Goal: Task Accomplishment & Management: Manage account settings

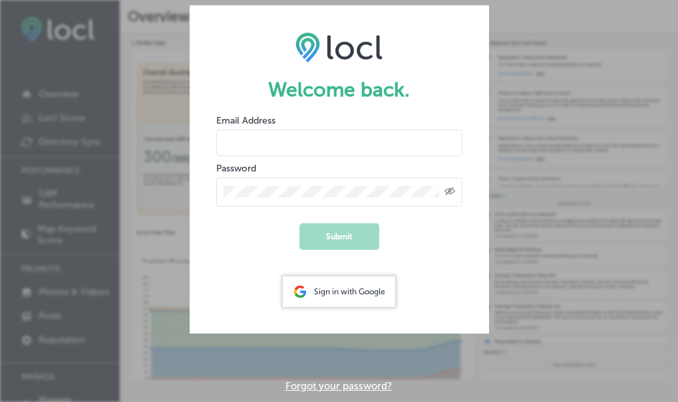
click at [265, 145] on input "email" at bounding box center [339, 143] width 246 height 27
type input "zelitia.solidfirm@gmail.com"
drag, startPoint x: 367, startPoint y: 146, endPoint x: 200, endPoint y: 144, distance: 167.7
click at [207, 142] on form "Welcome back. Email Address zelitia.solidfirm@gmail.com Password Created with S…" at bounding box center [339, 169] width 299 height 329
click at [344, 290] on div "Sign in with Google" at bounding box center [339, 292] width 112 height 31
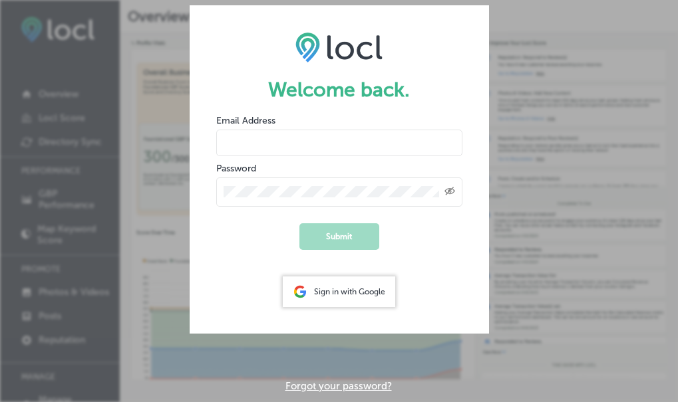
click at [335, 295] on div "Sign in with Google" at bounding box center [339, 292] width 112 height 31
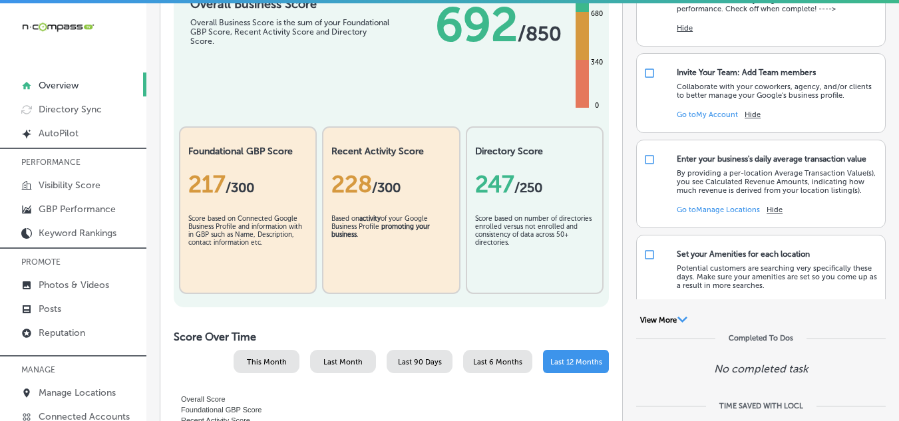
scroll to position [266, 0]
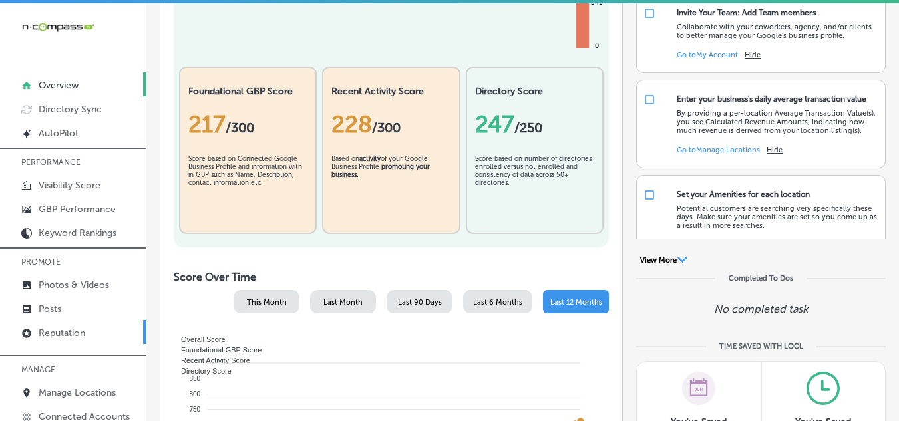
click at [80, 333] on p "Reputation" at bounding box center [62, 332] width 47 height 11
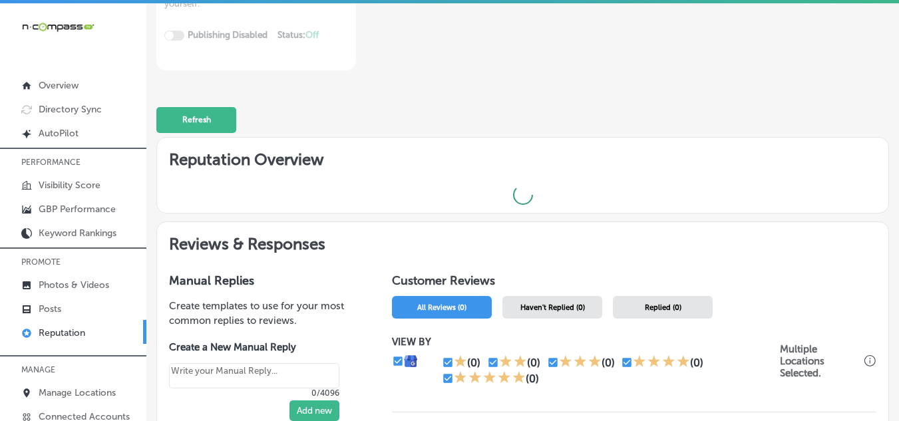
scroll to position [266, 0]
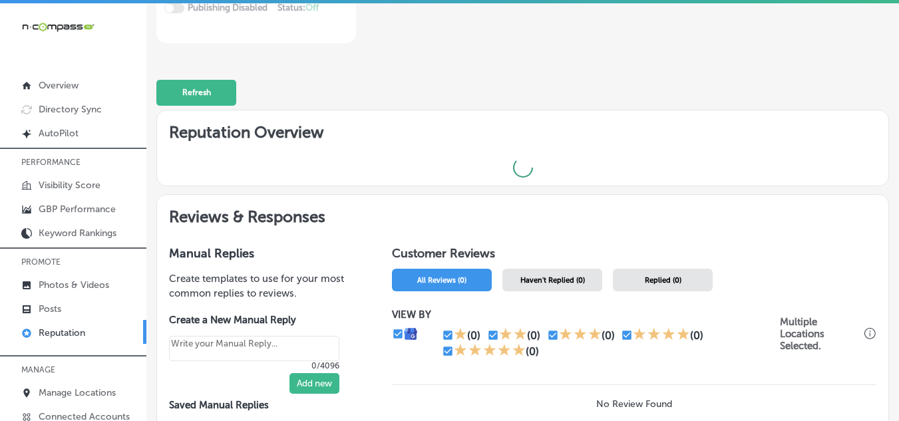
click at [549, 278] on span "Haven't Replied (0)" at bounding box center [552, 280] width 65 height 9
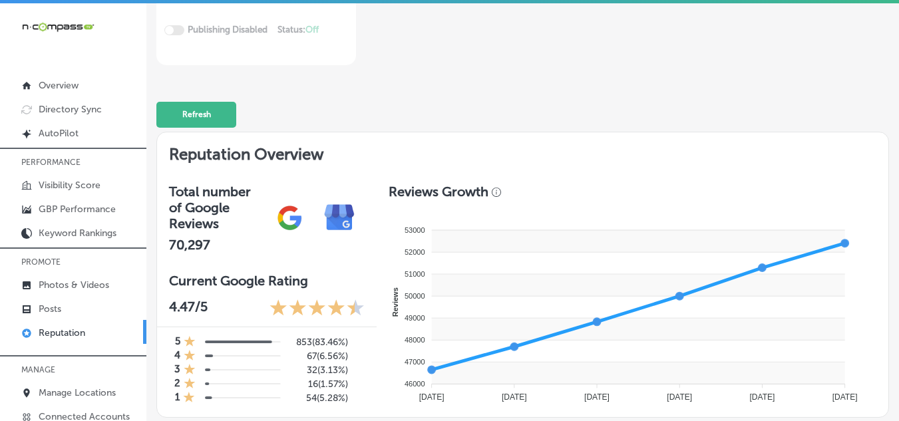
scroll to position [200, 0]
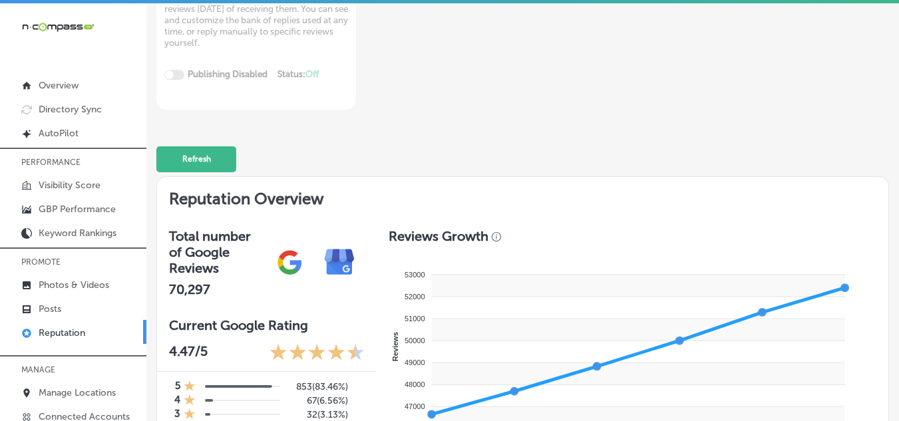
click at [274, 259] on img at bounding box center [290, 262] width 50 height 50
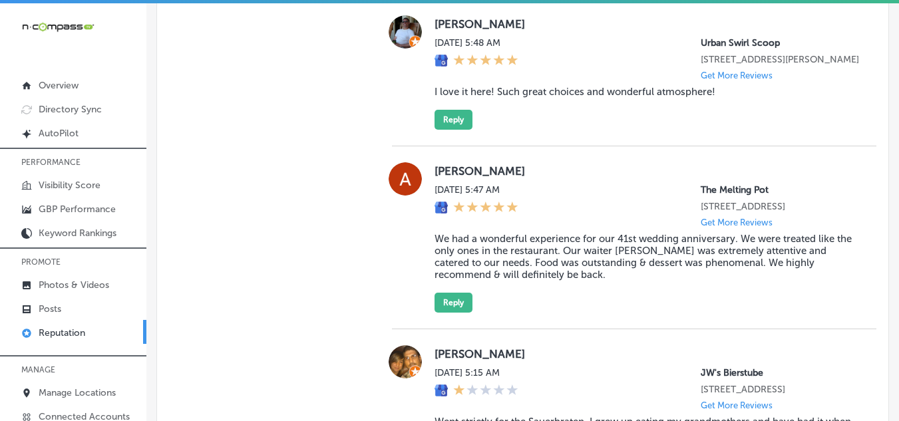
scroll to position [1464, 0]
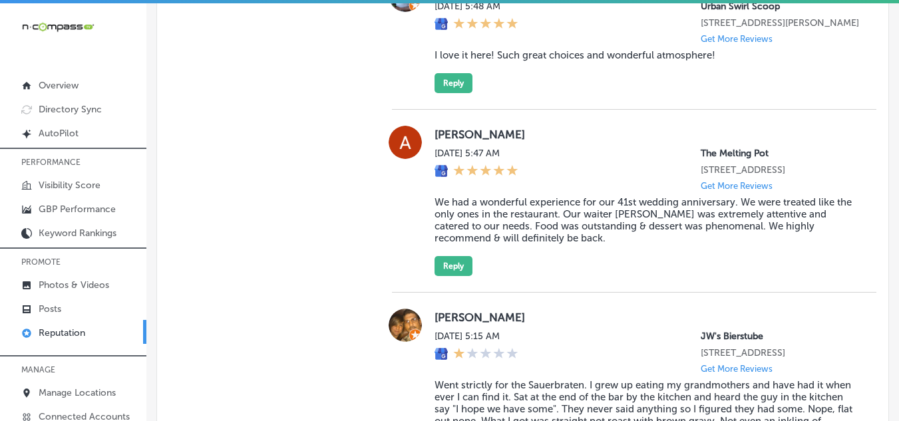
click at [51, 330] on p "Reputation" at bounding box center [62, 332] width 47 height 11
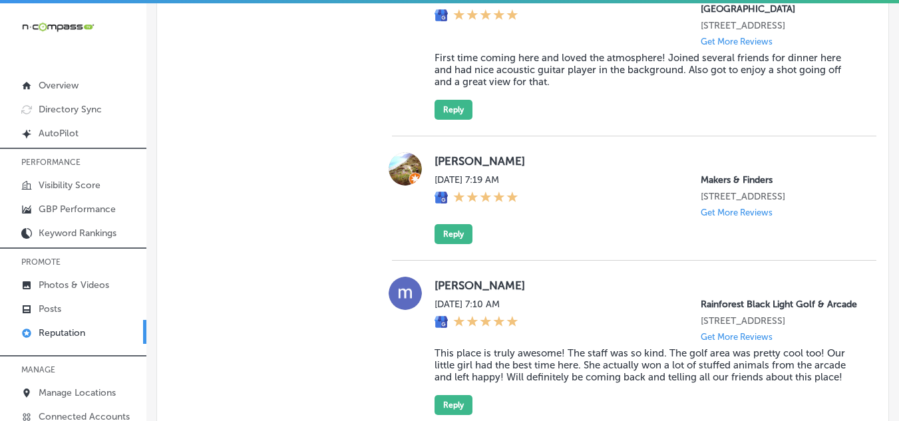
scroll to position [998, 0]
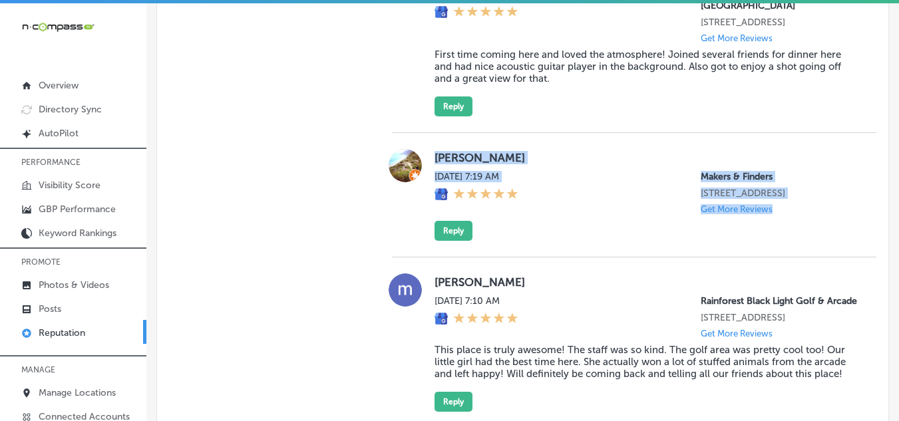
drag, startPoint x: 469, startPoint y: 176, endPoint x: 807, endPoint y: 260, distance: 348.2
click at [687, 241] on div "Mark Aranbasich Mon, Sep 15, 2025 7:19 AM Makers & Finders 2120 Festival Plaza …" at bounding box center [634, 195] width 484 height 92
copy div "Mark Aranbasich Mon, Sep 15, 2025 7:19 AM Makers & Finders 2120 Festival Plaza …"
click at [547, 241] on div "Mark Aranbasich Mon, Sep 15, 2025 7:19 AM Makers & Finders 2120 Festival Plaza …" at bounding box center [647, 195] width 426 height 92
drag, startPoint x: 422, startPoint y: 164, endPoint x: 842, endPoint y: 268, distance: 432.6
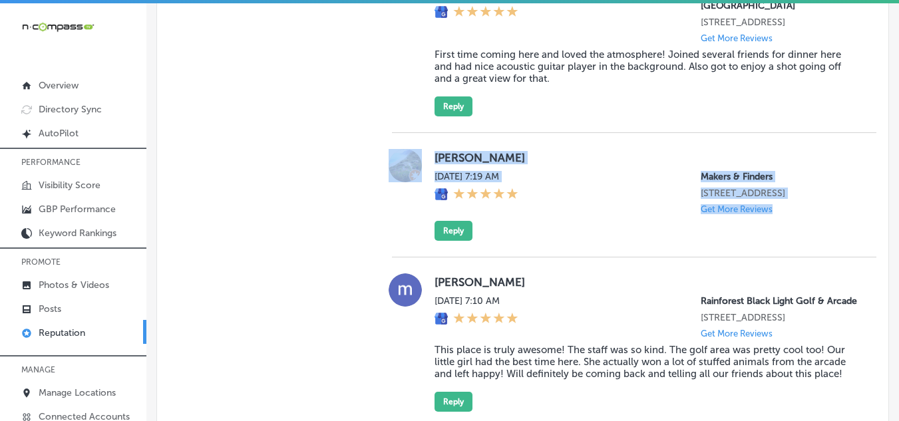
click at [687, 257] on div "Mark Aranbasich Mon, Sep 15, 2025 7:19 AM Makers & Finders 2120 Festival Plaza …" at bounding box center [634, 195] width 484 height 124
copy div "Mark Aranbasich Mon, Sep 15, 2025 7:19 AM Makers & Finders 2120 Festival Plaza …"
click at [448, 241] on button "Reply" at bounding box center [453, 231] width 38 height 20
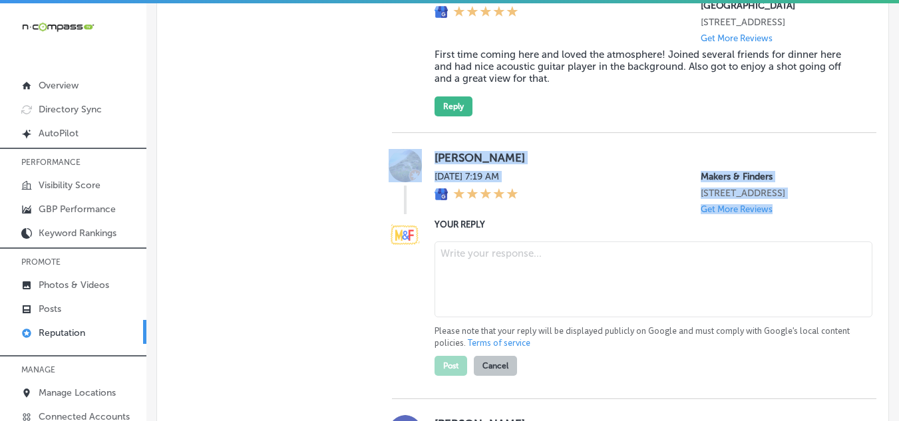
type textarea "x"
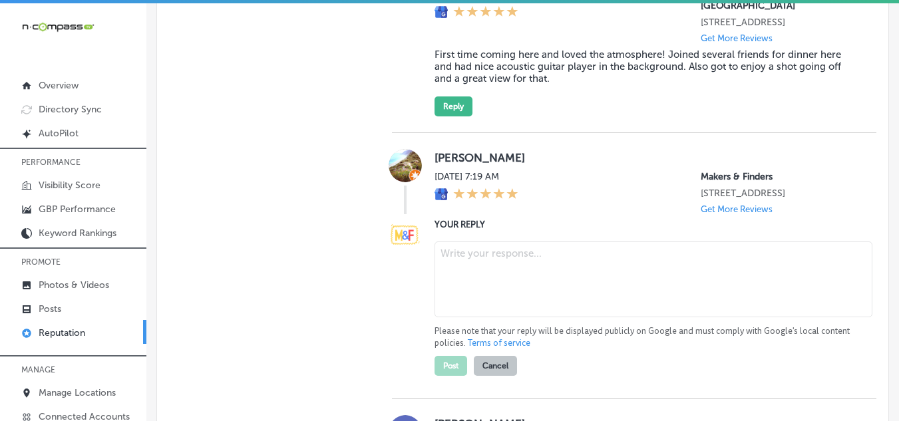
click at [480, 293] on textarea at bounding box center [653, 279] width 438 height 76
paste textarea "Hi Mark, thank you for taking the time to leave a review! We’d love to hear abo…"
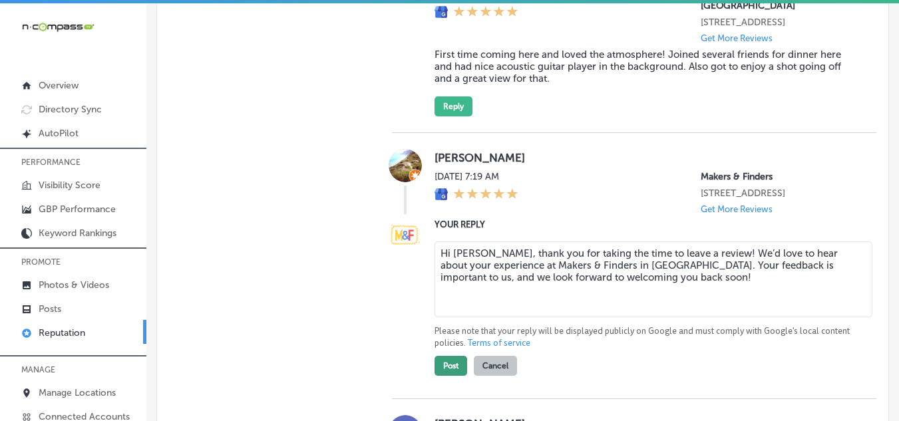
type textarea "Hi Mark, thank you for taking the time to leave a review! We’d love to hear abo…"
click at [450, 376] on button "Post" at bounding box center [450, 366] width 33 height 20
type textarea "x"
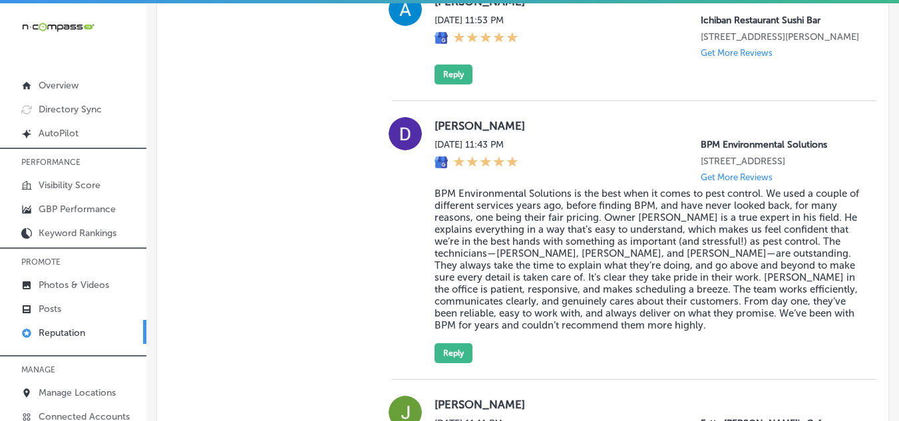
scroll to position [3592, 0]
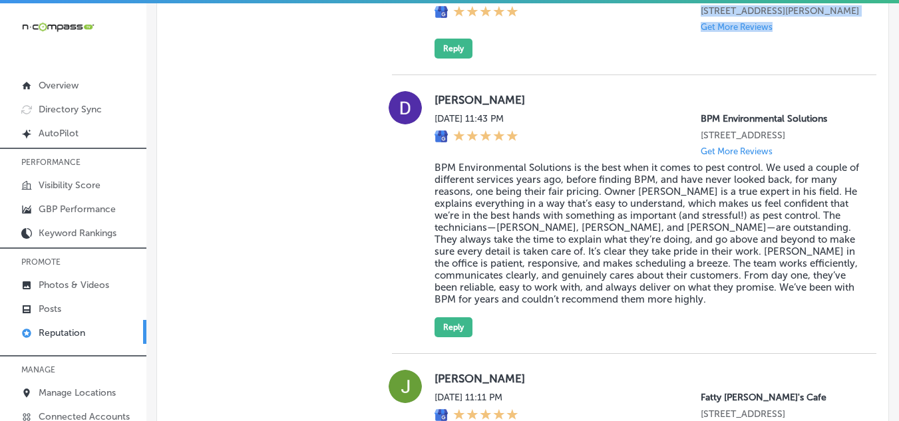
drag, startPoint x: 432, startPoint y: 108, endPoint x: 841, endPoint y: 200, distance: 418.8
click at [687, 59] on div "Ann Gonzalez Sun, Sep 14, 2025 11:53 PM Ichiban Restaurant Sushi Bar 2724 Stick…" at bounding box center [647, 13] width 426 height 92
copy div "Ann Gonzalez Sun, Sep 14, 2025 11:53 PM Ichiban Restaurant Sushi Bar 2724 Stick…"
click at [447, 59] on button "Reply" at bounding box center [453, 49] width 38 height 20
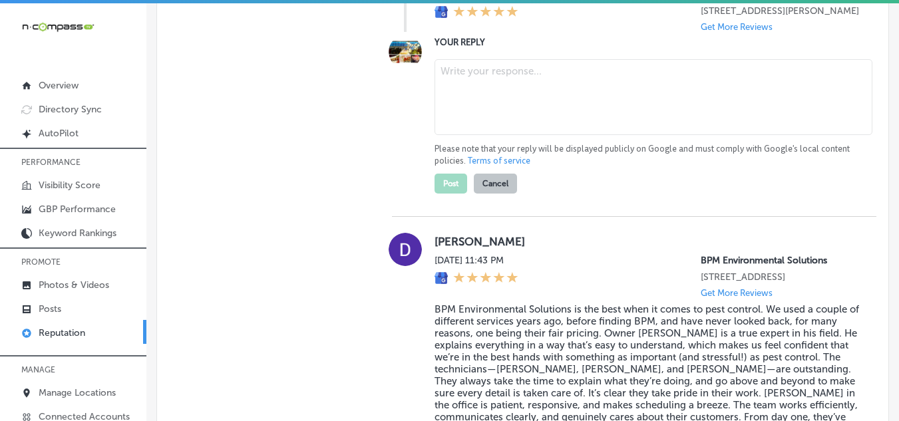
click at [459, 135] on textarea at bounding box center [653, 97] width 438 height 76
paste textarea "Thank you for your review, Ann! We appreciate you taking the time to share your…"
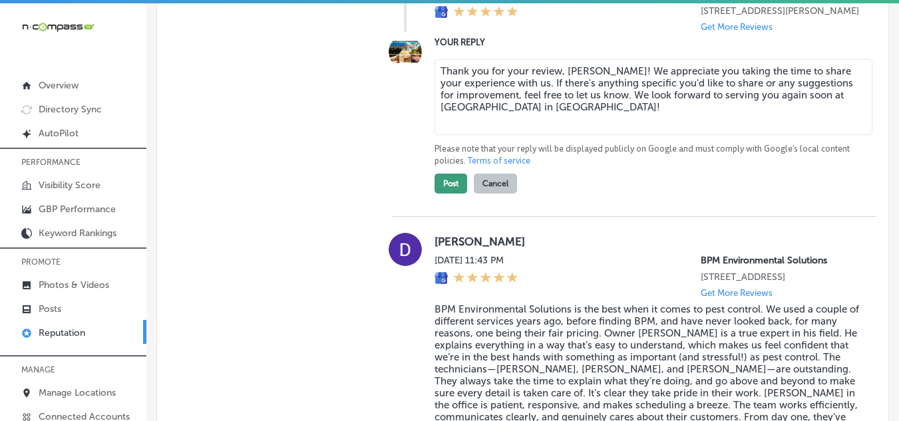
type textarea "Thank you for your review, Ann! We appreciate you taking the time to share your…"
click at [448, 194] on button "Post" at bounding box center [450, 184] width 33 height 20
type textarea "x"
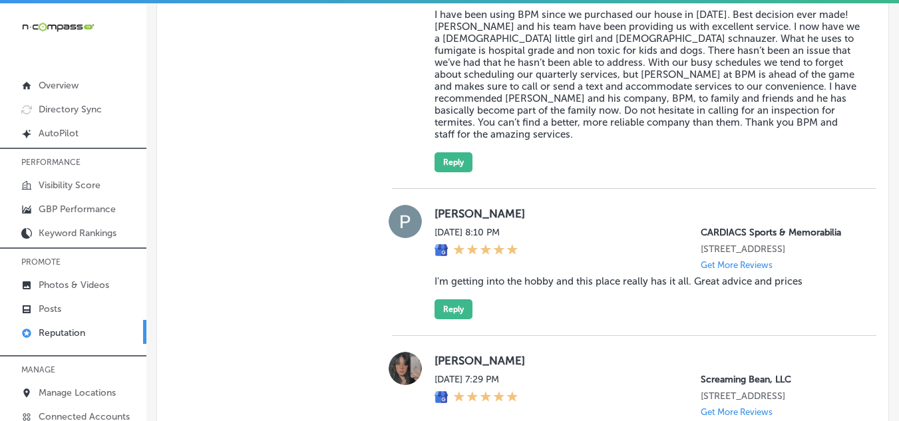
scroll to position [4257, 0]
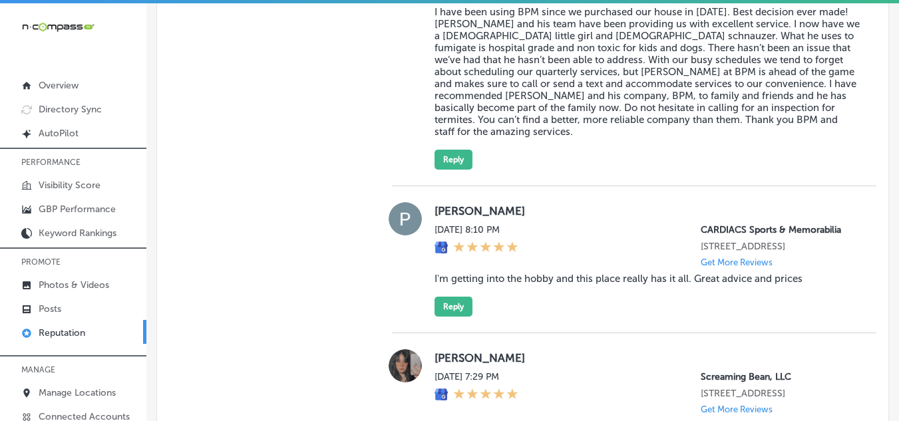
drag, startPoint x: 740, startPoint y: 251, endPoint x: 846, endPoint y: 168, distance: 134.7
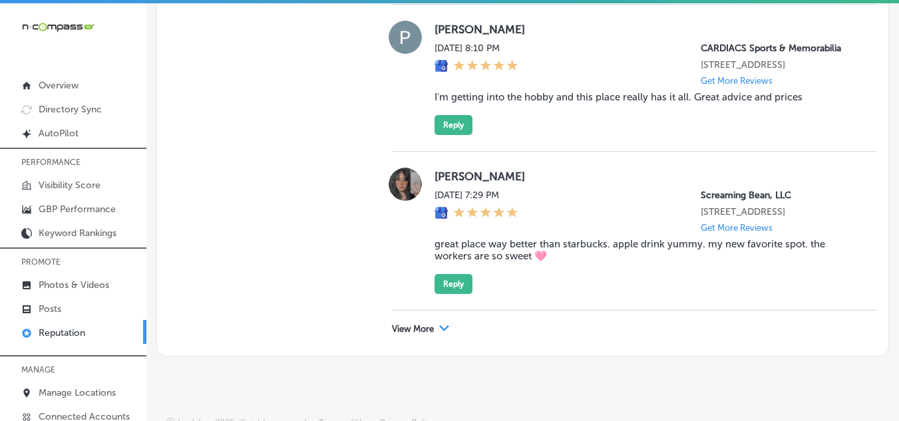
scroll to position [4457, 0]
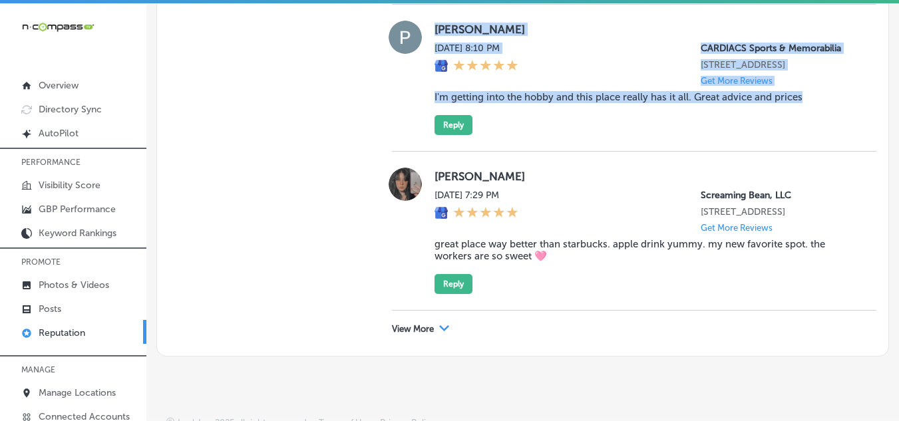
drag, startPoint x: 432, startPoint y: 172, endPoint x: 844, endPoint y: 265, distance: 422.2
click at [687, 152] on div "Paul Holtz Sun, Sep 14, 2025 8:10 PM CARDIACS Sports & Memorabilia 133 West Ave…" at bounding box center [634, 78] width 484 height 147
copy div "Paul Holtz Sun, Sep 14, 2025 8:10 PM CARDIACS Sports & Memorabilia 133 West Ave…"
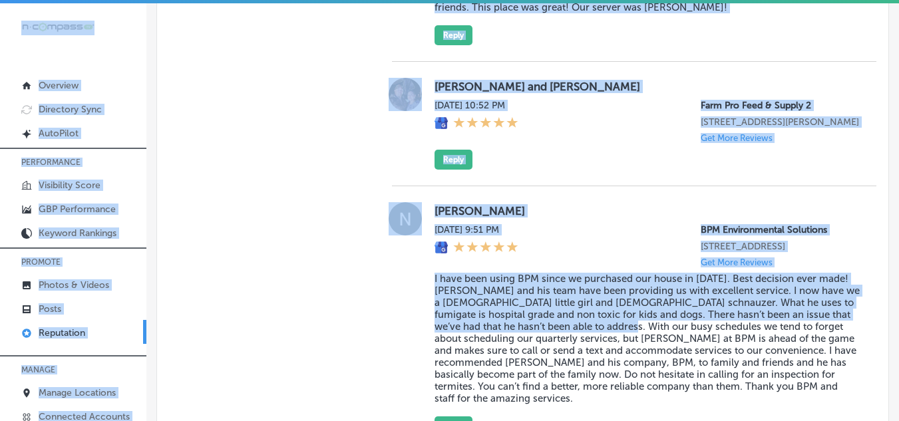
drag, startPoint x: 519, startPoint y: -58, endPoint x: 385, endPoint y: -58, distance: 134.4
click at [385, 0] on html "iconmonstr-menu-thin copy Created with Sketch. Overview Directory Sync Created …" at bounding box center [449, 212] width 899 height 424
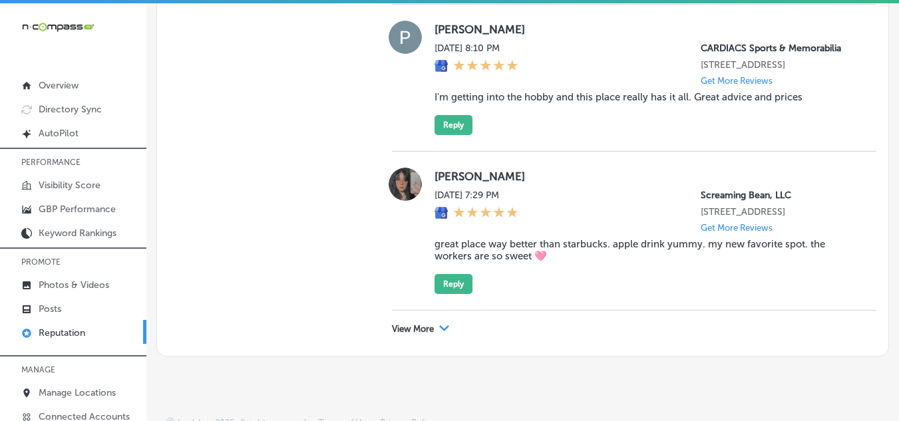
click at [593, 266] on div "mookie jones Sun, Sep 14, 2025 7:29 PM Screaming Bean, LLC 3700 Churchville Rd …" at bounding box center [634, 231] width 484 height 159
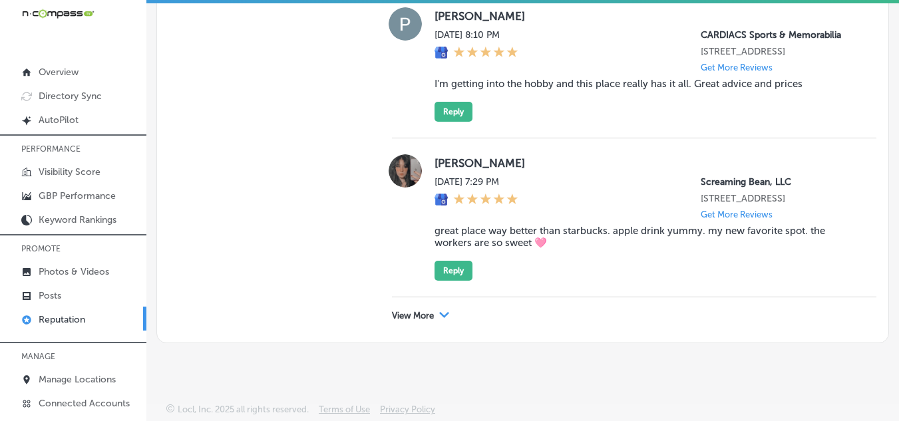
scroll to position [4367, 0]
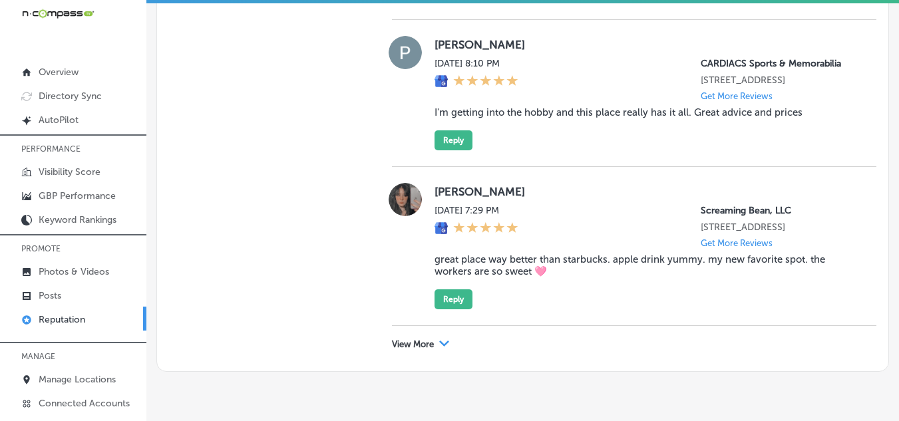
scroll to position [4433, 0]
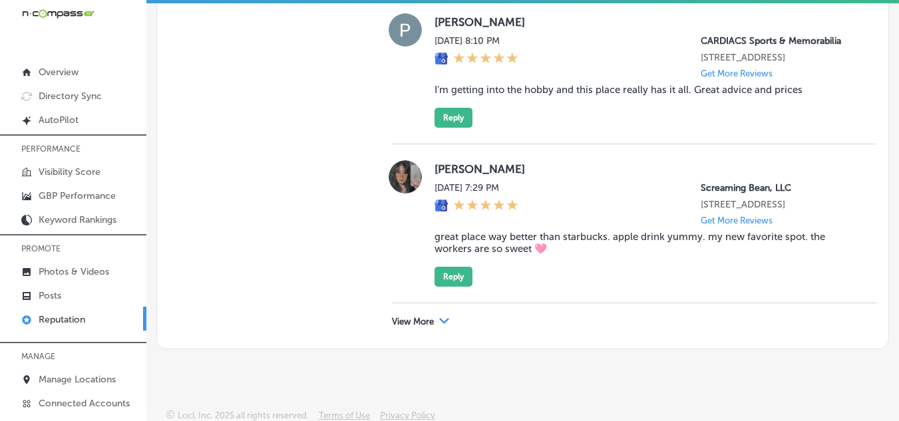
drag, startPoint x: 525, startPoint y: 255, endPoint x: 657, endPoint y: 273, distance: 132.9
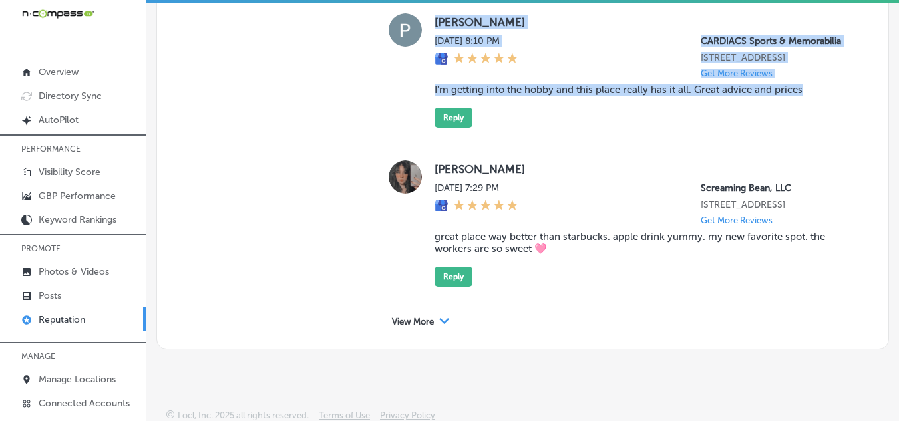
drag, startPoint x: 424, startPoint y: 178, endPoint x: 863, endPoint y: 322, distance: 462.0
click at [687, 144] on div "Paul Holtz Sun, Sep 14, 2025 8:10 PM CARDIACS Sports & Memorabilia 133 West Ave…" at bounding box center [634, 70] width 484 height 147
copy div "Paul Holtz Sun, Sep 14, 2025 8:10 PM CARDIACS Sports & Memorabilia 133 West Ave…"
click at [448, 128] on button "Reply" at bounding box center [453, 118] width 38 height 20
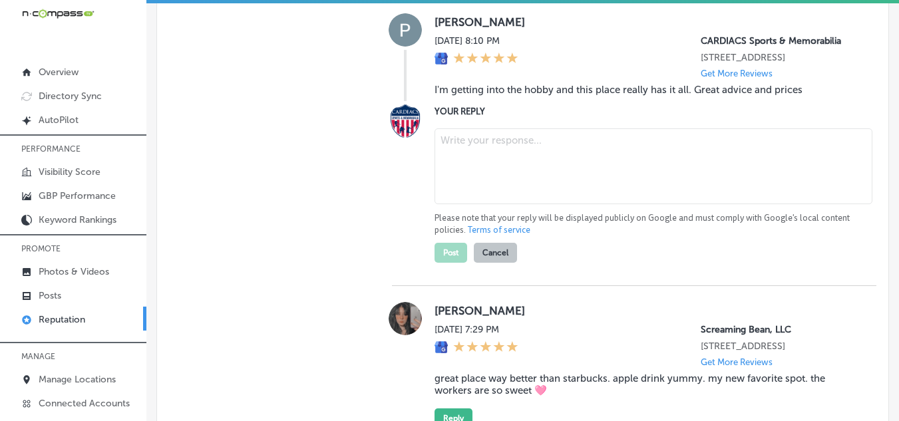
click at [492, 204] on textarea at bounding box center [653, 166] width 438 height 76
paste textarea "Thank you, Paul, for your great review! We’re thrilled to hear that you’re gett…"
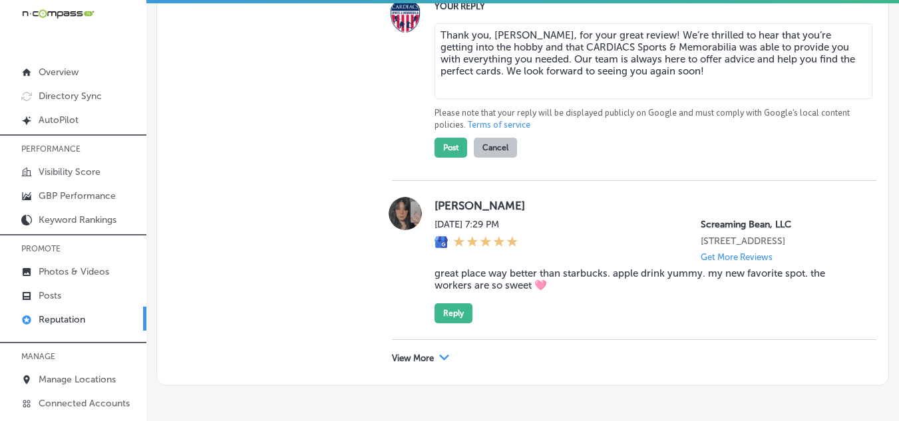
scroll to position [4566, 0]
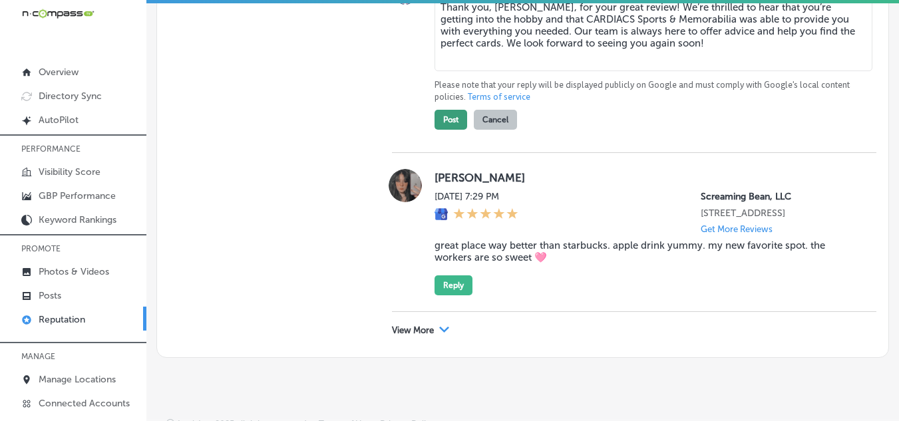
type textarea "Thank you, Paul, for your great review! We’re thrilled to hear that you’re gett…"
click at [444, 130] on button "Post" at bounding box center [450, 120] width 33 height 20
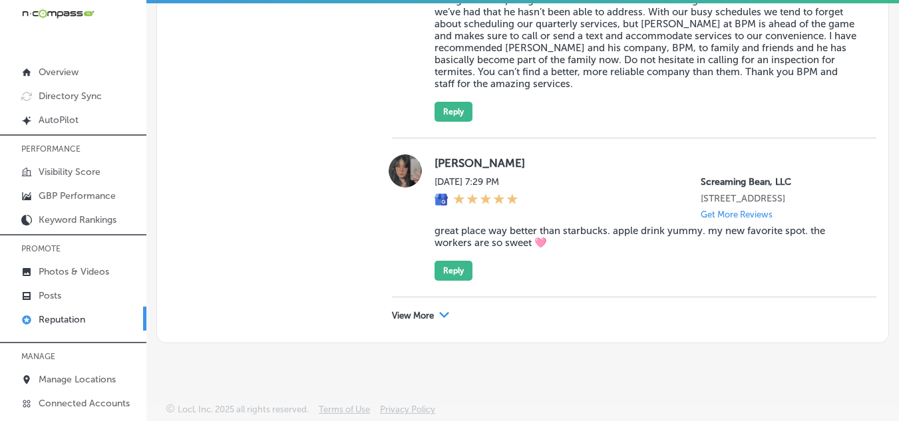
scroll to position [4474, 0]
click at [419, 314] on p "View More" at bounding box center [413, 316] width 42 height 11
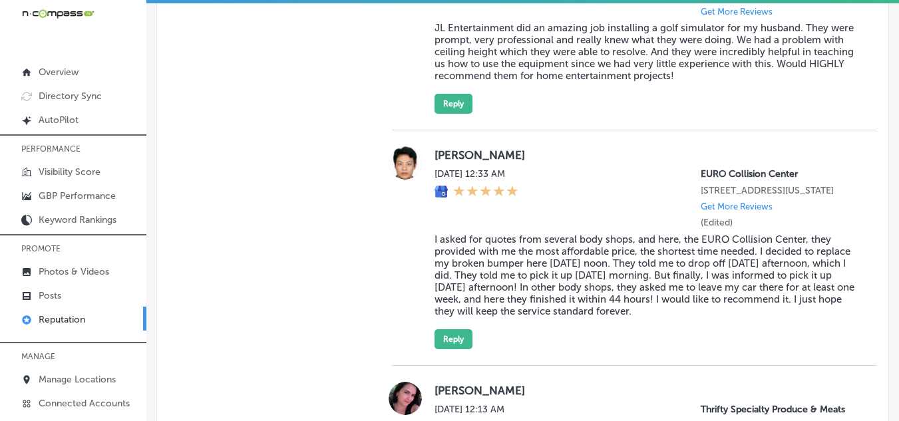
scroll to position [5871, 0]
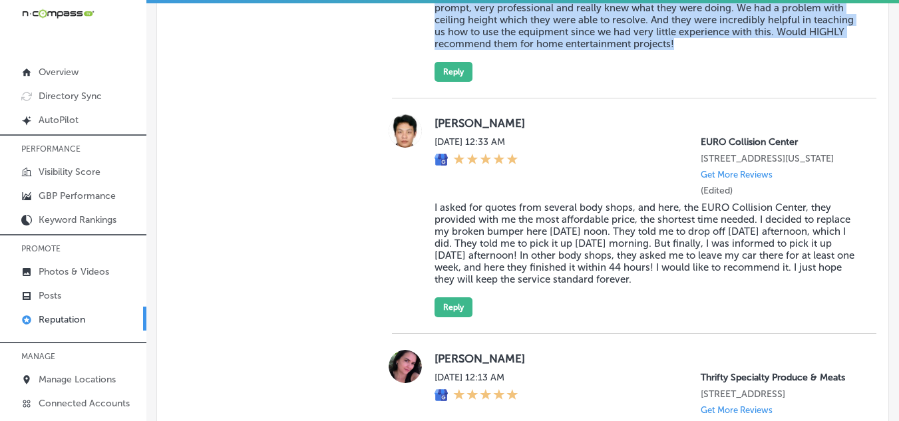
drag, startPoint x: 444, startPoint y: 178, endPoint x: 747, endPoint y: 317, distance: 332.8
click at [687, 82] on div "Beth Rosenbloom Sun, Sep 14, 2025 1:26 AM JL Entertainment Designs 643 Swedesfo…" at bounding box center [634, 1] width 484 height 162
copy div "Beth Rosenbloom Sun, Sep 14, 2025 1:26 AM JL Entertainment Designs 643 Swedesfo…"
click at [460, 82] on button "Reply" at bounding box center [453, 72] width 38 height 20
type textarea "x"
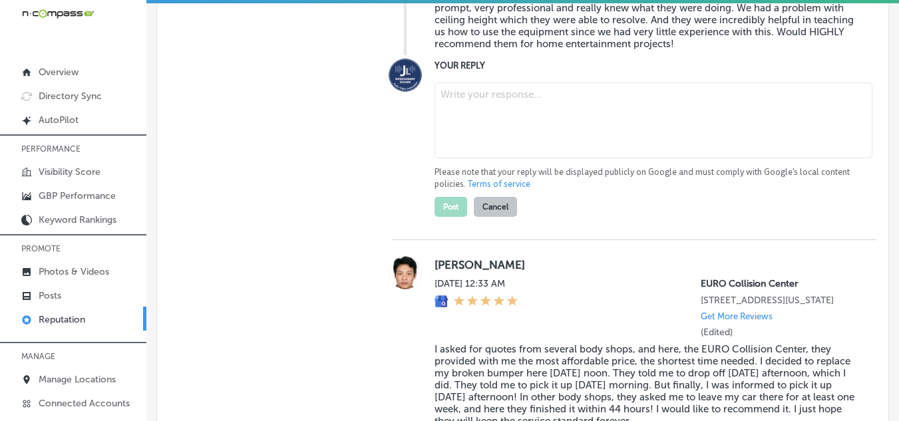
click at [465, 158] on textarea at bounding box center [653, 120] width 438 height 76
paste textarea "Thank you, Beth Rosenbloom, for the wonderful review! We're thrilled to hear th…"
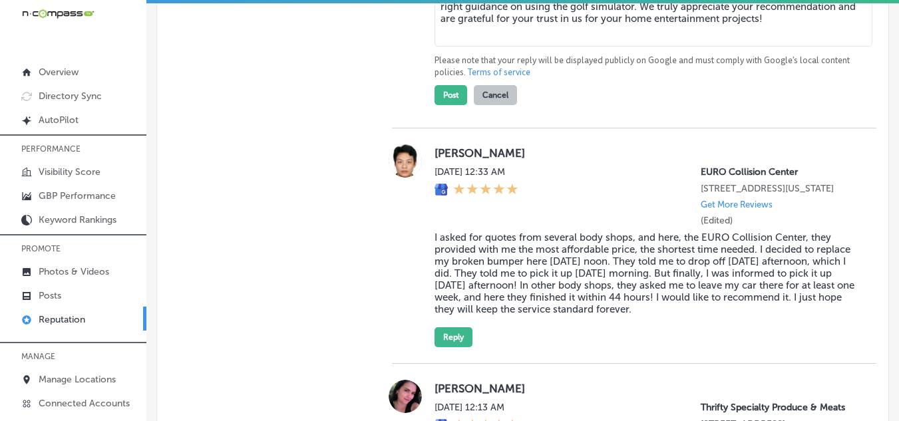
scroll to position [6004, 0]
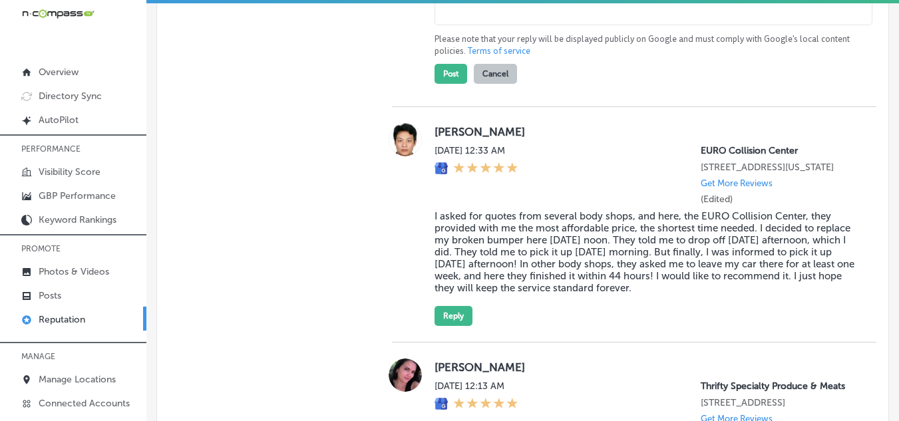
drag, startPoint x: 571, startPoint y: 222, endPoint x: 516, endPoint y: 225, distance: 55.3
type textarea "Thank you, Beth , for the wonderful review! We're thrilled to hear that JL Ente…"
click at [452, 84] on button "Post" at bounding box center [450, 74] width 33 height 20
type textarea "x"
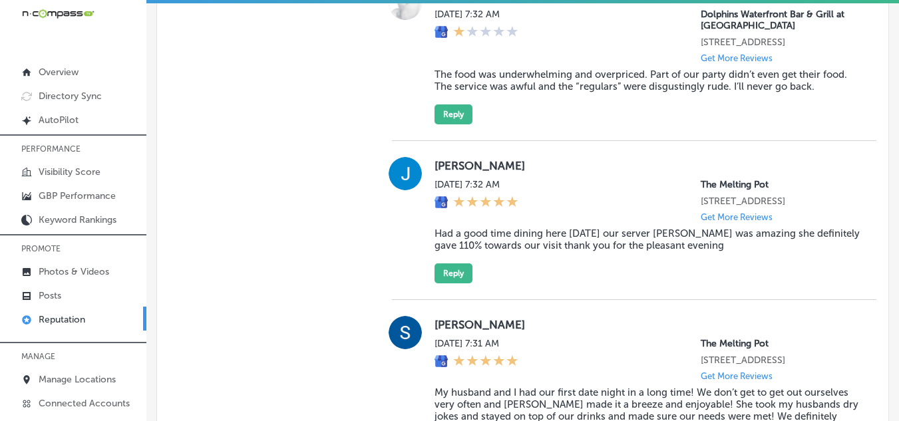
scroll to position [6869, 0]
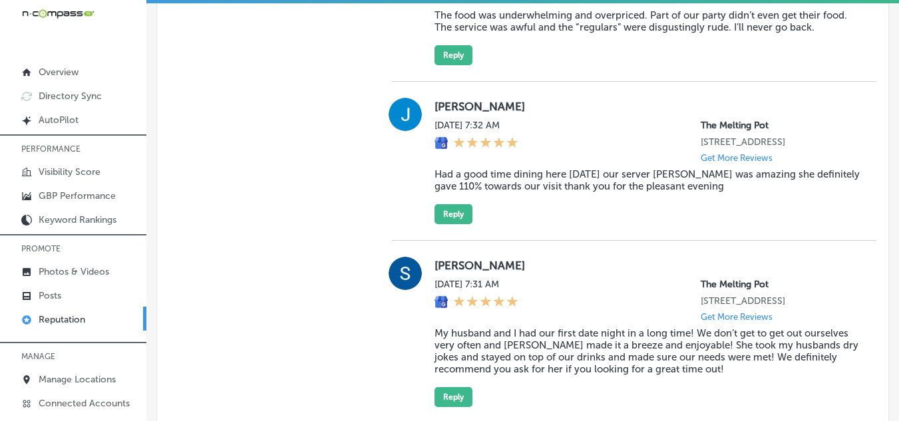
drag, startPoint x: 430, startPoint y: 63, endPoint x: 706, endPoint y: 160, distance: 291.8
copy div "Amy Smith Sat, Sep 13, 2025 9:44 AM Colorize Hair Studio 124 Kimball Dr Gluckst…"
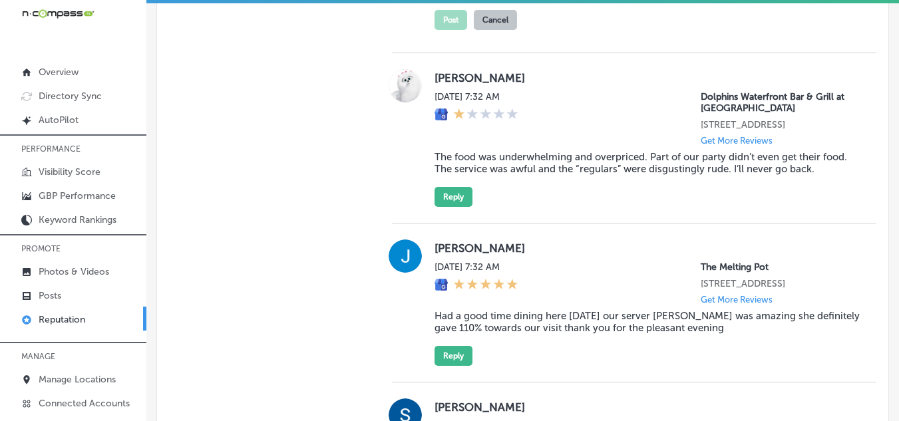
paste textarea "Thank you, Amy Smith, for your kind review! We're so happy to hear that you've …"
drag, startPoint x: 540, startPoint y: 214, endPoint x: 496, endPoint y: 218, distance: 44.1
type textarea "Thank you, Amy, for your kind review! We're so happy to hear that you've been p…"
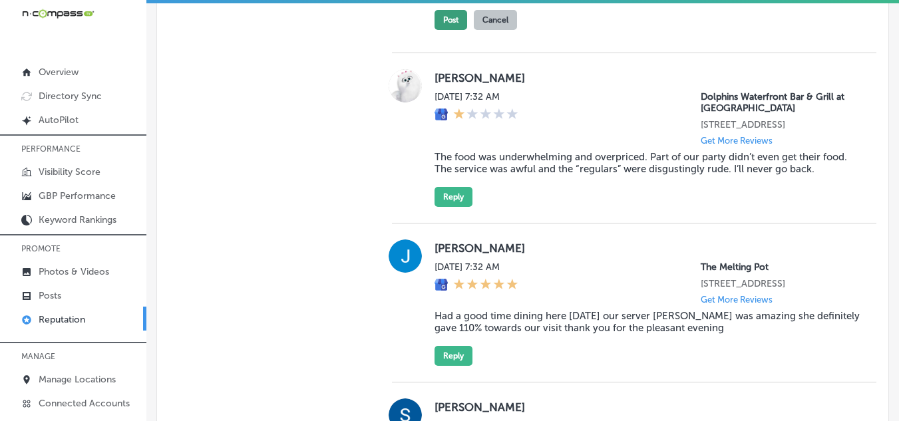
click at [444, 30] on button "Post" at bounding box center [450, 20] width 33 height 20
type textarea "x"
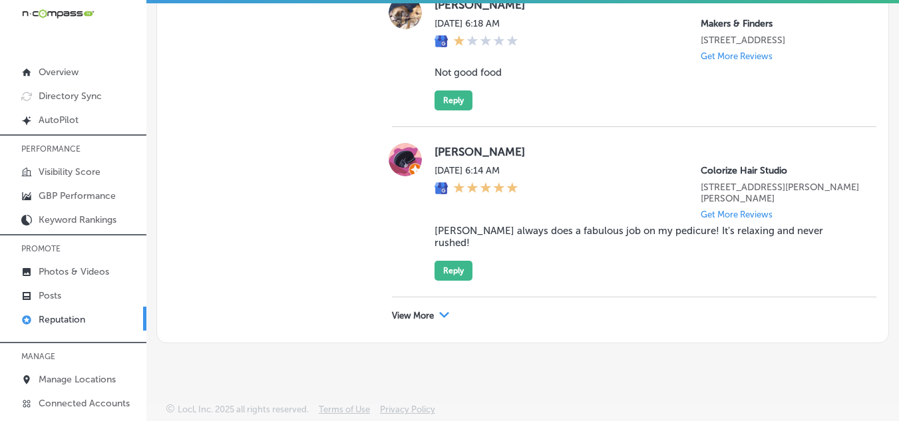
scroll to position [7468, 0]
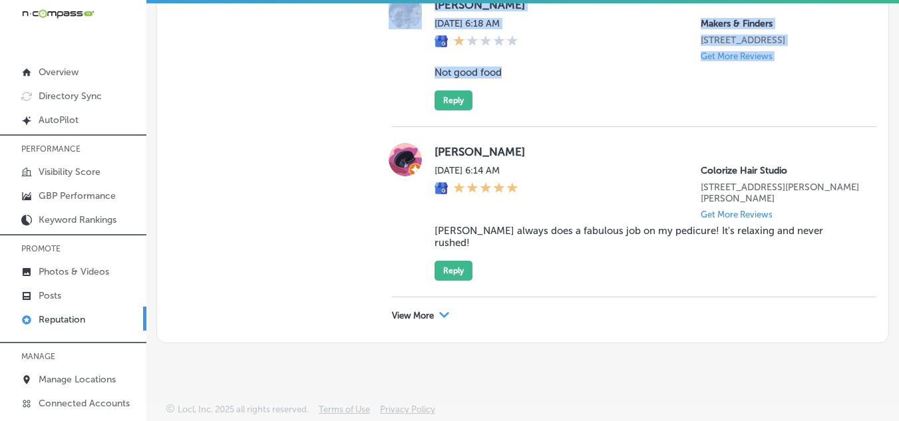
drag, startPoint x: 423, startPoint y: 222, endPoint x: 621, endPoint y: 329, distance: 225.1
click at [621, 110] on div "Heather McClain Sat, Sep 13, 2025 6:18 AM Makers & Finders 1120 S Main St. Suit…" at bounding box center [634, 53] width 484 height 114
copy div "Heather McClain Sat, Sep 13, 2025 6:18 AM Makers & Finders 1120 S Main St. Suit…"
click at [446, 110] on button "Reply" at bounding box center [453, 100] width 38 height 20
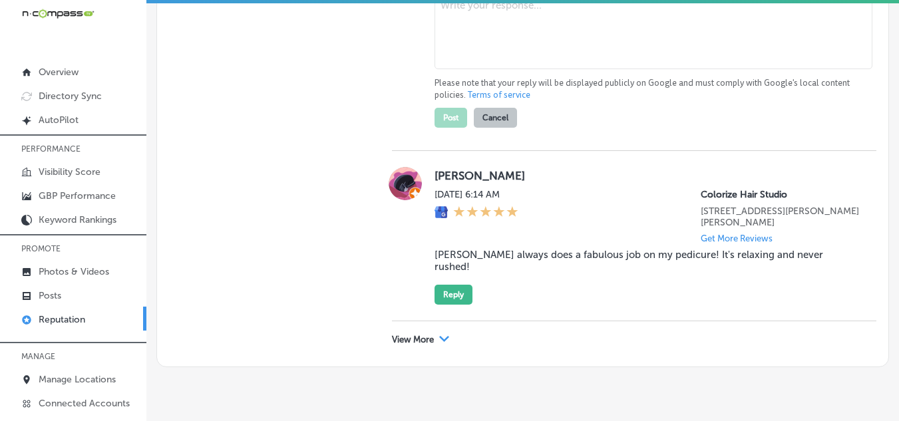
click at [490, 69] on textarea at bounding box center [653, 31] width 438 height 76
paste textarea "Hi Heather, we sincerely apologize that the food did not meet your expectations…"
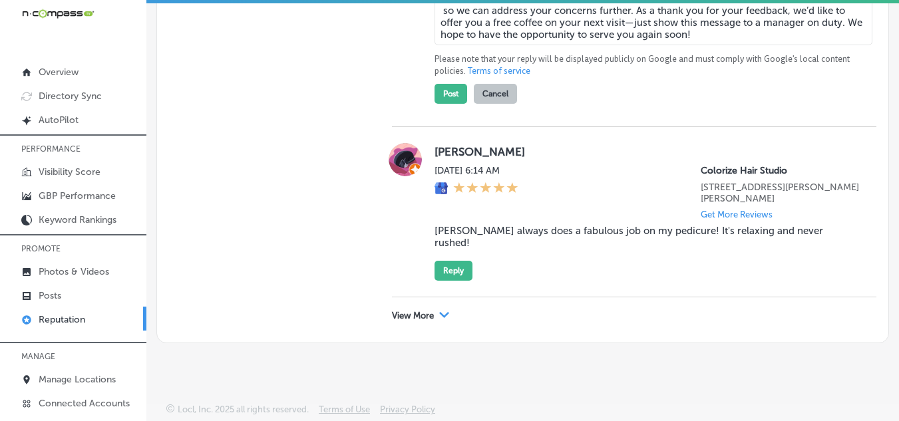
scroll to position [7603, 0]
drag, startPoint x: 738, startPoint y: 245, endPoint x: 842, endPoint y: 245, distance: 103.8
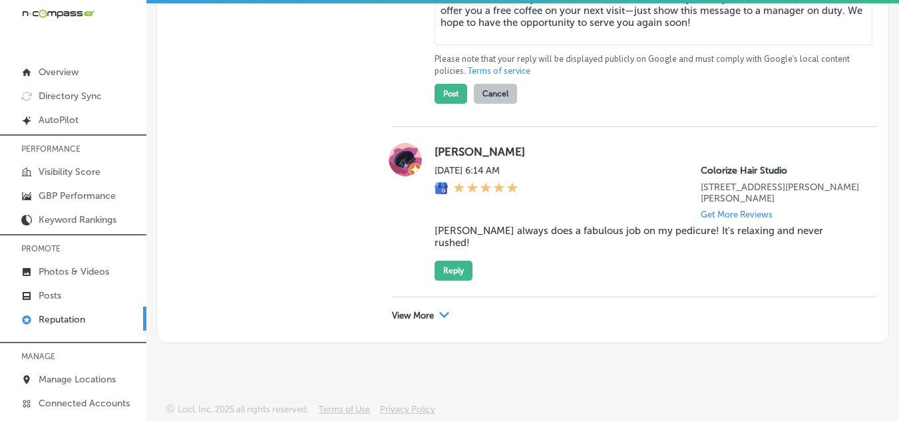
type textarea "Hi Heather, we sincerely apologize that the food did not meet your expectations…"
click at [442, 104] on button "Post" at bounding box center [450, 94] width 33 height 20
type textarea "x"
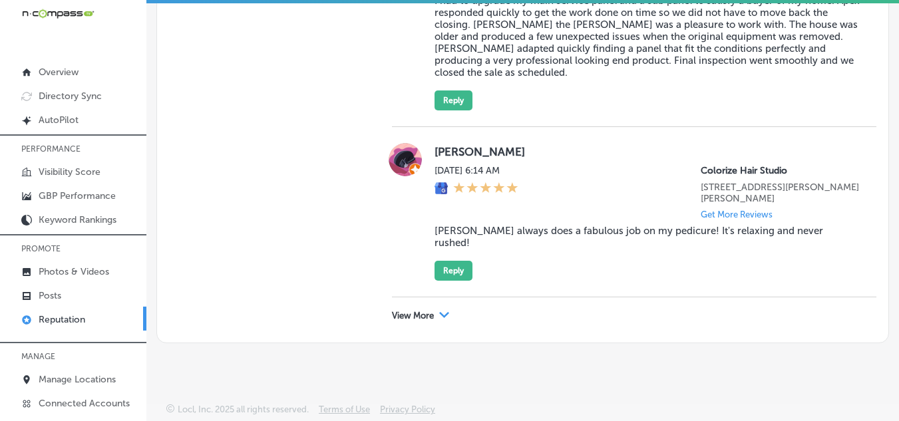
scroll to position [7465, 0]
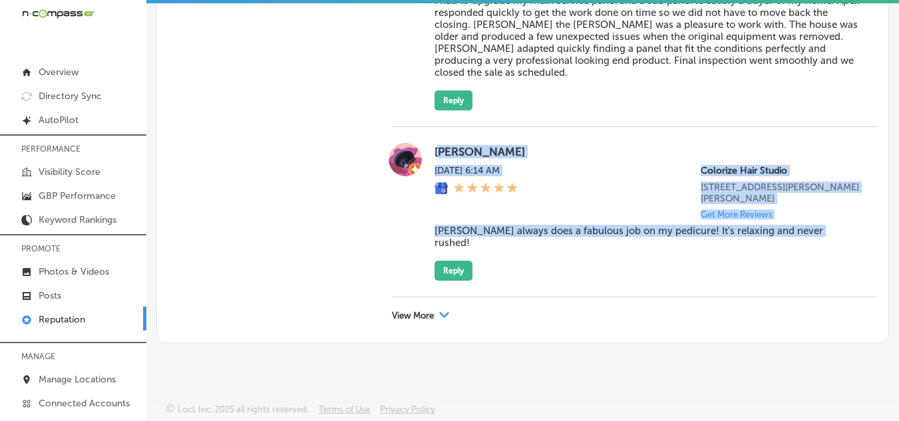
drag, startPoint x: 436, startPoint y: 224, endPoint x: 848, endPoint y: 334, distance: 426.8
click at [687, 281] on div "Jennifer Farmer Sat, Sep 13, 2025 6:14 AM Colorize Hair Studio 124 Kimball Dr G…" at bounding box center [647, 212] width 426 height 138
copy div "ennifer Farmer Sat, Sep 13, 2025 6:14 AM Colorize Hair Studio 124 Kimball Dr Gl…"
click at [462, 281] on button "Reply" at bounding box center [453, 271] width 38 height 20
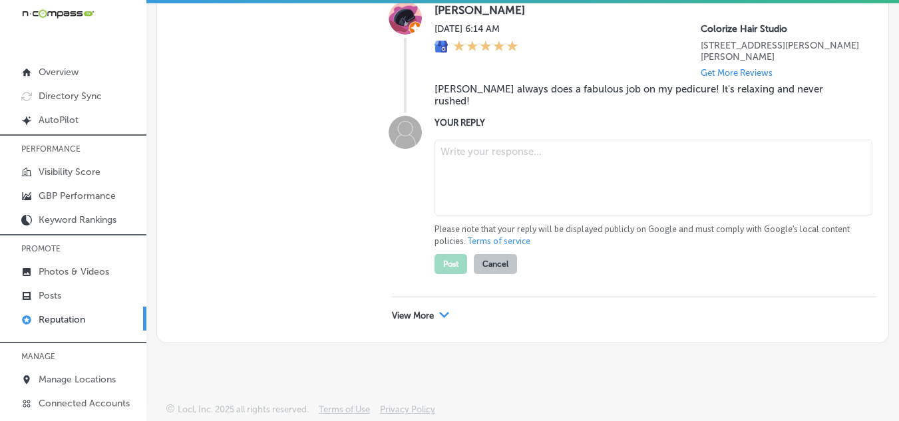
click at [473, 216] on textarea at bounding box center [653, 178] width 438 height 76
paste textarea "Thank you, Jennifer Farmer, for your amazing review! We're so glad to hear that…"
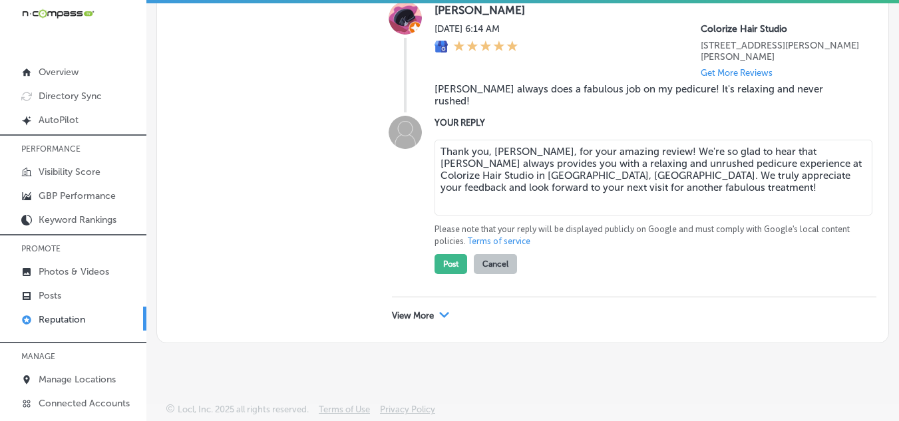
click at [563, 216] on textarea "Thank you, Jennifer Farmer, for your amazing review! We're so glad to hear that…" at bounding box center [653, 178] width 438 height 76
type textarea "Thank you, Jennifer, for your amazing review! We're so glad to hear that Cherie…"
click at [443, 274] on button "Post" at bounding box center [450, 264] width 33 height 20
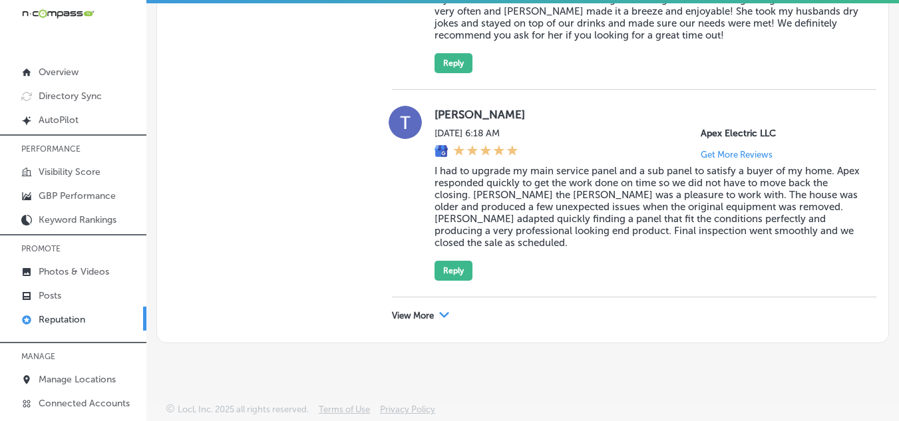
scroll to position [7373, 0]
click at [440, 317] on icon "Path Created with Sketch." at bounding box center [444, 315] width 10 height 6
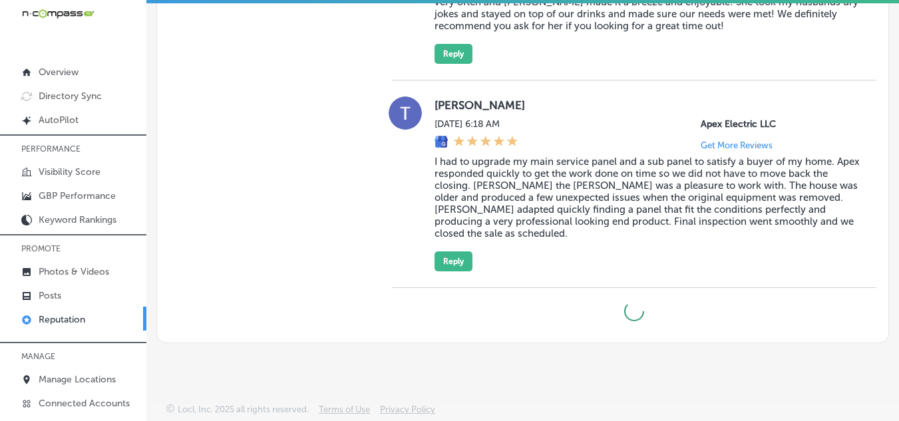
scroll to position [7382, 0]
type textarea "x"
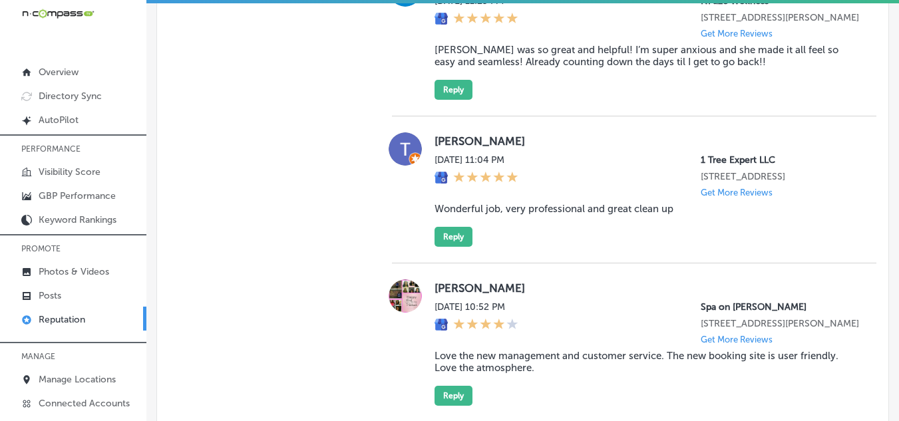
scroll to position [7731, 0]
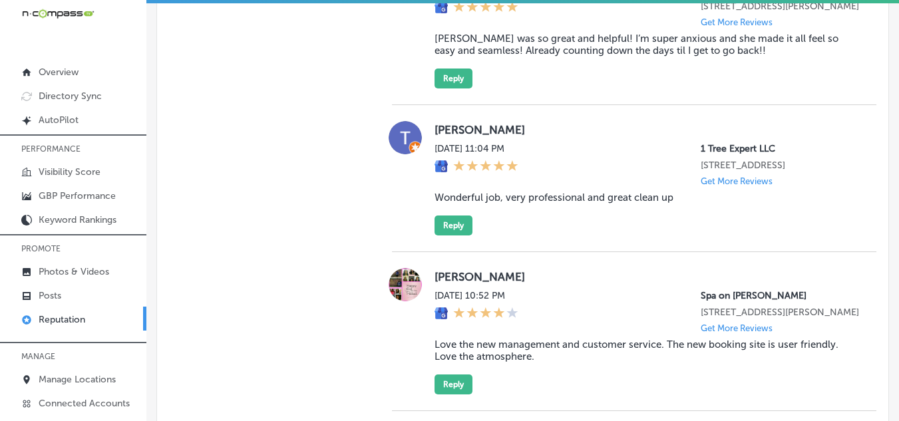
drag, startPoint x: 473, startPoint y: 165, endPoint x: 736, endPoint y: 248, distance: 275.6
copy div "Gjemile Gocaj Sat, Sep 13, 2025 12:51 AM Ichiban Restaurant Sushi Bar 2724 Stic…"
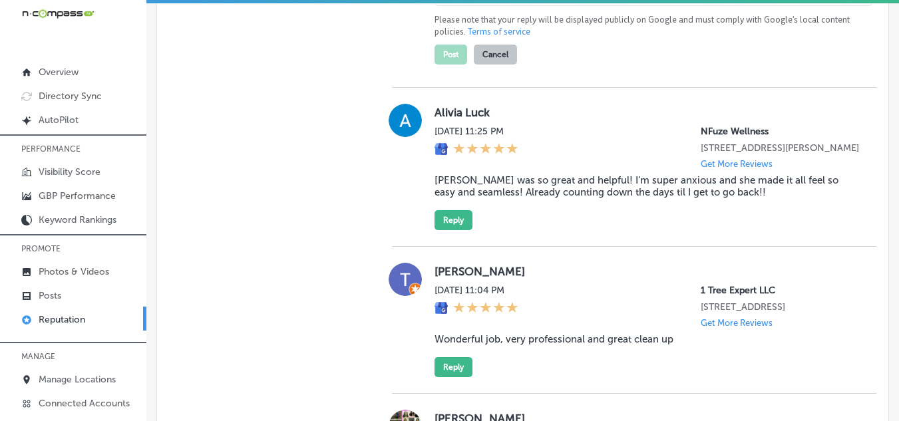
paste textarea "Thank you for the fantastic review, Gjemile! We’re so glad to hear you think Ic…"
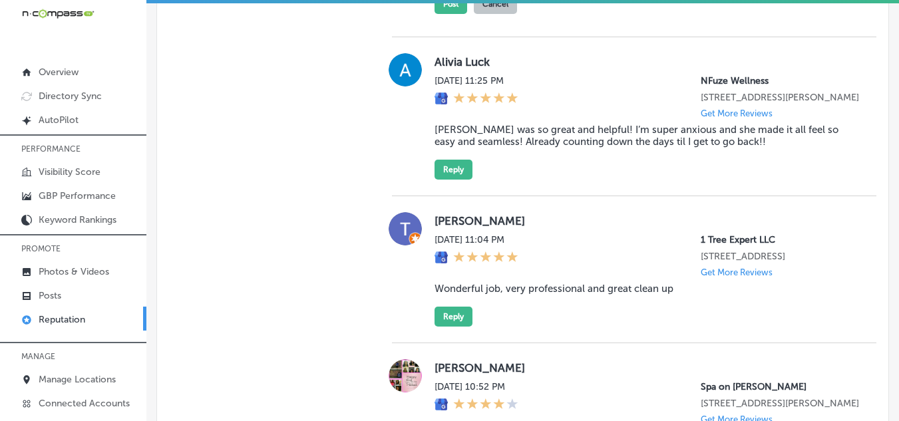
scroll to position [7930, 0]
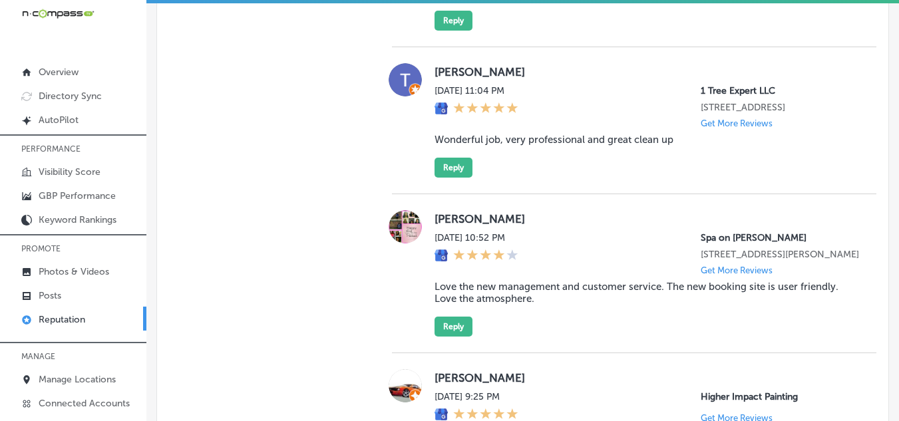
type textarea "Thank you for the fantastic review, Gjemile! We’re so glad to hear you think Ic…"
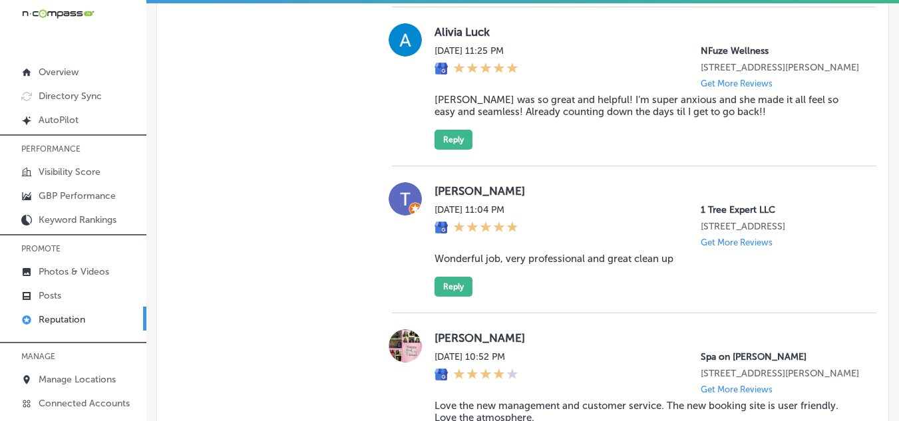
scroll to position [7797, 0]
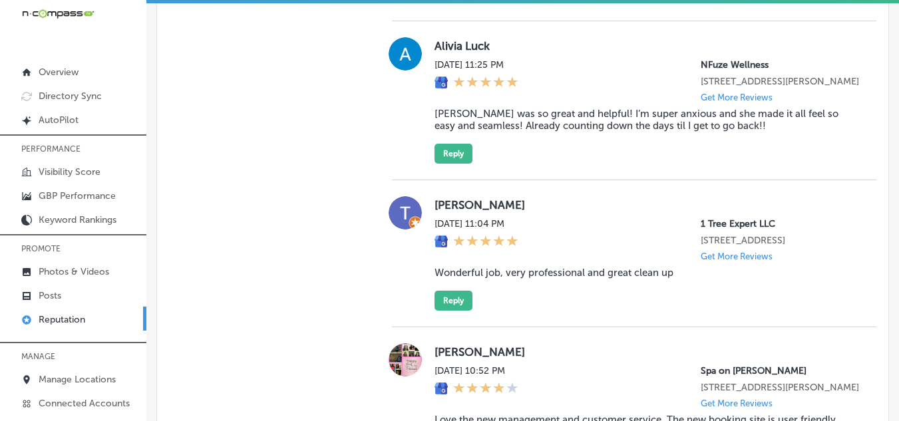
type textarea "x"
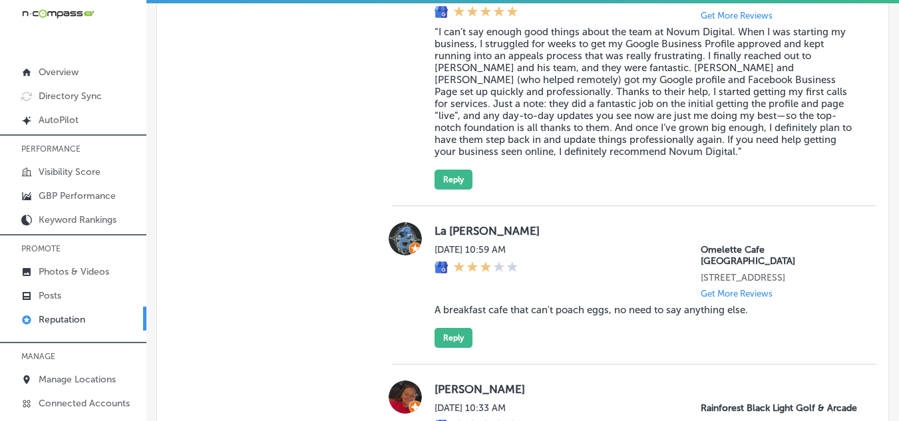
scroll to position [8595, 0]
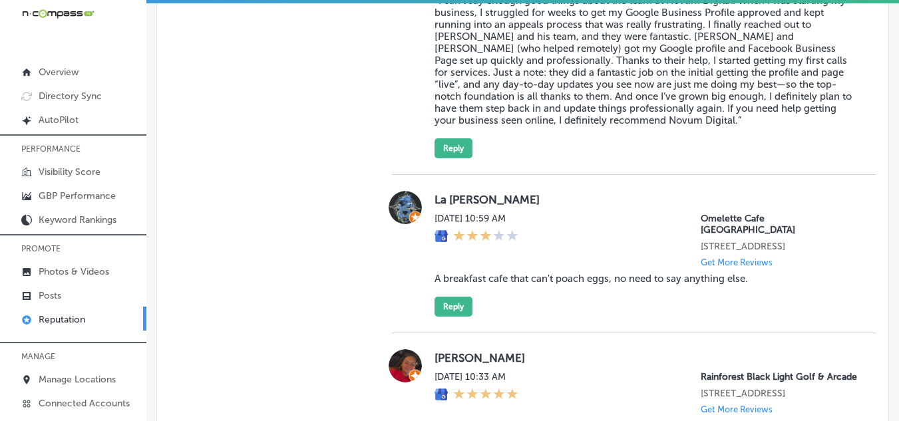
drag, startPoint x: 432, startPoint y: 140, endPoint x: 717, endPoint y: 273, distance: 314.3
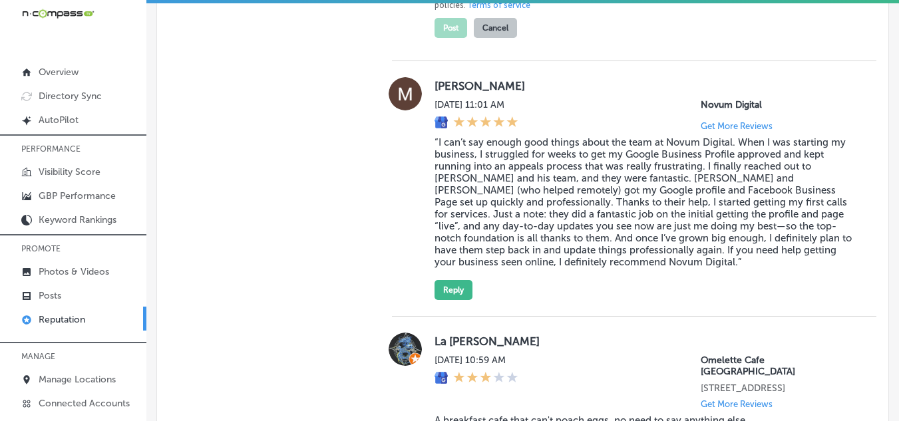
paste textarea "Thank you, TOYFAN2, for the great review! We're so glad you and your wife had a…"
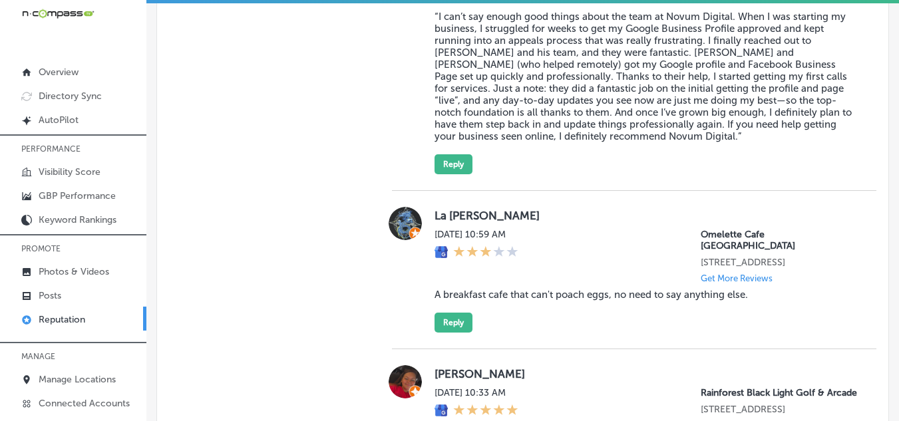
scroll to position [8795, 0]
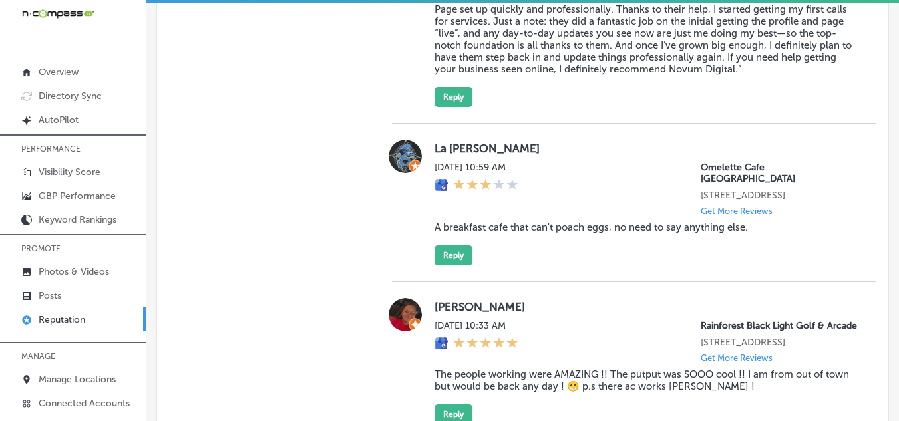
type textarea "Thank you, TOYFAN2, for the great review! We're so glad you and your wife had a…"
type textarea "x"
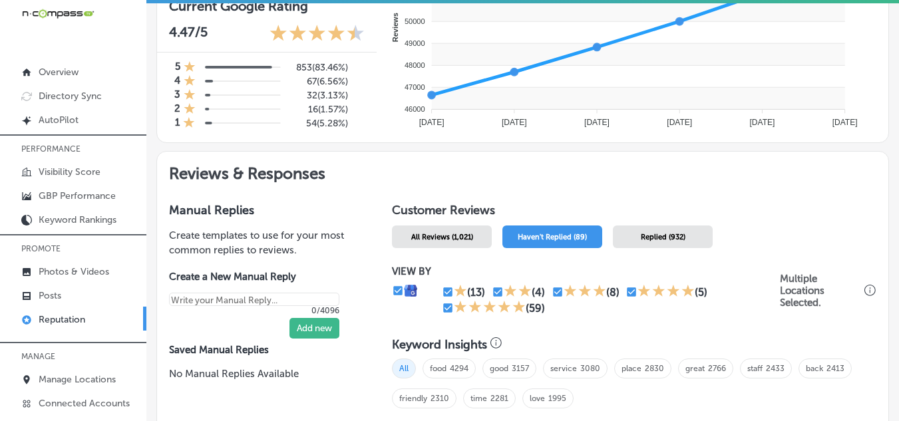
scroll to position [468, 0]
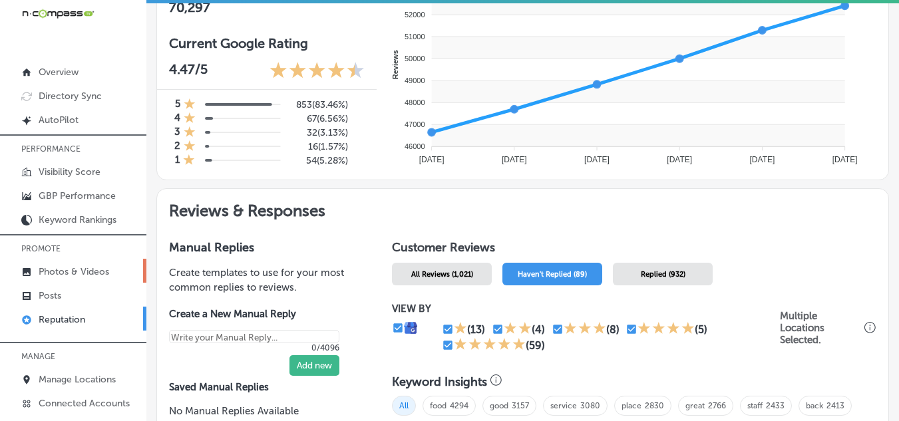
click at [95, 267] on p "Photos & Videos" at bounding box center [74, 271] width 71 height 11
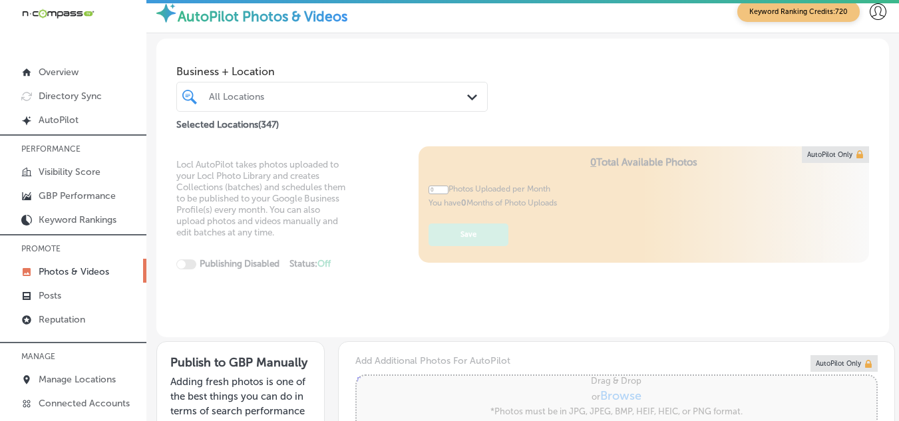
type input "5"
click at [248, 90] on div "All Locations" at bounding box center [331, 96] width 259 height 17
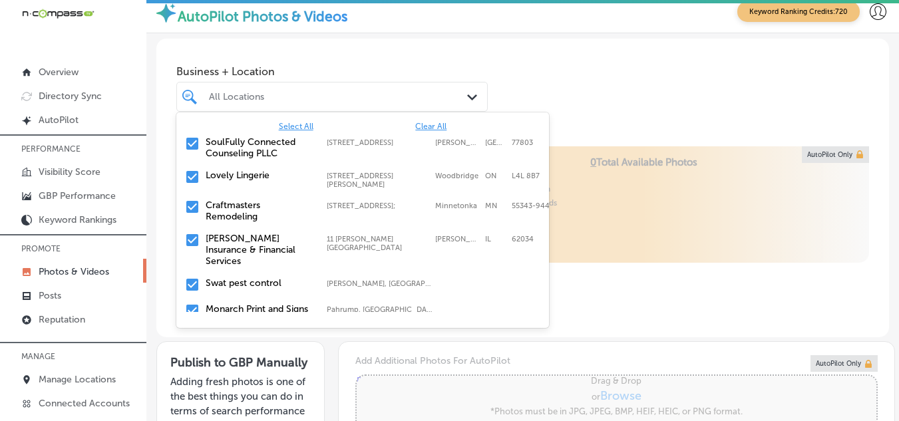
click at [420, 127] on span "Clear All" at bounding box center [430, 126] width 31 height 9
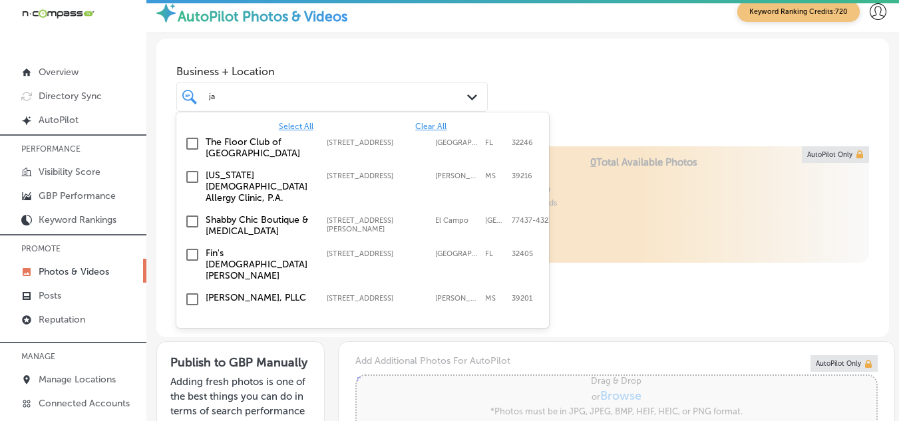
type input "j"
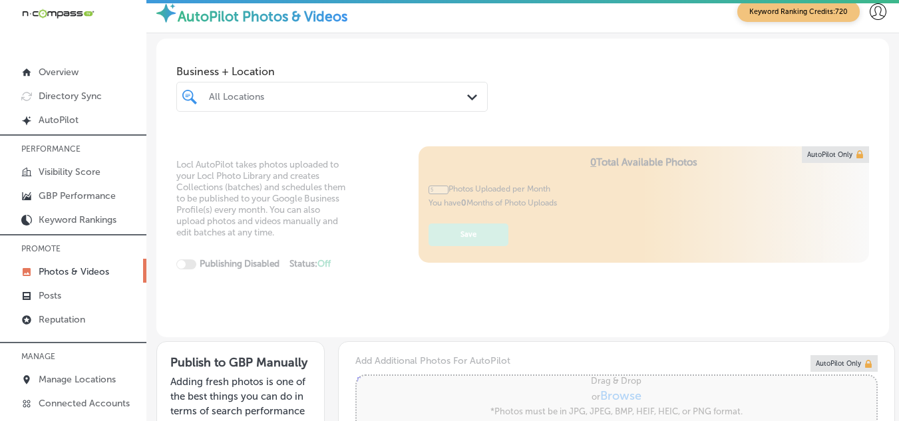
type input "0"
drag, startPoint x: 336, startPoint y: 104, endPoint x: 346, endPoint y: 98, distance: 11.6
click at [337, 104] on div "All Locations" at bounding box center [331, 96] width 259 height 17
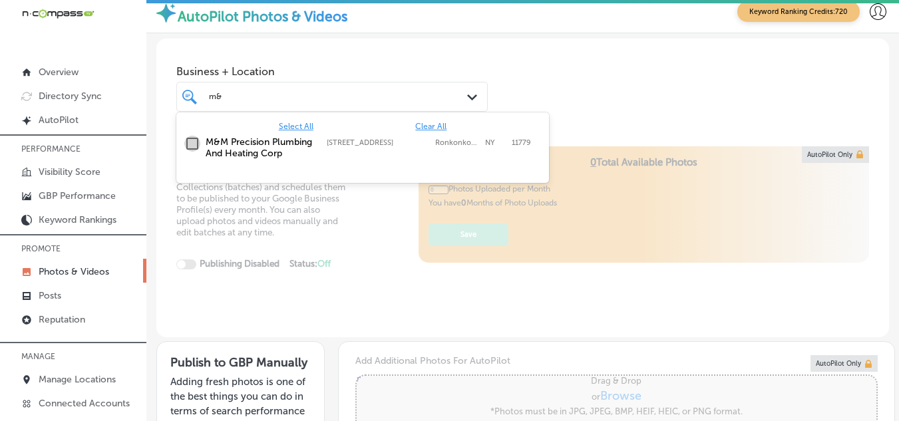
click at [192, 137] on input "checkbox" at bounding box center [192, 144] width 16 height 16
type input "m&"
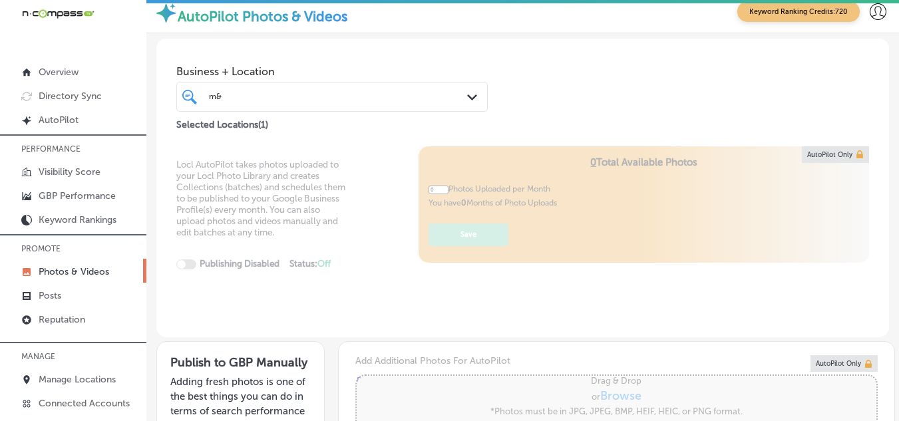
click at [676, 92] on div "Business + Location m& m& Path Created with Sketch. Selected Locations ( 1 )" at bounding box center [522, 86] width 732 height 94
type input "5"
click at [467, 95] on polygon at bounding box center [472, 97] width 10 height 6
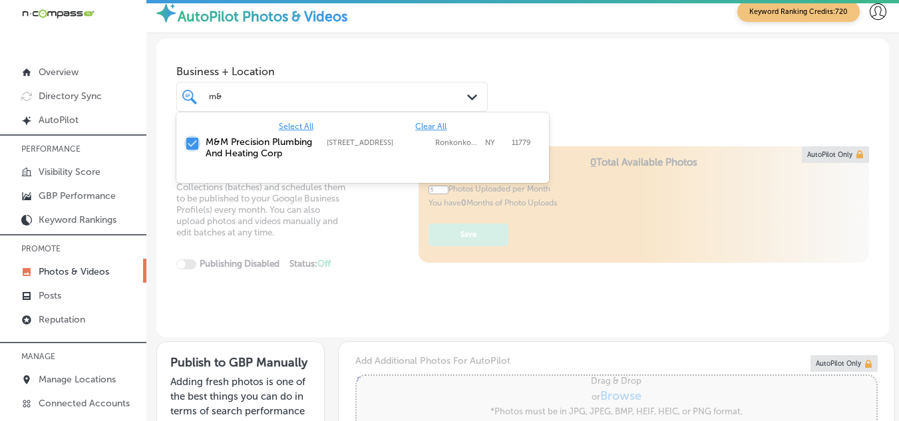
click at [195, 144] on input "checkbox" at bounding box center [192, 144] width 16 height 16
type input "m"
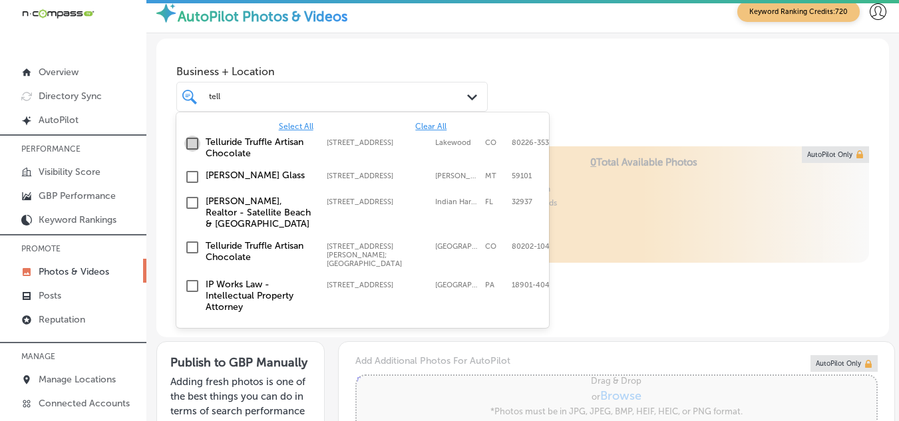
click at [192, 140] on input "checkbox" at bounding box center [192, 144] width 16 height 16
click at [647, 288] on div "Locl AutoPilot takes photos uploaded to your Locl Photo Library and creates Col…" at bounding box center [522, 242] width 732 height 192
click at [272, 100] on div "tell tell" at bounding box center [320, 96] width 224 height 15
click at [188, 142] on input "checkbox" at bounding box center [192, 144] width 16 height 16
type input "t"
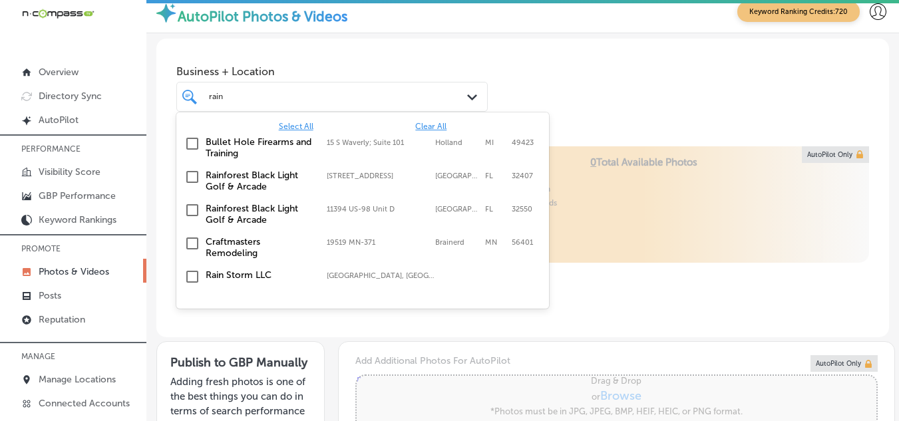
click at [190, 208] on input "checkbox" at bounding box center [192, 210] width 16 height 16
click at [652, 246] on div "Locl AutoPilot takes photos uploaded to your Locl Photo Library and creates Col…" at bounding box center [522, 242] width 732 height 192
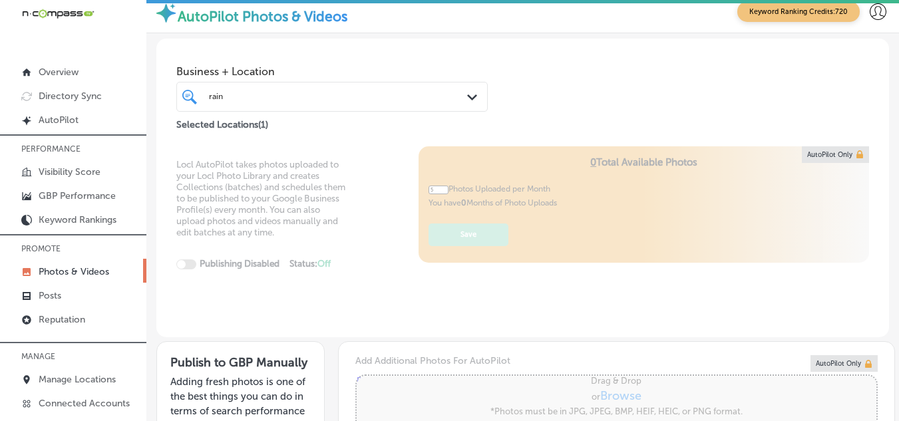
click at [335, 98] on div "rain rain" at bounding box center [320, 96] width 224 height 15
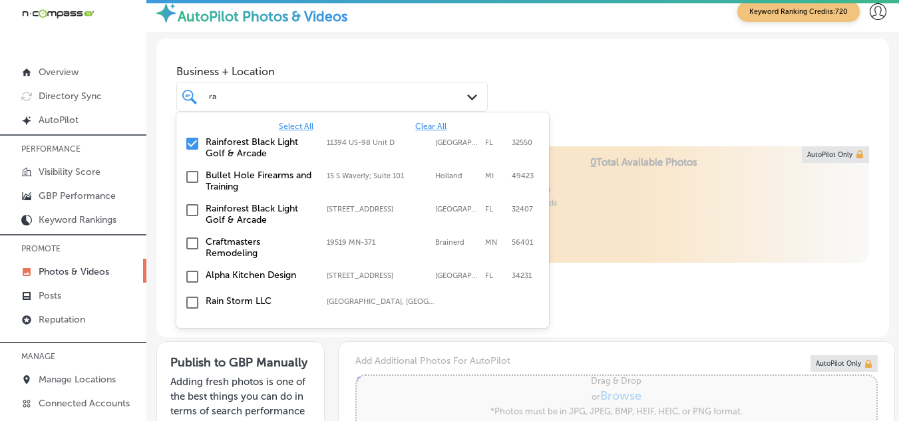
type input "r"
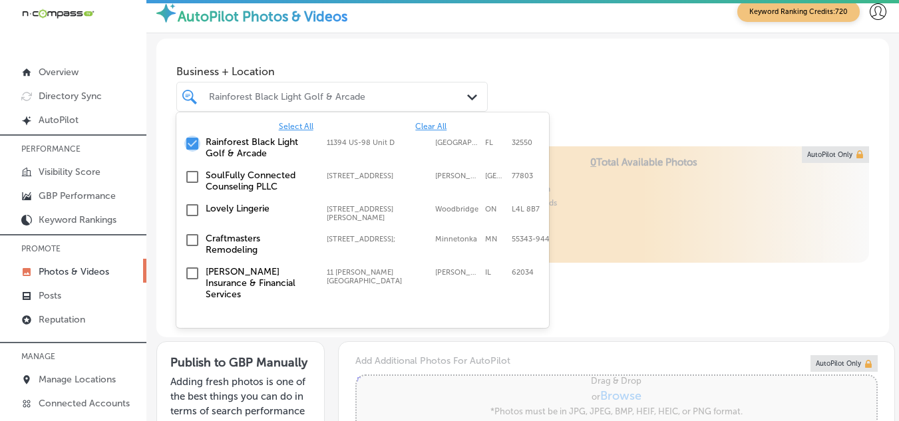
click at [191, 146] on input "checkbox" at bounding box center [192, 144] width 16 height 16
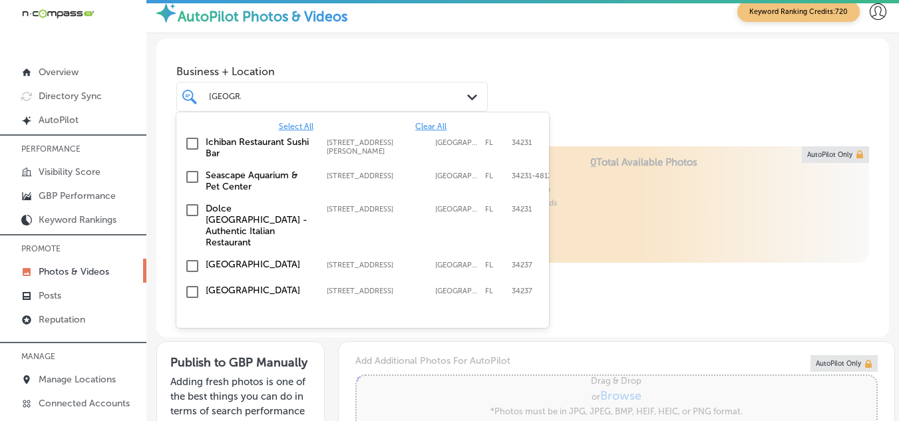
click at [194, 144] on input "checkbox" at bounding box center [192, 144] width 16 height 16
type input "[GEOGRAPHIC_DATA]"
click at [589, 110] on div "Business + Location option 2724 Stickney Point Rd, selected. option 2724 Stickn…" at bounding box center [522, 86] width 732 height 94
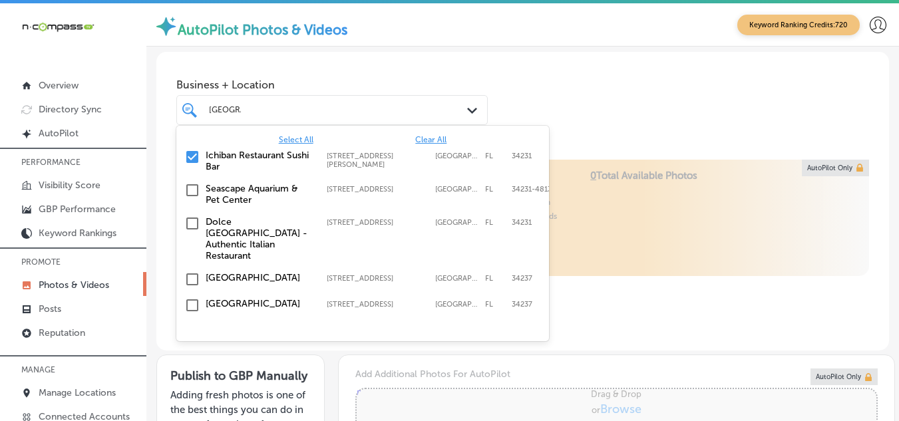
click at [289, 114] on div "sarasota sarasota" at bounding box center [320, 109] width 224 height 15
click at [192, 156] on input "checkbox" at bounding box center [192, 157] width 16 height 16
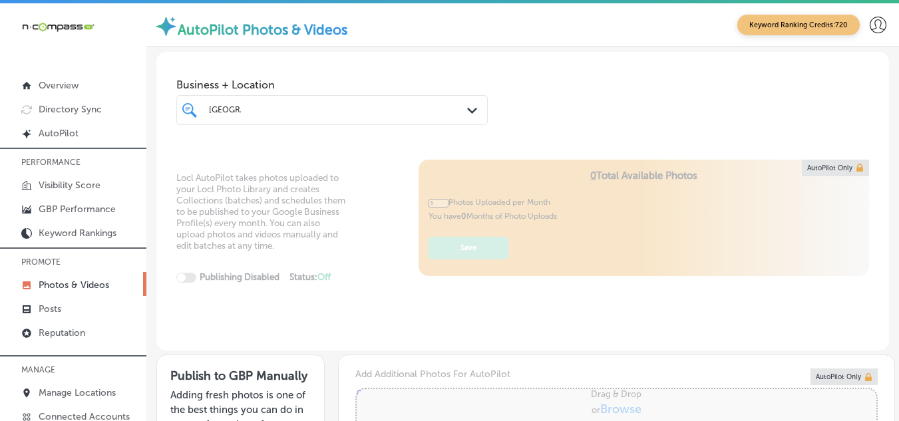
type input "0"
drag, startPoint x: 268, startPoint y: 108, endPoint x: 208, endPoint y: 105, distance: 60.6
click at [208, 105] on div "sarasota sarasota" at bounding box center [320, 109] width 224 height 15
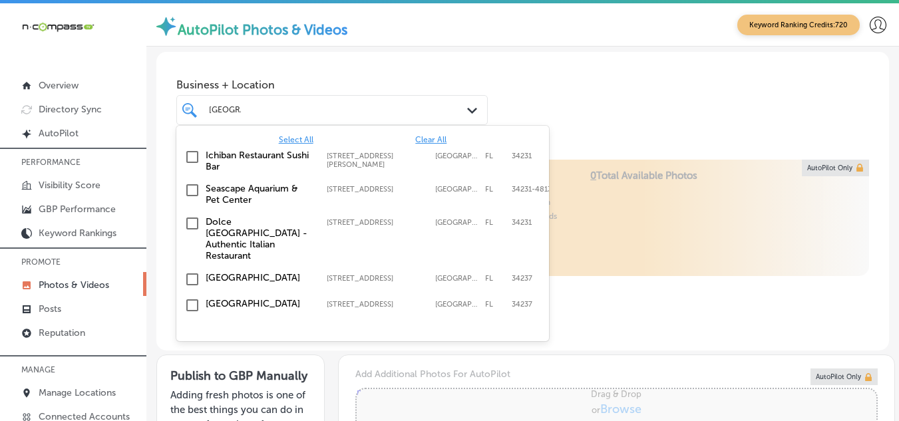
drag, startPoint x: 247, startPoint y: 108, endPoint x: 212, endPoint y: 112, distance: 36.1
click at [216, 112] on div "sarasota sarasota" at bounding box center [320, 109] width 224 height 15
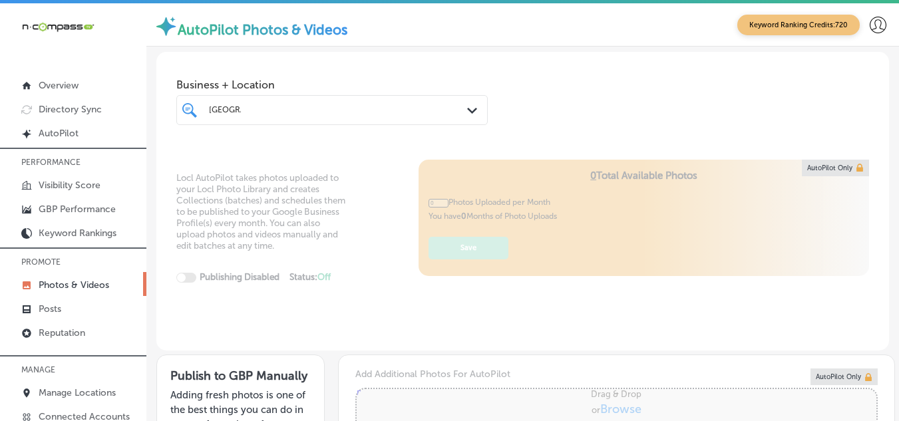
drag, startPoint x: 208, startPoint y: 106, endPoint x: 247, endPoint y: 111, distance: 40.2
click at [250, 114] on div "sarasota sarasota" at bounding box center [320, 109] width 224 height 15
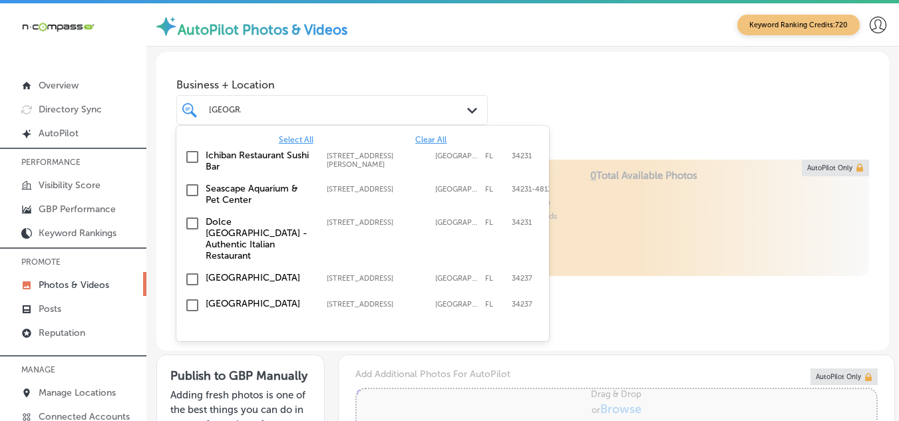
click at [246, 108] on div "sarasota sarasota" at bounding box center [320, 109] width 224 height 15
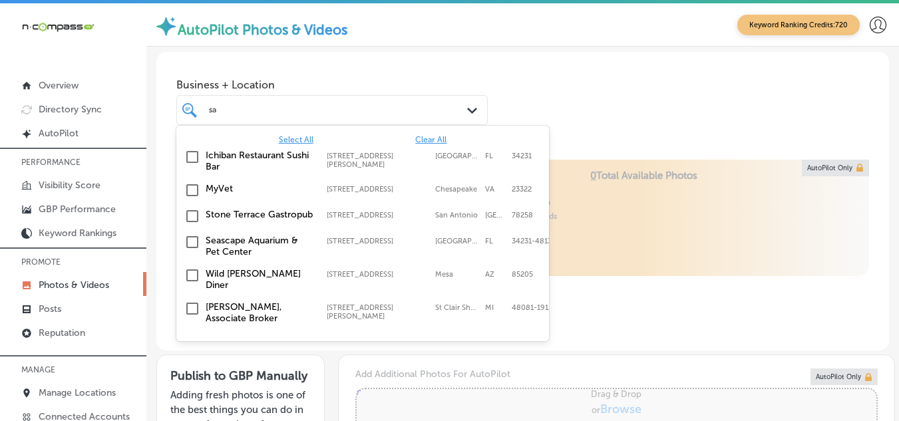
type input "s"
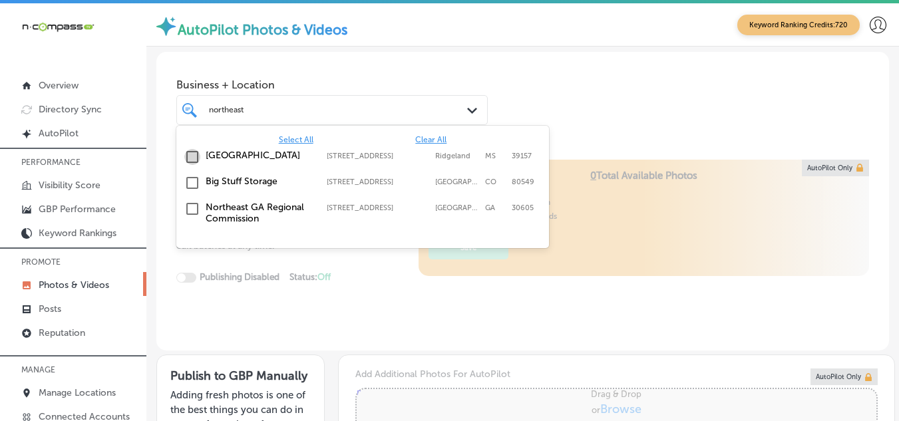
click at [196, 156] on input "checkbox" at bounding box center [192, 157] width 16 height 16
type input "northeast"
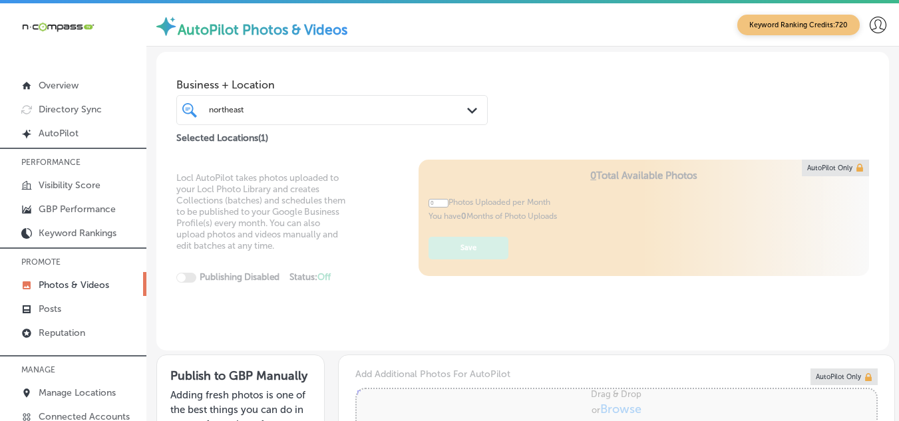
click at [406, 293] on div "Locl AutoPilot takes photos uploaded to your Locl Photo Library and creates Col…" at bounding box center [522, 256] width 732 height 192
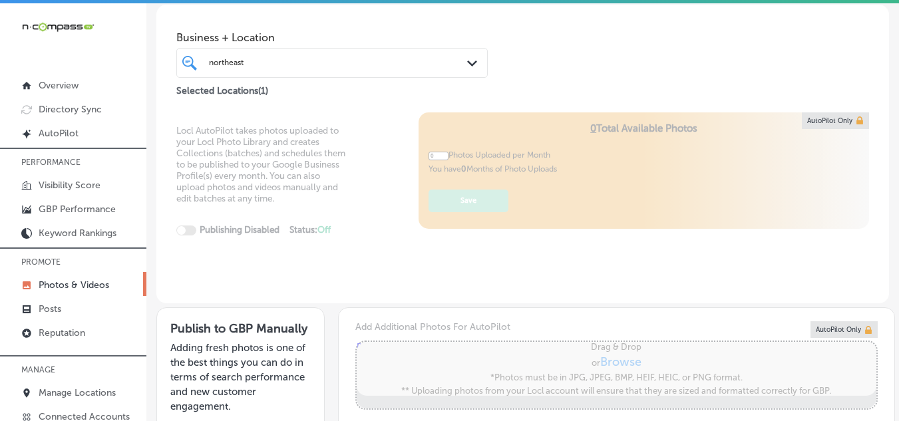
type input "5"
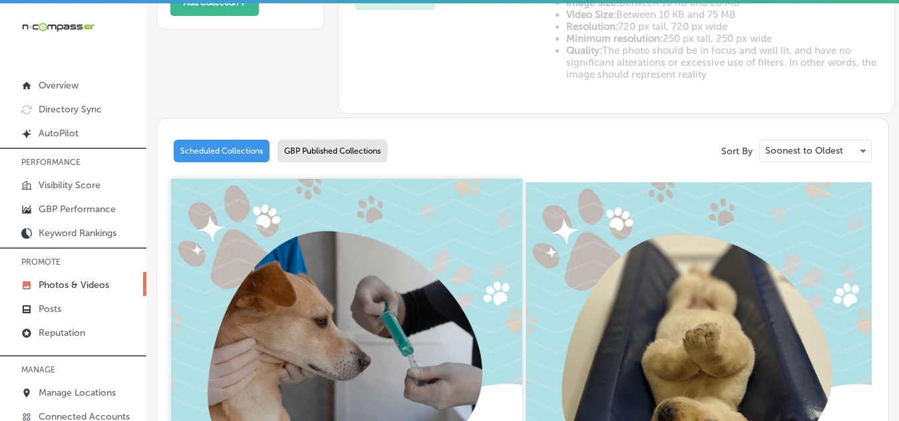
scroll to position [466, 0]
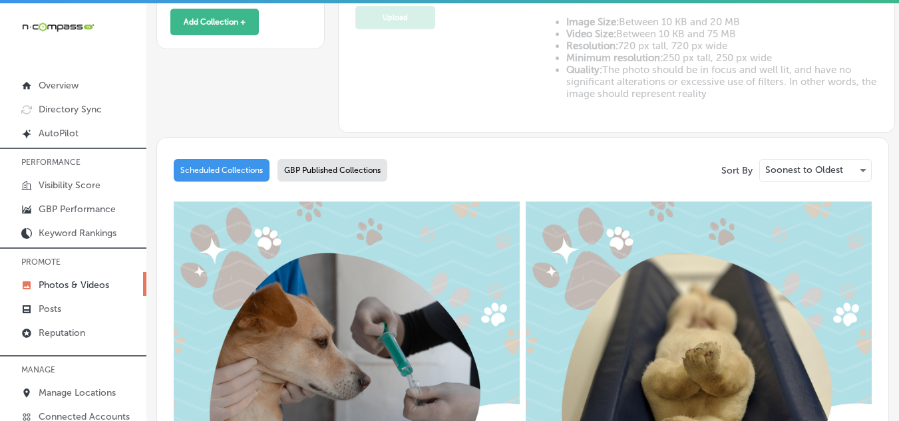
click at [300, 170] on div "GBP Published Collections" at bounding box center [332, 170] width 110 height 23
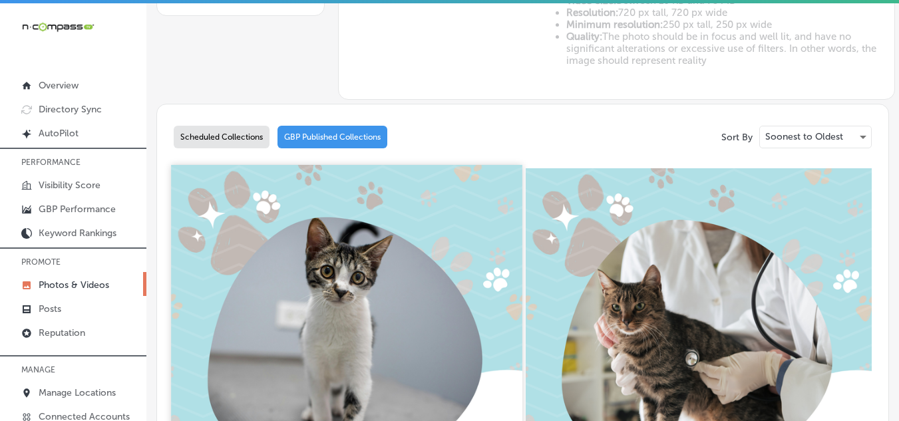
scroll to position [466, 0]
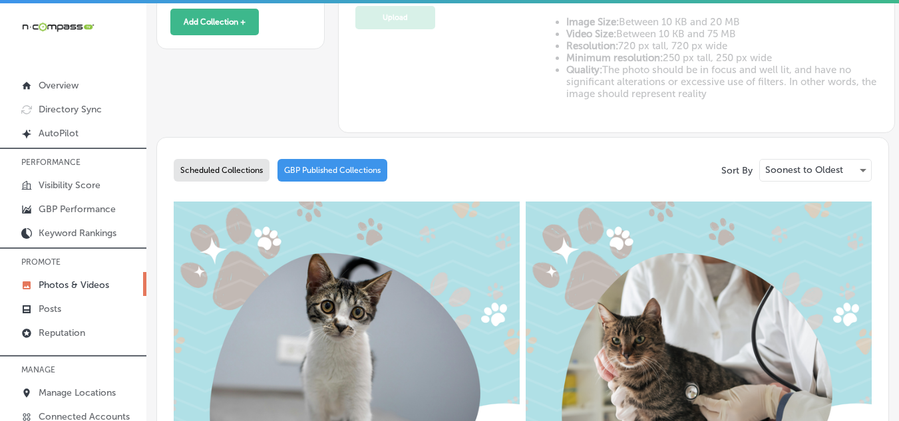
click at [218, 168] on div "Scheduled Collections" at bounding box center [222, 170] width 96 height 23
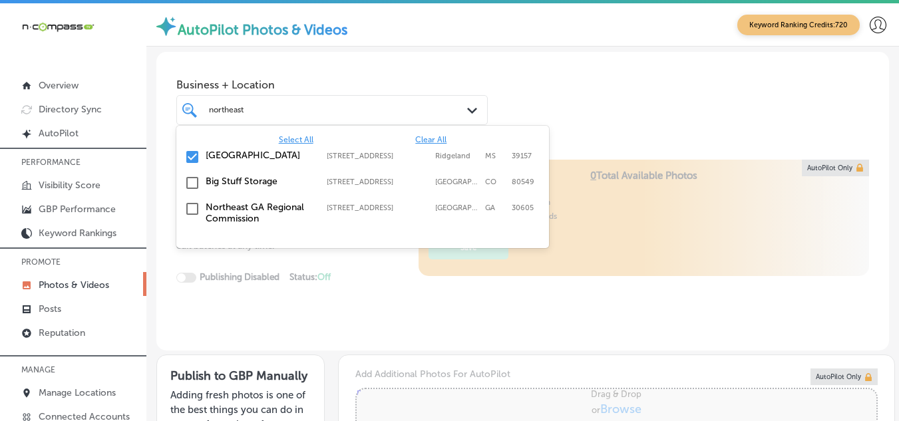
drag, startPoint x: 271, startPoint y: 107, endPoint x: 209, endPoint y: 103, distance: 62.0
click at [209, 103] on div "northeast northeast" at bounding box center [320, 109] width 224 height 15
click at [194, 158] on input "checkbox" at bounding box center [192, 157] width 16 height 16
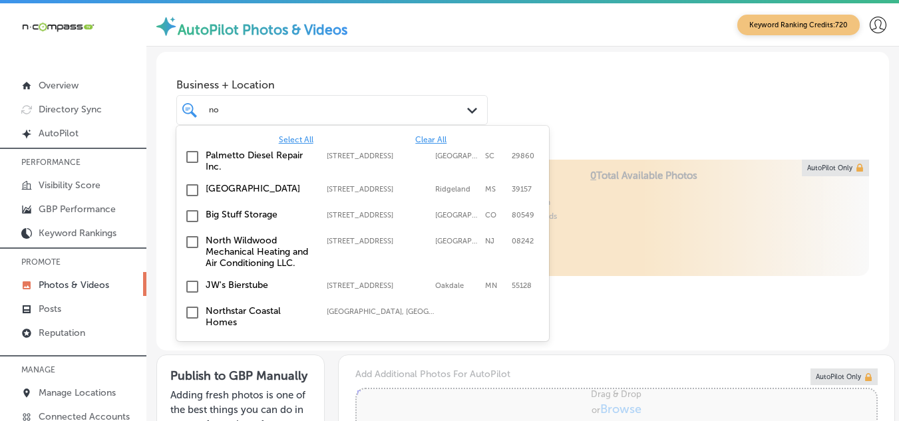
type input "n"
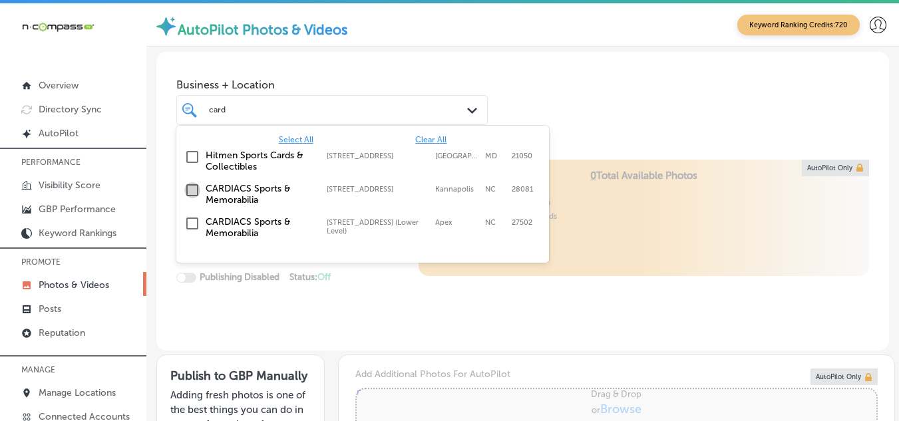
click at [189, 188] on input "checkbox" at bounding box center [192, 190] width 16 height 16
click at [194, 188] on input "checkbox" at bounding box center [192, 190] width 16 height 16
type input "card"
click at [232, 108] on div "card card" at bounding box center [320, 109] width 224 height 15
click at [192, 156] on input "checkbox" at bounding box center [192, 157] width 16 height 16
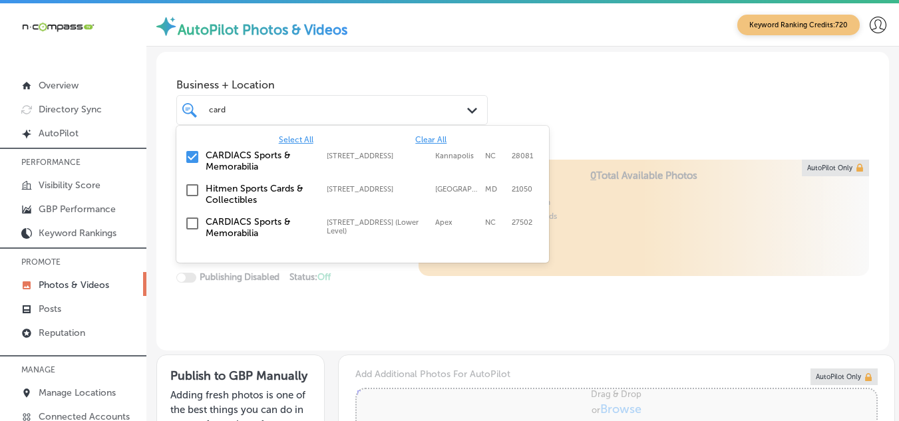
click at [191, 156] on input "checkbox" at bounding box center [192, 157] width 16 height 16
click at [191, 219] on input "checkbox" at bounding box center [192, 224] width 16 height 16
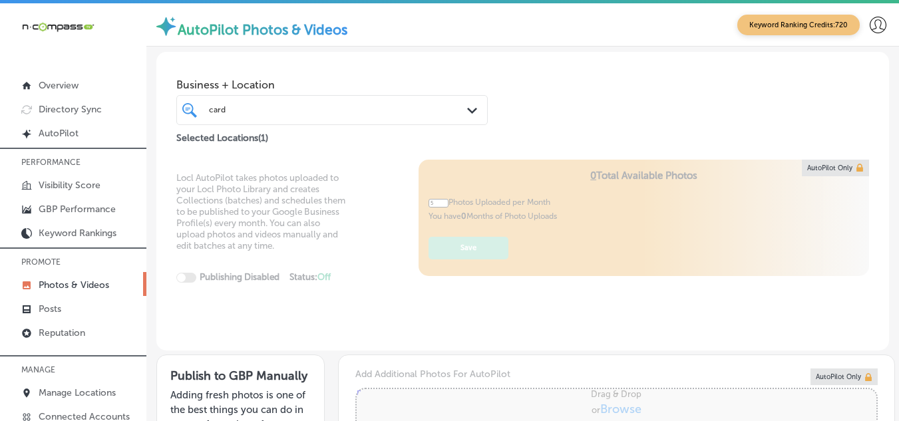
click at [595, 98] on div "Business + Location card card Path Created with Sketch. Selected Locations ( 1 )" at bounding box center [522, 99] width 732 height 94
click at [356, 118] on div "card card" at bounding box center [331, 109] width 259 height 17
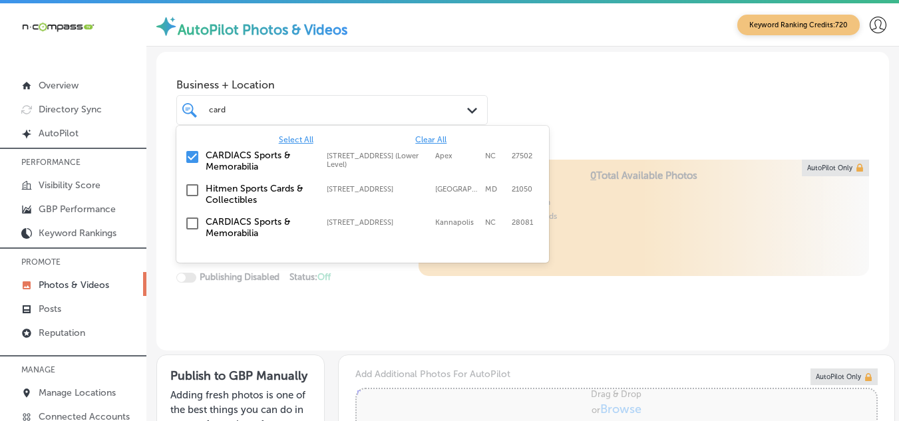
click at [190, 154] on input "checkbox" at bounding box center [192, 157] width 16 height 16
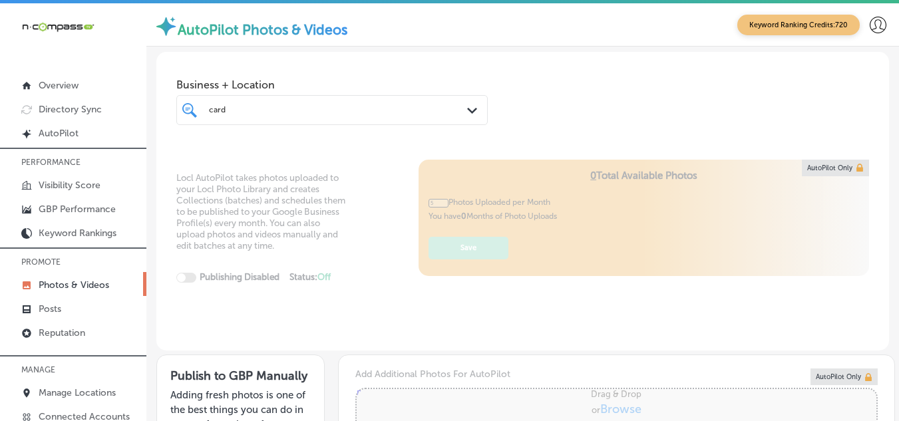
click at [378, 120] on div "card card Path Created with Sketch." at bounding box center [331, 110] width 311 height 30
type input "0"
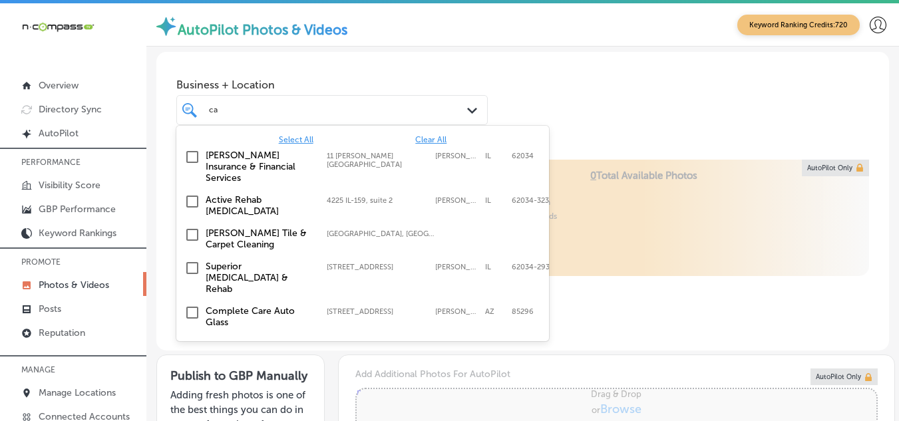
type input "c"
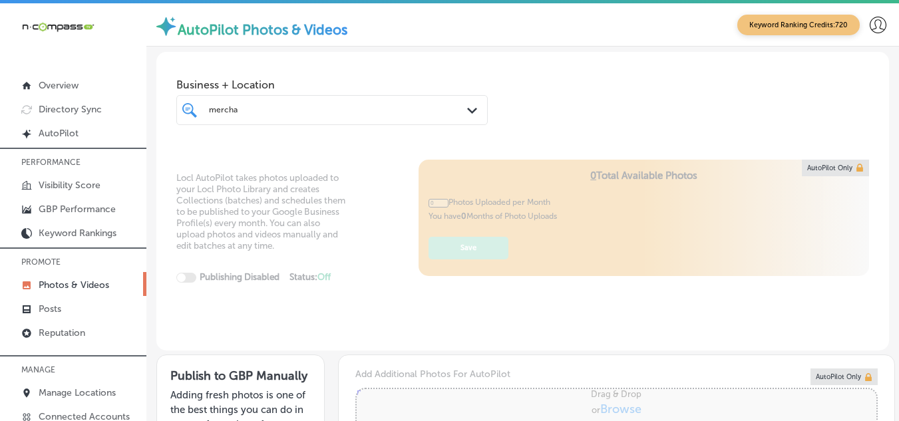
click at [207, 107] on div "mercha mercha" at bounding box center [331, 109] width 259 height 17
type input "m"
click at [301, 108] on div "the merchantile the merchantile" at bounding box center [320, 109] width 224 height 15
drag, startPoint x: 297, startPoint y: 108, endPoint x: 284, endPoint y: 112, distance: 13.9
click at [284, 112] on div "the merchantile the merchantile" at bounding box center [320, 109] width 224 height 15
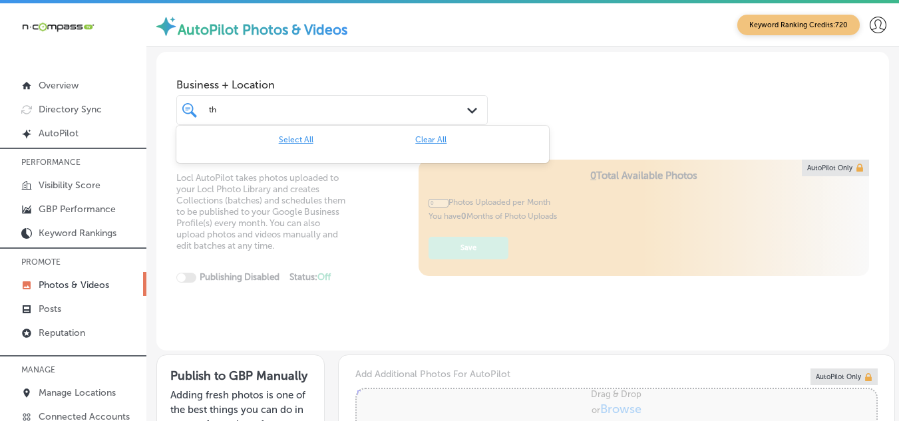
type input "t"
click at [282, 106] on div "the mercantile the mercantile" at bounding box center [320, 109] width 224 height 15
click at [298, 111] on div "the mercantile the mercantile" at bounding box center [320, 109] width 224 height 15
click at [275, 106] on div "the mercantile the mercantile" at bounding box center [320, 109] width 224 height 15
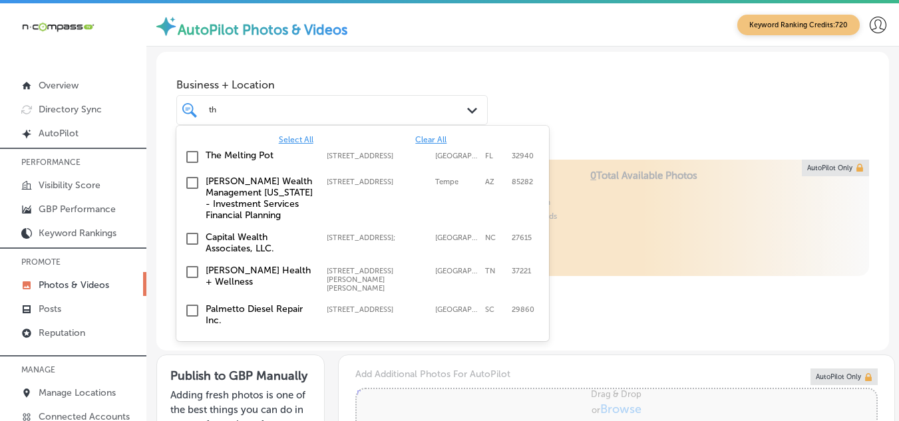
type input "t"
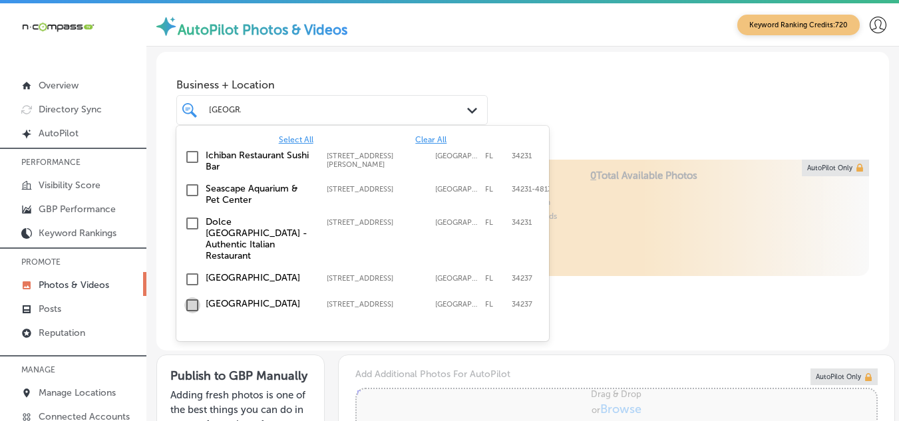
click at [192, 297] on input "checkbox" at bounding box center [192, 305] width 16 height 16
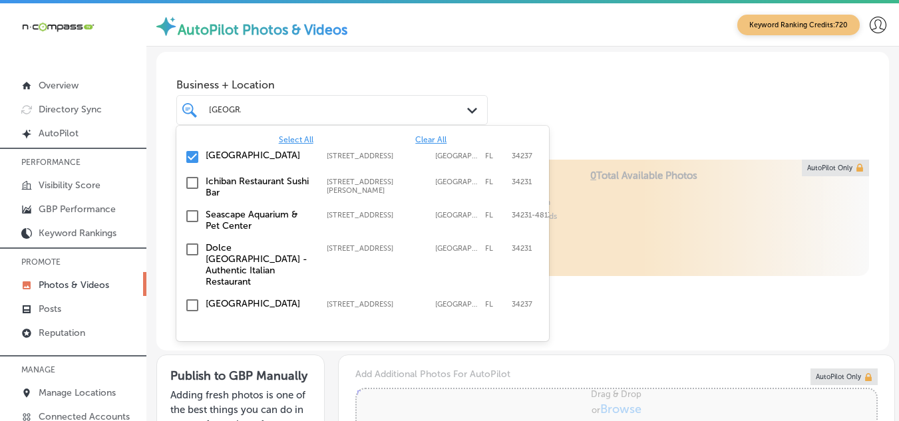
type input "[GEOGRAPHIC_DATA]"
click at [657, 253] on div "Locl AutoPilot takes photos uploaded to your Locl Photo Library and creates Col…" at bounding box center [522, 256] width 732 height 192
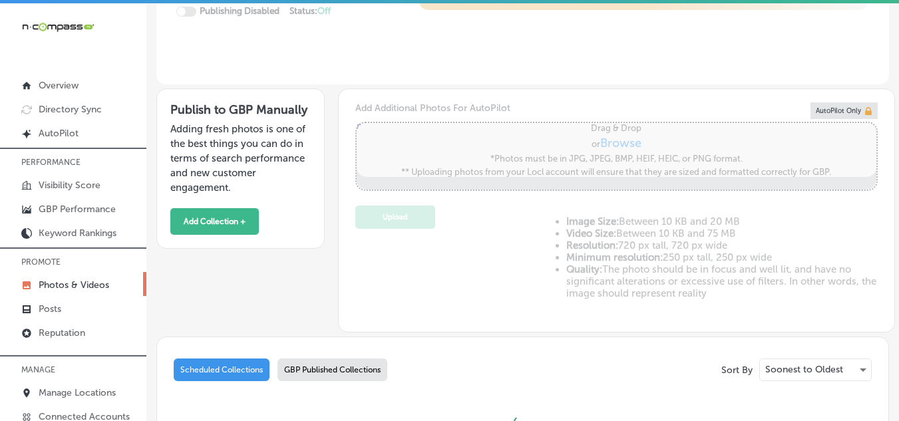
type input "5"
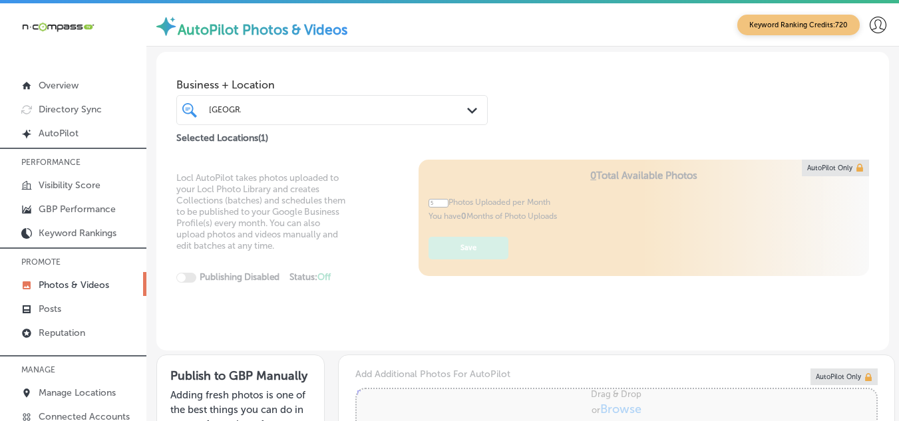
click at [294, 109] on div "sarasota sarasota" at bounding box center [320, 109] width 224 height 15
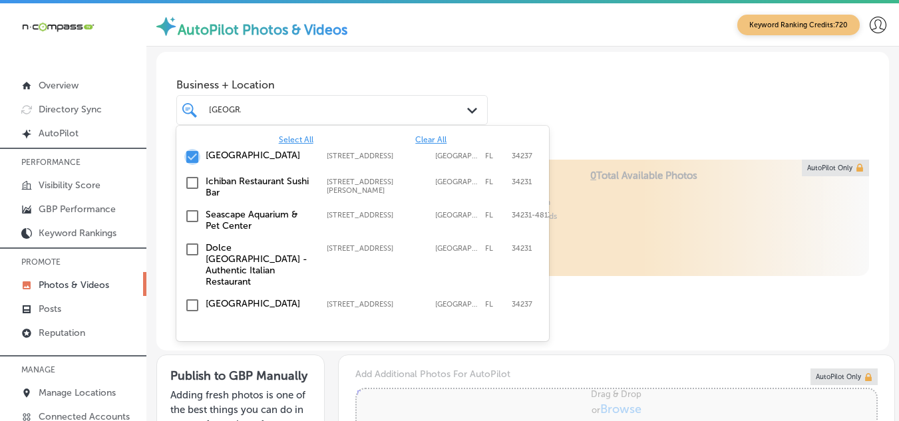
click at [194, 158] on input "checkbox" at bounding box center [192, 157] width 16 height 16
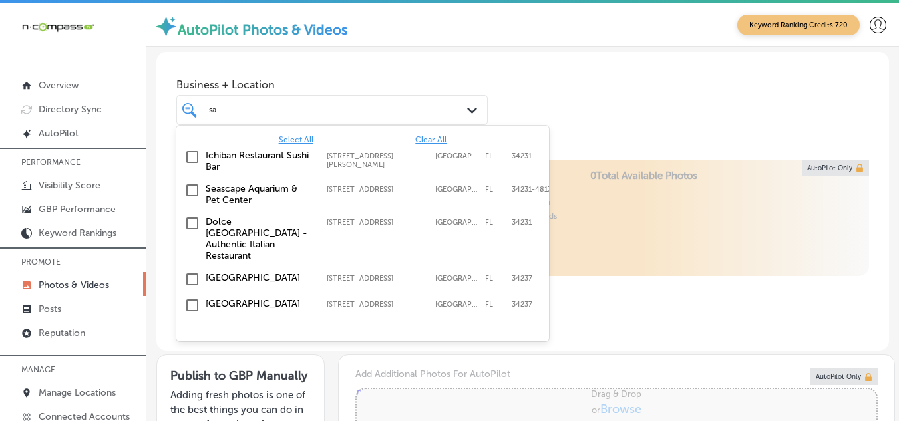
type input "s"
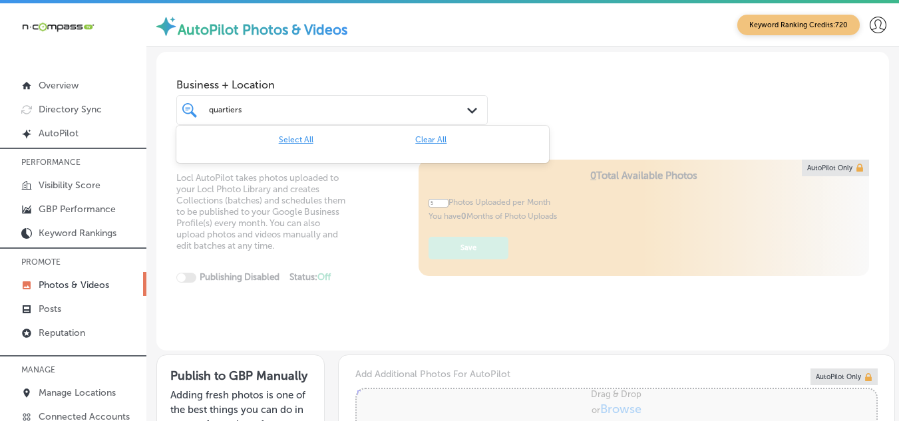
drag, startPoint x: 212, startPoint y: 110, endPoint x: 226, endPoint y: 111, distance: 14.0
click at [215, 110] on input "quartiers" at bounding box center [226, 109] width 34 height 9
type input "Quartiers"
type input "0"
click at [239, 108] on input "Quartiers" at bounding box center [227, 109] width 36 height 9
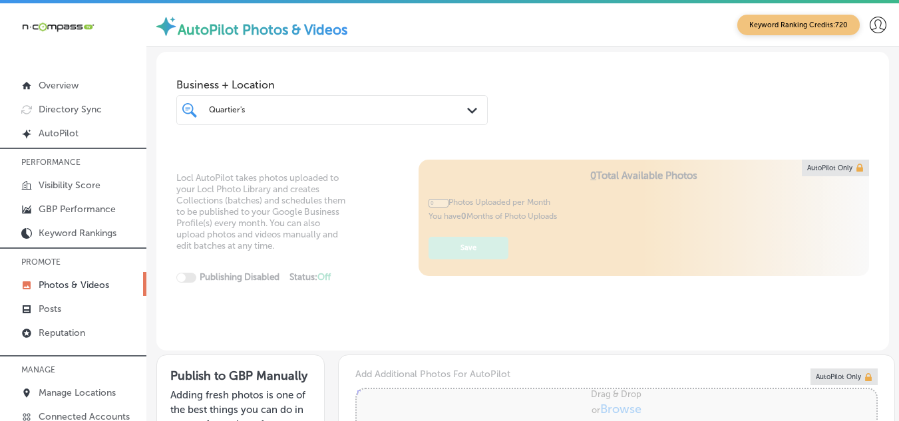
click at [247, 105] on div "Quartier's Quartier's" at bounding box center [320, 109] width 224 height 15
click at [249, 109] on div "Quartier's Quartier's" at bounding box center [320, 109] width 224 height 15
click at [263, 108] on div "Quartier's Quartier's" at bounding box center [320, 109] width 224 height 15
click at [258, 109] on div "Quartier's Quartier's" at bounding box center [320, 109] width 224 height 15
click at [258, 110] on div "Quartier's Quartier's" at bounding box center [320, 109] width 224 height 15
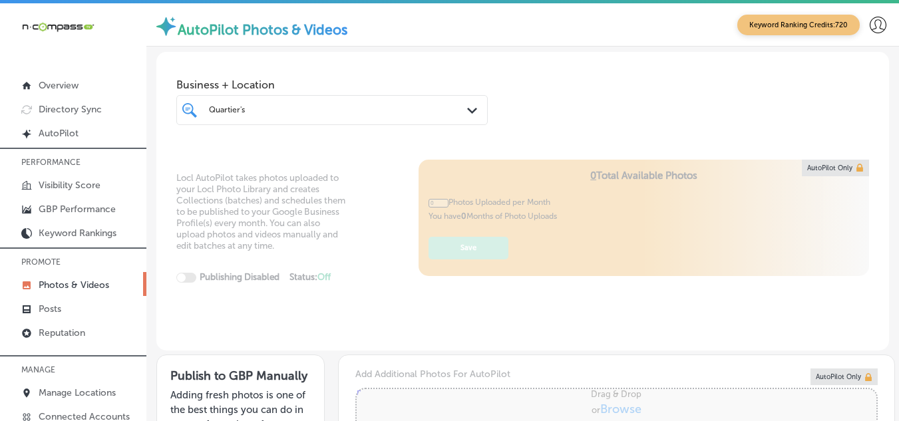
click at [265, 111] on div "Quartier's Quartier's" at bounding box center [320, 109] width 224 height 15
click at [260, 112] on div "Quartier's Quartier's" at bounding box center [320, 109] width 224 height 15
click at [259, 110] on div "Quartier's Quartier's" at bounding box center [320, 109] width 224 height 15
click at [259, 109] on div "Quartier's Quartier's" at bounding box center [320, 109] width 224 height 15
click at [245, 109] on input "Quartier's" at bounding box center [227, 109] width 37 height 9
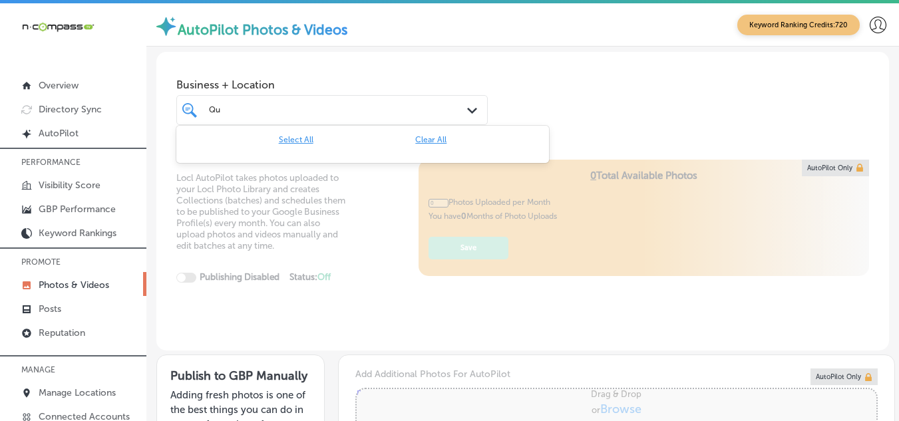
type input "Q"
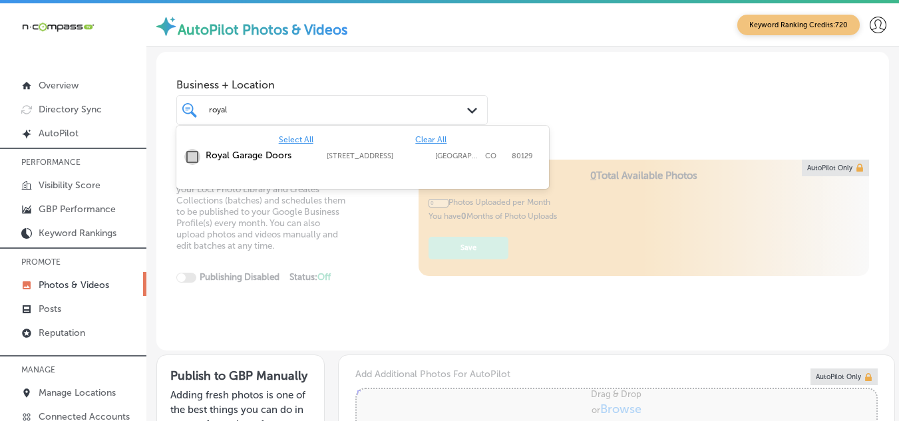
click at [194, 154] on input "checkbox" at bounding box center [192, 157] width 16 height 16
type input "royal"
click at [396, 256] on div "Locl AutoPilot takes photos uploaded to your Locl Photo Library and creates Col…" at bounding box center [522, 256] width 732 height 192
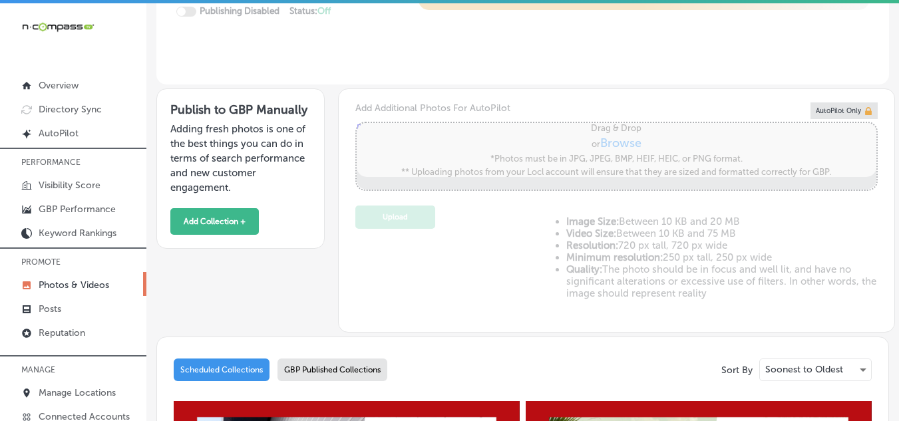
type input "5"
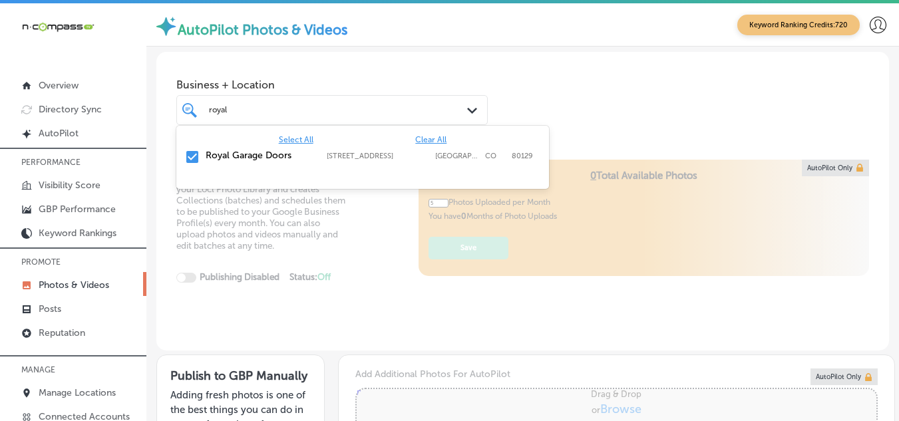
click at [296, 117] on div "royal royal" at bounding box center [331, 109] width 259 height 17
click at [192, 154] on input "checkbox" at bounding box center [192, 157] width 16 height 16
type input "r"
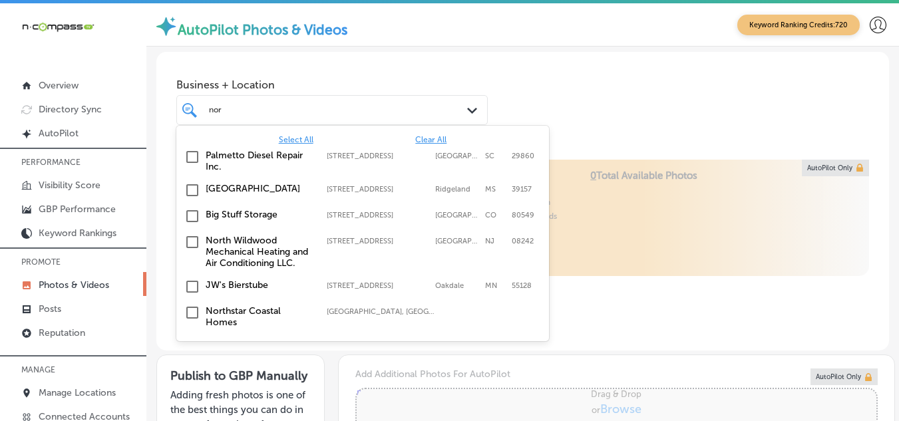
click at [190, 190] on input "checkbox" at bounding box center [192, 190] width 16 height 16
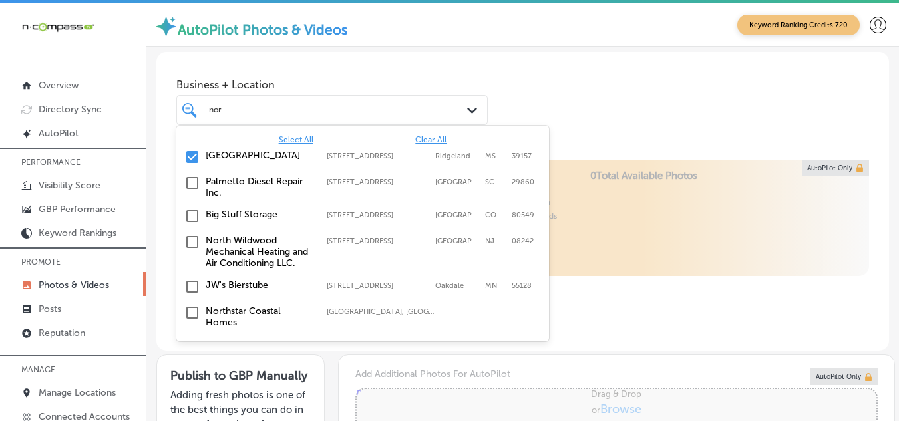
type input "nor"
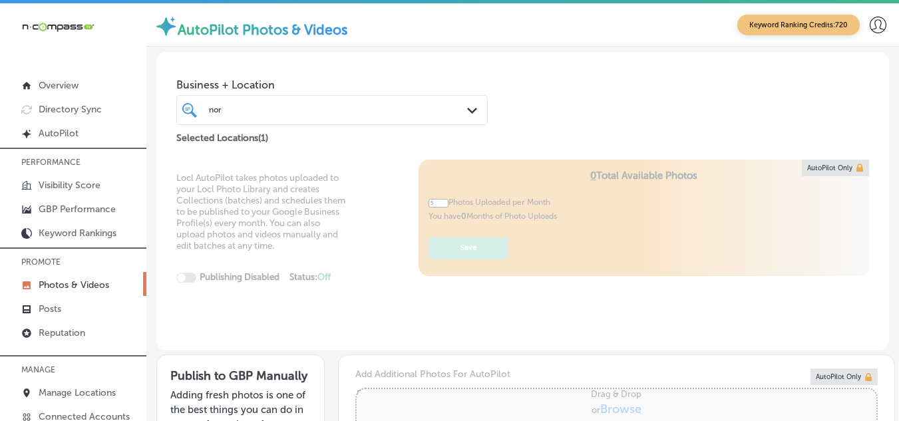
drag, startPoint x: 657, startPoint y: 268, endPoint x: 639, endPoint y: 265, distance: 18.3
click at [657, 268] on div "Locl AutoPilot takes photos uploaded to your Locl Photo Library and creates Col…" at bounding box center [522, 256] width 732 height 192
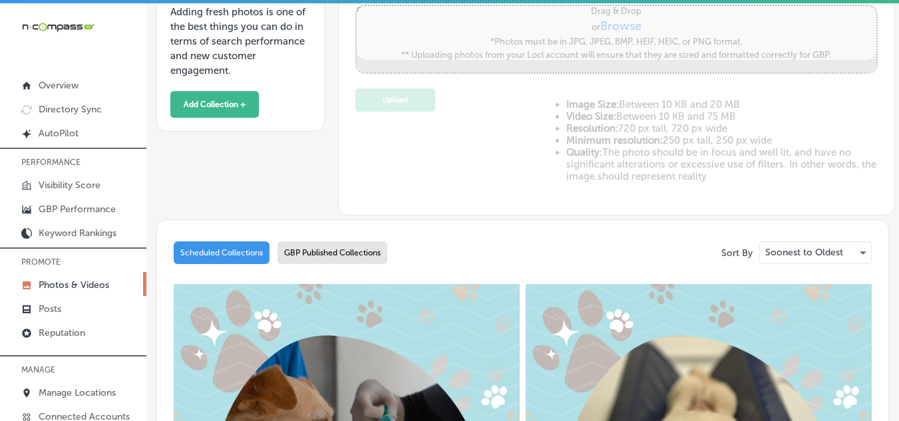
scroll to position [599, 0]
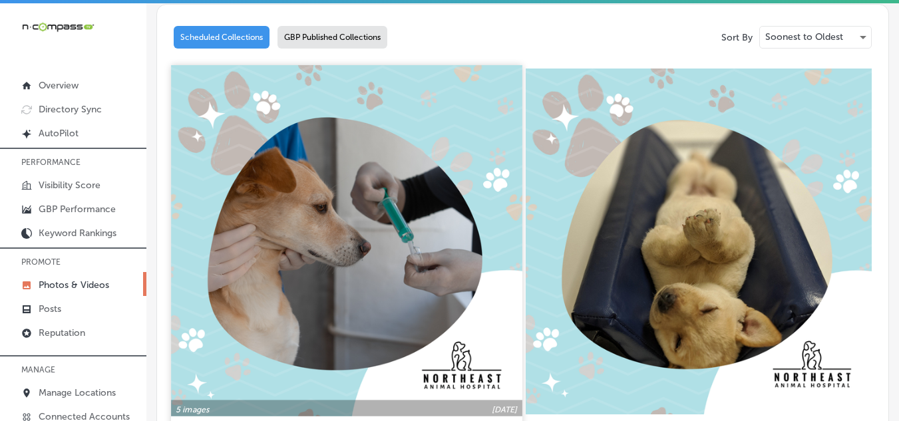
click at [428, 210] on img at bounding box center [346, 240] width 351 height 351
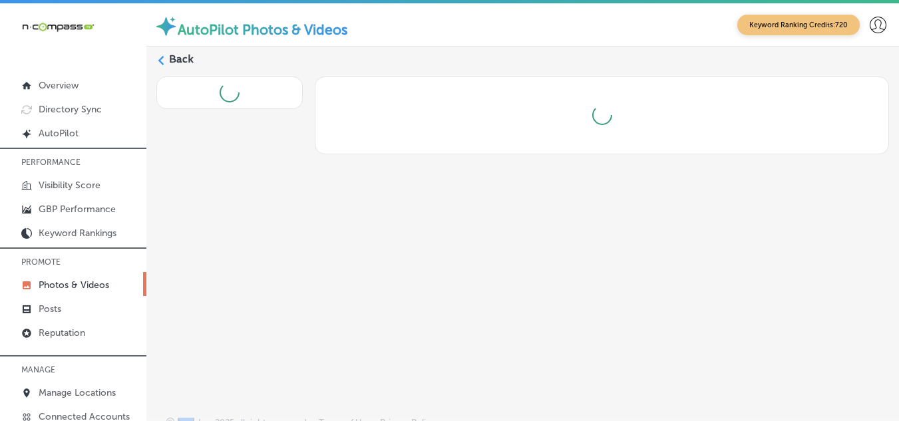
click at [428, 210] on div "Back" at bounding box center [522, 208] width 752 height 323
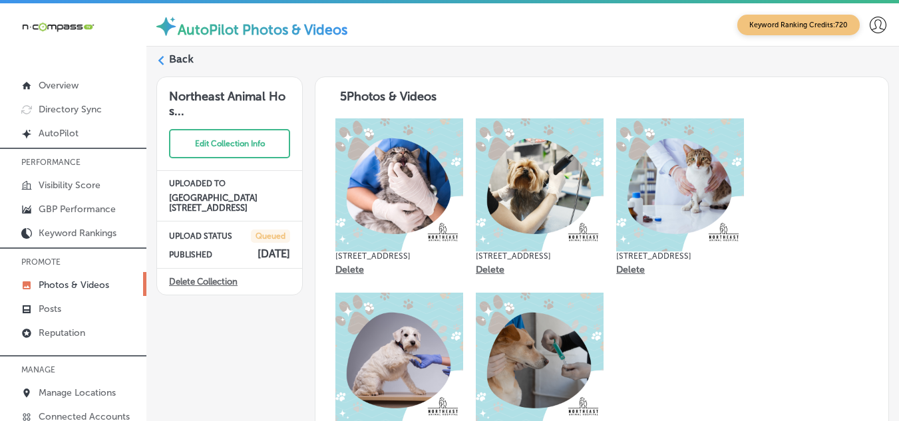
click at [166, 61] on div "Back" at bounding box center [522, 64] width 732 height 25
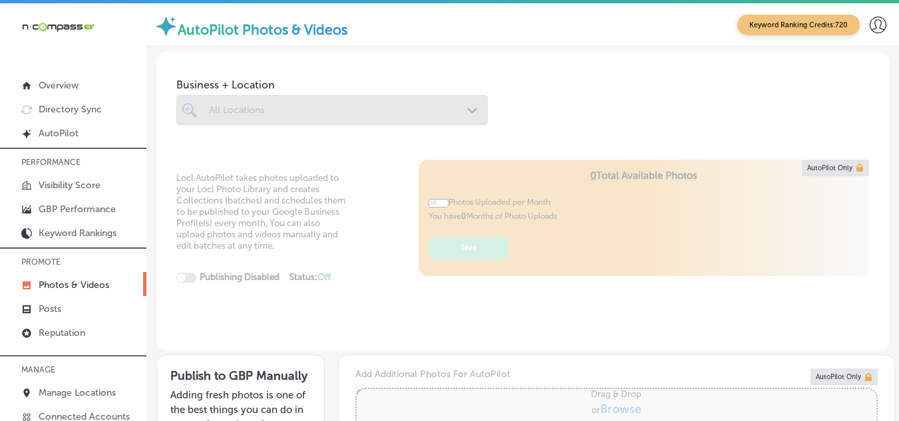
type input "5"
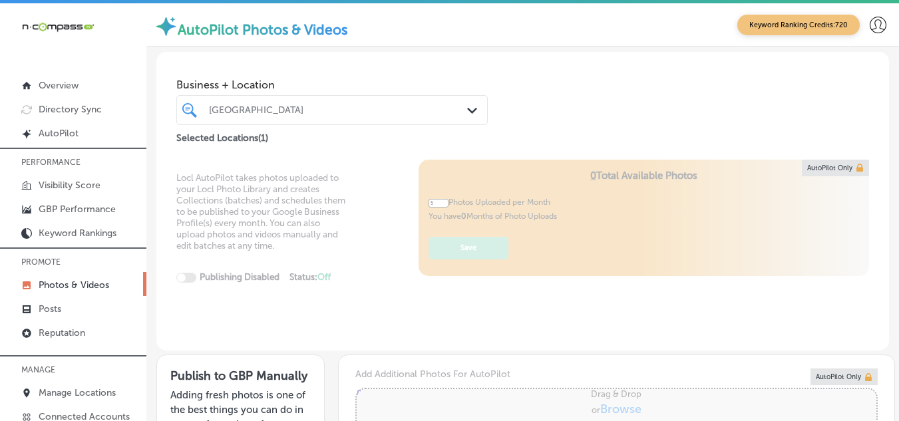
click at [317, 107] on div "[GEOGRAPHIC_DATA]" at bounding box center [338, 109] width 259 height 11
click at [660, 275] on div "Locl AutoPilot takes photos uploaded to your Locl Photo Library and creates Col…" at bounding box center [522, 256] width 732 height 192
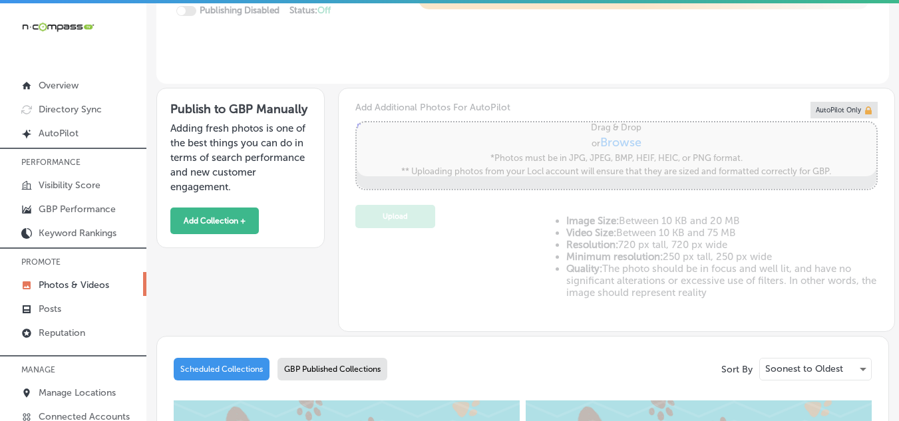
scroll to position [266, 0]
click at [222, 216] on button "Add Collection +" at bounding box center [214, 221] width 88 height 27
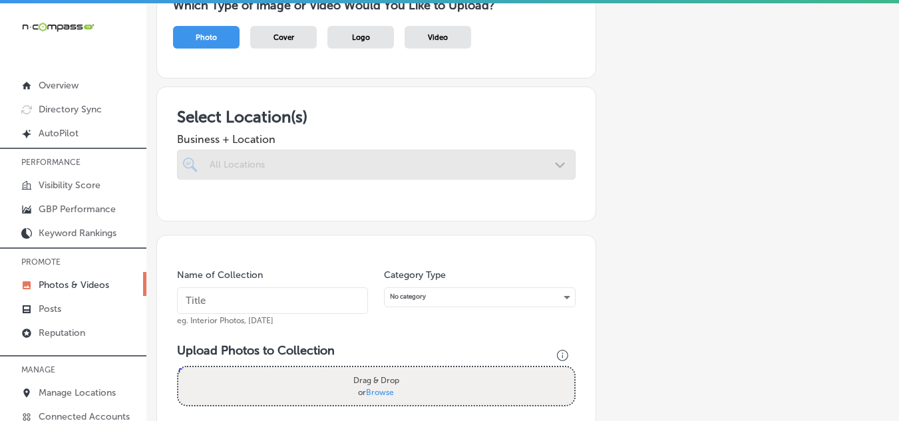
scroll to position [133, 0]
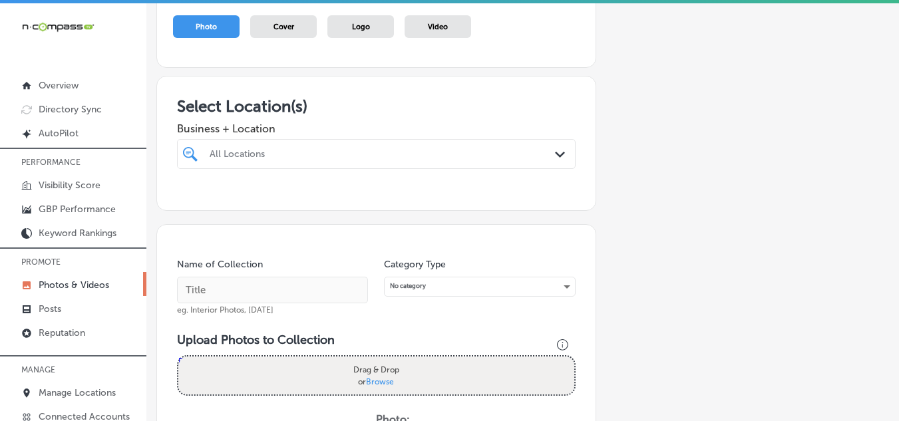
click at [293, 153] on div "All Locations" at bounding box center [383, 153] width 347 height 11
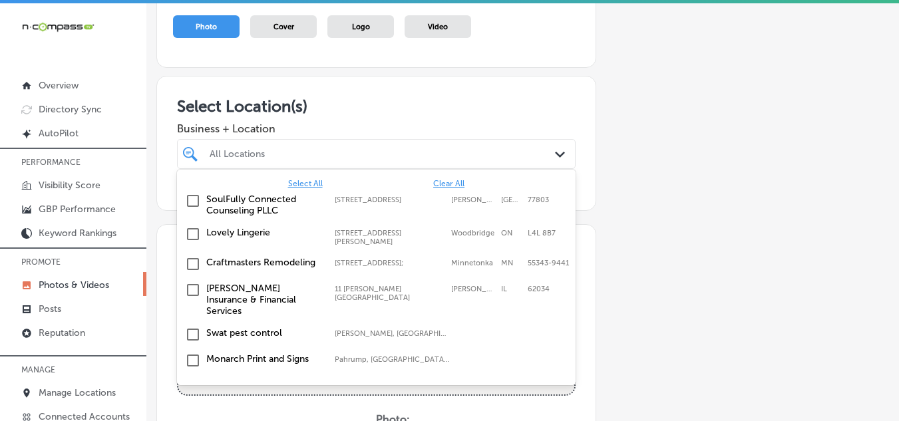
click at [687, 289] on div "Add a Collection Which Type of Image or Video Would You Like to Upload? Photo C…" at bounding box center [522, 331] width 732 height 777
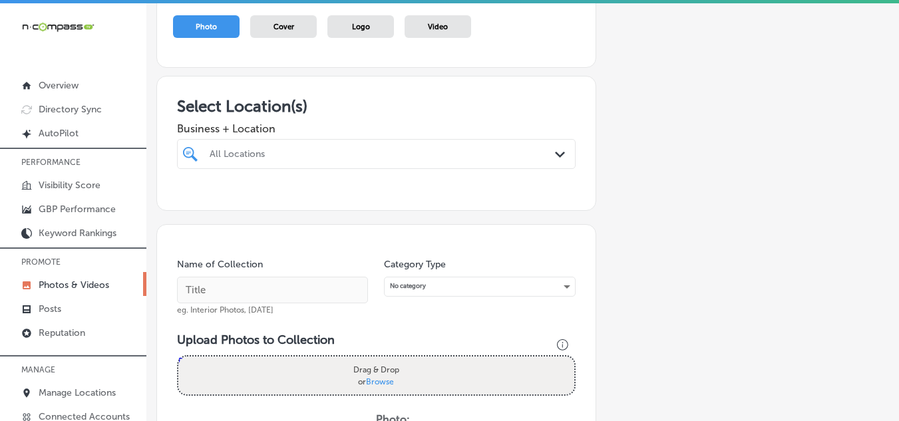
click at [279, 367] on div "Drag & Drop or Browse" at bounding box center [376, 376] width 396 height 38
click at [178, 357] on input "Drag & Drop or Browse" at bounding box center [376, 359] width 396 height 4
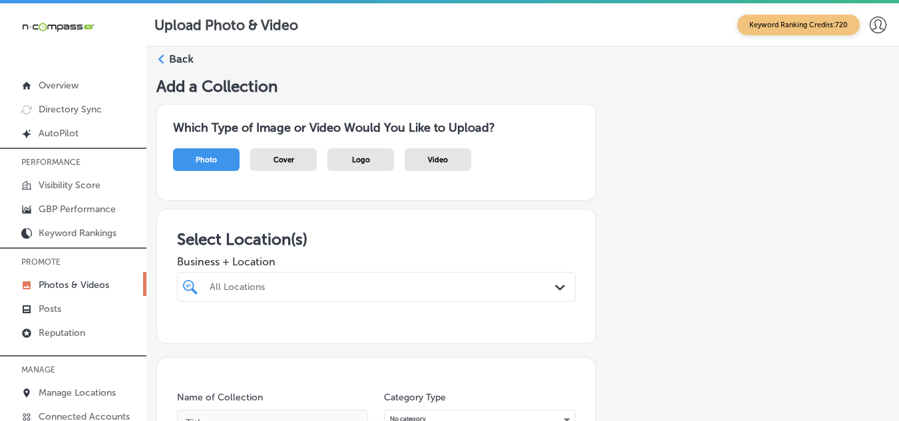
scroll to position [133, 0]
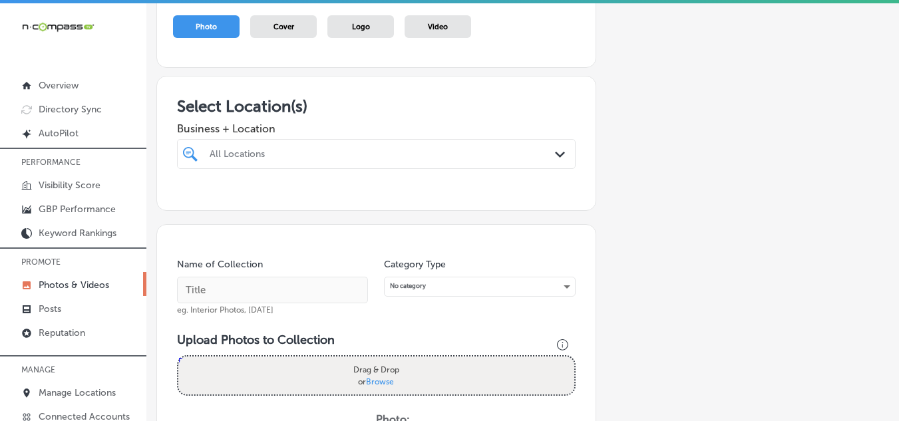
click at [380, 377] on span "Browse" at bounding box center [380, 381] width 28 height 9
click at [380, 361] on input "Drag & Drop or Browse" at bounding box center [376, 359] width 396 height 4
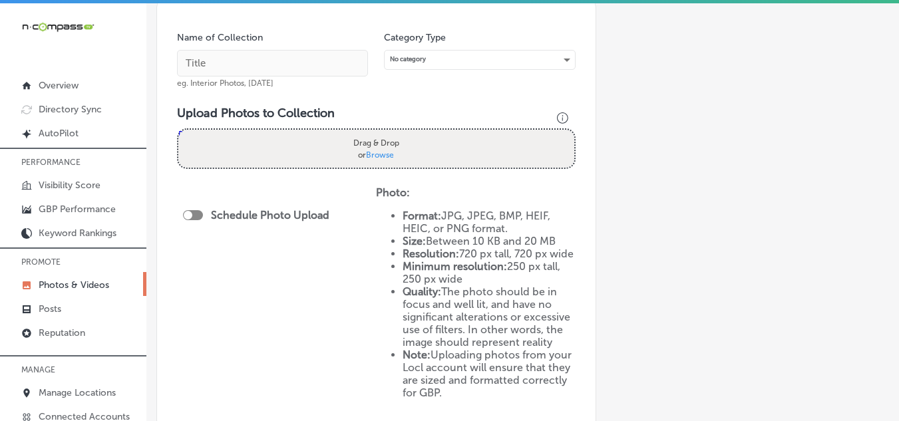
scroll to position [333, 0]
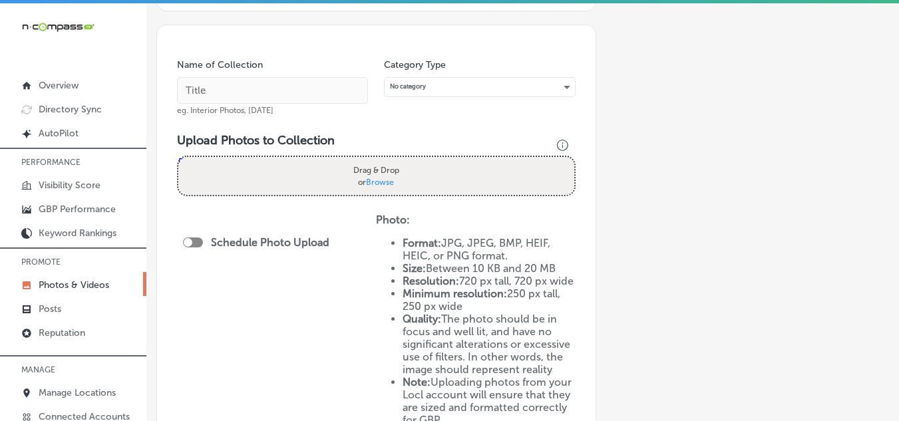
click at [381, 177] on span "Browse" at bounding box center [380, 181] width 28 height 9
click at [381, 161] on input "Drag & Drop or Browse" at bounding box center [376, 159] width 396 height 4
type input "C:\fakepath\Northeast Animal Hospital - Photo Collection.zip"
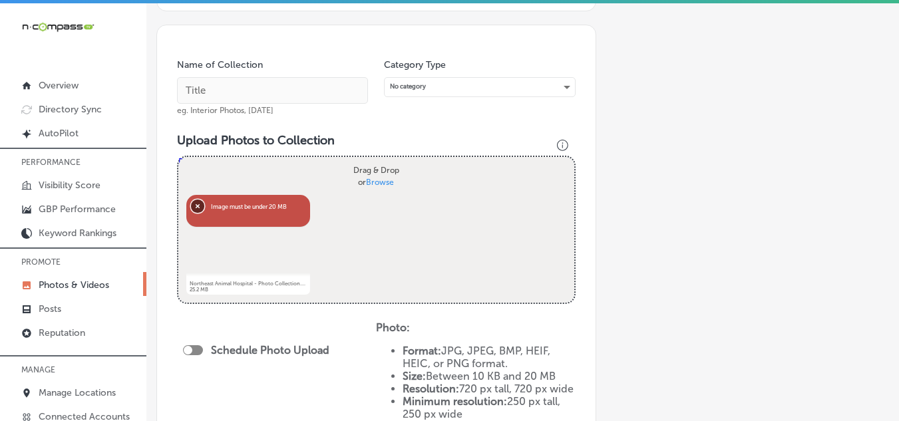
click at [196, 207] on button "Remove" at bounding box center [197, 205] width 13 height 13
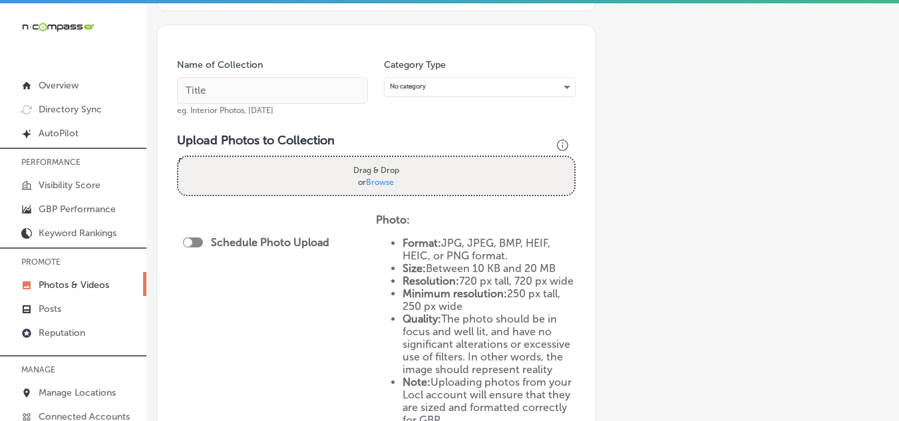
click at [379, 182] on span "Browse" at bounding box center [380, 181] width 28 height 9
click at [379, 161] on input "Drag & Drop or Browse" at bounding box center [376, 159] width 396 height 4
click at [373, 188] on label "Drag & Drop or Browse" at bounding box center [376, 176] width 54 height 32
click at [373, 161] on input "Drag & Drop or Browse" at bounding box center [376, 159] width 396 height 4
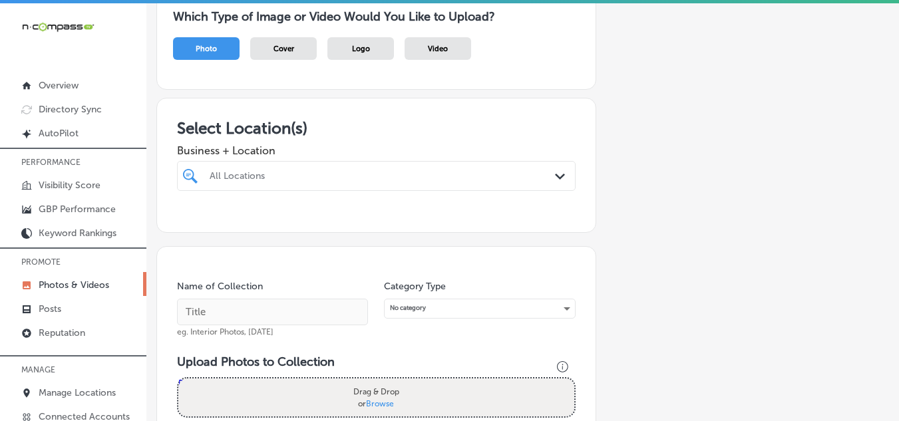
scroll to position [133, 0]
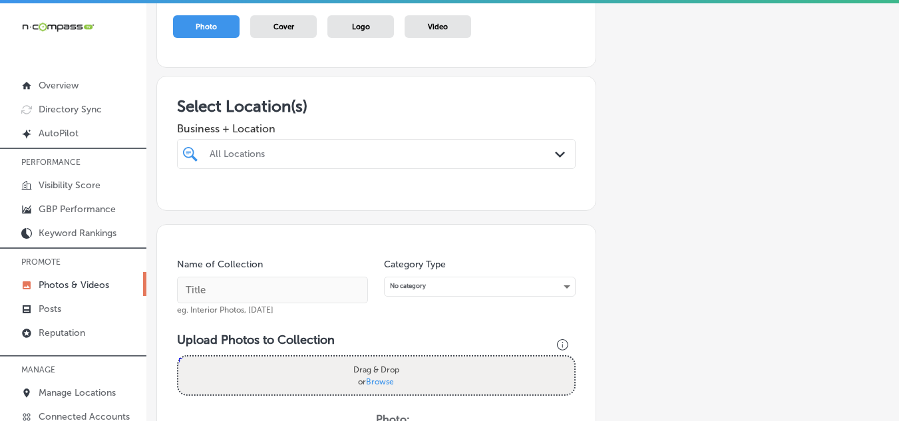
click at [323, 151] on div "All Locations" at bounding box center [383, 153] width 347 height 11
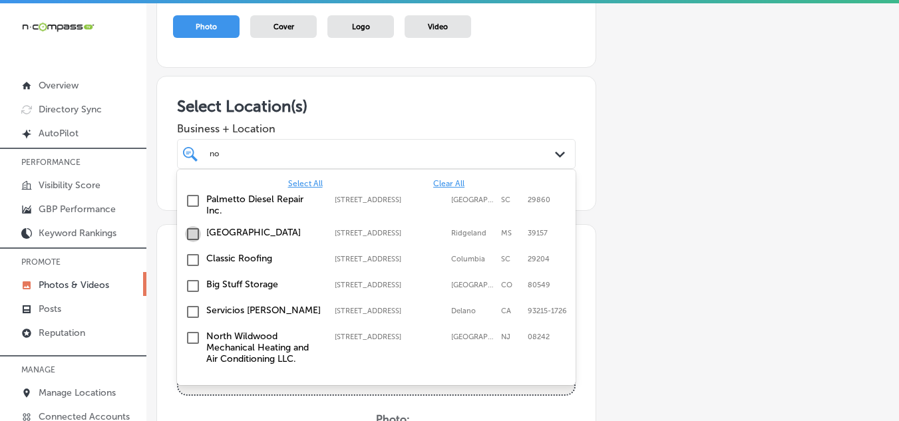
click at [191, 232] on input "checkbox" at bounding box center [193, 234] width 16 height 16
type input "no"
click at [663, 242] on div "Add a Collection Which Type of Image or Video Would You Like to Upload? Photo C…" at bounding box center [522, 331] width 732 height 777
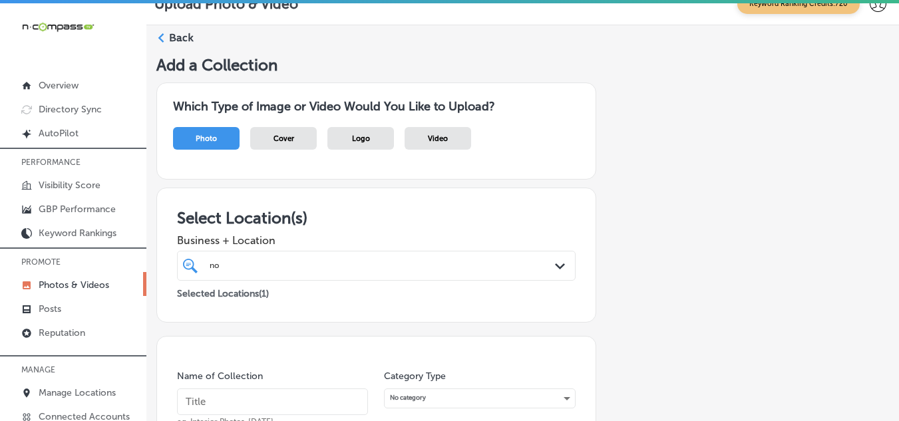
scroll to position [0, 0]
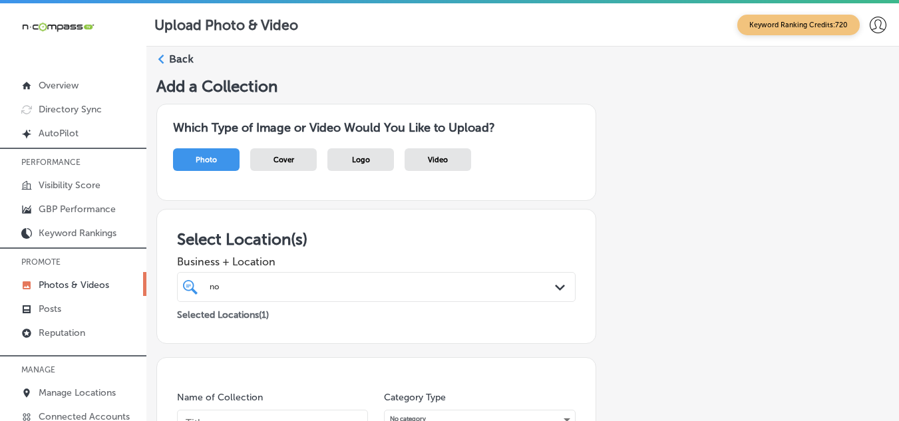
click at [164, 65] on div at bounding box center [160, 60] width 9 height 11
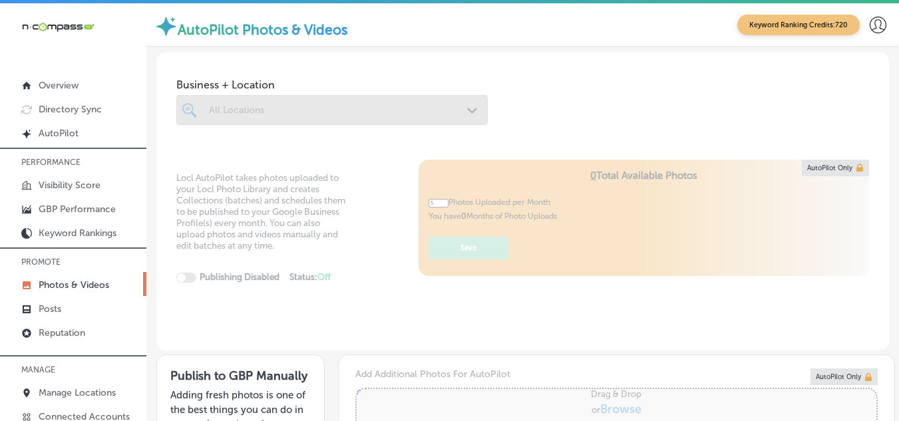
type input "0"
click at [273, 106] on div at bounding box center [331, 110] width 311 height 30
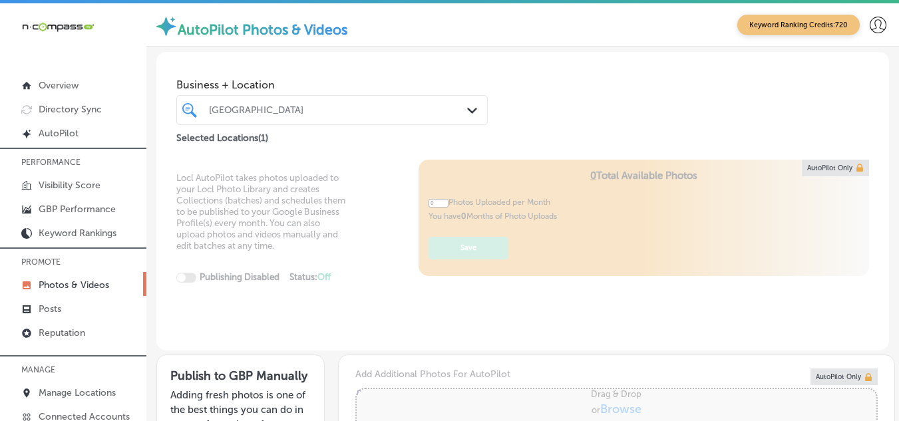
click at [370, 104] on div "[GEOGRAPHIC_DATA]" at bounding box center [338, 109] width 259 height 11
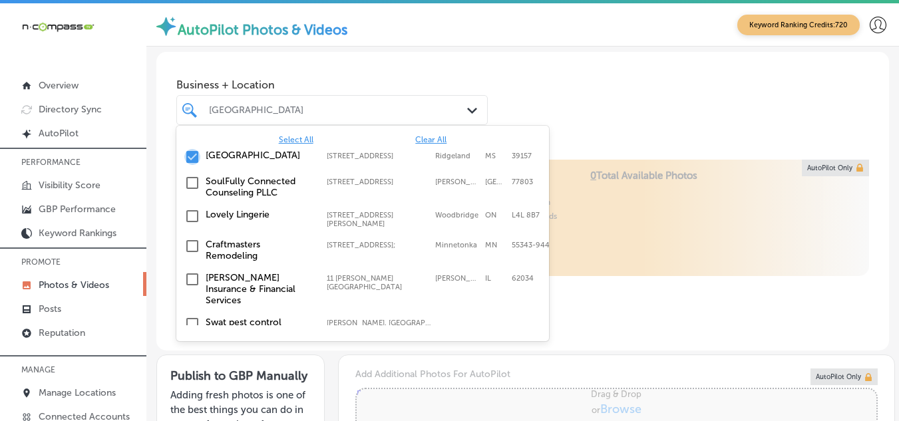
click at [191, 157] on input "checkbox" at bounding box center [192, 157] width 16 height 16
click at [237, 106] on div "[GEOGRAPHIC_DATA]" at bounding box center [338, 109] width 259 height 11
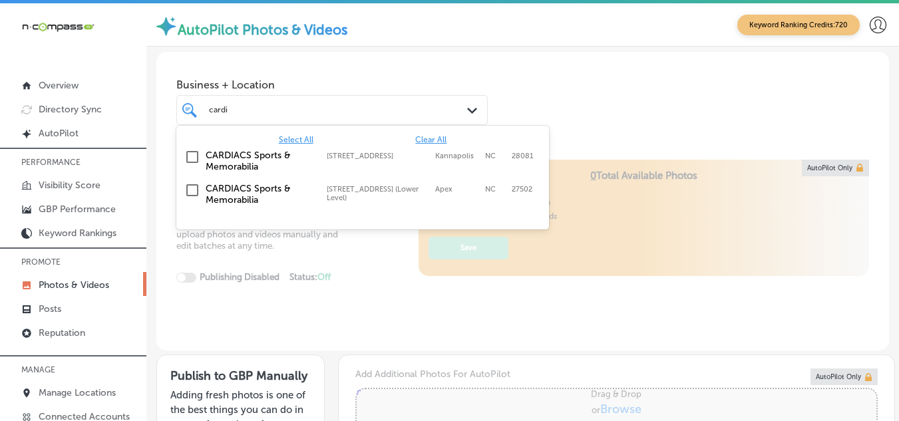
type input "cardi"
click at [289, 115] on div "cardi cardi" at bounding box center [320, 109] width 224 height 15
click at [191, 188] on input "checkbox" at bounding box center [192, 190] width 16 height 16
click at [615, 83] on div "Business + Location option [STREET_ADDRESS]. option [STREET_ADDRESS] (Lower Lev…" at bounding box center [522, 99] width 732 height 94
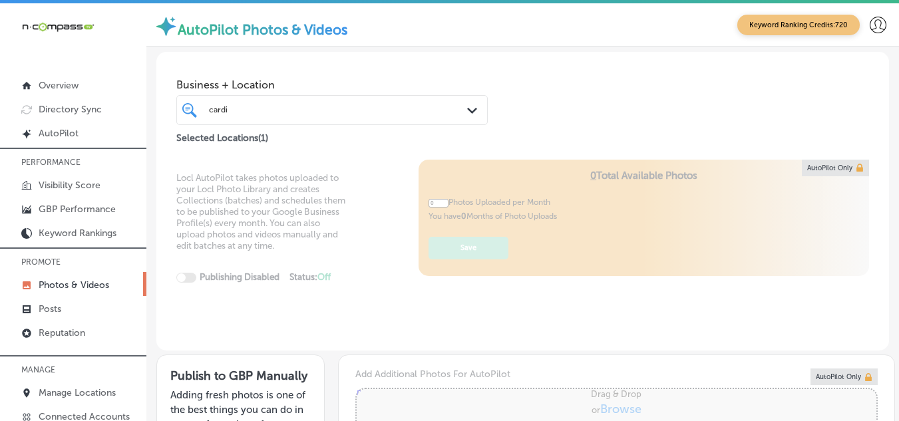
type input "5"
click at [271, 112] on div "cardi cardi" at bounding box center [320, 109] width 224 height 15
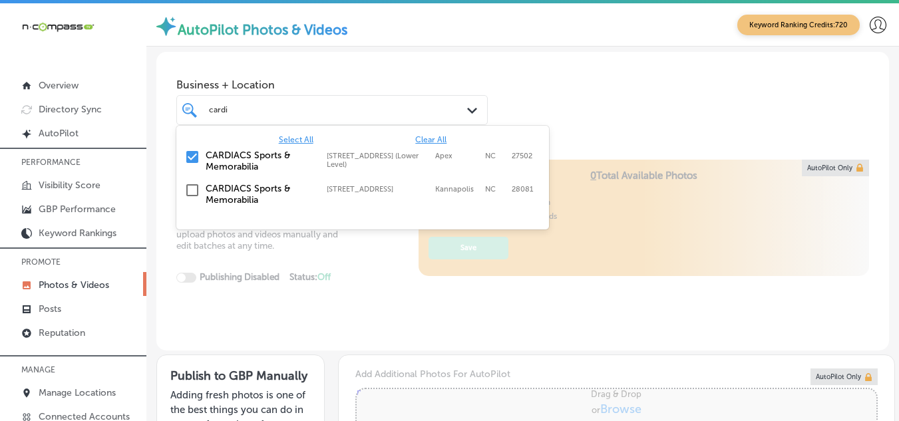
click at [607, 104] on div "Business + Location option [STREET_ADDRESS]. option focused, 1 of 348. 3 result…" at bounding box center [522, 99] width 732 height 94
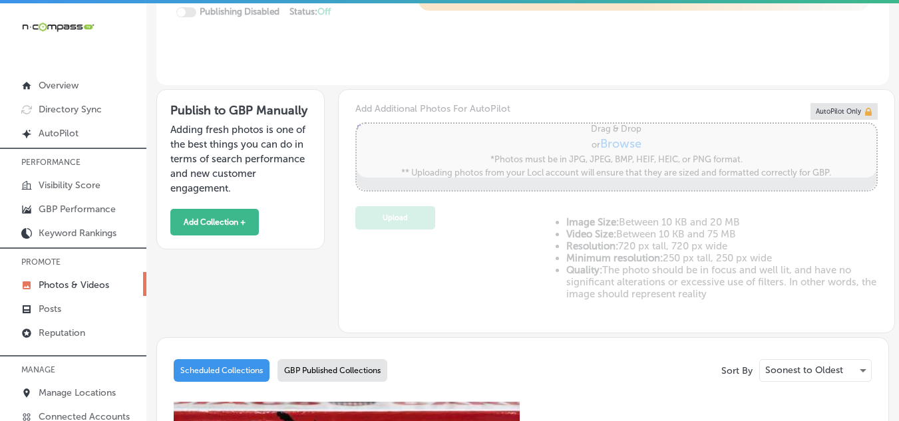
scroll to position [266, 0]
click at [220, 221] on button "Add Collection +" at bounding box center [214, 221] width 88 height 27
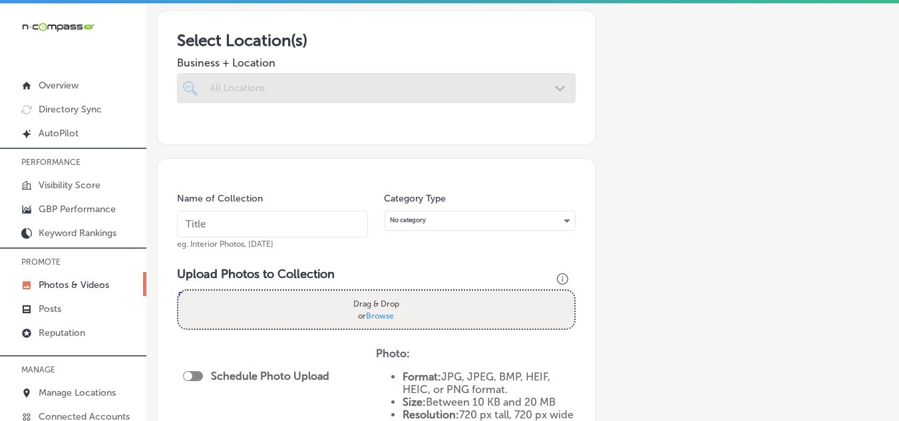
scroll to position [200, 0]
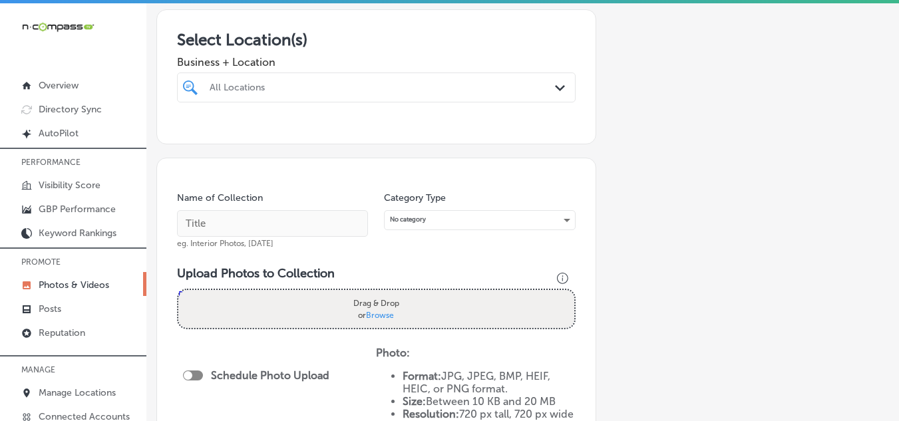
click at [276, 87] on div "All Locations" at bounding box center [383, 87] width 347 height 11
click at [235, 82] on div "All Locations" at bounding box center [383, 87] width 347 height 11
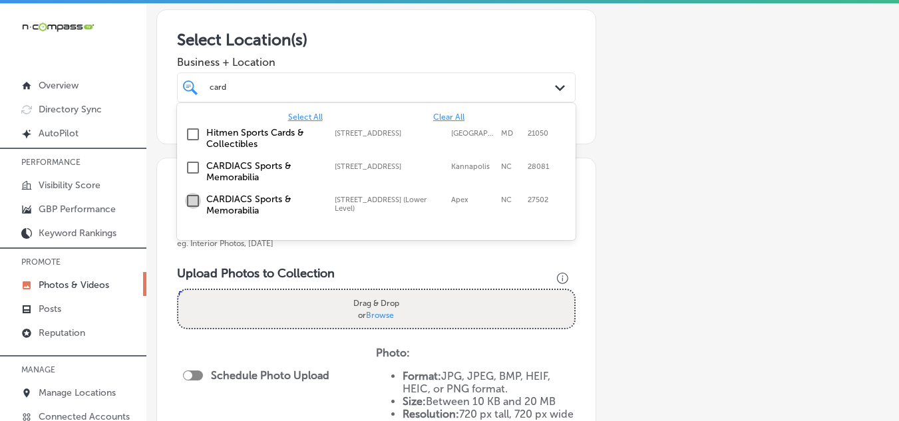
click at [195, 200] on input "checkbox" at bounding box center [193, 201] width 16 height 16
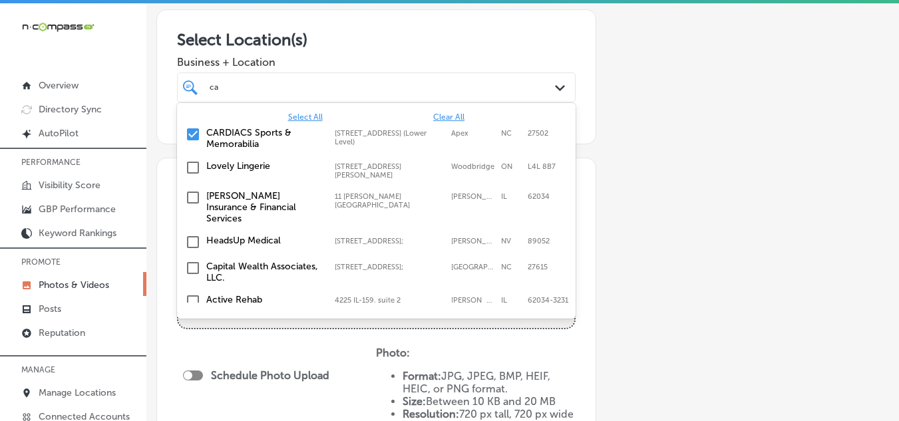
type input "c"
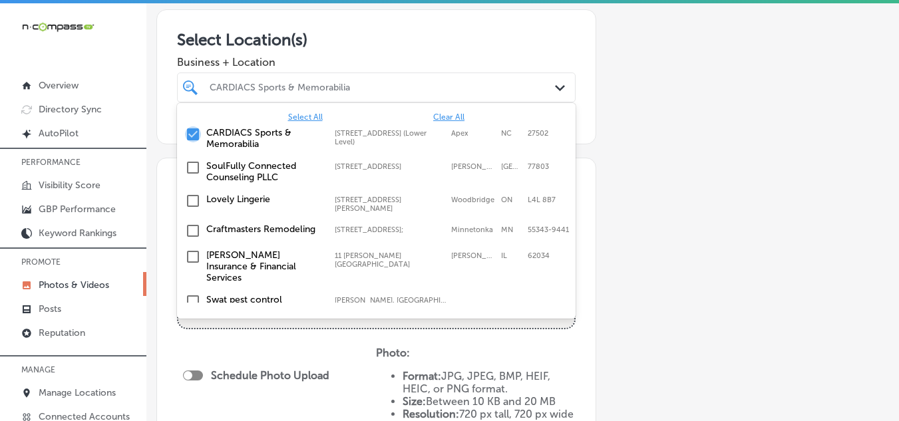
click at [193, 132] on input "checkbox" at bounding box center [193, 134] width 16 height 16
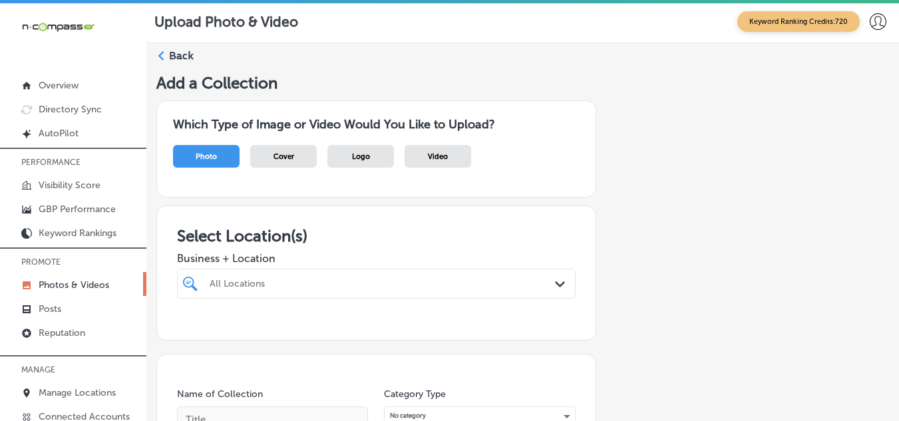
scroll to position [0, 0]
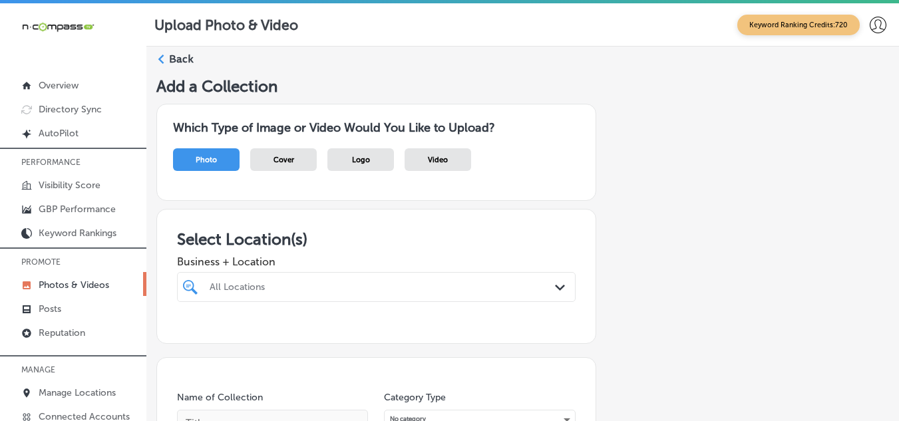
click at [160, 62] on icon at bounding box center [160, 59] width 9 height 9
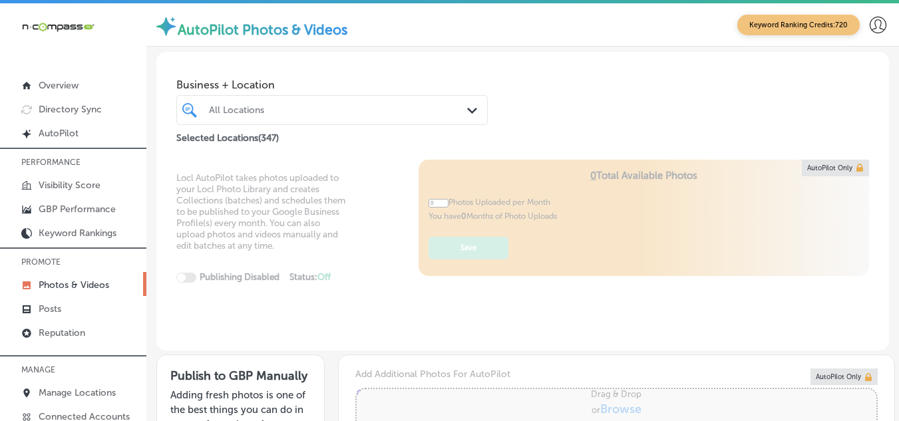
type input "5"
click at [236, 106] on div "All Locations" at bounding box center [338, 109] width 259 height 11
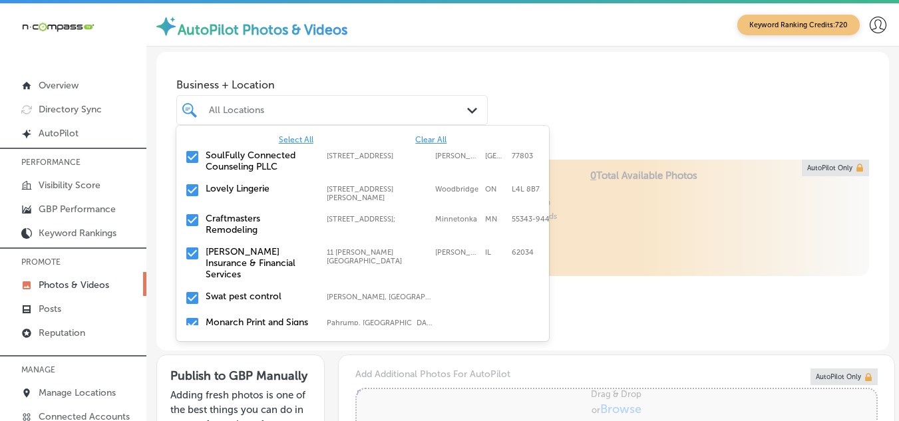
click at [425, 136] on span "Clear All" at bounding box center [430, 139] width 31 height 9
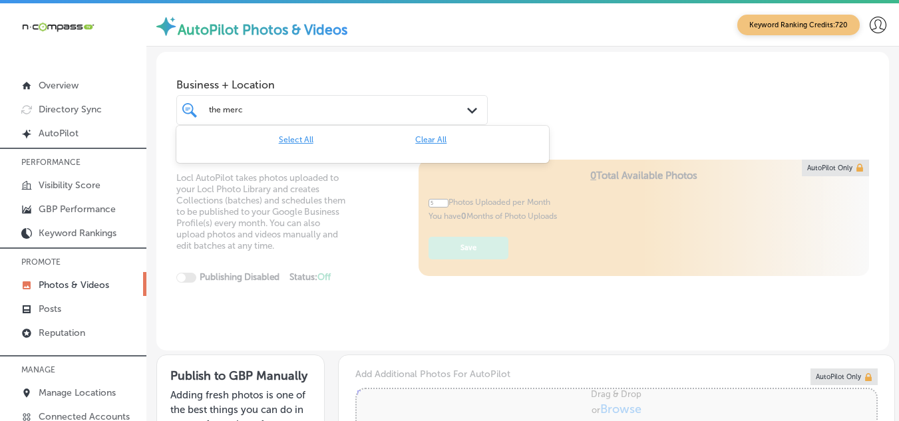
type input "the merc"
type input "0"
click at [410, 113] on div "the merc the merc" at bounding box center [320, 109] width 224 height 15
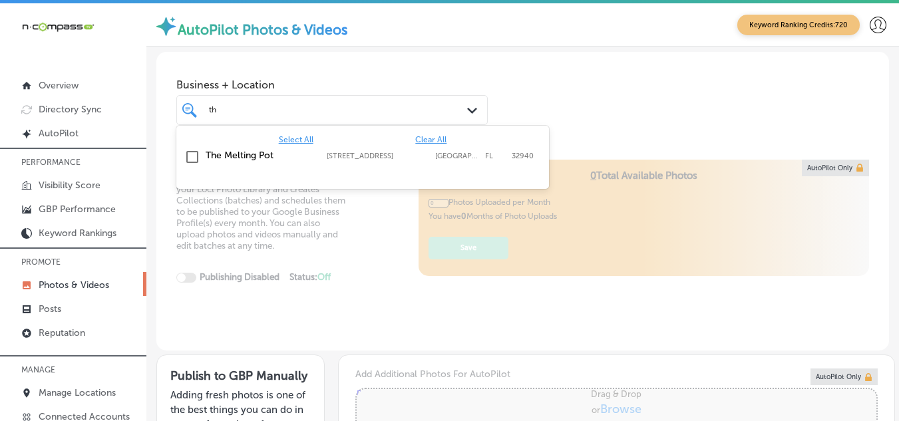
type input "t"
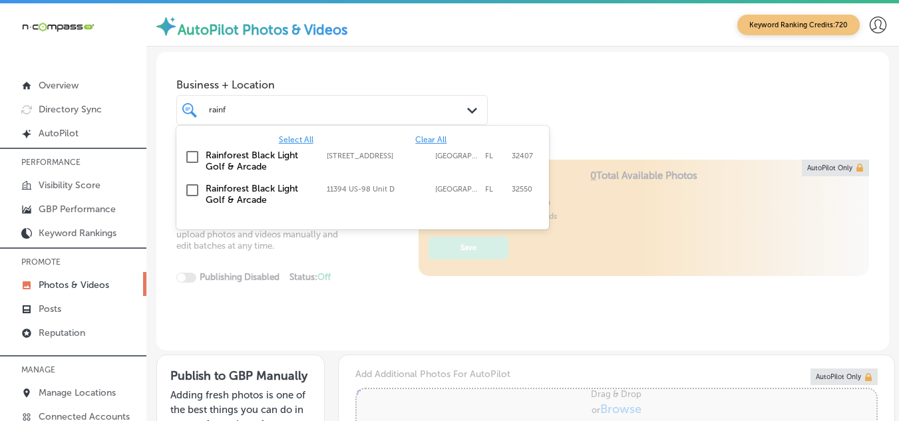
click at [194, 191] on input "checkbox" at bounding box center [192, 190] width 16 height 16
type input "rainf"
click at [631, 89] on div "Business + Location option 11394 US-98 Unit D, selected. option 11394 US-98 Uni…" at bounding box center [522, 99] width 732 height 94
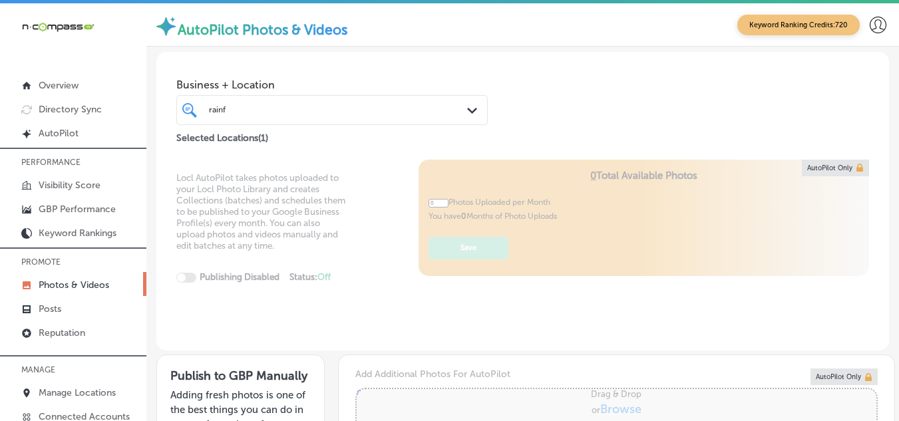
type input "5"
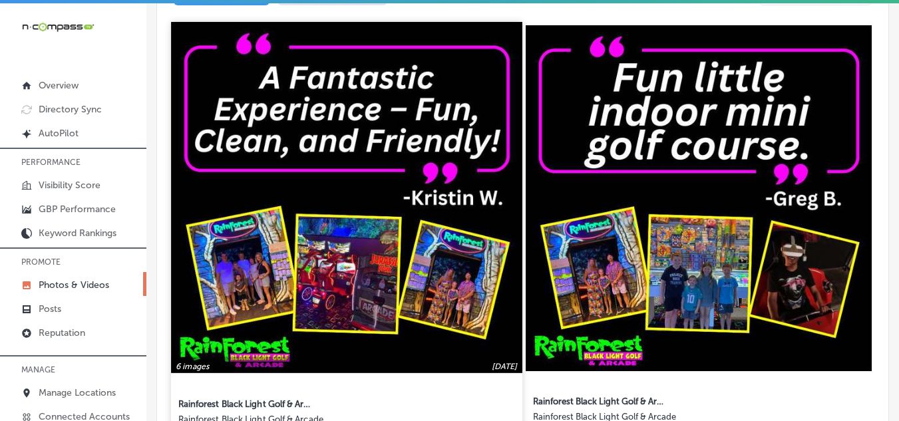
scroll to position [665, 0]
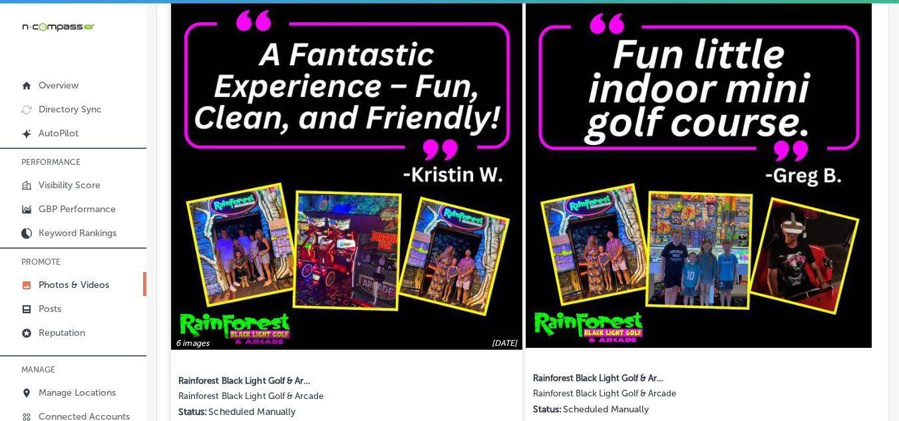
click at [382, 237] on img at bounding box center [346, 174] width 351 height 351
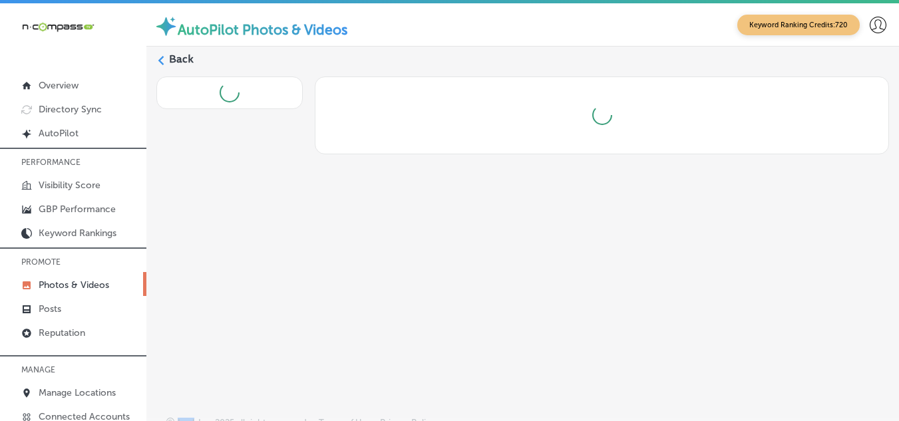
click at [382, 237] on div "Back" at bounding box center [522, 208] width 752 height 323
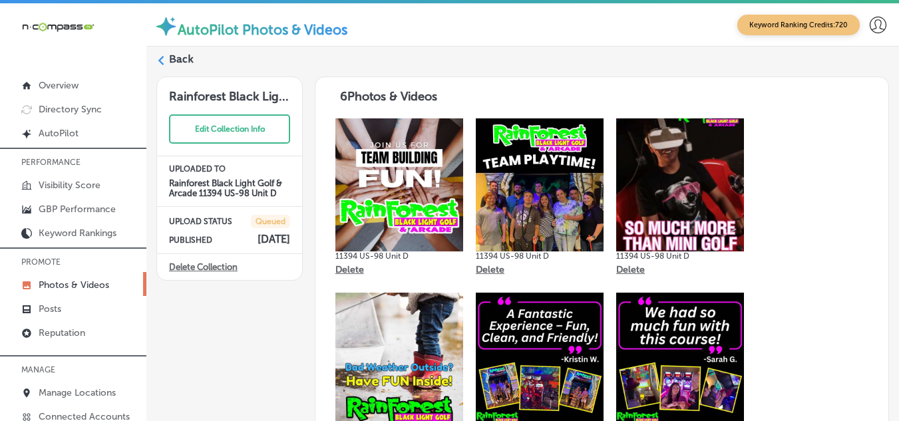
click at [170, 61] on label "Back" at bounding box center [181, 59] width 25 height 15
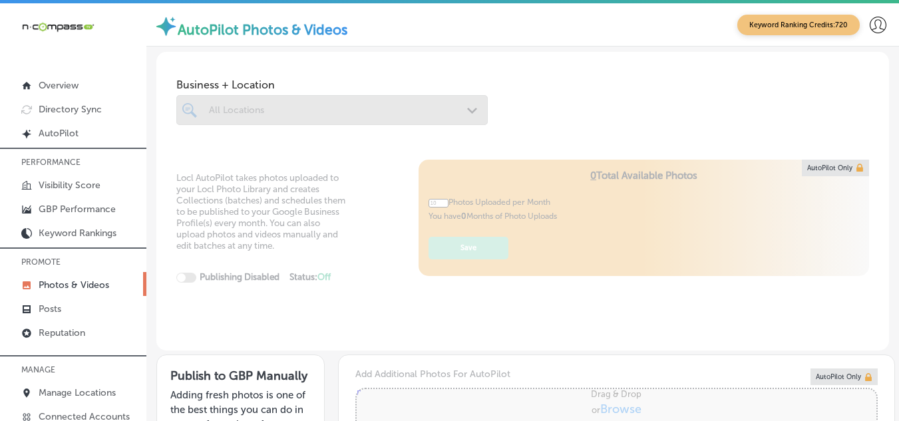
type input "5"
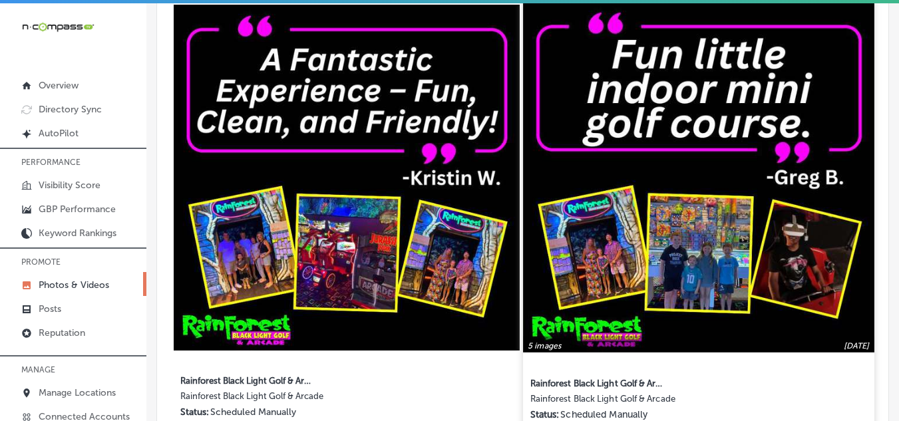
scroll to position [665, 0]
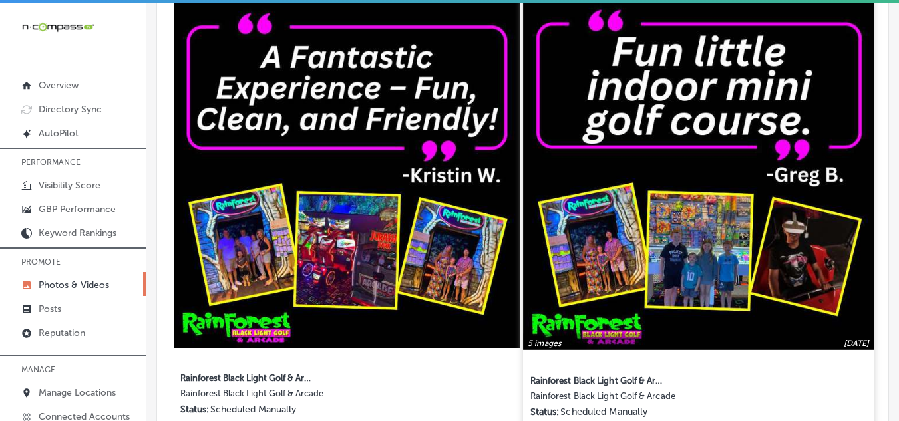
click at [631, 235] on img at bounding box center [698, 174] width 351 height 351
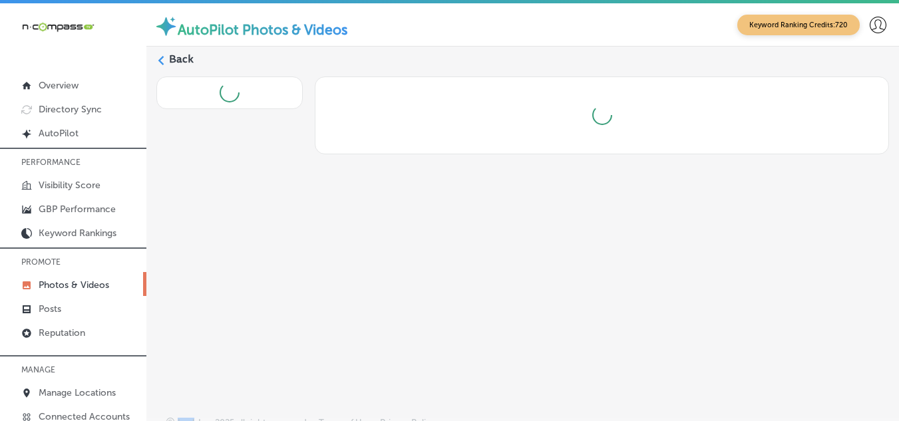
click at [631, 235] on div "Back" at bounding box center [522, 208] width 752 height 323
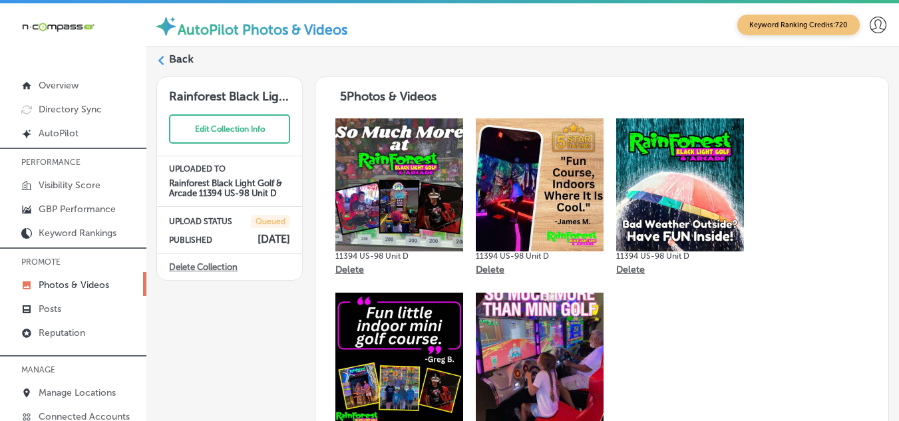
click at [158, 62] on icon at bounding box center [160, 60] width 9 height 9
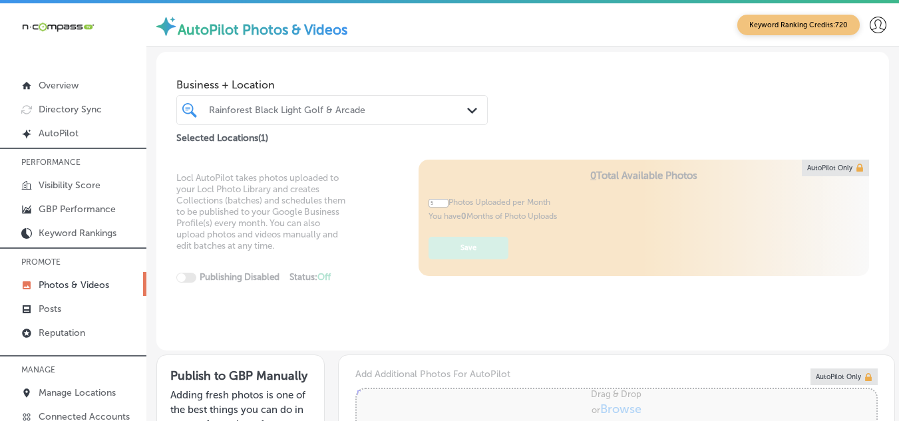
drag, startPoint x: 376, startPoint y: 118, endPoint x: 404, endPoint y: 112, distance: 29.1
click at [377, 118] on div "Rainforest Black Light Golf & Arcade" at bounding box center [331, 109] width 259 height 17
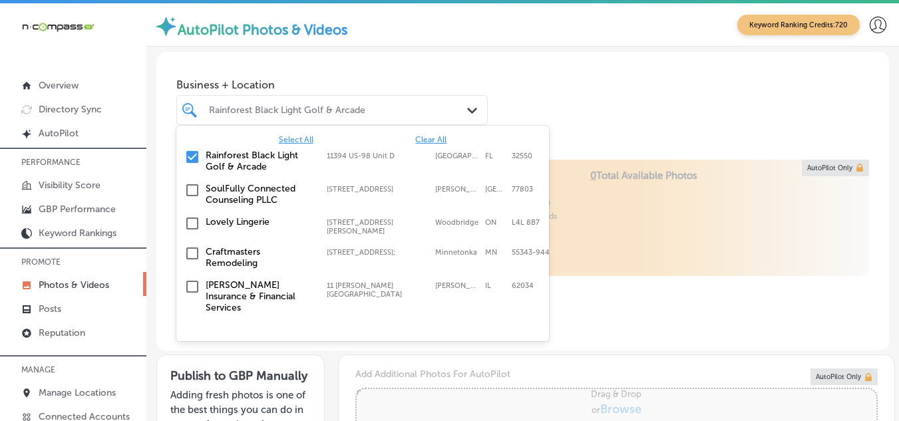
click at [189, 154] on input "checkbox" at bounding box center [192, 157] width 16 height 16
click at [661, 131] on div "Business + Location option 11394 US-98 Unit D focused, 2 of 348. 348 results av…" at bounding box center [522, 99] width 732 height 94
click at [192, 156] on div "Business + Location option 11394 US-98 Unit D focused, 2 of 348. 348 results av…" at bounding box center [522, 106] width 732 height 108
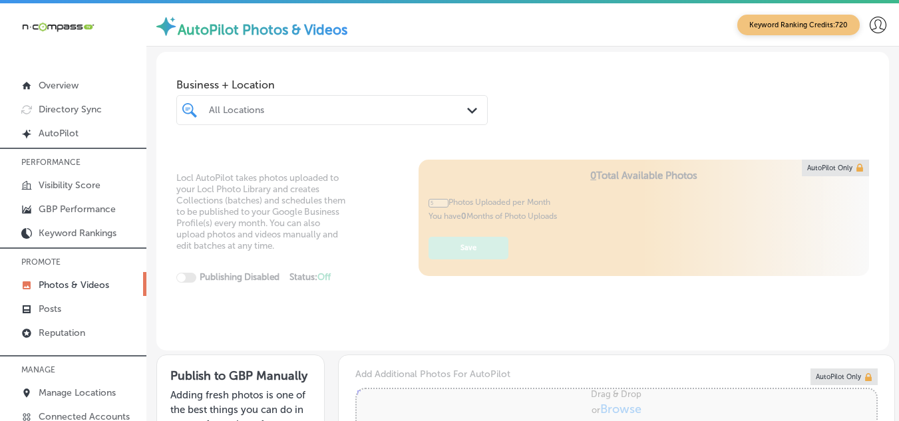
click at [192, 158] on div "Business + Location All Locations Path Created with Sketch." at bounding box center [522, 106] width 732 height 108
click at [189, 156] on div "Business + Location All Locations Path Created with Sketch." at bounding box center [522, 106] width 732 height 108
type input "0"
click at [220, 107] on div "All Locations" at bounding box center [338, 109] width 259 height 11
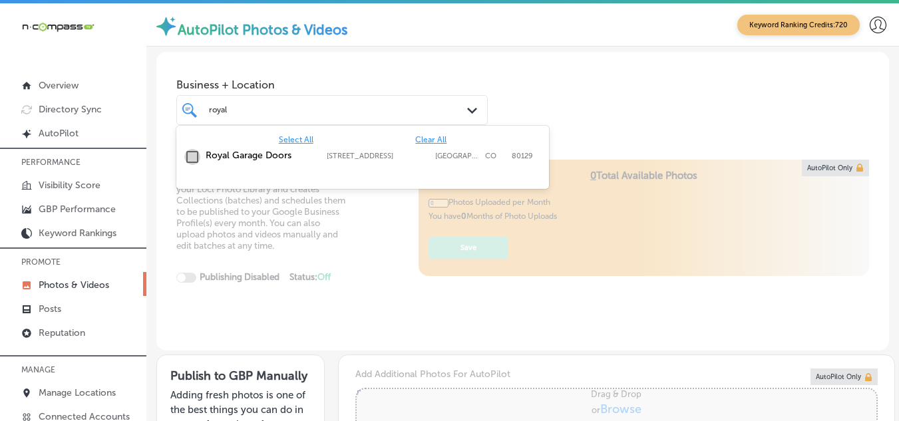
click at [192, 155] on input "checkbox" at bounding box center [192, 157] width 16 height 16
type input "royal"
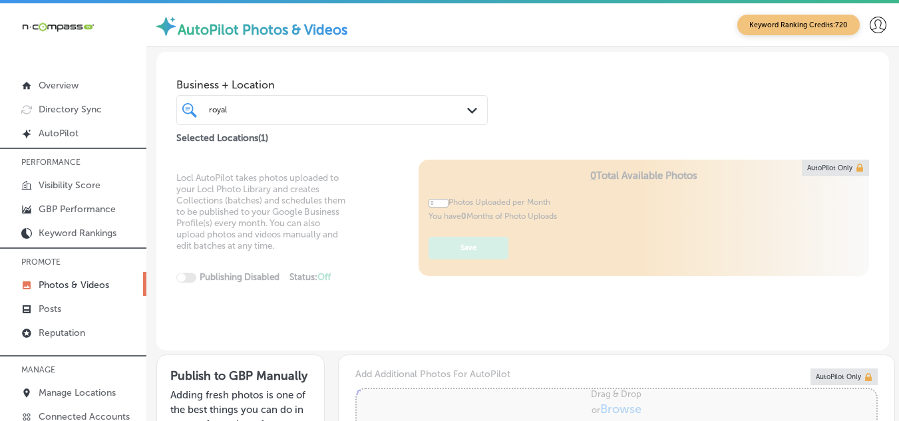
type input "5"
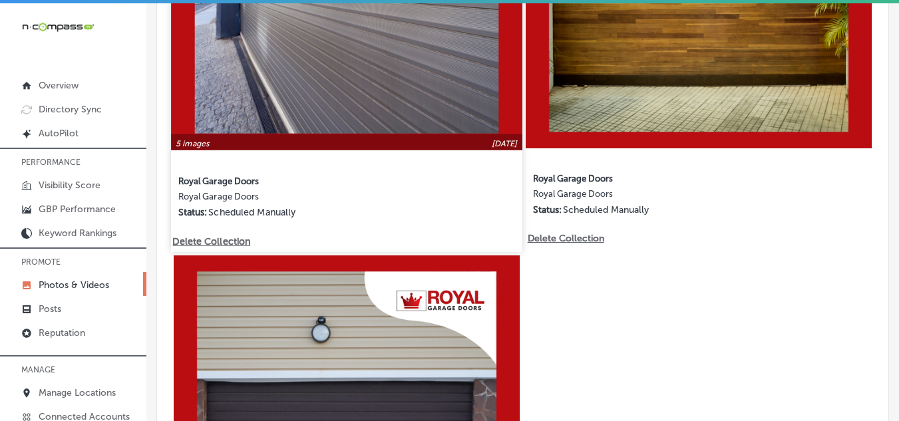
scroll to position [665, 0]
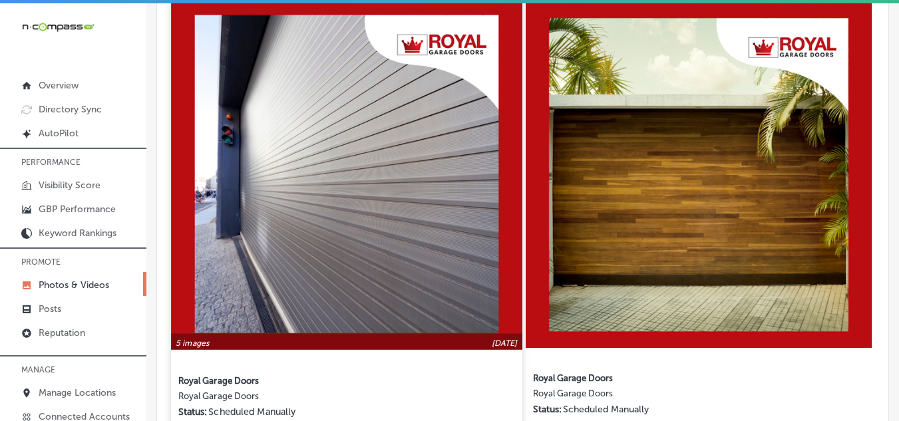
click at [424, 198] on img at bounding box center [346, 174] width 351 height 351
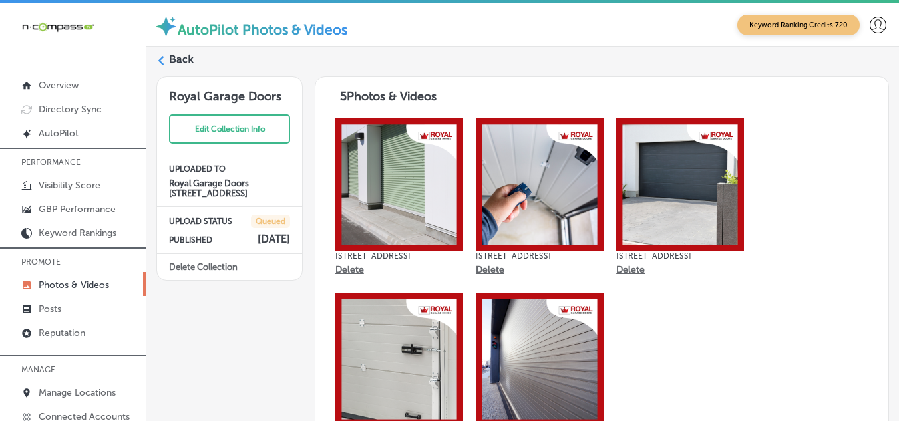
click at [156, 56] on icon at bounding box center [160, 60] width 9 height 9
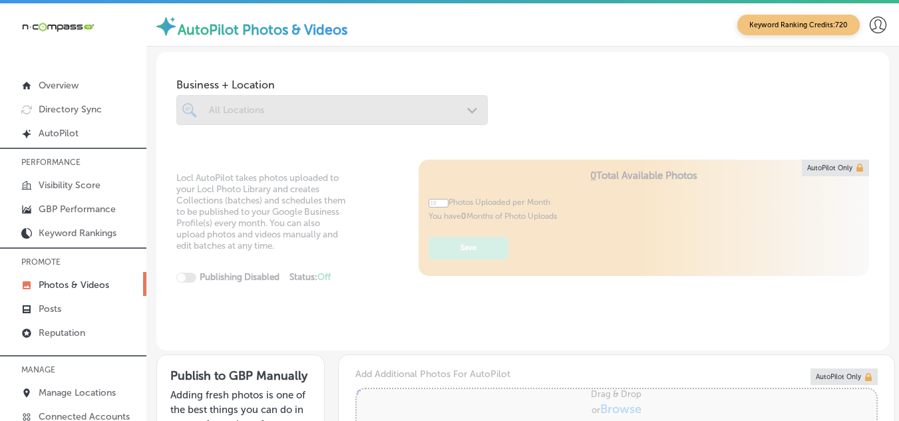
type input "5"
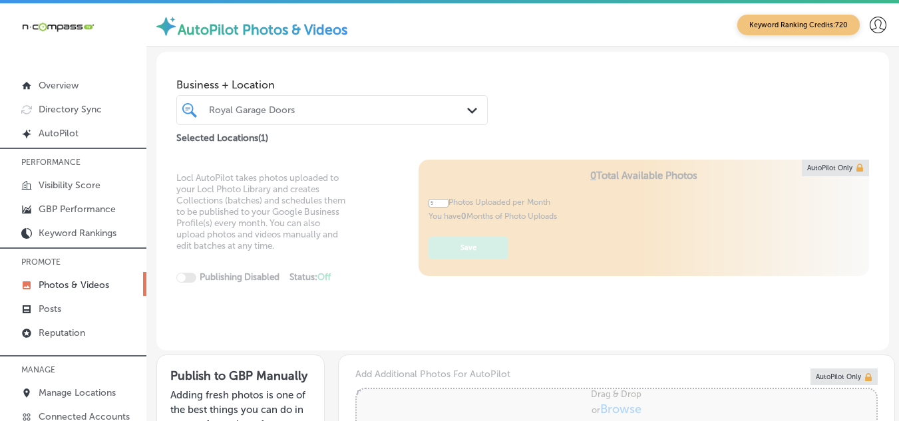
click at [85, 283] on p "Photos & Videos" at bounding box center [74, 284] width 71 height 11
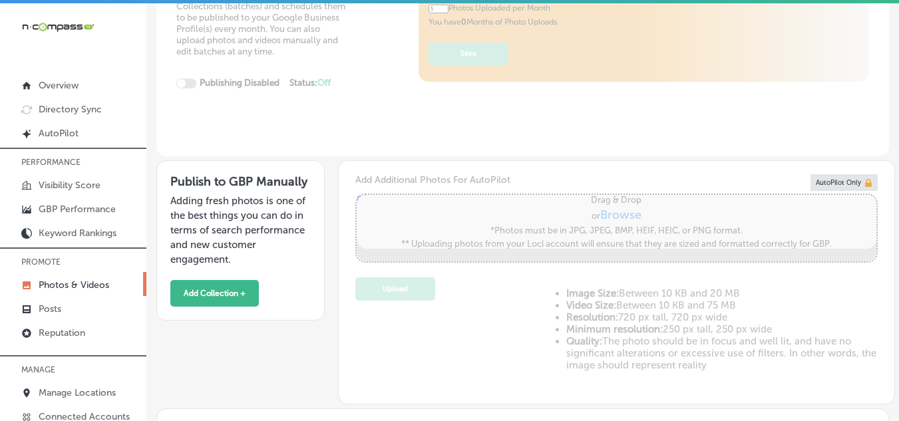
scroll to position [266, 0]
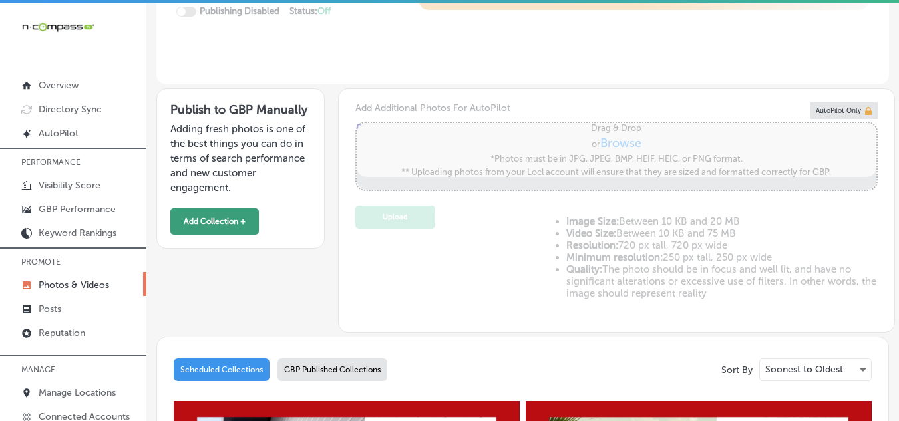
click at [239, 224] on button "Add Collection +" at bounding box center [214, 221] width 88 height 27
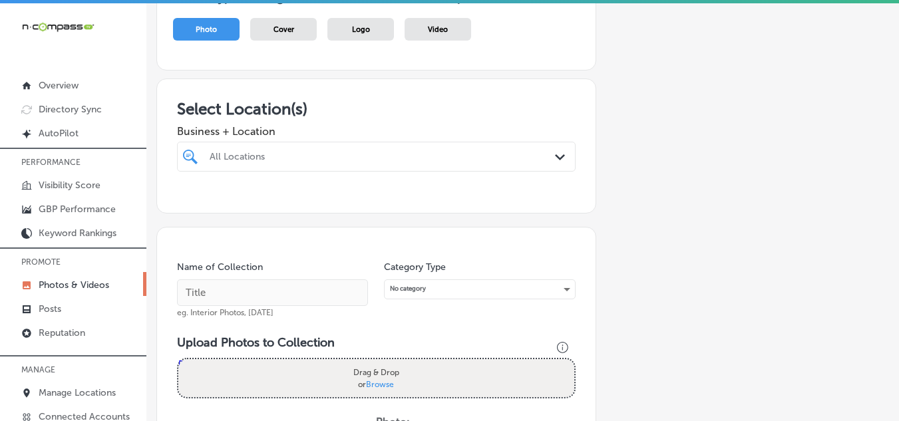
scroll to position [133, 0]
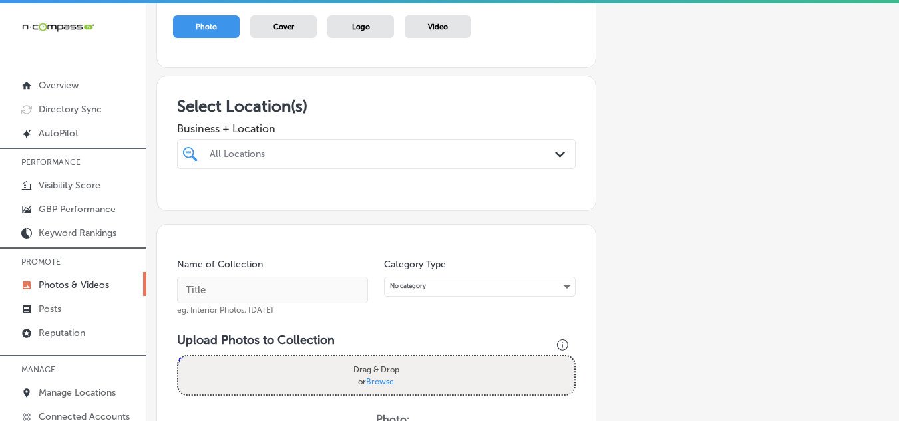
click at [274, 152] on div "All Locations" at bounding box center [383, 153] width 347 height 11
click at [191, 200] on input "checkbox" at bounding box center [193, 201] width 16 height 16
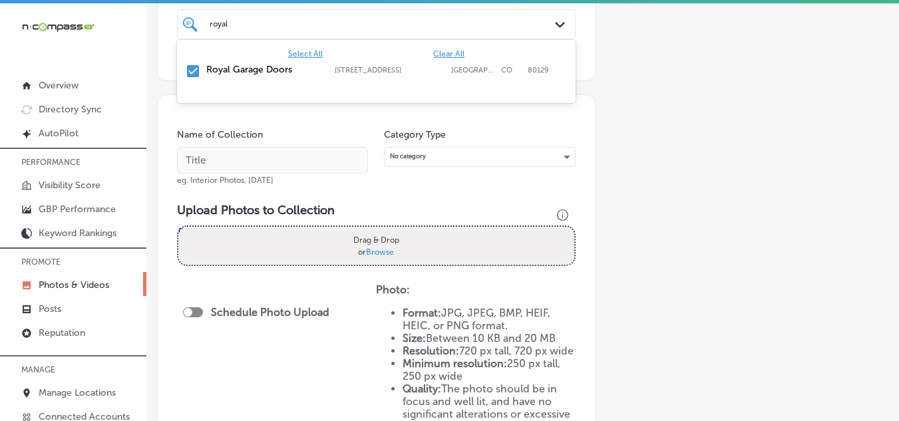
scroll to position [266, 0]
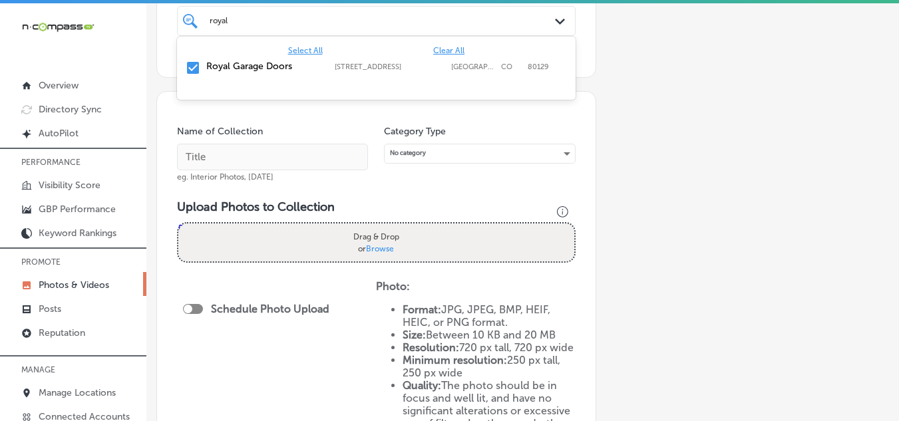
type input "royal"
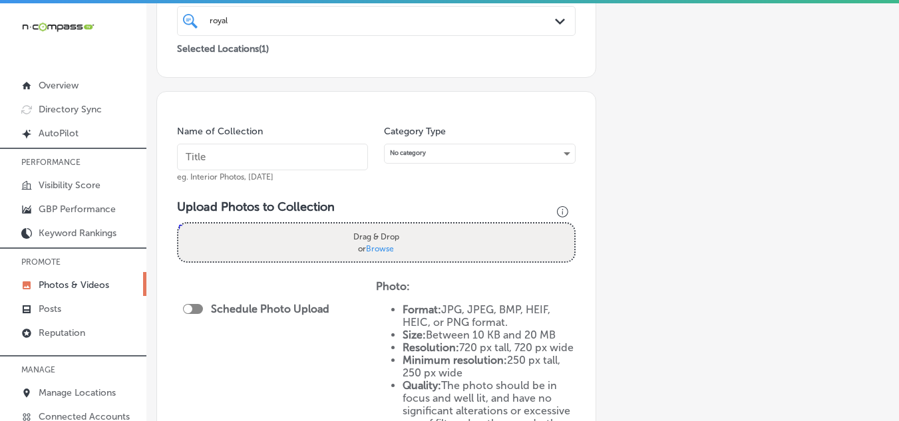
click at [222, 161] on input "text" at bounding box center [272, 157] width 191 height 27
type input "royal garage doors"
click at [255, 239] on div "Drag & Drop or Browse" at bounding box center [376, 243] width 396 height 38
click at [178, 224] on input "Drag & Drop or Browse" at bounding box center [376, 226] width 396 height 4
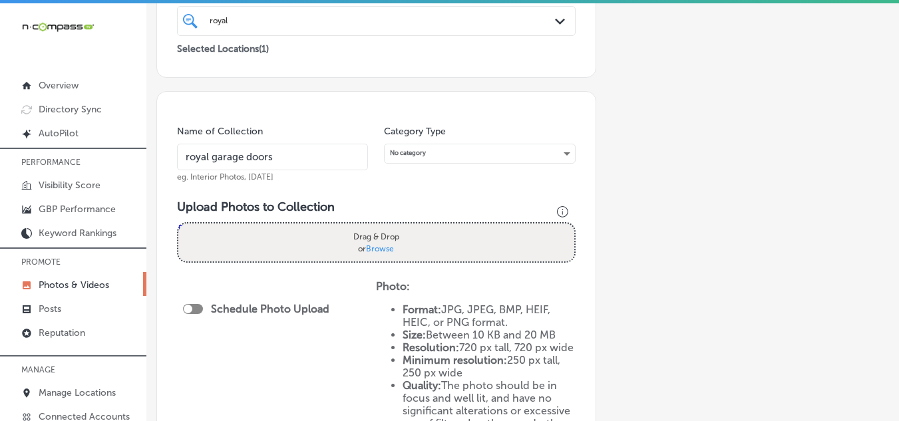
type input "C:\fakepath\489453007_1073602518122379_3542891222071317629_n.jpg"
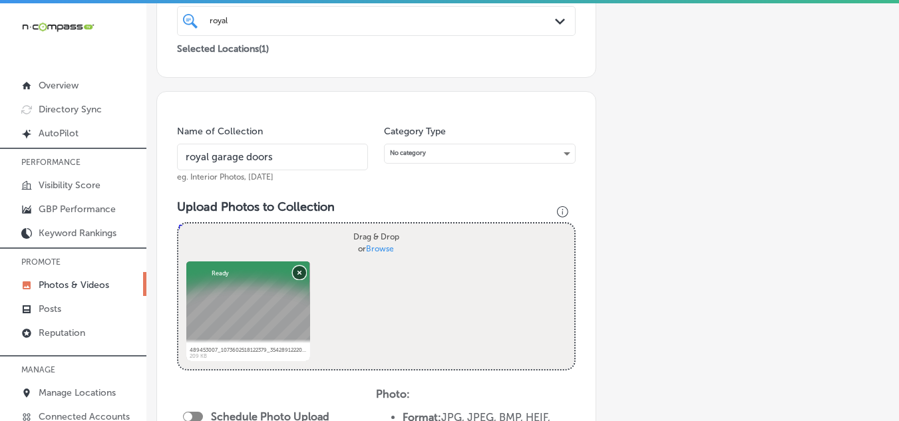
click at [298, 273] on button "Remove" at bounding box center [299, 271] width 13 height 13
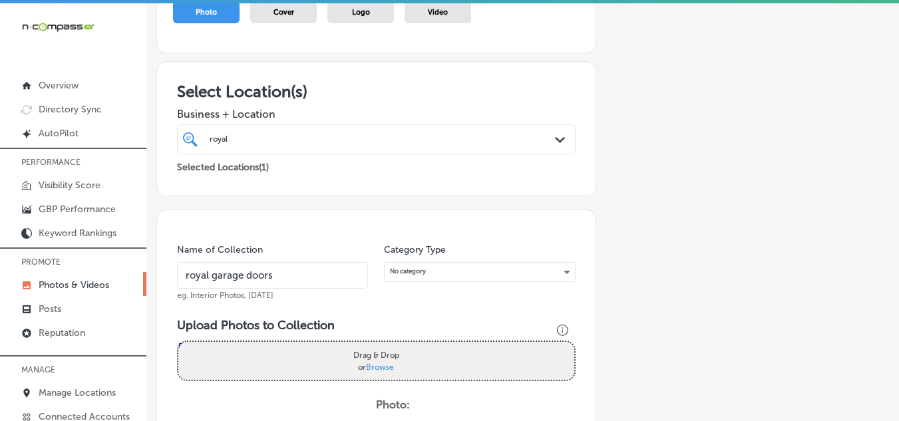
scroll to position [200, 0]
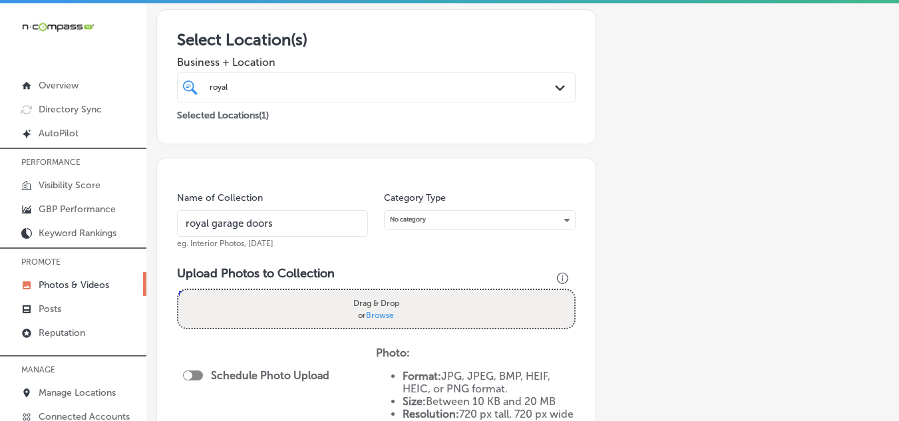
click at [281, 309] on div "Drag & Drop or Browse" at bounding box center [376, 309] width 396 height 38
click at [178, 290] on input "Drag & Drop or Browse" at bounding box center [376, 292] width 396 height 4
click at [99, 285] on p "Photos & Videos" at bounding box center [74, 284] width 71 height 11
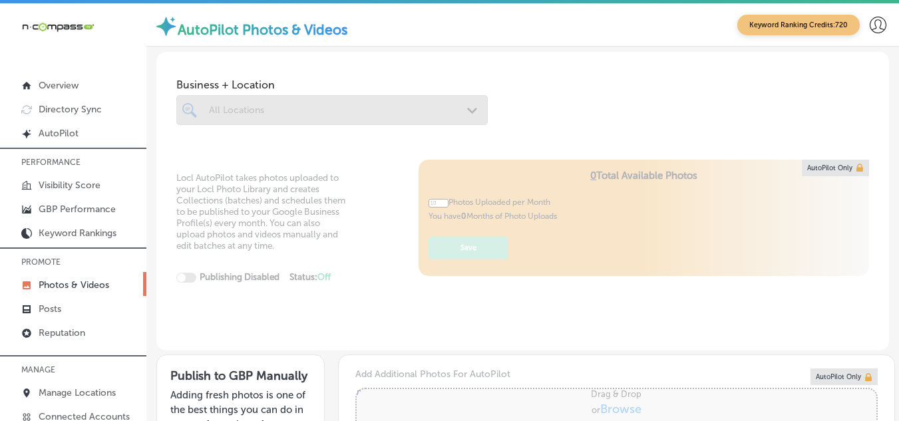
click at [235, 108] on div at bounding box center [331, 110] width 311 height 30
type input "5"
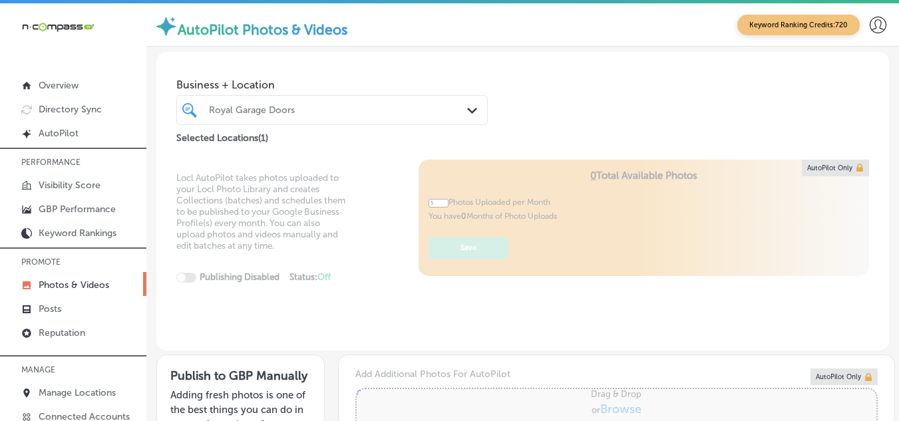
click at [308, 108] on div "Royal Garage Doors" at bounding box center [338, 109] width 259 height 11
click at [306, 110] on div "Royal Garage Doors" at bounding box center [338, 109] width 259 height 11
click at [305, 111] on div "Royal Garage Doors" at bounding box center [338, 109] width 259 height 11
click at [302, 106] on div "Royal Garage Doors" at bounding box center [338, 109] width 259 height 11
click at [305, 108] on div "Royal Garage Doors" at bounding box center [338, 109] width 259 height 11
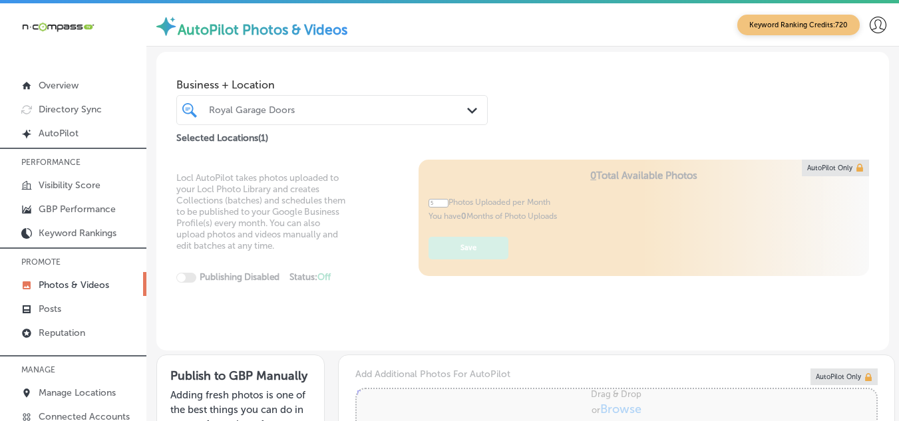
click at [321, 108] on div "Royal Garage Doors" at bounding box center [338, 109] width 259 height 11
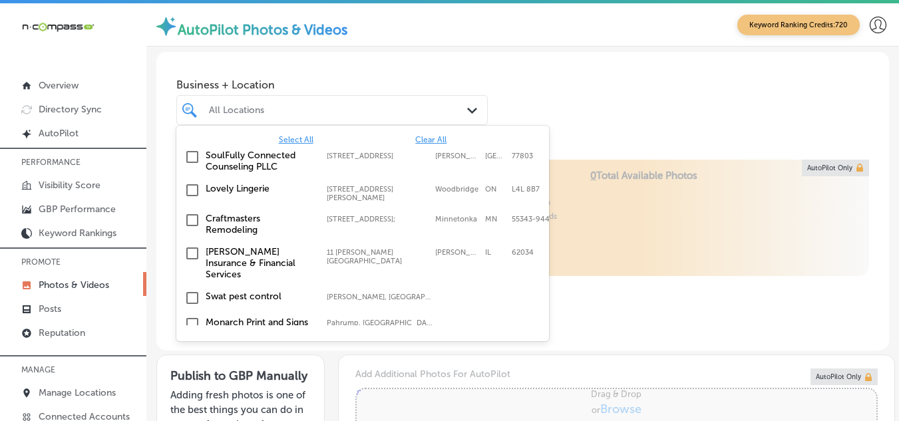
click at [186, 156] on input "checkbox" at bounding box center [192, 157] width 16 height 16
type input "card"
click at [236, 114] on div "card" at bounding box center [320, 109] width 224 height 15
click at [230, 110] on div "card" at bounding box center [320, 109] width 224 height 15
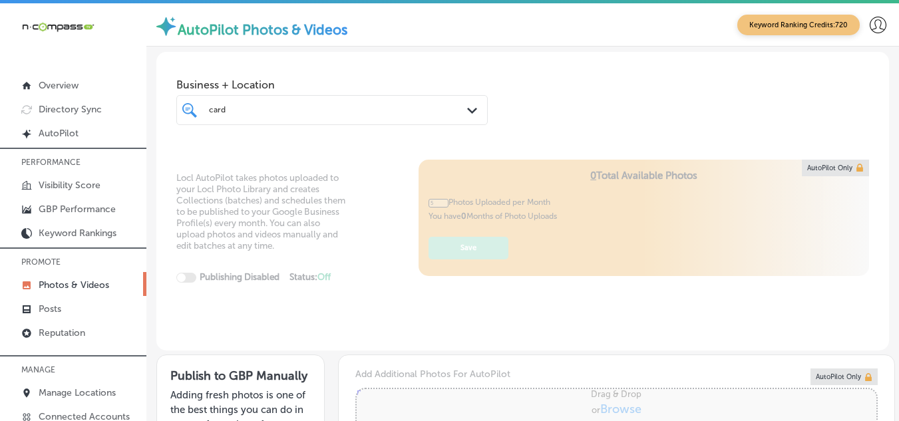
type input "0"
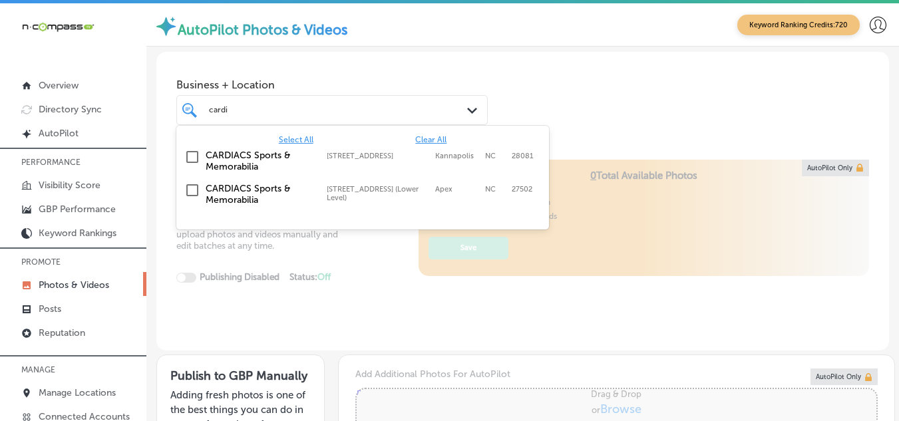
click at [194, 191] on input "checkbox" at bounding box center [192, 190] width 16 height 16
type input "cardi"
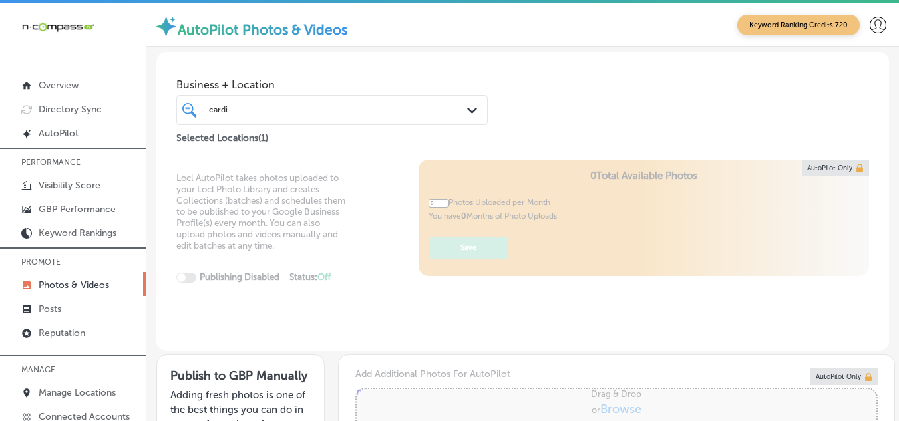
click at [364, 284] on div "Locl AutoPilot takes photos uploaded to your Locl Photo Library and creates Col…" at bounding box center [522, 256] width 732 height 192
type input "5"
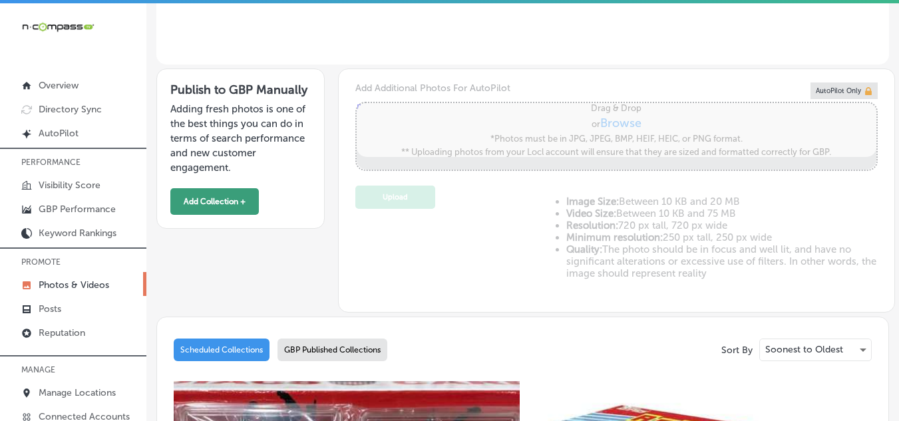
scroll to position [266, 0]
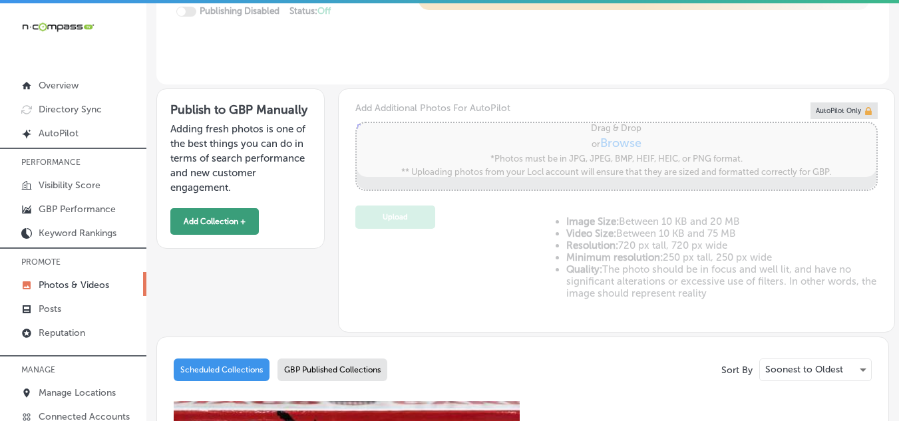
click at [212, 218] on button "Add Collection +" at bounding box center [214, 221] width 88 height 27
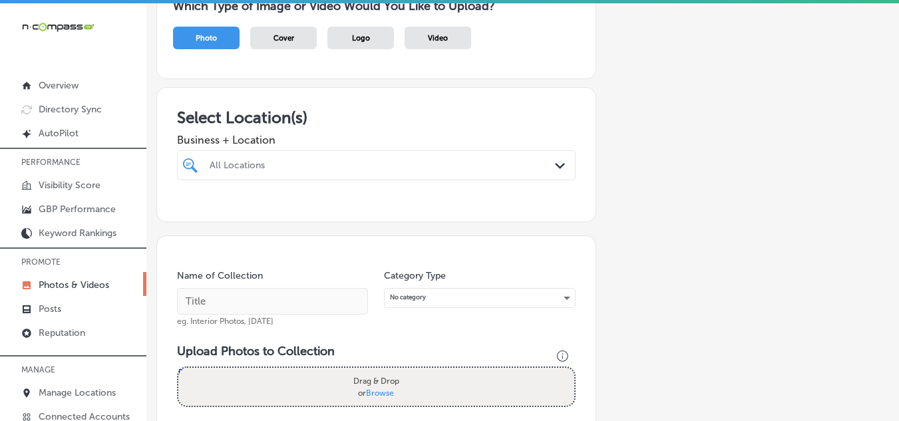
scroll to position [133, 0]
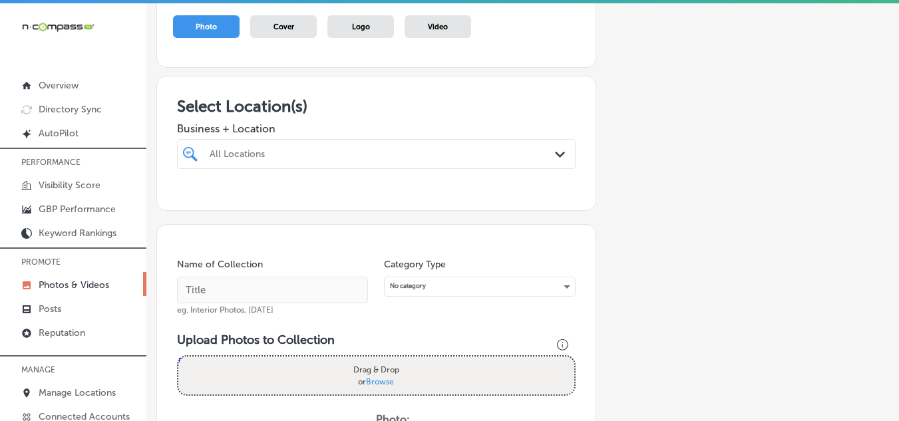
click at [400, 156] on div "All Locations" at bounding box center [383, 153] width 347 height 11
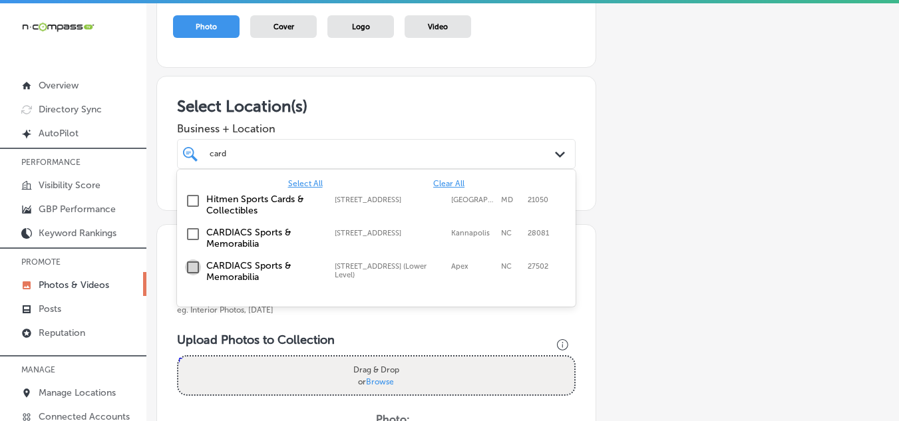
click at [190, 263] on input "checkbox" at bounding box center [193, 267] width 16 height 16
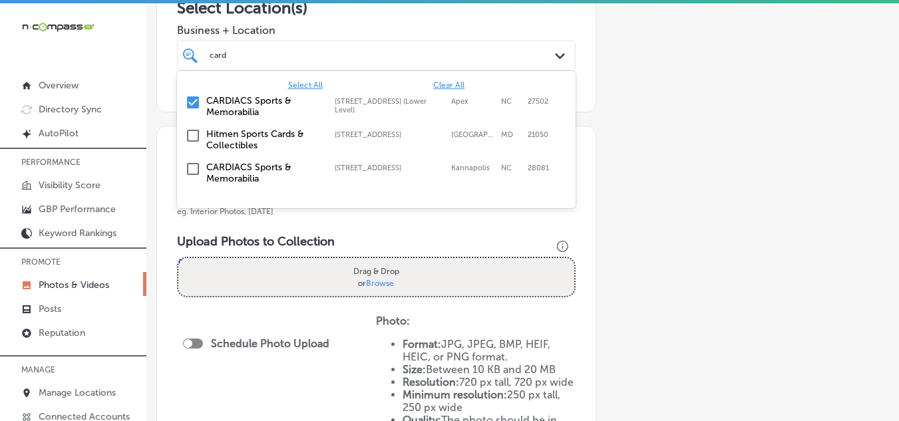
scroll to position [266, 0]
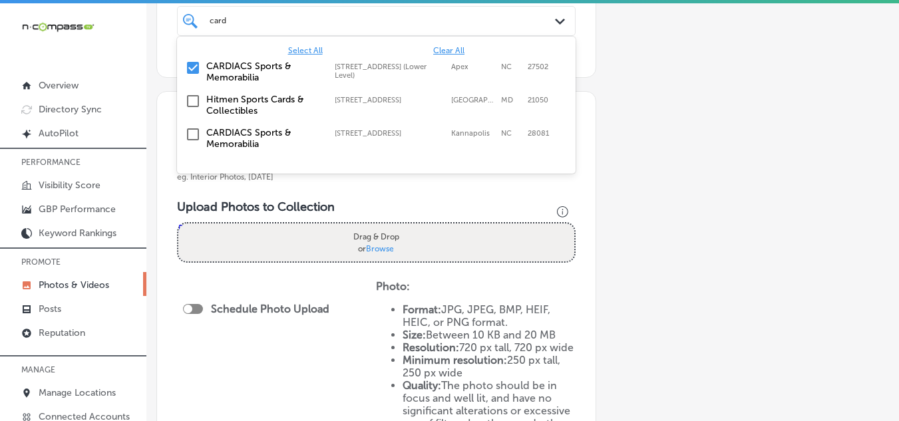
type input "card"
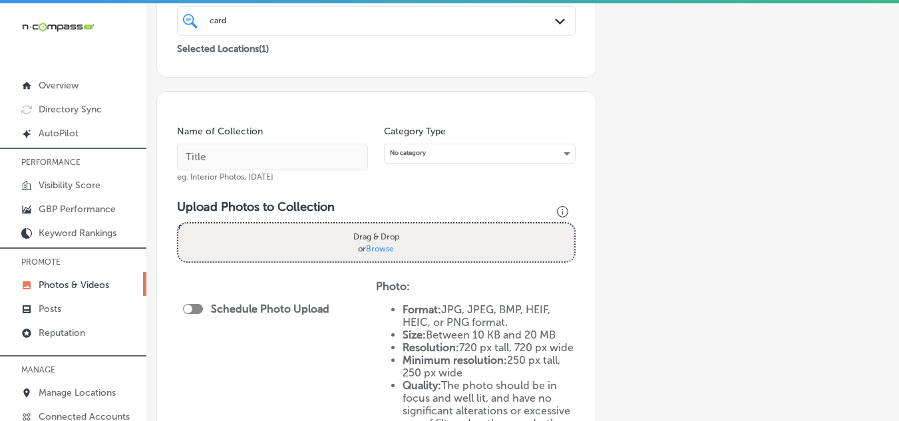
click at [627, 202] on div "Add a Collection Which Type of Image or Video Would You Like to Upload? Photo C…" at bounding box center [522, 198] width 732 height 777
click at [288, 156] on input "text" at bounding box center [272, 157] width 191 height 27
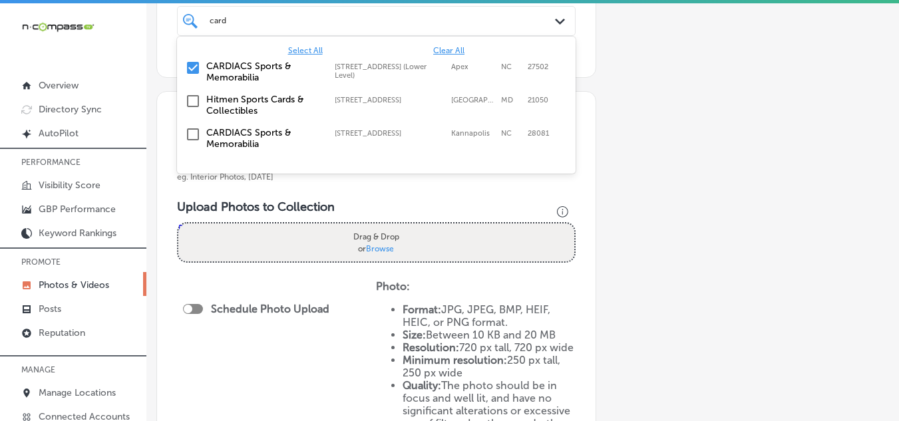
click at [281, 18] on div "card card" at bounding box center [359, 20] width 302 height 15
click at [361, 189] on div "Name of Collection cardiac eg. Interior Photos, [DATE] Category Type No categor…" at bounding box center [376, 307] width 440 height 433
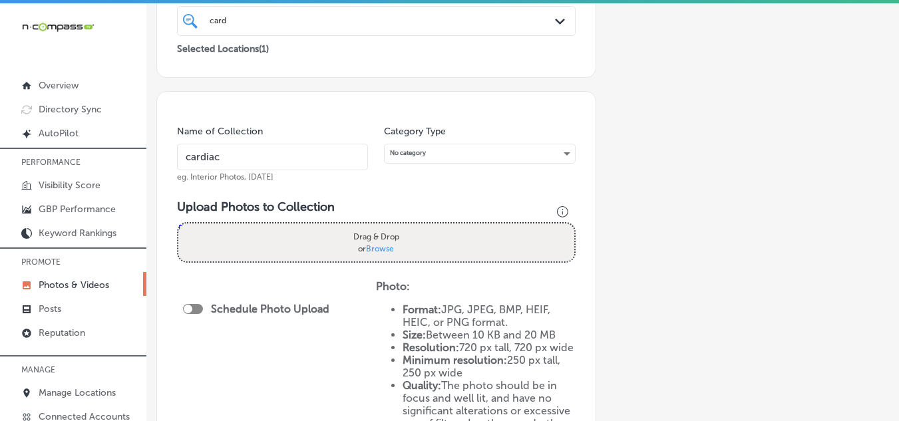
click at [251, 158] on input "cardiac" at bounding box center [272, 157] width 191 height 27
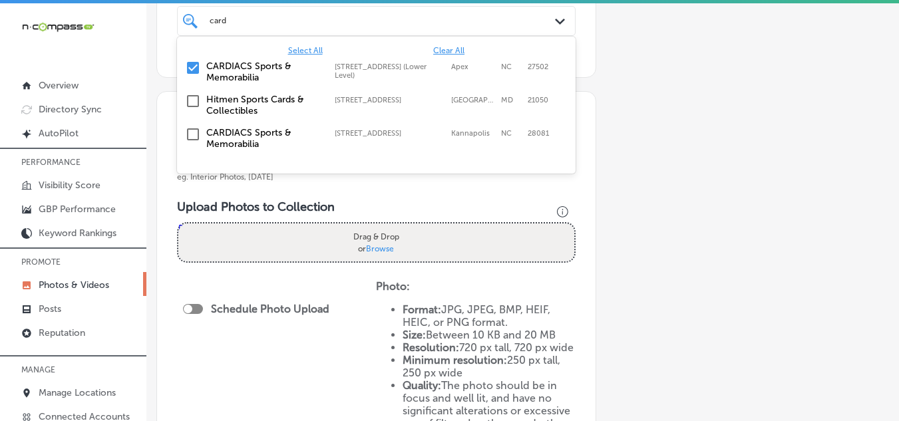
click at [498, 14] on div "card card" at bounding box center [359, 20] width 302 height 15
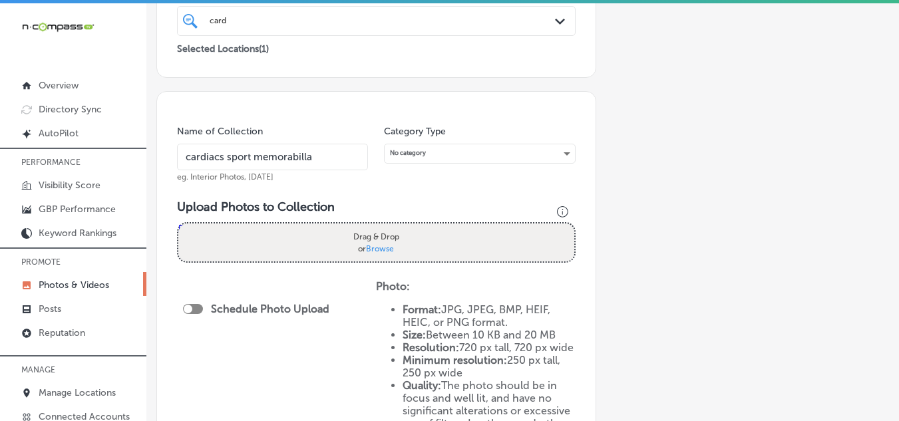
click at [424, 190] on div "Name of Collection cardiacs sport memorabilla eg. Interior Photos, [DATE] Categ…" at bounding box center [376, 307] width 440 height 433
click at [542, 19] on div "card card" at bounding box center [376, 20] width 347 height 17
click at [600, 90] on div "Add a Collection Which Type of Image or Video Would You Like to Upload? Photo C…" at bounding box center [522, 198] width 732 height 777
click at [249, 156] on input "cardiacs sport memorabilla" at bounding box center [272, 157] width 191 height 27
drag, startPoint x: 311, startPoint y: 154, endPoint x: 341, endPoint y: 158, distance: 30.9
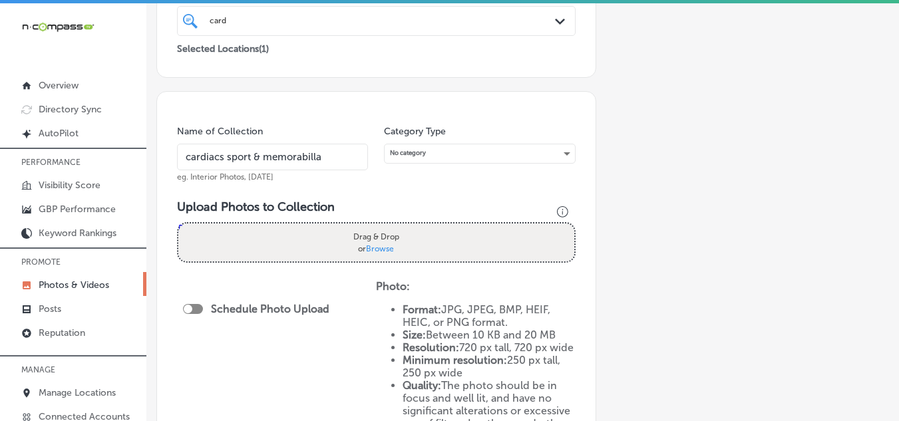
click at [315, 155] on input "cardiacs sport & memorabilla" at bounding box center [272, 157] width 191 height 27
type input "cardiacs sport & memorabila"
click at [200, 245] on div "Drag & Drop or Browse" at bounding box center [376, 243] width 396 height 38
click at [178, 224] on input "Drag & Drop or Browse" at bounding box center [376, 226] width 396 height 4
type input "C:\fakepath\489453007_1073602518122379_3542891222071317629_n.jpg"
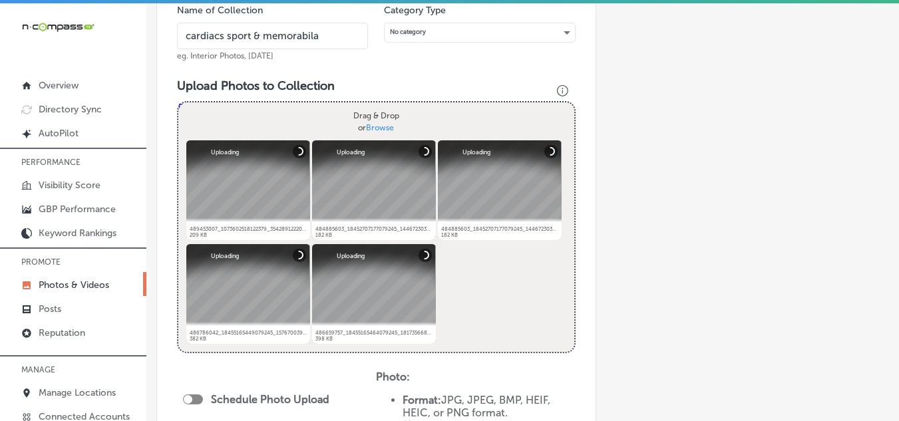
scroll to position [399, 0]
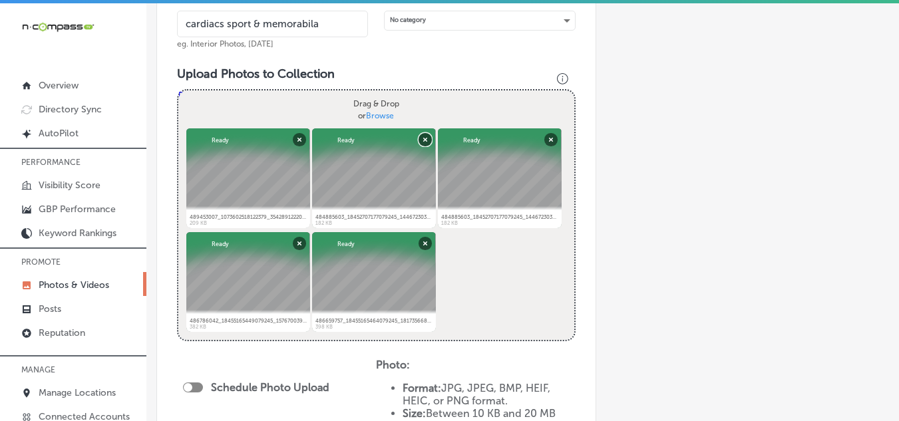
click at [422, 137] on button "Remove" at bounding box center [424, 138] width 13 height 13
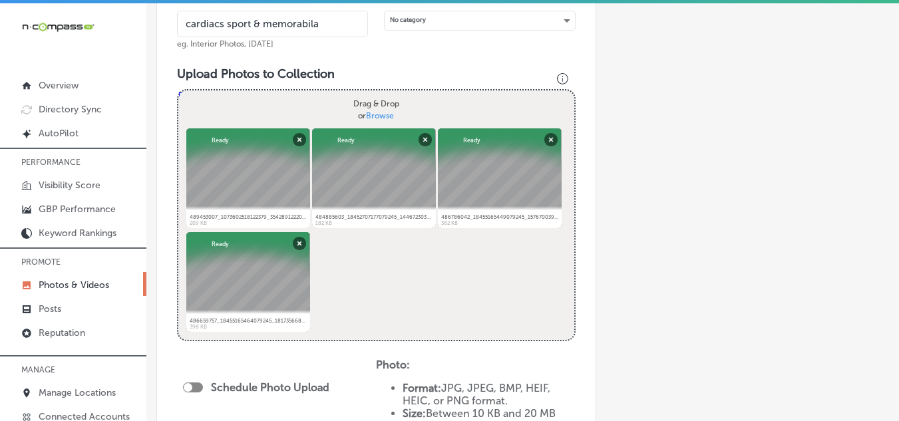
click at [331, 254] on div "Powered by PQINA Drag & Drop or Browse 489453007_1073602518122379_3542891222071…" at bounding box center [376, 214] width 396 height 249
click at [352, 252] on div "Powered by PQINA Drag & Drop or Browse 489453007_1073602518122379_3542891222071…" at bounding box center [376, 214] width 396 height 249
drag, startPoint x: 355, startPoint y: 268, endPoint x: 347, endPoint y: 299, distance: 32.1
click at [347, 299] on div "Powered by PQINA Drag & Drop or Browse 489453007_1073602518122379_3542891222071…" at bounding box center [376, 214] width 396 height 249
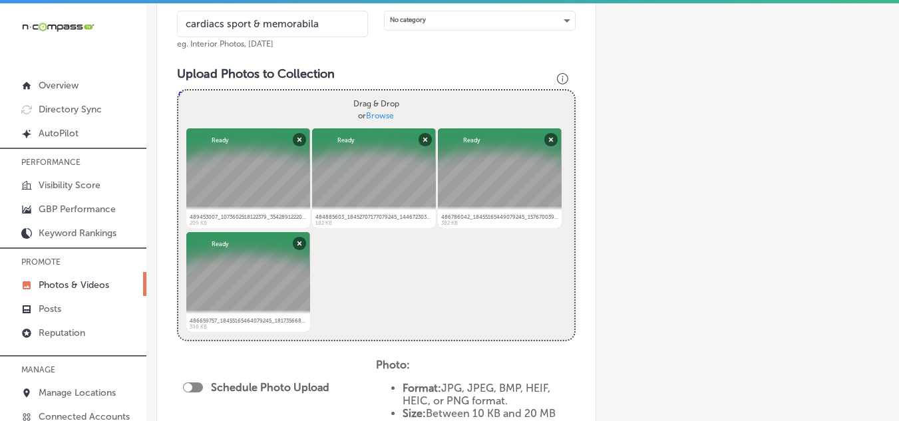
click at [344, 297] on div "Powered by PQINA Drag & Drop or Browse 489453007_1073602518122379_3542891222071…" at bounding box center [376, 214] width 396 height 249
click at [226, 109] on div "Drag & Drop or Browse" at bounding box center [376, 109] width 396 height 38
click at [178, 90] on input "Drag & Drop or Browse" at bounding box center [376, 92] width 396 height 4
type input "C:\fakepath\487393597_18455165425079245_1679328667898379776_n.jpg"
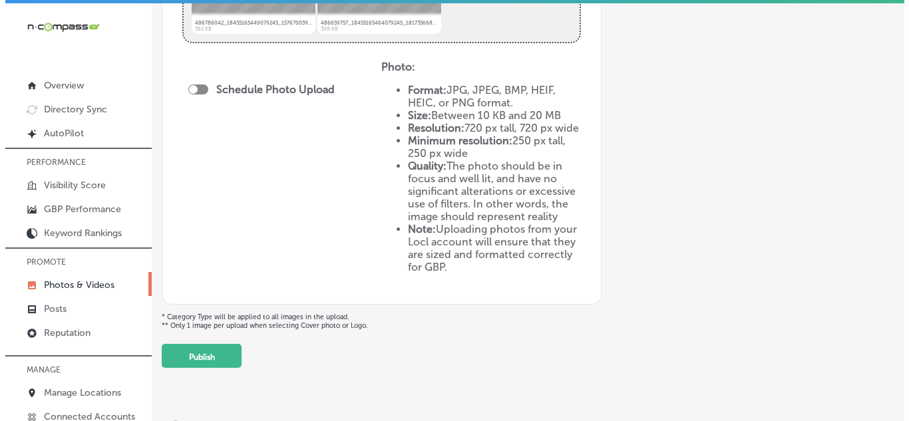
scroll to position [712, 0]
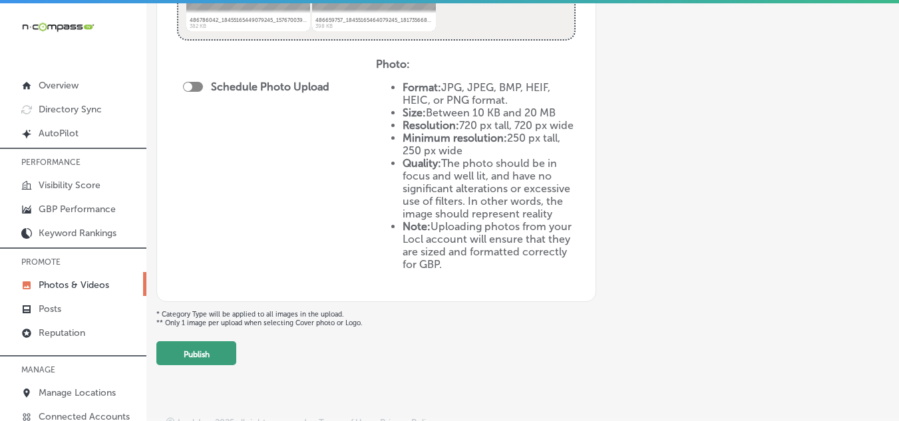
click at [205, 349] on button "Publish" at bounding box center [196, 353] width 80 height 24
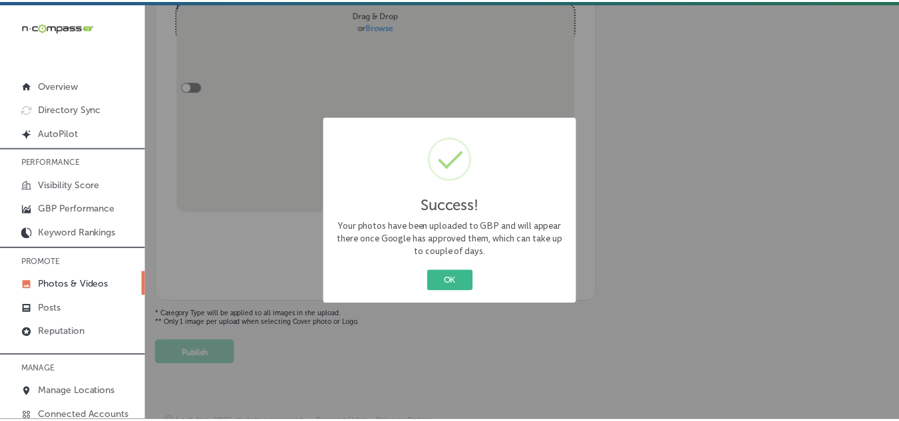
scroll to position [501, 0]
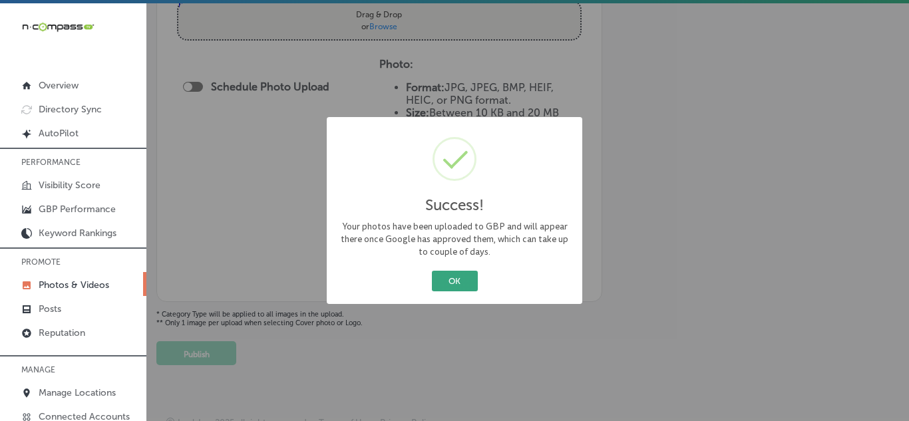
click at [464, 272] on button "OK" at bounding box center [455, 281] width 46 height 21
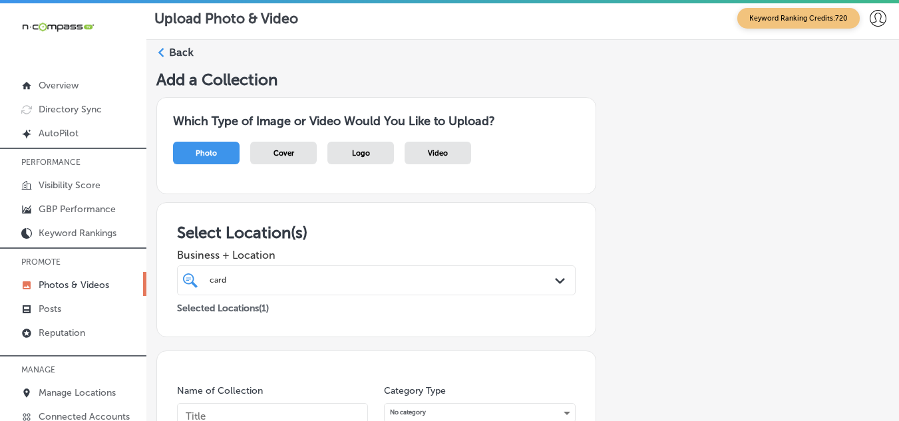
scroll to position [0, 0]
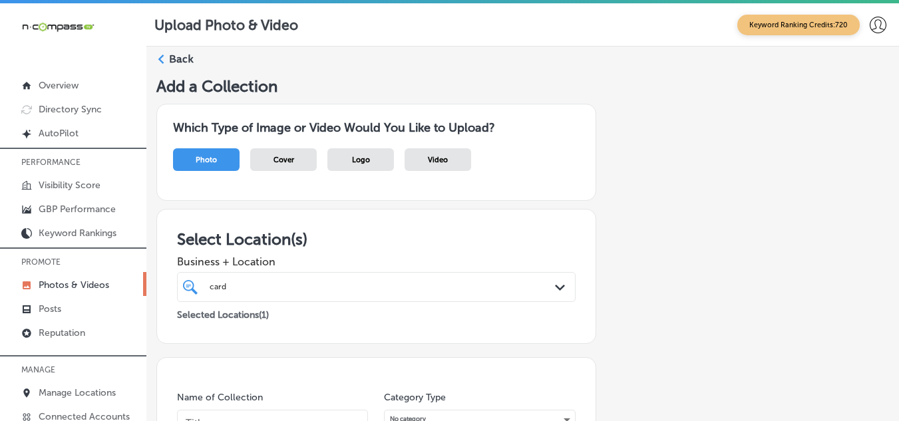
click at [162, 57] on polygon at bounding box center [161, 59] width 6 height 9
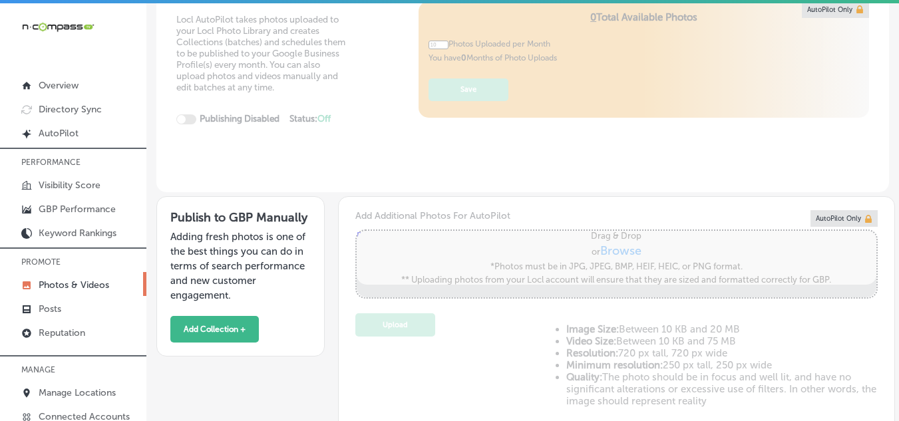
type input "5"
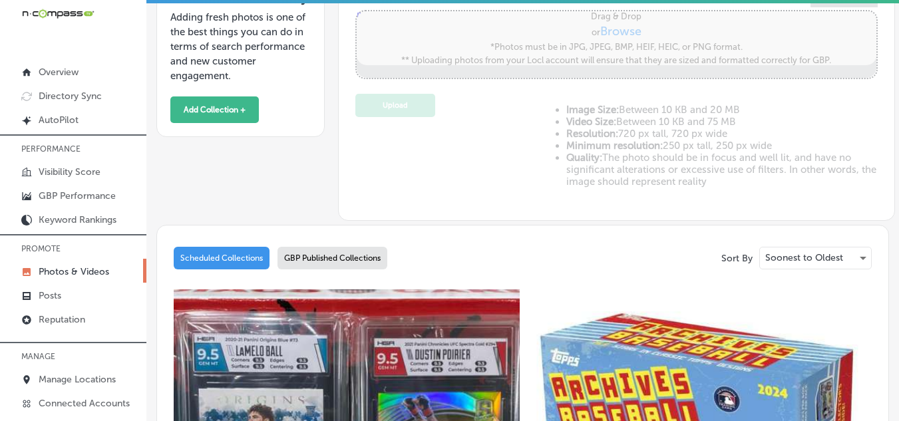
scroll to position [365, 0]
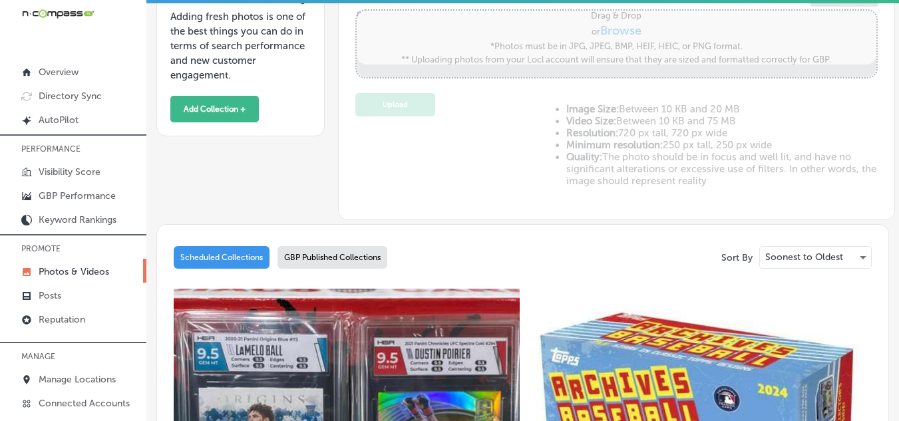
click at [339, 255] on div "GBP Published Collections" at bounding box center [332, 257] width 110 height 23
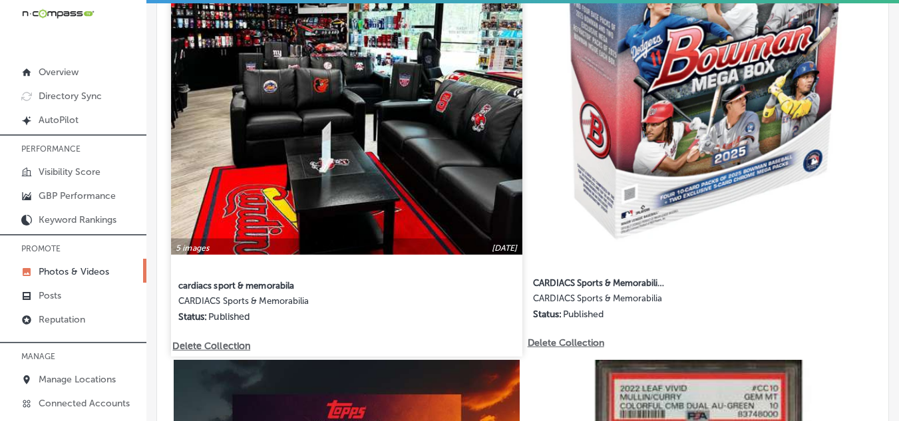
scroll to position [764, 0]
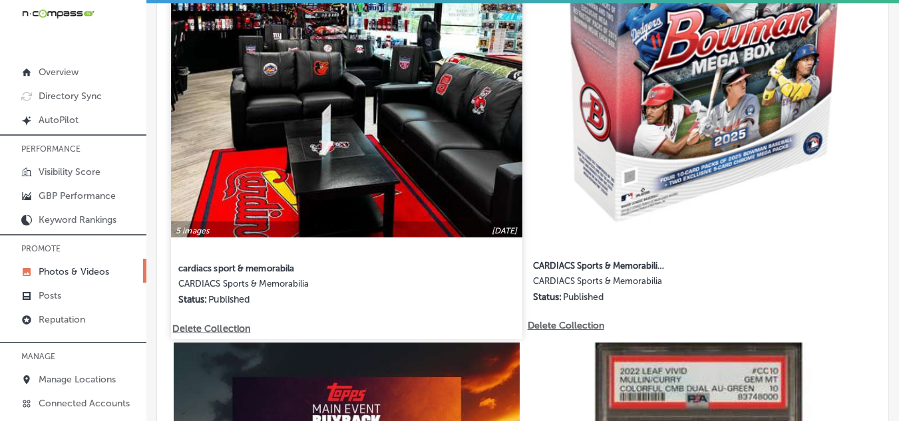
click at [402, 182] on img at bounding box center [346, 61] width 351 height 351
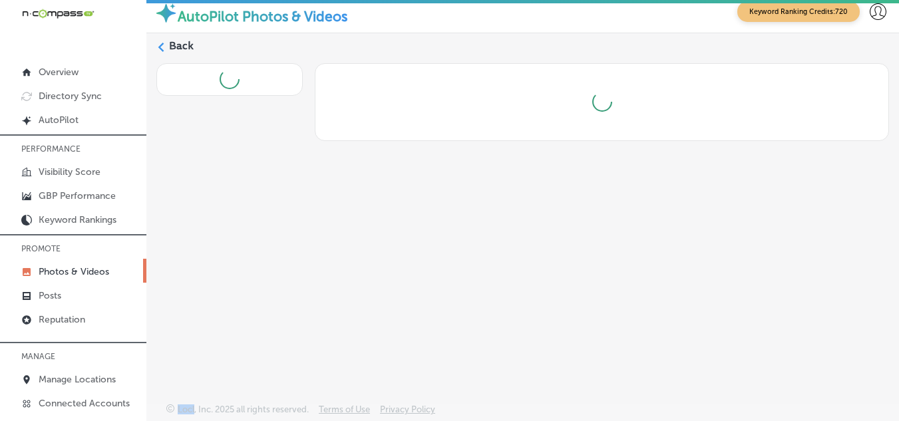
click at [402, 182] on div "Back" at bounding box center [522, 194] width 752 height 323
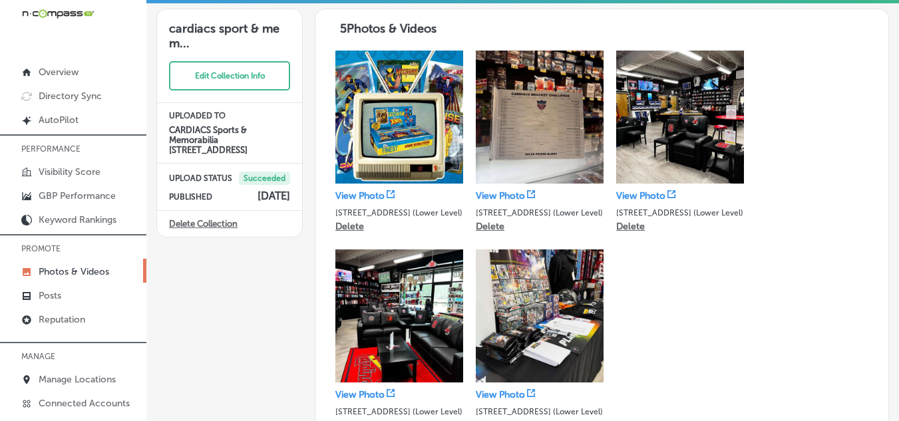
scroll to position [19, 0]
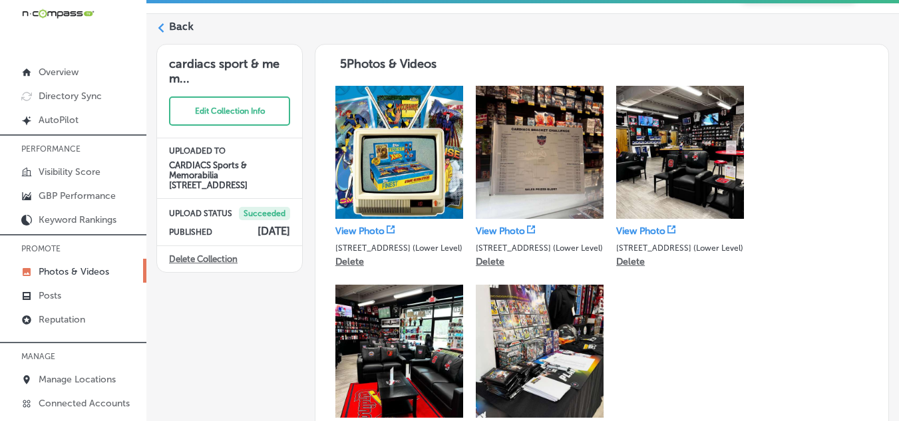
click at [204, 258] on link "Delete Collection" at bounding box center [203, 259] width 69 height 10
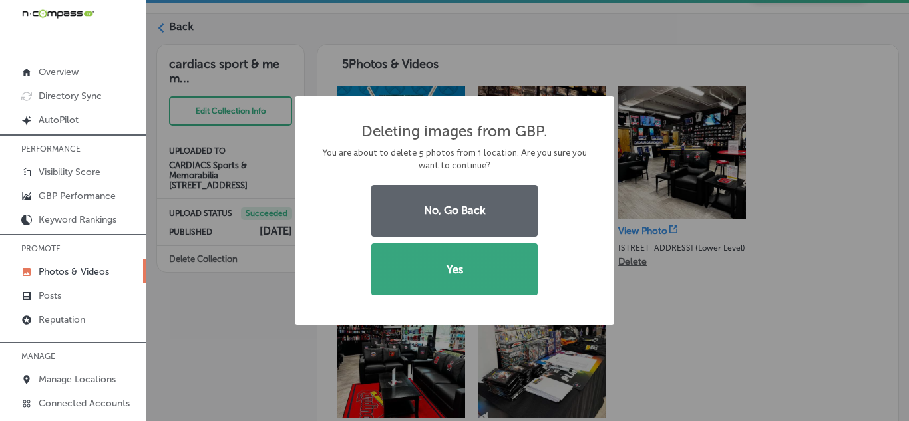
click at [444, 264] on button "Yes" at bounding box center [454, 269] width 166 height 52
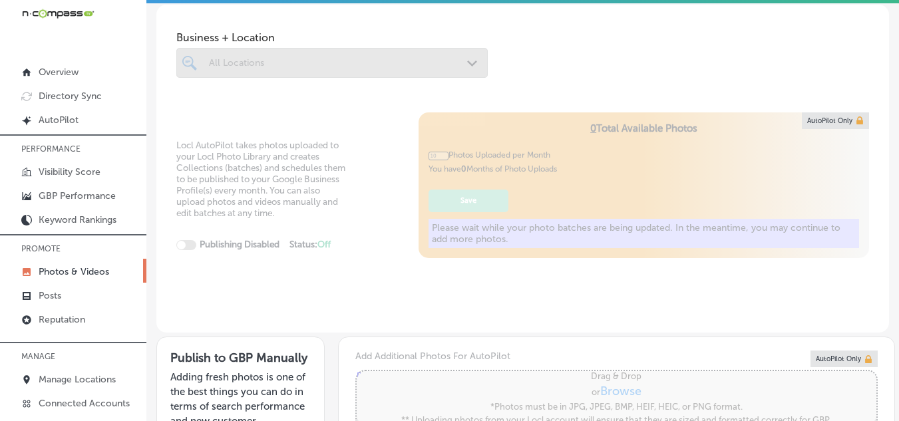
type input "5"
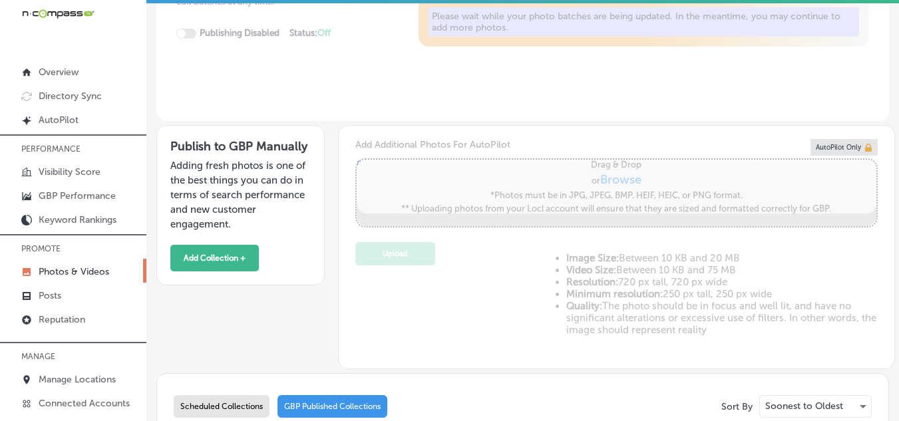
scroll to position [266, 0]
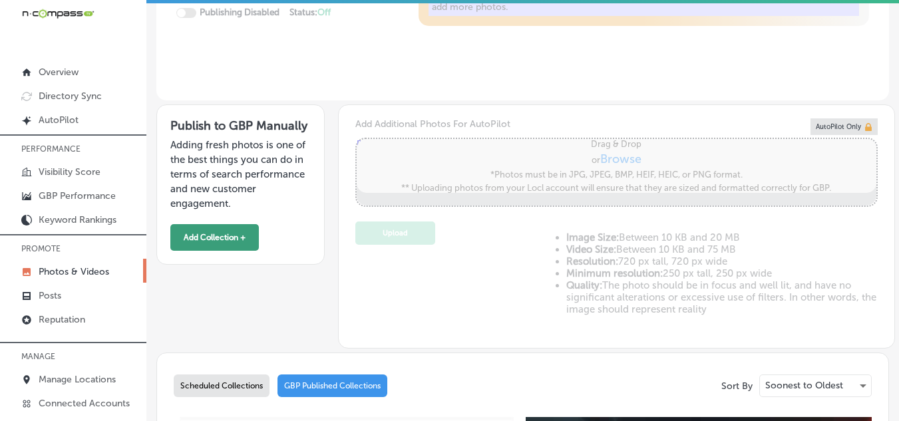
click at [214, 237] on button "Add Collection +" at bounding box center [214, 237] width 88 height 27
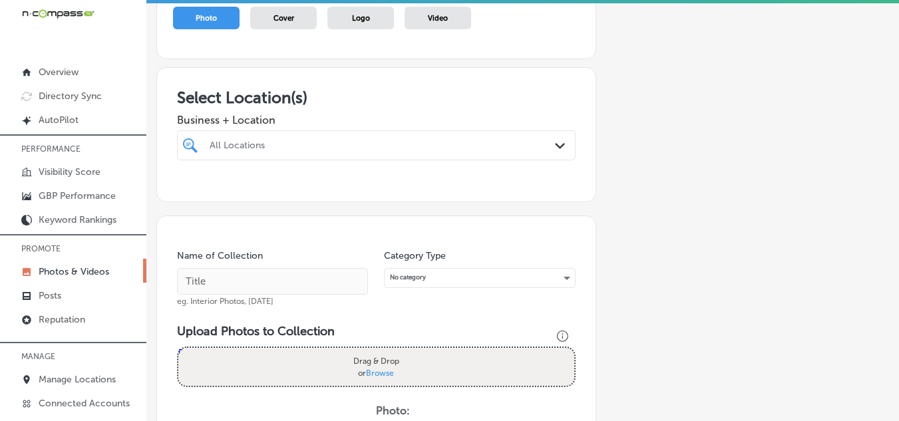
scroll to position [133, 0]
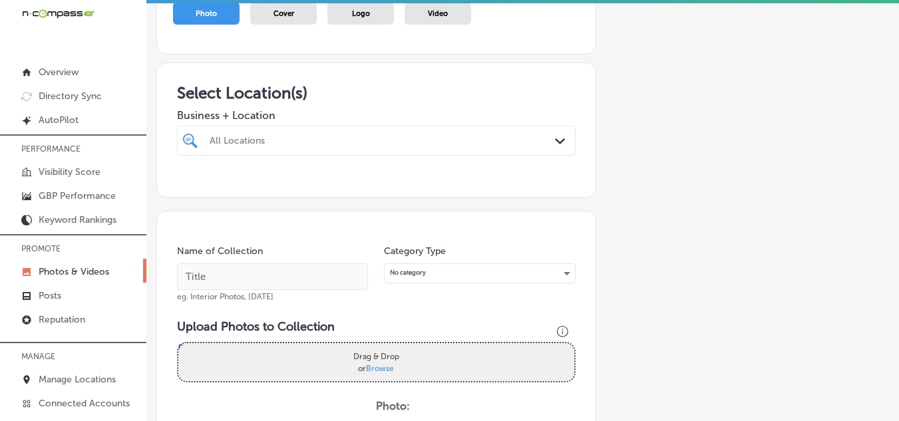
click at [297, 138] on div "All Locations" at bounding box center [383, 140] width 347 height 11
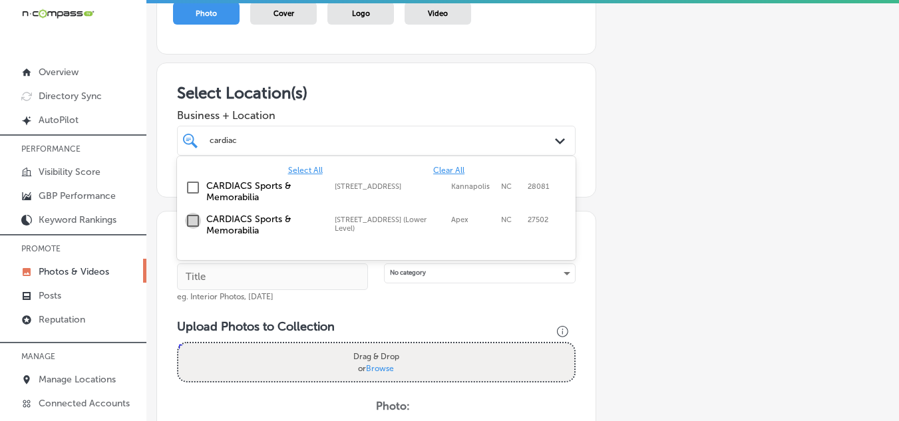
click at [190, 219] on input "checkbox" at bounding box center [193, 221] width 16 height 16
type input "cardiac"
click at [625, 255] on div "Add a Collection Which Type of Image or Video Would You Like to Upload? Photo C…" at bounding box center [522, 318] width 732 height 777
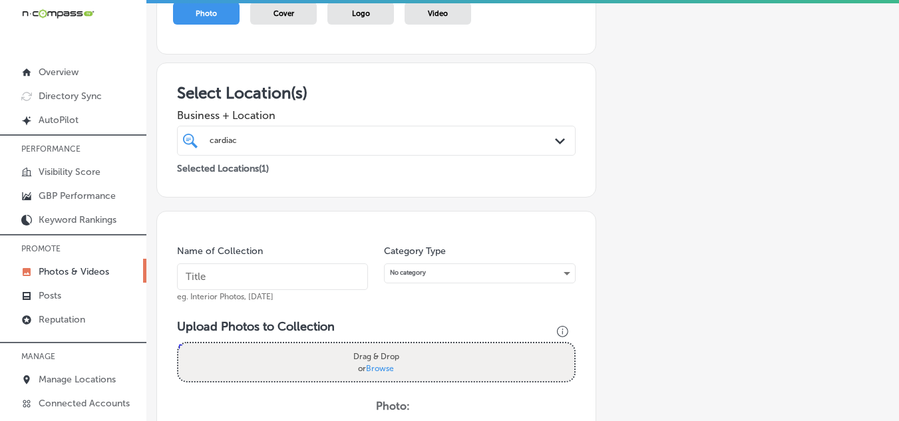
click at [253, 276] on input "text" at bounding box center [272, 276] width 191 height 27
type input "cardiacs sport & memorabila"
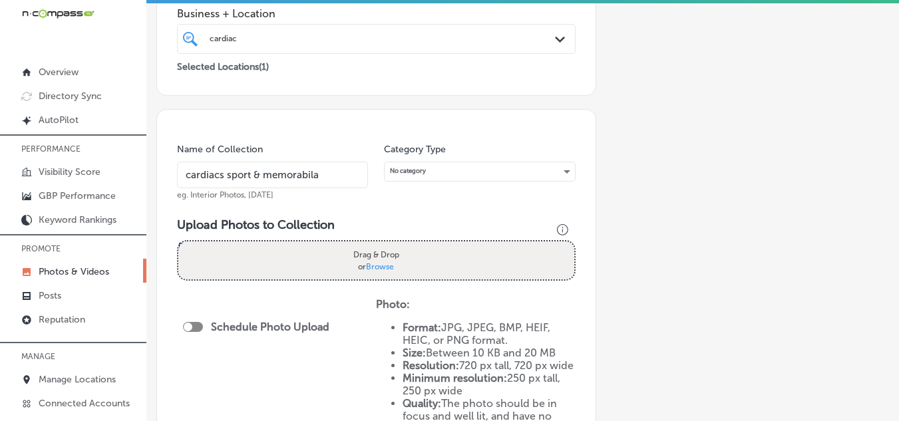
scroll to position [266, 0]
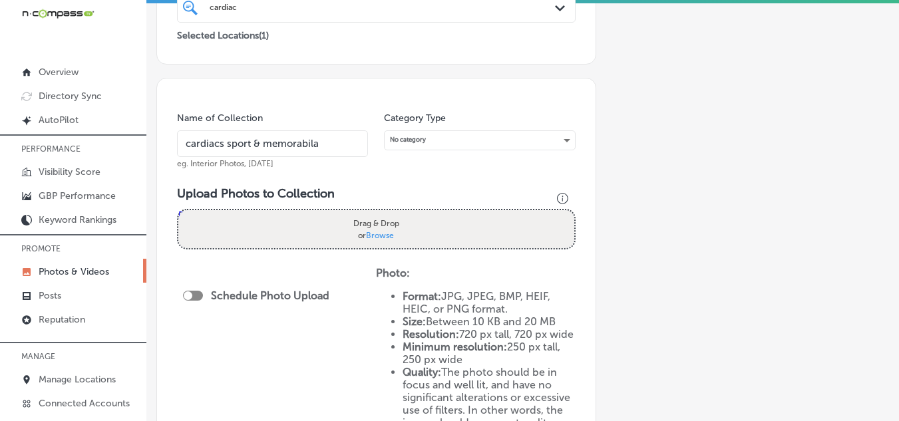
click at [243, 237] on div "Drag & Drop or Browse" at bounding box center [376, 229] width 396 height 38
click at [178, 210] on input "Drag & Drop or Browse" at bounding box center [376, 212] width 396 height 4
type input "C:\fakepath\489453007_1073602518122379_3542891222071317629_n.jpg"
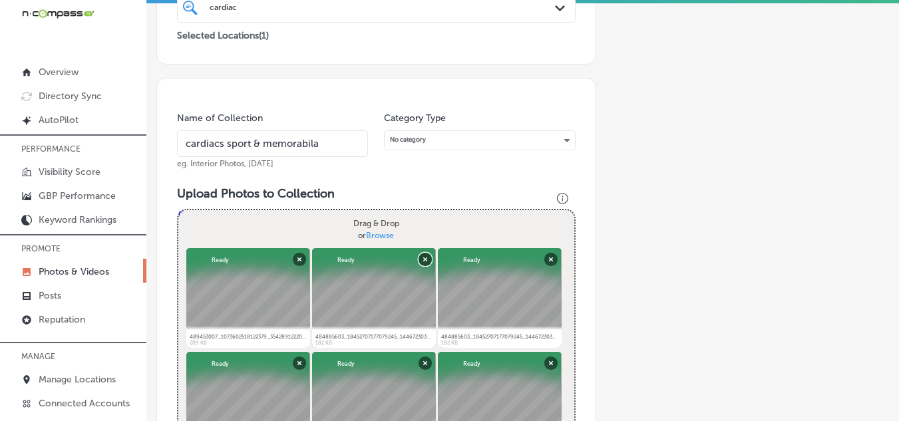
click at [423, 259] on button "Remove" at bounding box center [424, 258] width 13 height 13
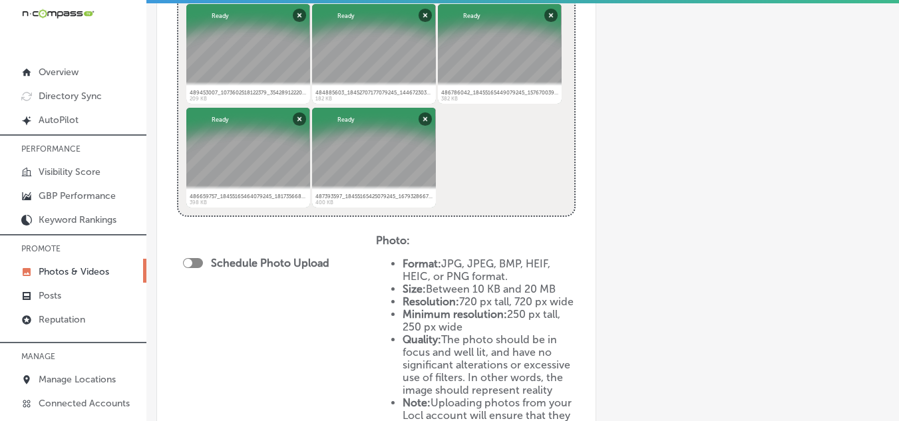
scroll to position [599, 0]
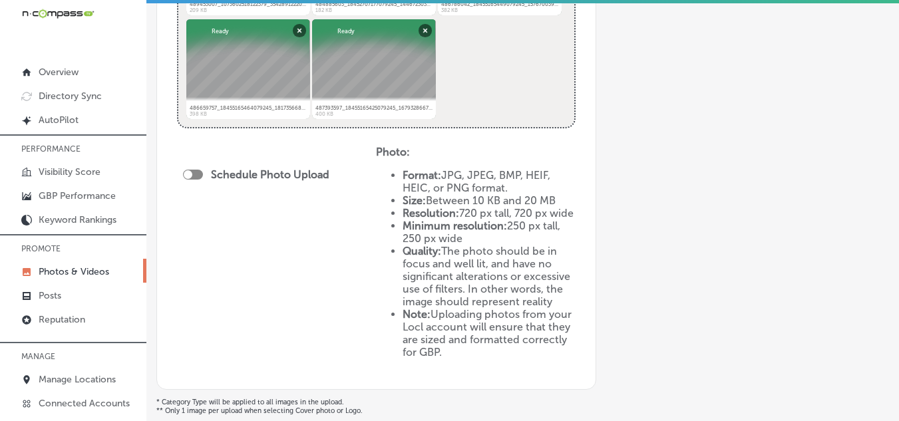
click at [191, 174] on div at bounding box center [188, 174] width 9 height 9
checkbox input "true"
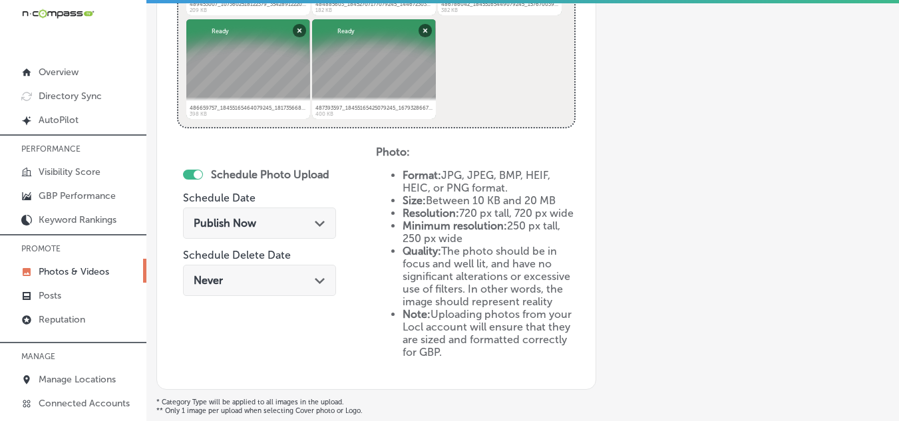
click at [289, 222] on div "Publish Now Path Created with Sketch." at bounding box center [260, 223] width 132 height 13
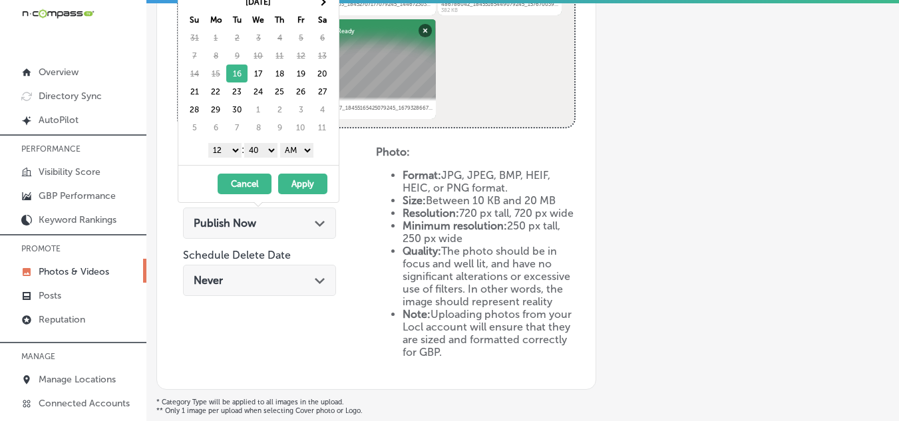
scroll to position [0, 0]
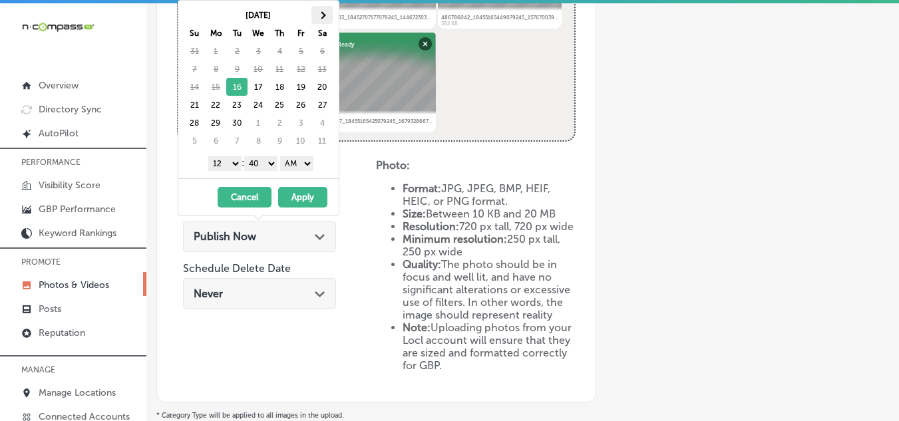
click at [321, 13] on span at bounding box center [322, 14] width 7 height 7
click at [233, 163] on select "1 2 3 4 5 6 7 8 9 10 11 12" at bounding box center [224, 163] width 33 height 15
click at [272, 164] on select "00 10 20 30 40 50" at bounding box center [260, 163] width 33 height 15
click at [312, 161] on select "AM PM" at bounding box center [296, 163] width 33 height 15
click at [303, 198] on button "Apply" at bounding box center [302, 197] width 49 height 21
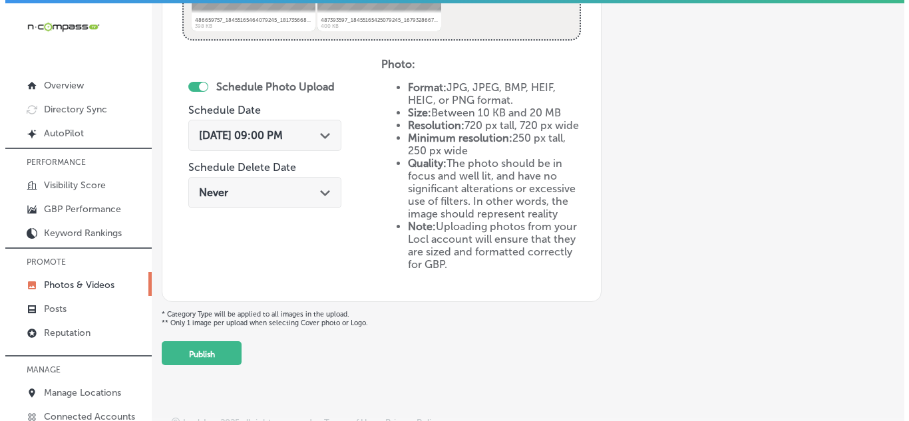
scroll to position [712, 0]
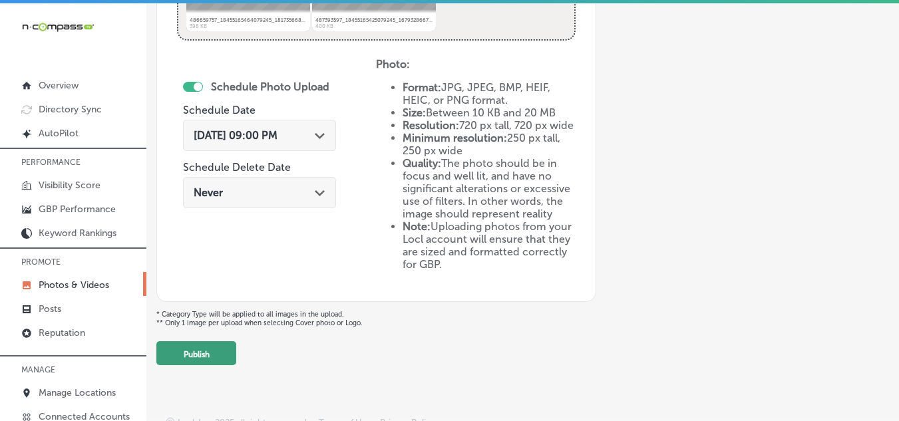
click at [204, 347] on button "Publish" at bounding box center [196, 353] width 80 height 24
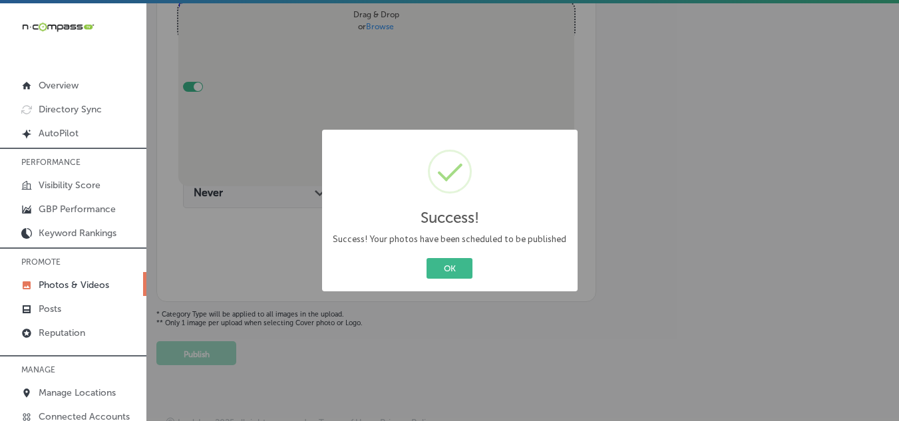
scroll to position [501, 0]
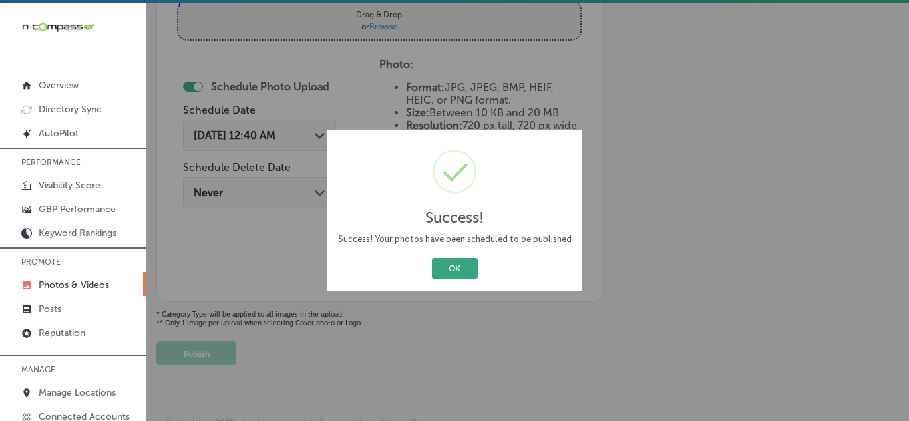
click at [448, 267] on button "OK" at bounding box center [455, 268] width 46 height 21
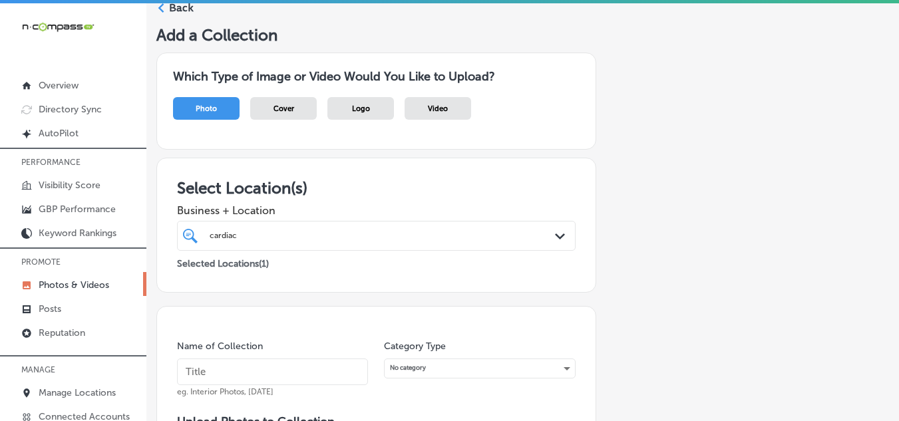
scroll to position [0, 0]
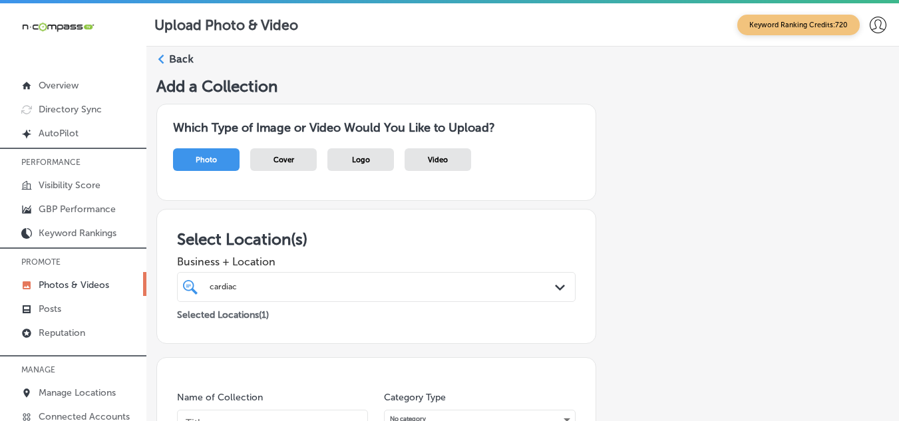
click at [171, 58] on label "Back" at bounding box center [181, 59] width 25 height 15
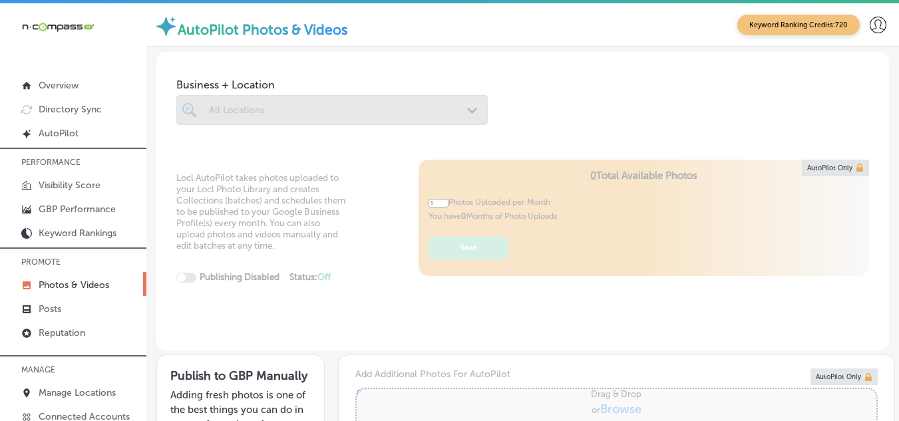
type input "0"
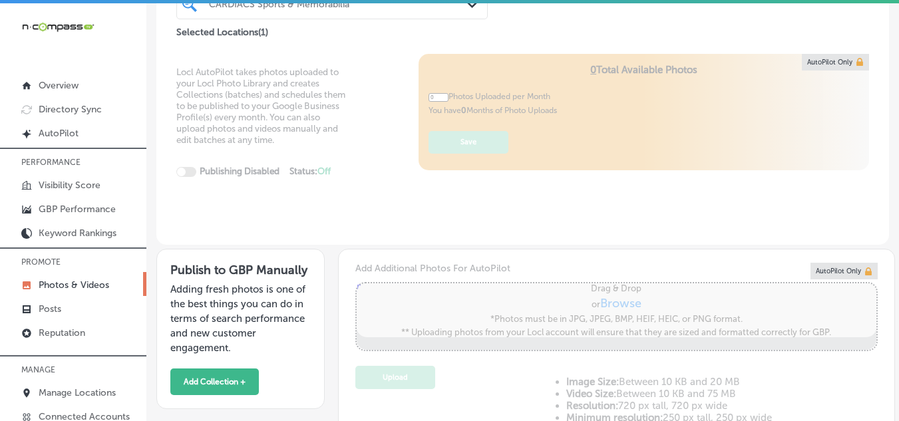
scroll to position [133, 0]
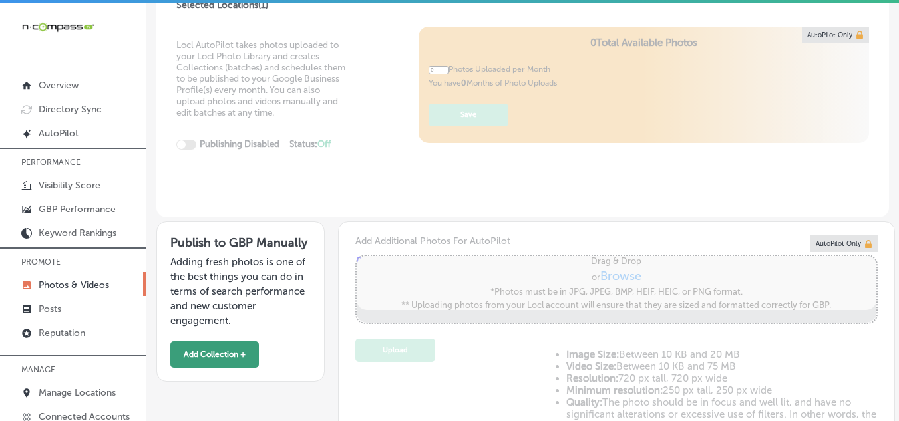
click at [220, 359] on button "Add Collection +" at bounding box center [214, 354] width 88 height 27
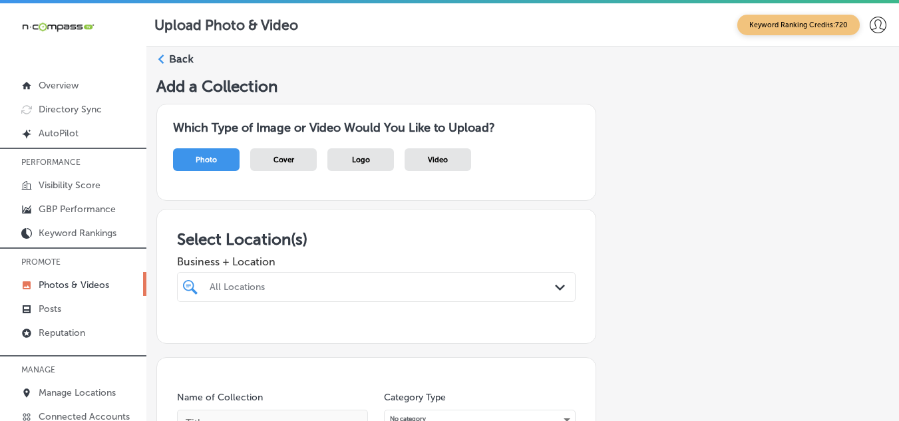
click at [174, 65] on label "Back" at bounding box center [181, 59] width 25 height 15
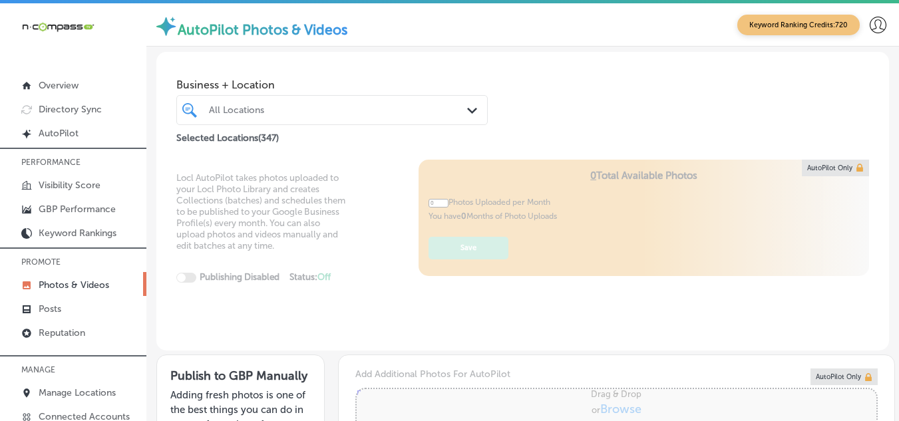
type input "5"
click at [283, 108] on div "All Locations" at bounding box center [338, 109] width 259 height 11
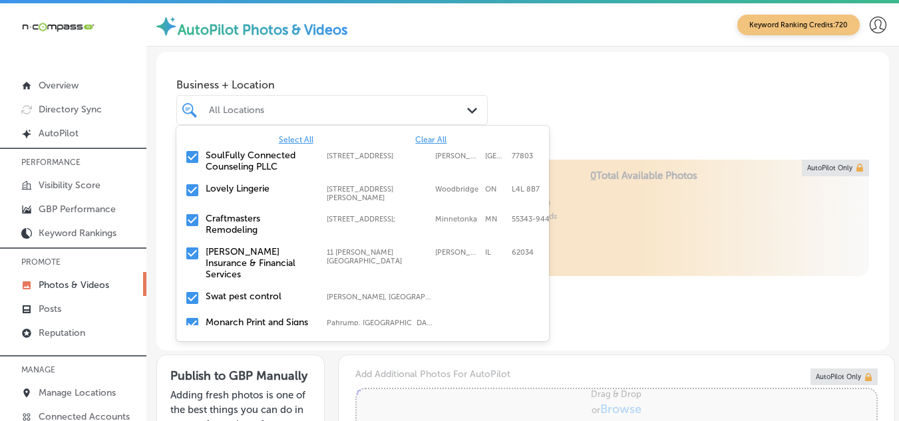
click at [415, 136] on span "Clear All" at bounding box center [430, 139] width 31 height 9
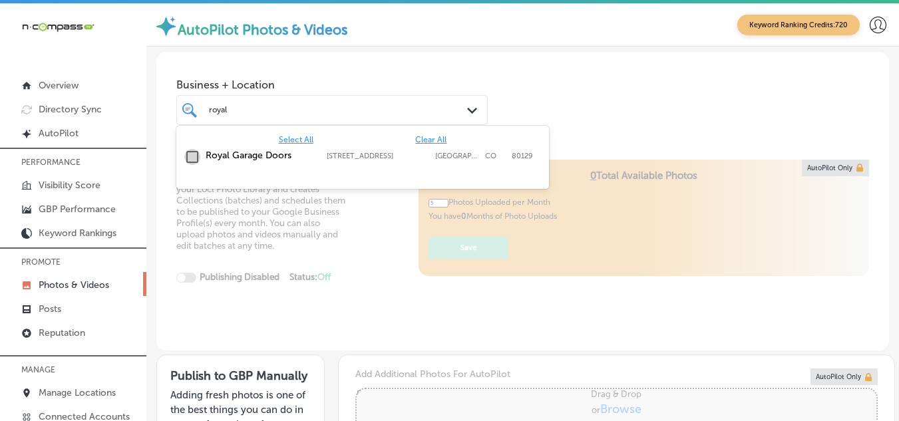
click at [192, 156] on input "checkbox" at bounding box center [192, 157] width 16 height 16
click at [377, 247] on div "Locl AutoPilot takes photos uploaded to your Locl Photo Library and creates Col…" at bounding box center [522, 256] width 732 height 192
click at [467, 109] on polygon at bounding box center [472, 111] width 10 height 6
click at [191, 156] on input "checkbox" at bounding box center [192, 157] width 16 height 16
type input "r"
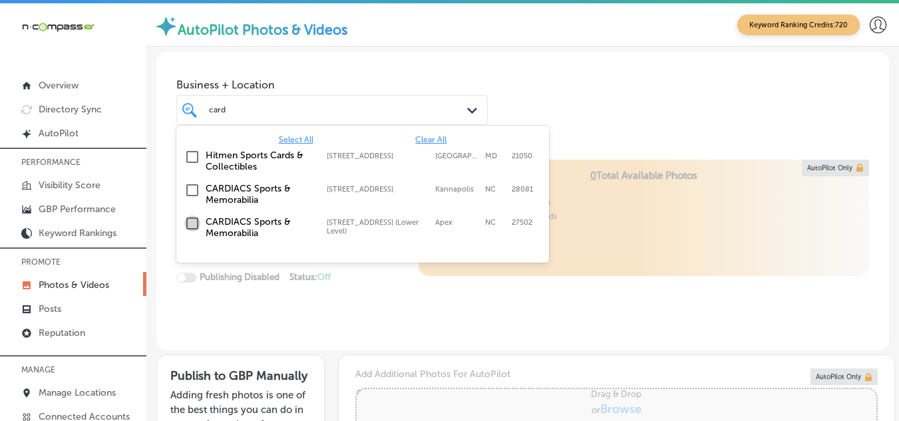
click at [191, 222] on input "checkbox" at bounding box center [192, 224] width 16 height 16
type input "card"
click at [308, 301] on div "Locl AutoPilot takes photos uploaded to your Locl Photo Library and creates Col…" at bounding box center [522, 256] width 732 height 192
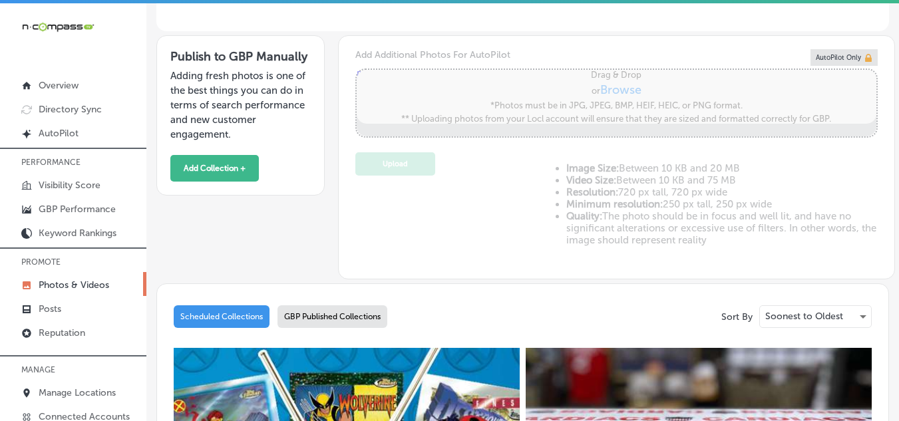
scroll to position [333, 0]
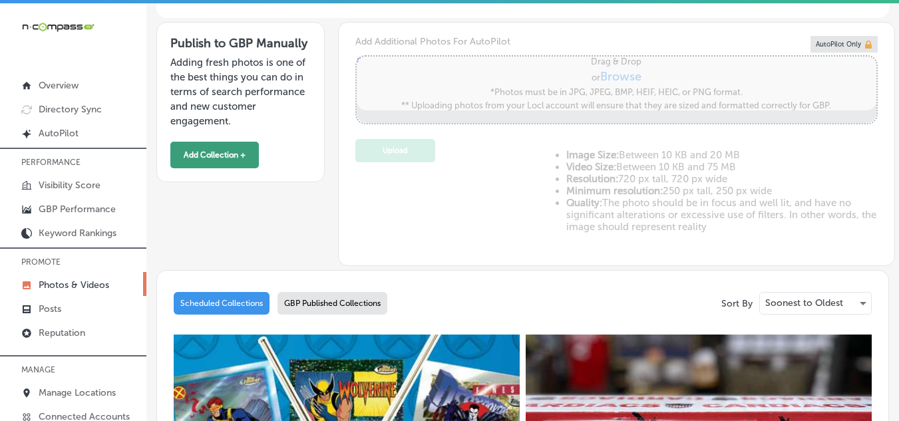
click at [228, 148] on button "Add Collection +" at bounding box center [214, 155] width 88 height 27
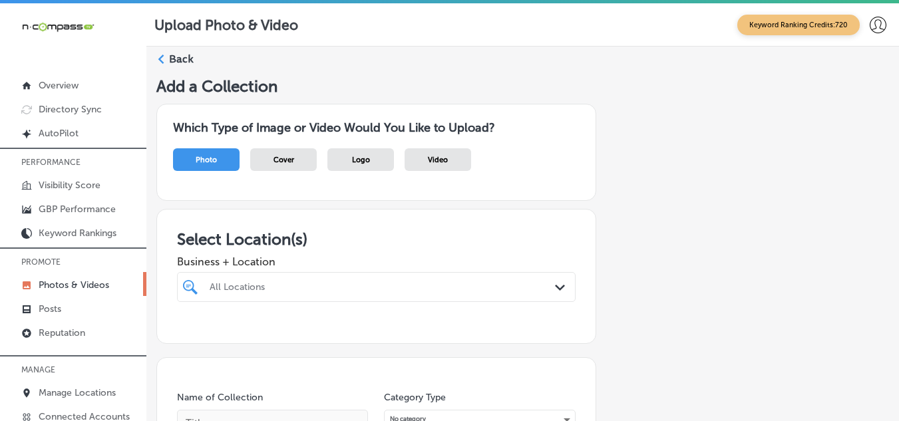
click at [294, 283] on div "All Locations Path Created with Sketch." at bounding box center [376, 287] width 398 height 30
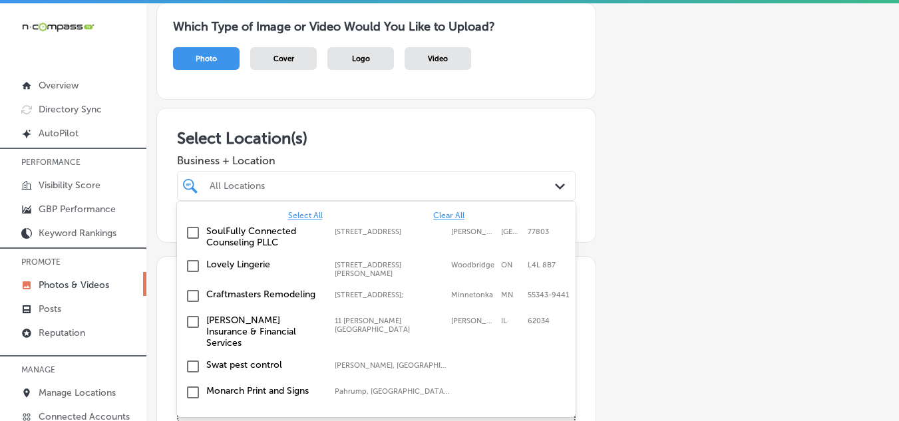
scroll to position [102, 0]
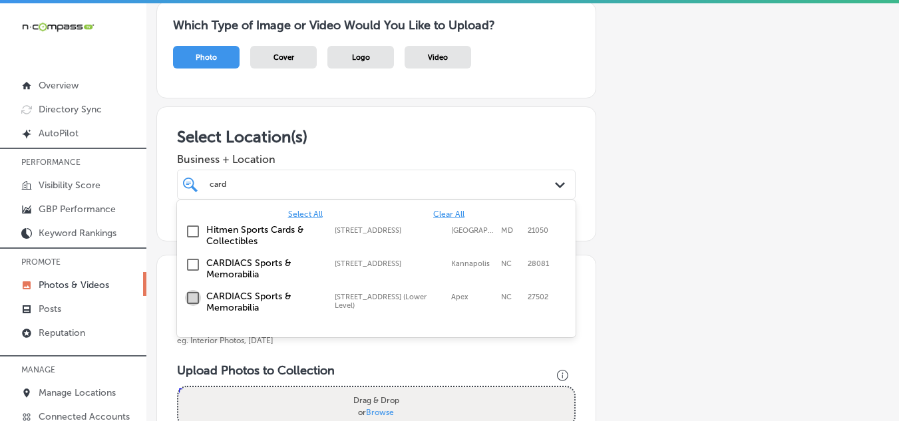
click at [192, 297] on input "checkbox" at bounding box center [193, 298] width 16 height 16
type input "card"
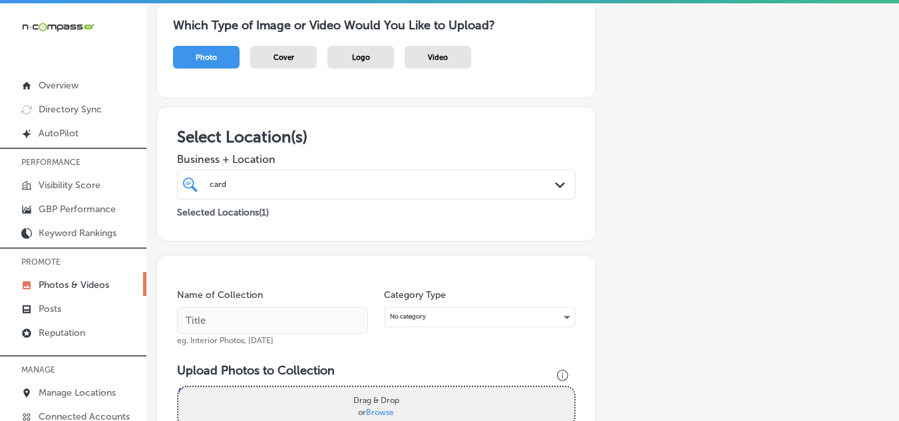
click at [658, 263] on div "Add a Collection Which Type of Image or Video Would You Like to Upload? Photo C…" at bounding box center [522, 362] width 732 height 777
click at [206, 321] on input "text" at bounding box center [272, 320] width 191 height 27
click at [206, 322] on input "text" at bounding box center [272, 320] width 191 height 27
type input "cardiacs sport & memorabila"
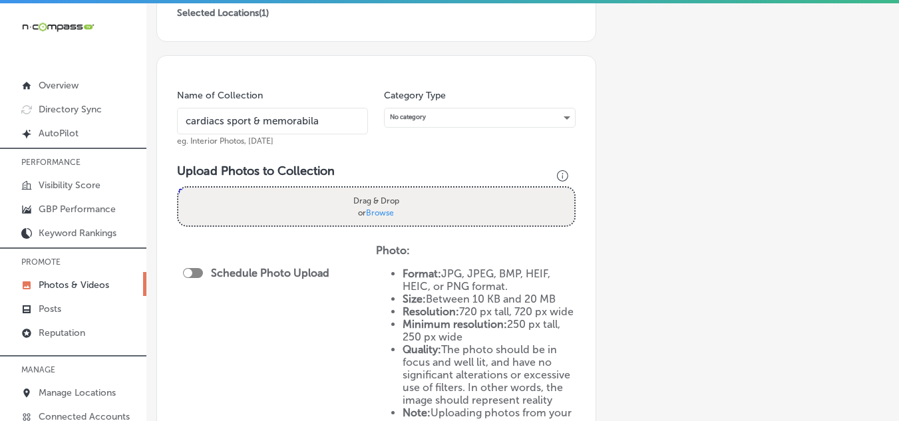
scroll to position [369, 0]
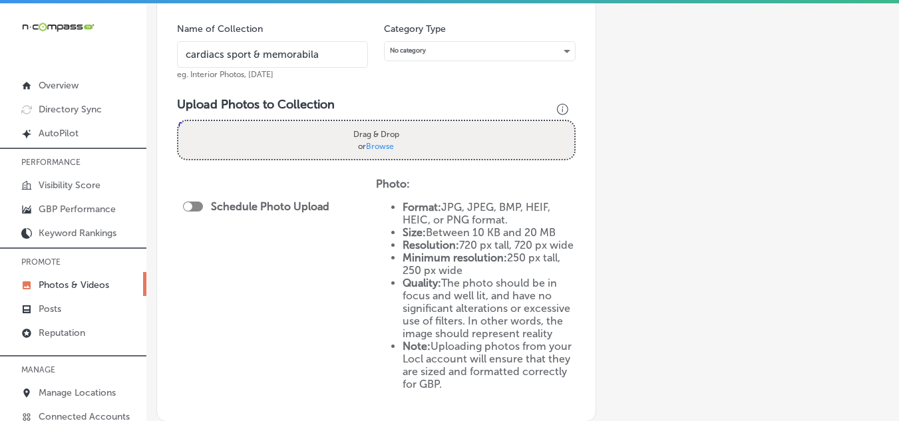
click at [270, 142] on div "Drag & Drop or Browse" at bounding box center [376, 140] width 396 height 38
click at [178, 121] on input "Drag & Drop or Browse" at bounding box center [376, 123] width 396 height 4
type input "C:\fakepath\494054541_1092736609542303_2372021772913061464_n.jpg"
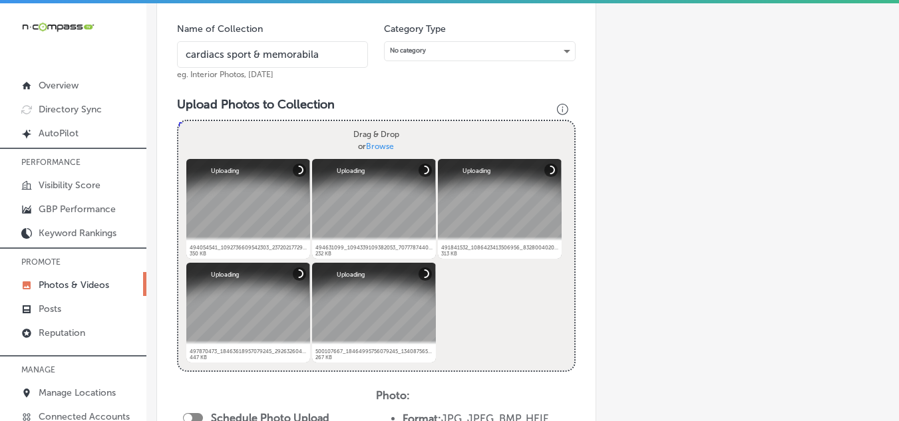
scroll to position [502, 0]
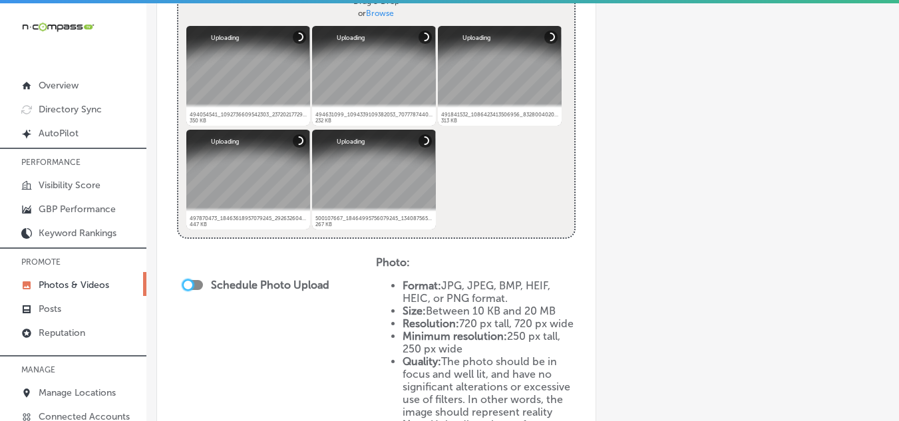
click at [190, 284] on div at bounding box center [188, 285] width 9 height 9
checkbox input "true"
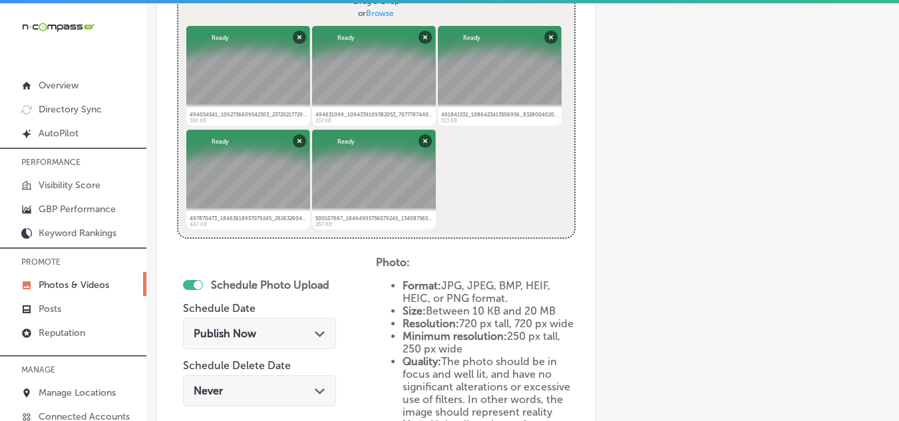
click at [318, 333] on icon "Path Created with Sketch." at bounding box center [320, 334] width 10 height 6
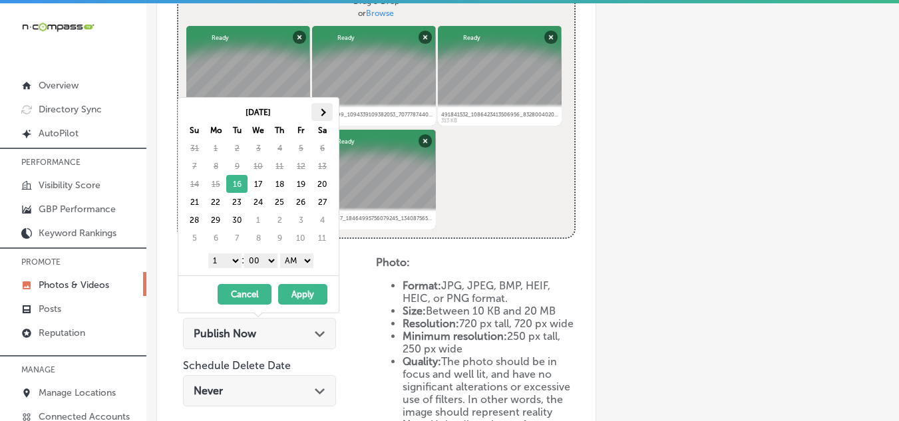
click at [325, 110] on th at bounding box center [321, 112] width 21 height 18
click at [230, 261] on select "1 2 3 4 5 6 7 8 9 10 11 12" at bounding box center [224, 260] width 33 height 15
click at [309, 260] on select "AM PM" at bounding box center [296, 260] width 33 height 15
click at [290, 291] on button "Apply" at bounding box center [302, 294] width 49 height 21
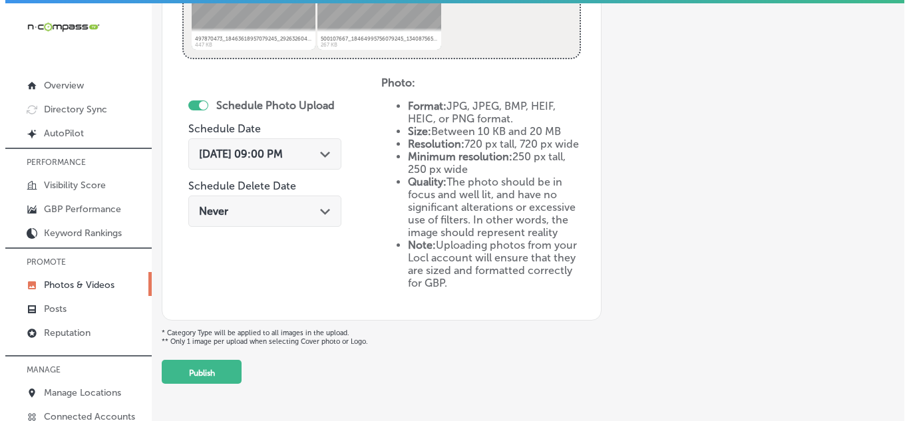
scroll to position [701, 0]
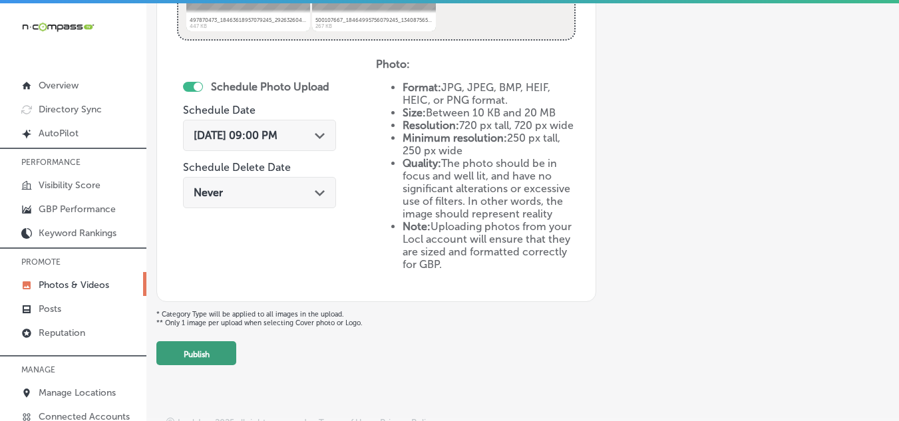
click at [180, 362] on button "Publish" at bounding box center [196, 353] width 80 height 24
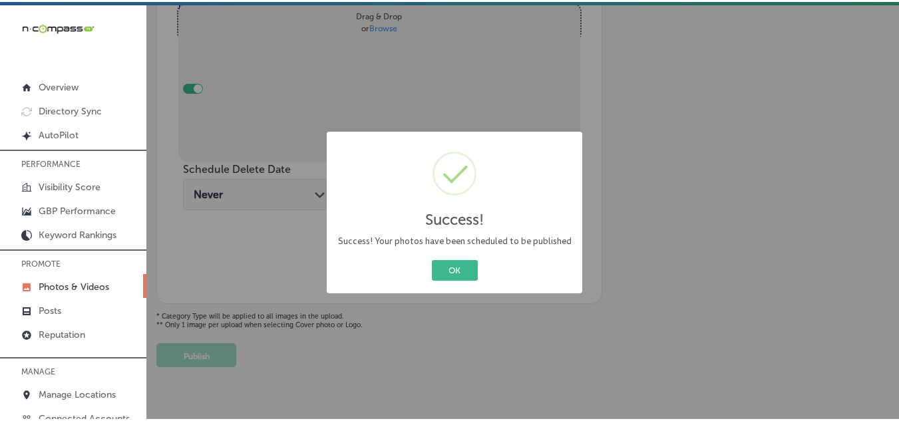
scroll to position [501, 0]
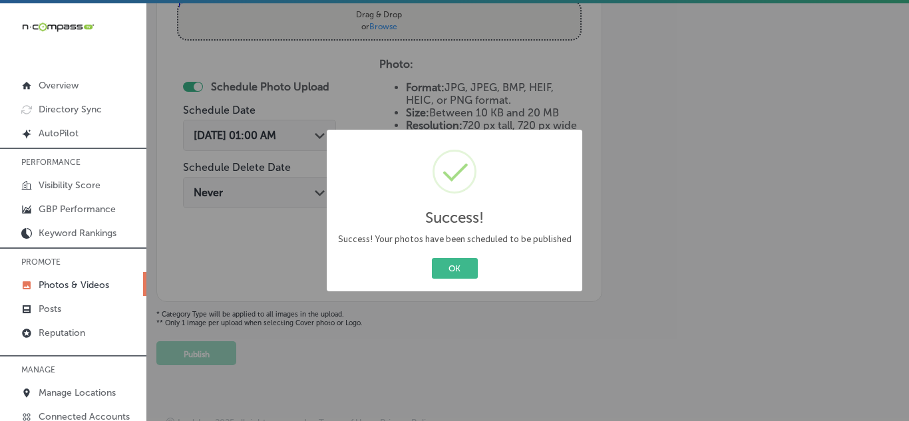
drag, startPoint x: 458, startPoint y: 272, endPoint x: 452, endPoint y: 267, distance: 7.6
click at [457, 271] on button "OK" at bounding box center [455, 268] width 46 height 21
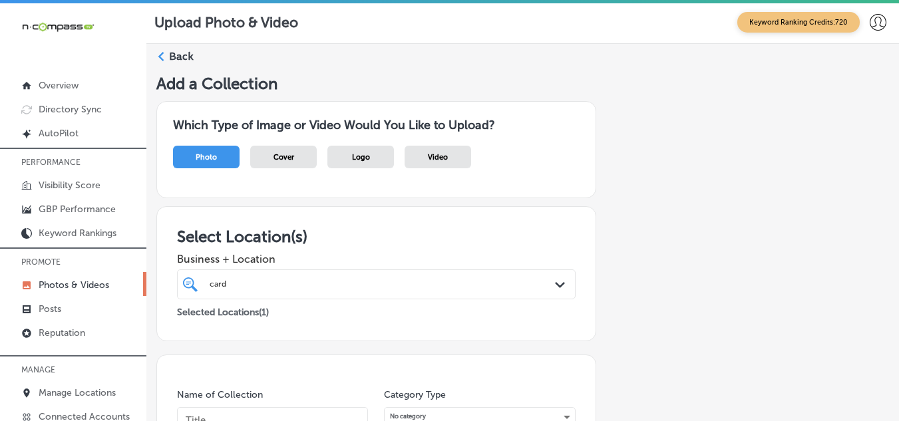
scroll to position [0, 0]
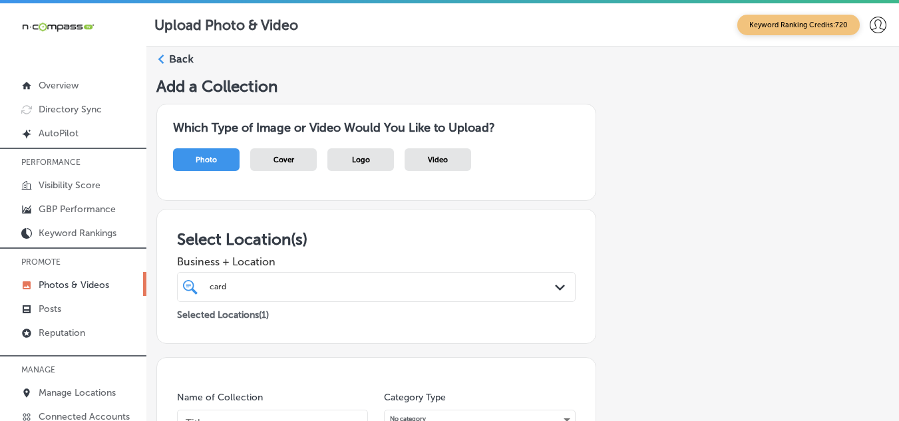
click at [164, 61] on icon at bounding box center [160, 59] width 9 height 9
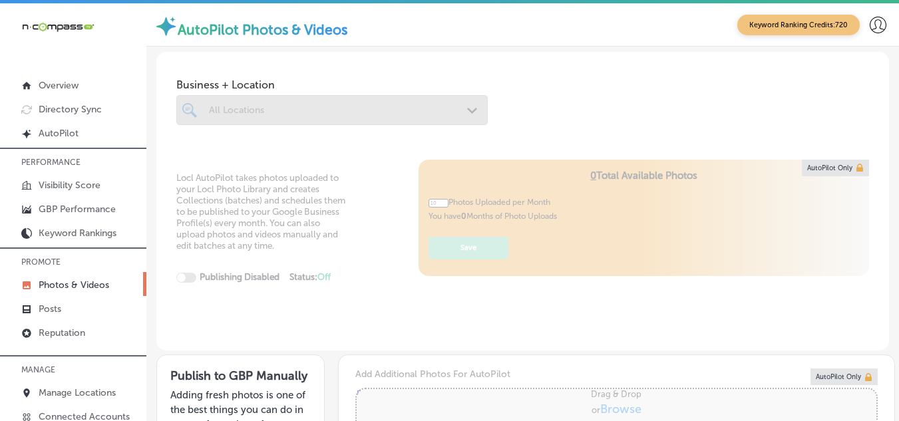
type input "5"
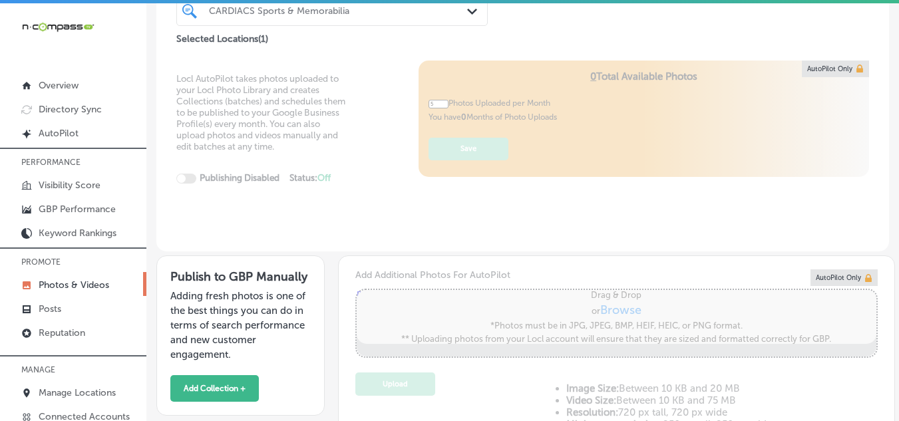
scroll to position [133, 0]
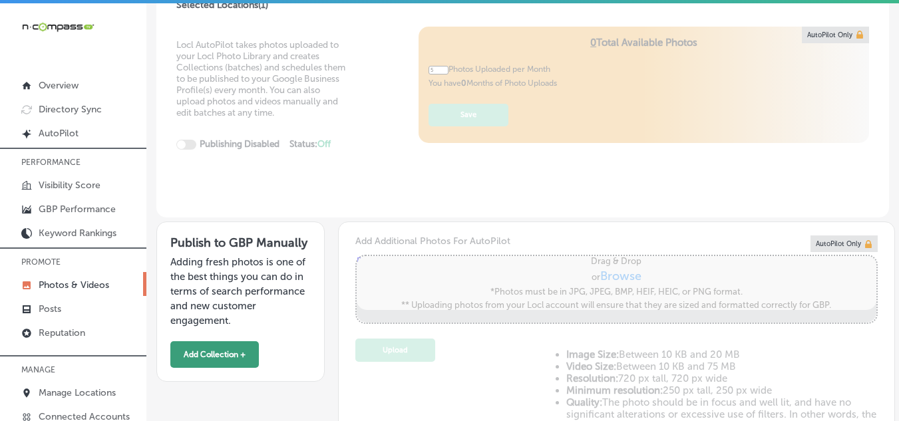
click at [224, 354] on button "Add Collection +" at bounding box center [214, 354] width 88 height 27
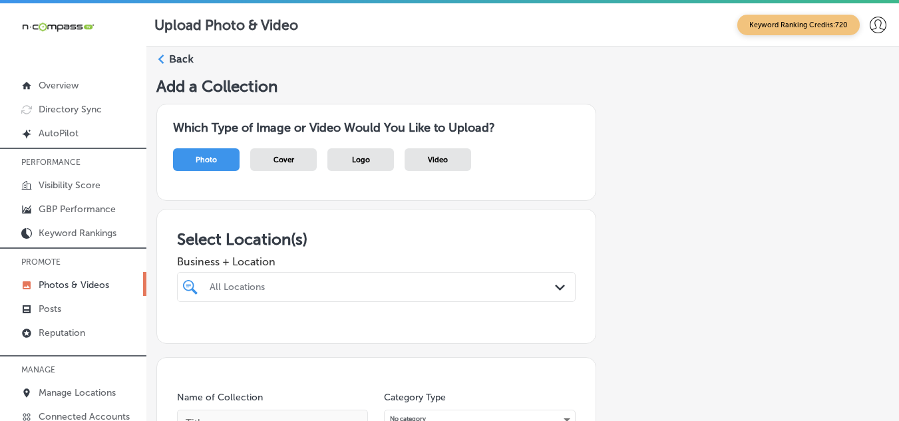
click at [474, 289] on div "All Locations Path Created with Sketch." at bounding box center [376, 287] width 398 height 30
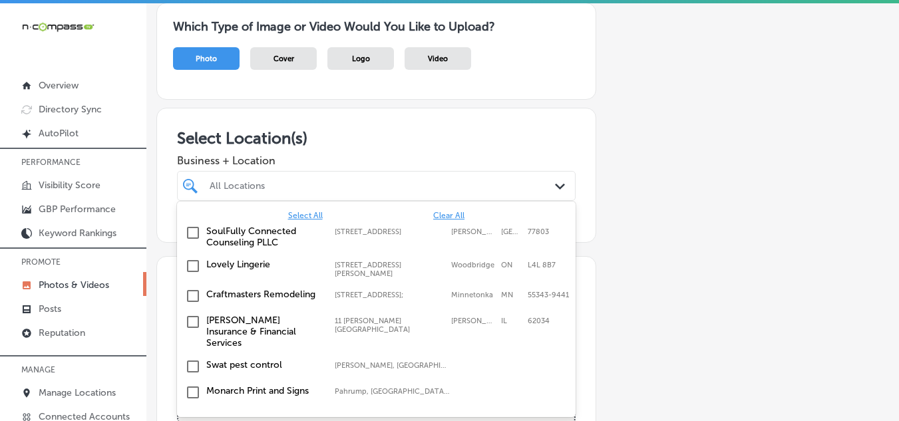
scroll to position [102, 0]
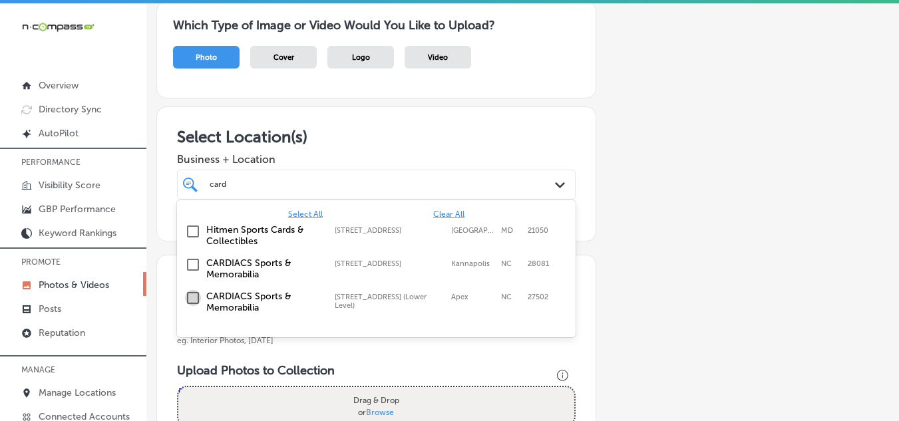
click at [189, 296] on input "checkbox" at bounding box center [193, 298] width 16 height 16
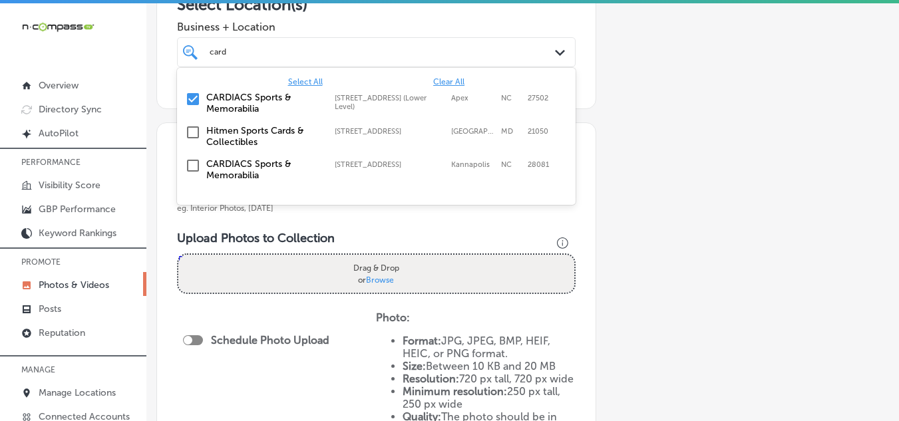
scroll to position [235, 0]
type input "card"
click at [625, 269] on div "Add a Collection Which Type of Image or Video Would You Like to Upload? Photo C…" at bounding box center [522, 229] width 732 height 777
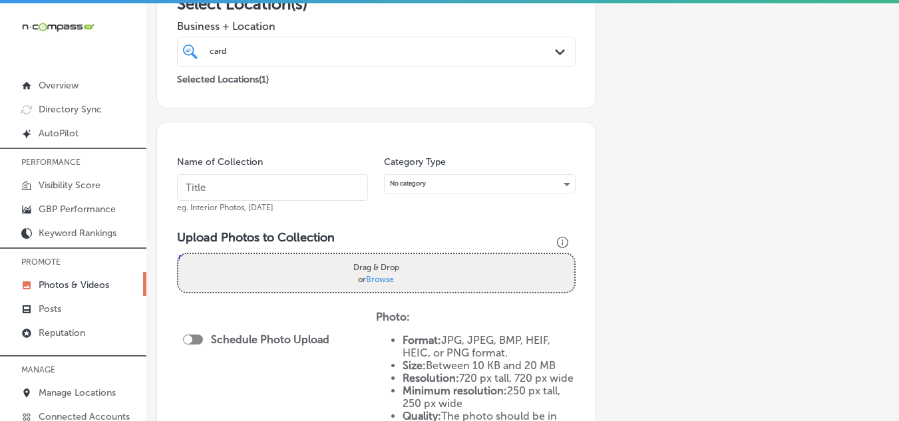
click at [313, 184] on input "text" at bounding box center [272, 187] width 191 height 27
type input "cardiacs sport & memorabila"
click at [285, 271] on div "Drag & Drop or Browse" at bounding box center [376, 273] width 396 height 38
click at [178, 254] on input "Drag & Drop or Browse" at bounding box center [376, 256] width 396 height 4
type input "C:\fakepath\499870491_18464995732079245_2305949983149615849_n.jpg"
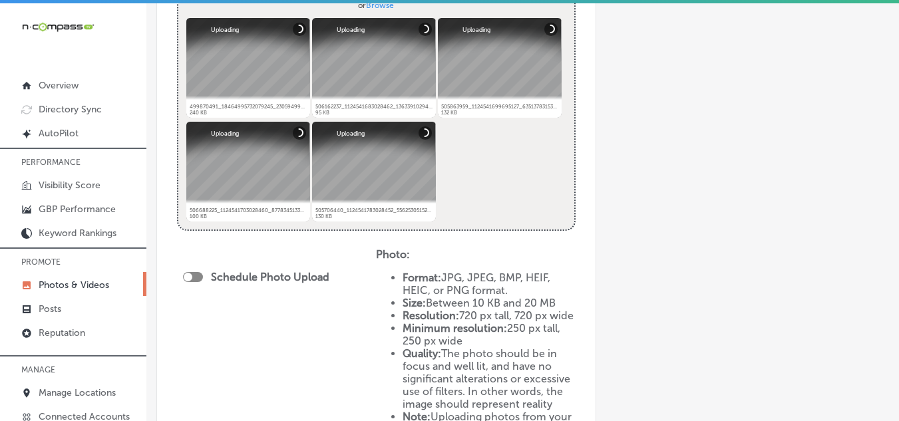
scroll to position [568, 0]
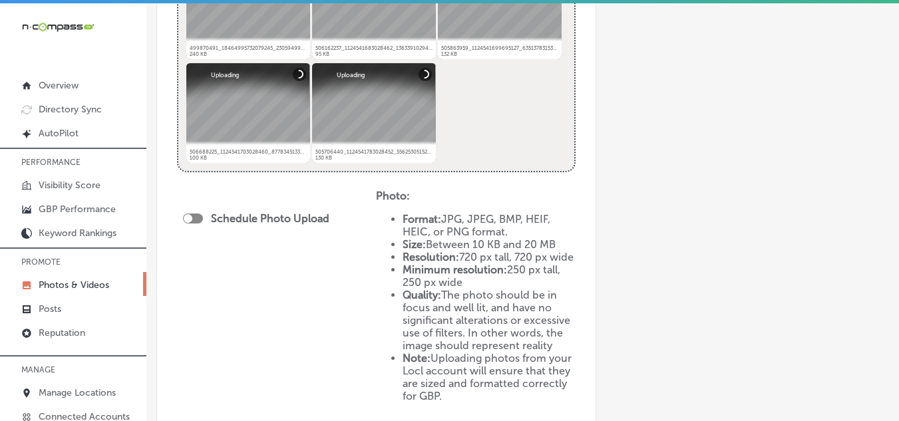
click at [200, 217] on div at bounding box center [193, 219] width 20 height 10
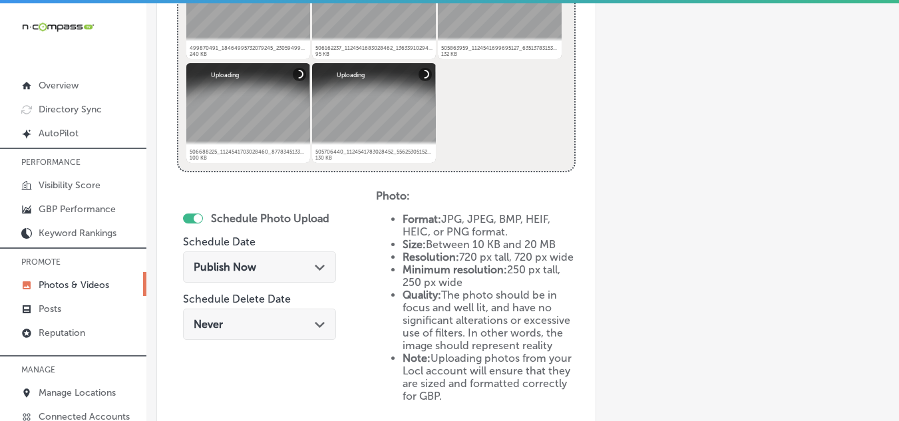
checkbox input "true"
click at [315, 268] on icon "Path Created with Sketch." at bounding box center [320, 268] width 10 height 6
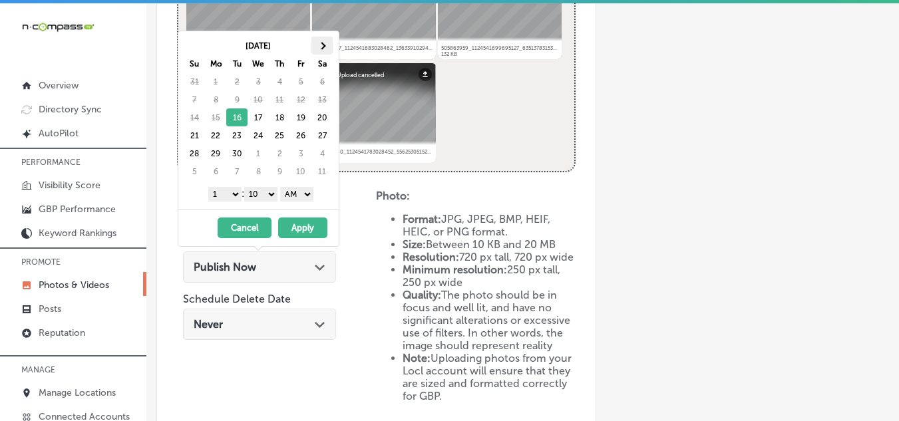
click at [325, 47] on th at bounding box center [321, 46] width 21 height 18
click at [231, 194] on select "1 2 3 4 5 6 7 8 9 10 11 12" at bounding box center [224, 194] width 33 height 15
click at [273, 195] on select "00 10 20 30 40 50" at bounding box center [260, 194] width 33 height 15
click at [311, 194] on select "AM PM" at bounding box center [296, 194] width 33 height 15
click at [303, 230] on button "Apply" at bounding box center [302, 228] width 49 height 21
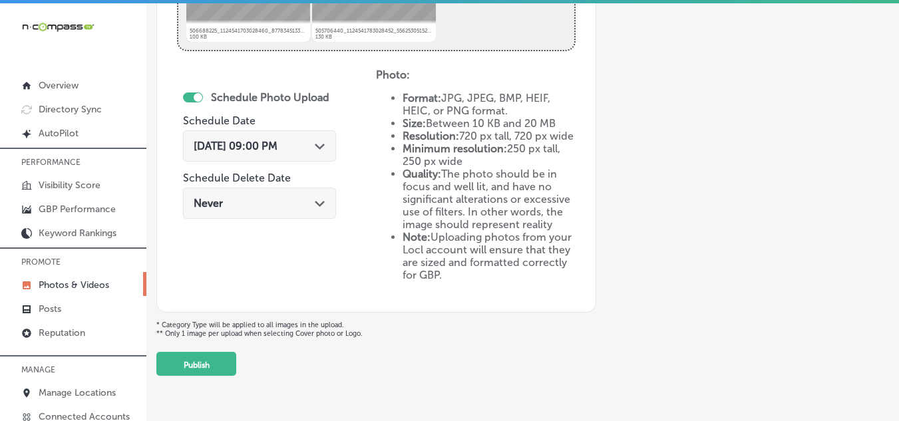
scroll to position [701, 0]
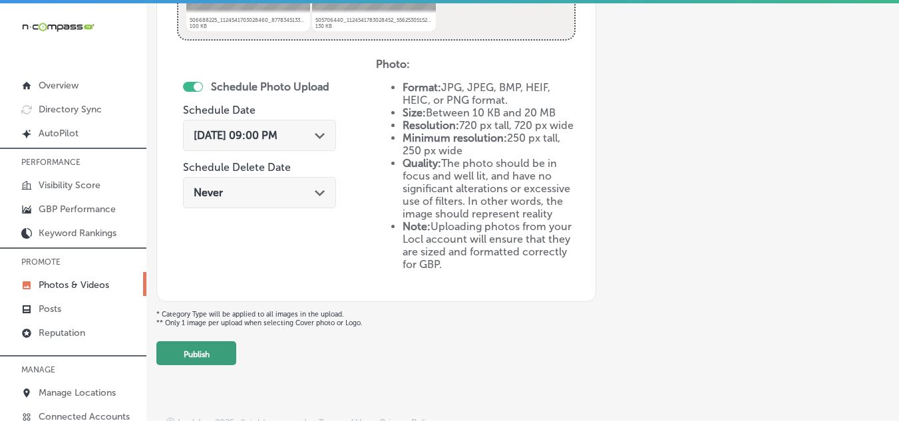
click at [194, 363] on button "Publish" at bounding box center [196, 353] width 80 height 24
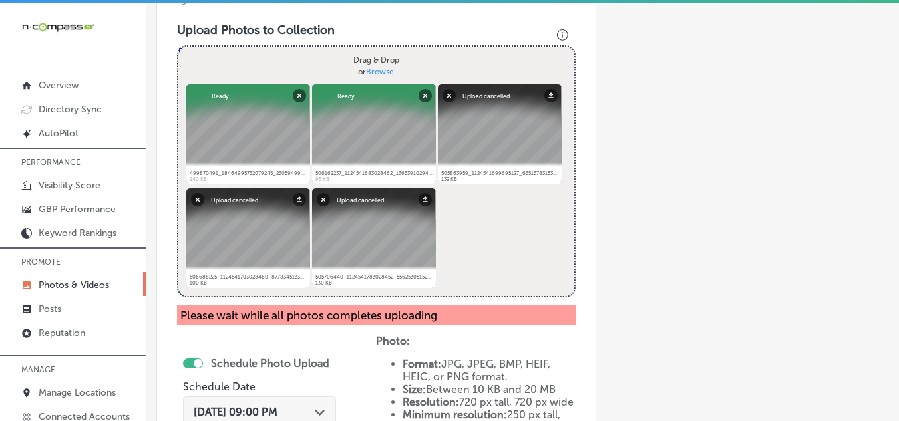
scroll to position [466, 0]
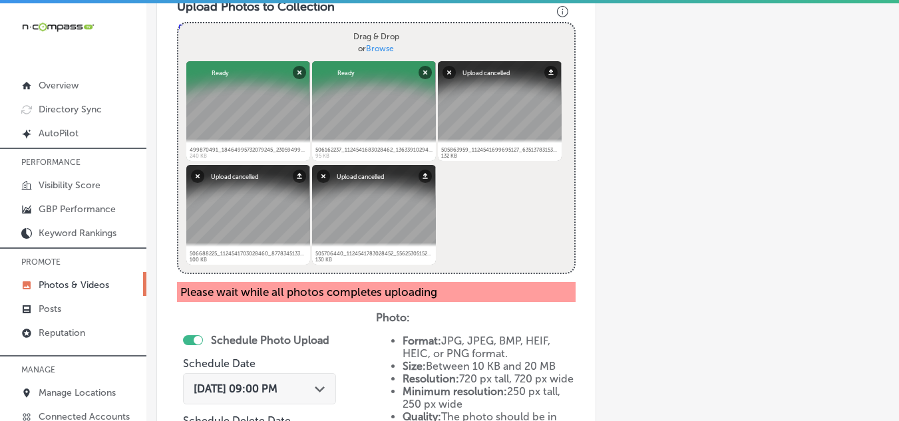
click at [283, 291] on div "Please wait while all photos completes uploading" at bounding box center [376, 292] width 398 height 20
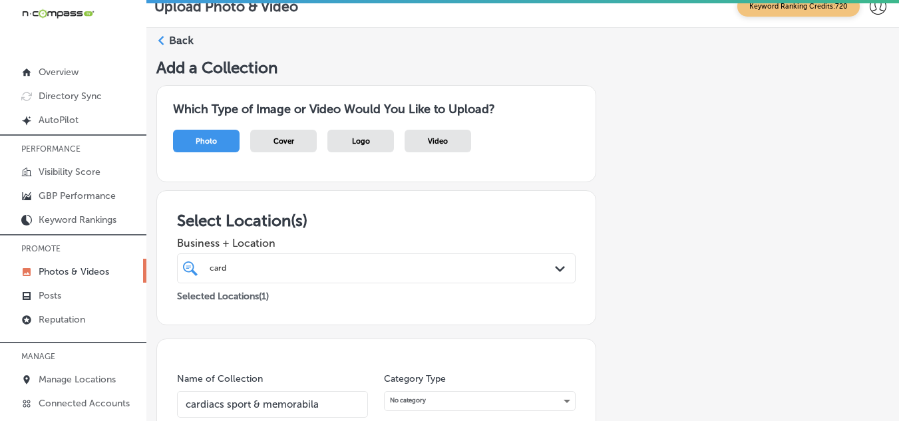
scroll to position [0, 0]
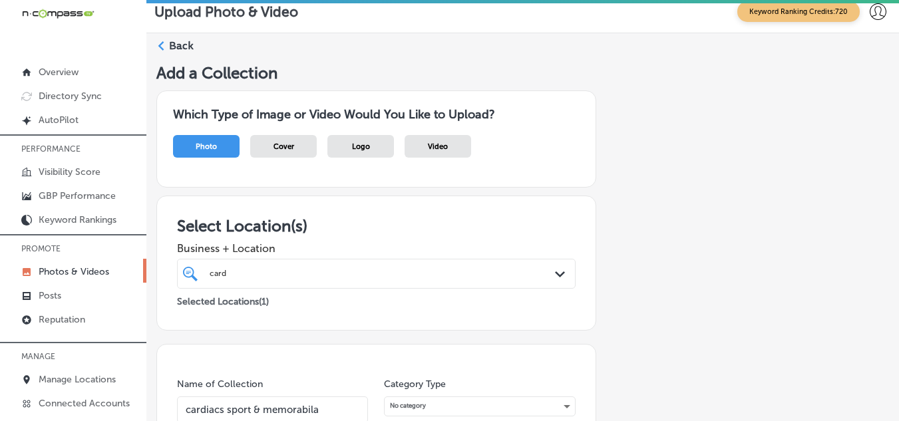
click at [170, 43] on label "Back" at bounding box center [181, 46] width 25 height 15
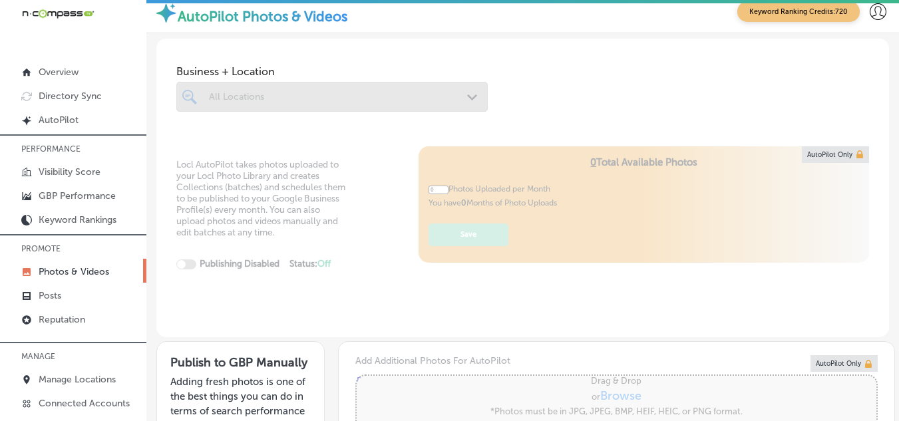
type input "5"
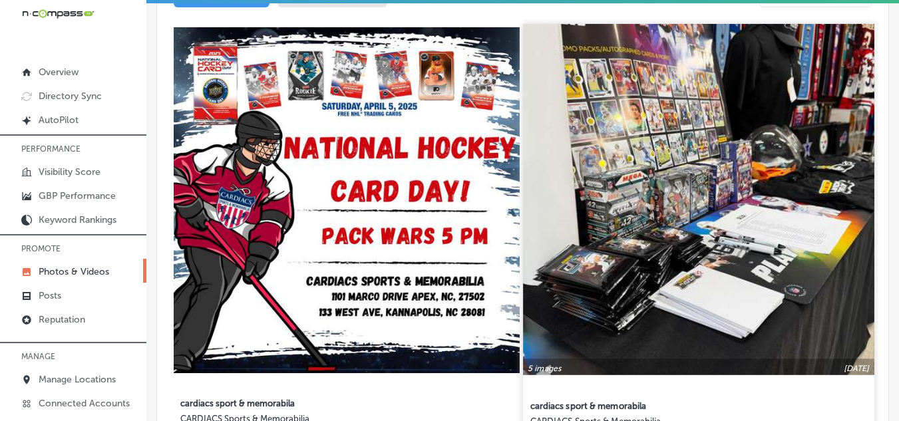
scroll to position [665, 0]
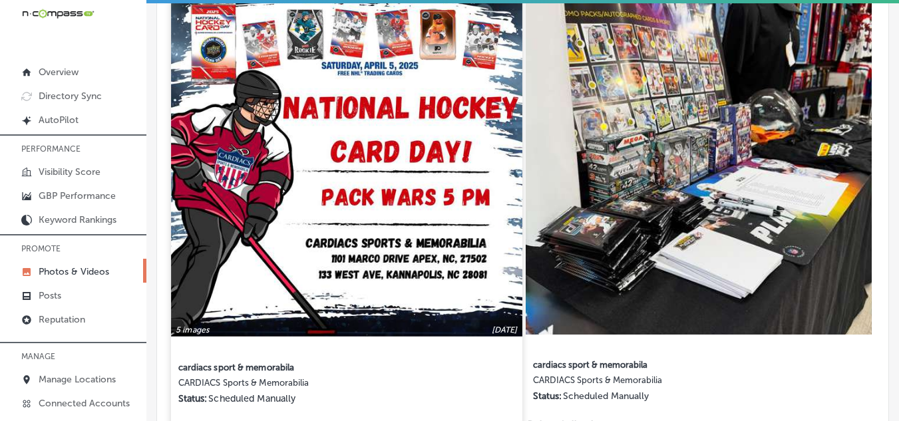
click at [463, 263] on img at bounding box center [346, 160] width 351 height 351
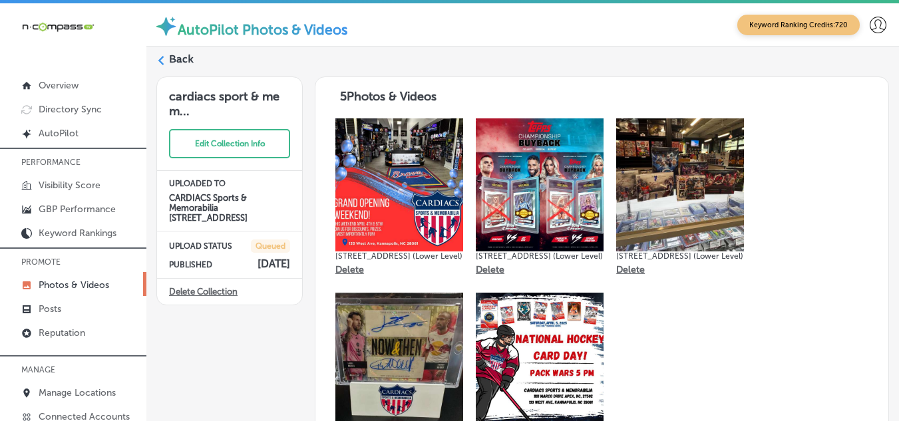
click at [166, 57] on div "Back" at bounding box center [522, 64] width 732 height 25
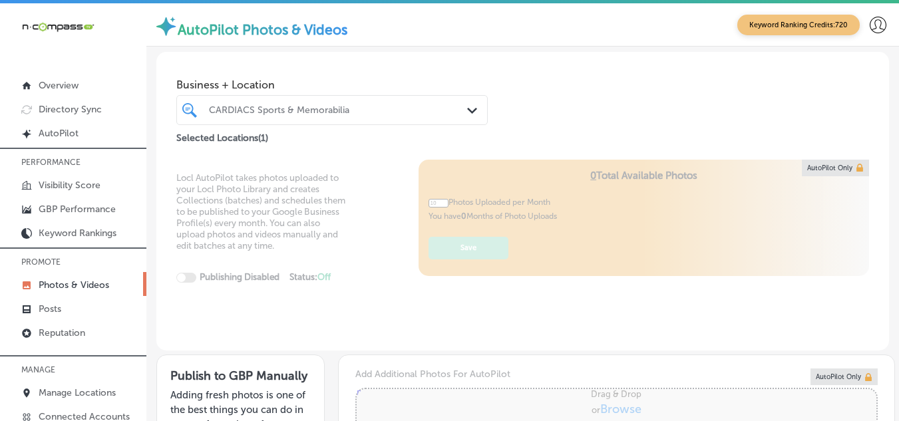
type input "5"
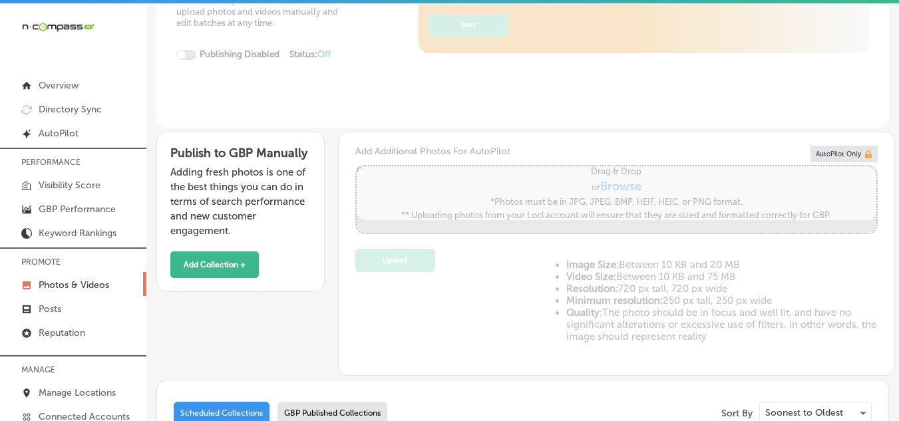
scroll to position [200, 0]
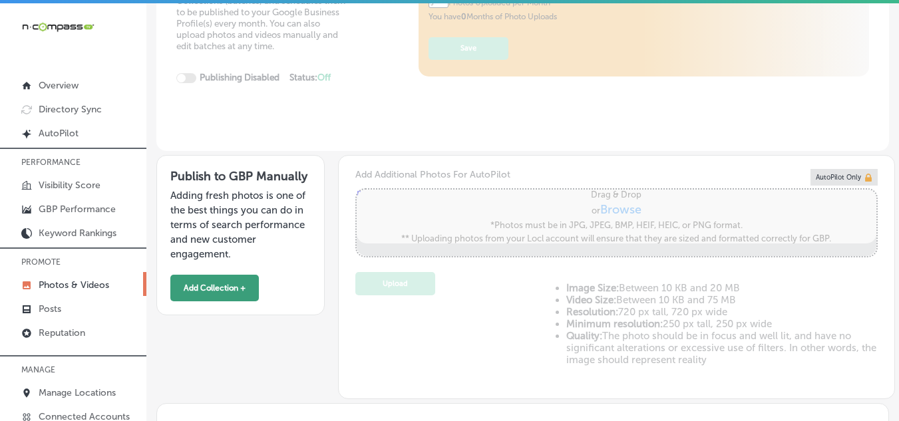
click at [210, 281] on button "Add Collection +" at bounding box center [214, 288] width 88 height 27
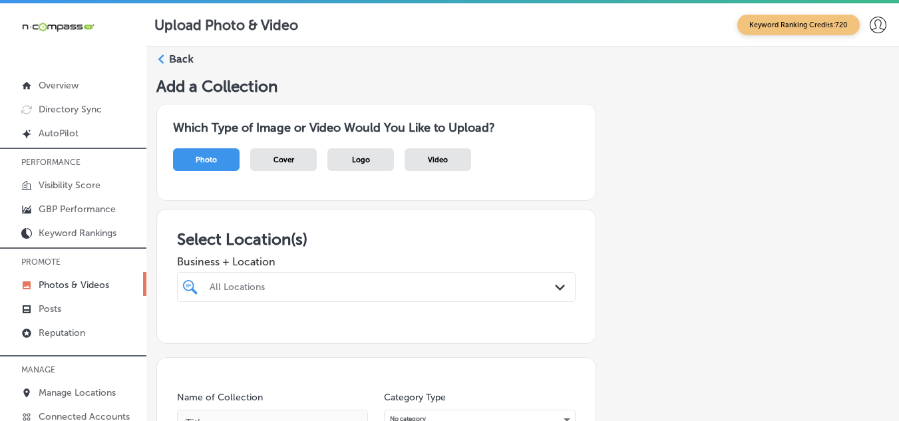
click at [303, 278] on div "All Locations Path Created with Sketch." at bounding box center [376, 287] width 398 height 30
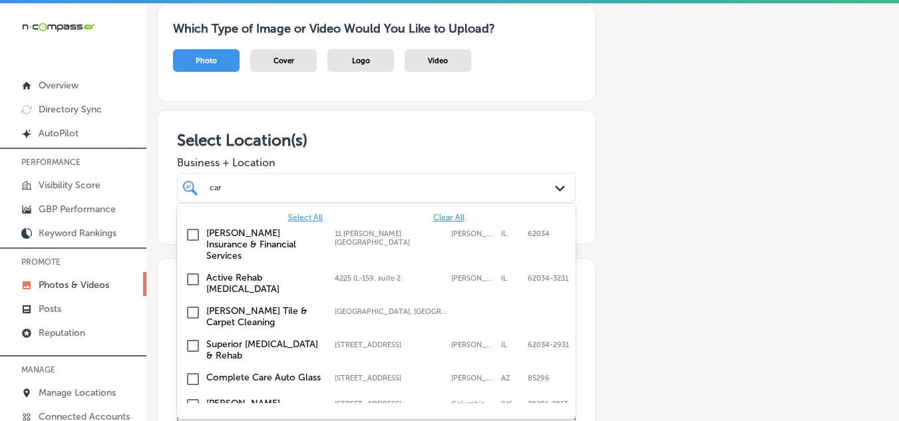
scroll to position [102, 0]
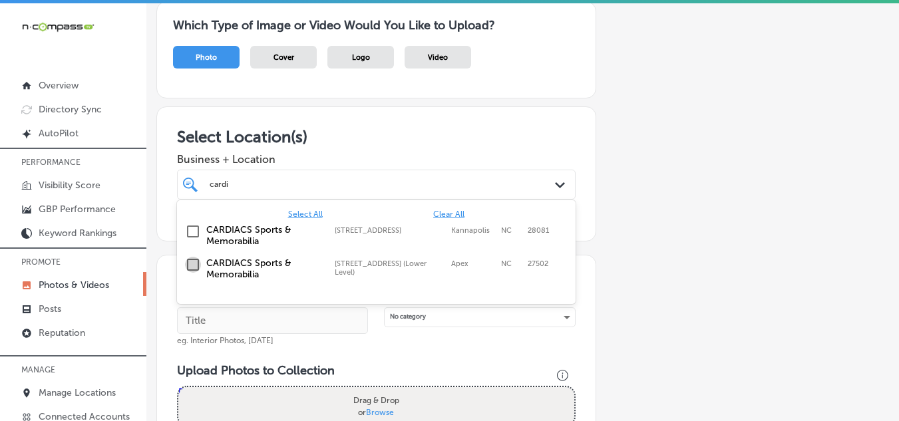
click at [193, 262] on input "checkbox" at bounding box center [193, 265] width 16 height 16
type input "cardi"
drag, startPoint x: 634, startPoint y: 301, endPoint x: 618, endPoint y: 306, distance: 16.6
click at [635, 303] on div "Add a Collection Which Type of Image or Video Would You Like to Upload? Photo C…" at bounding box center [522, 362] width 732 height 777
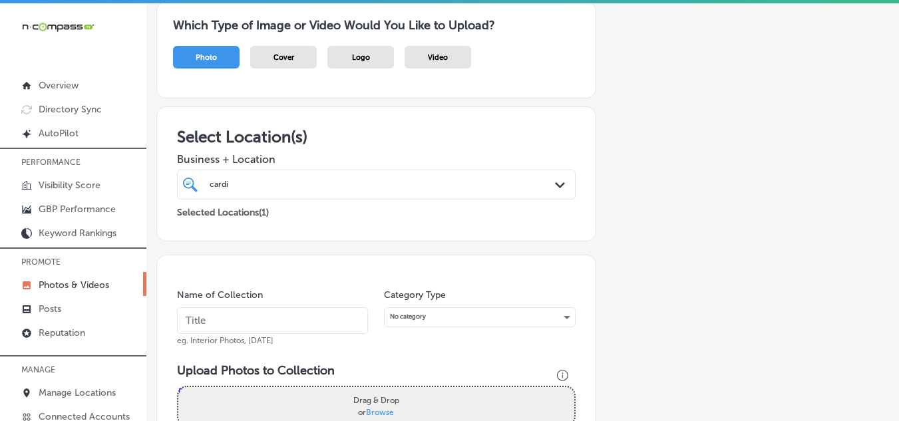
click at [267, 323] on input "text" at bounding box center [272, 320] width 191 height 27
type input "cardiacs sport & memorabila"
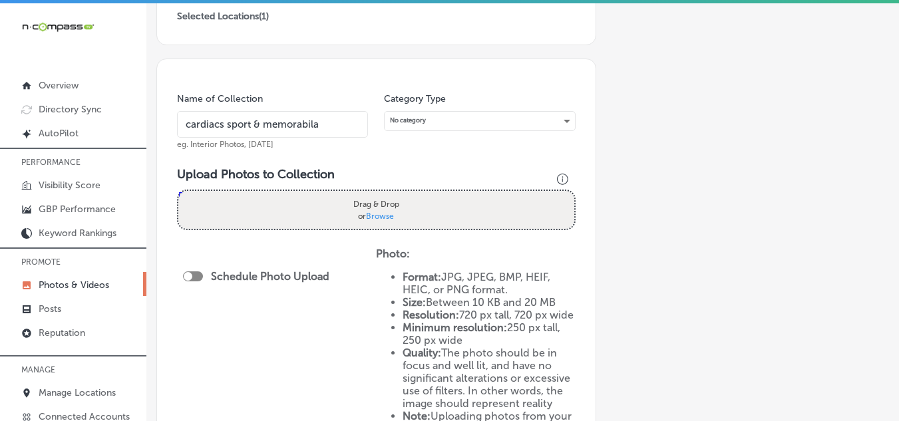
scroll to position [302, 0]
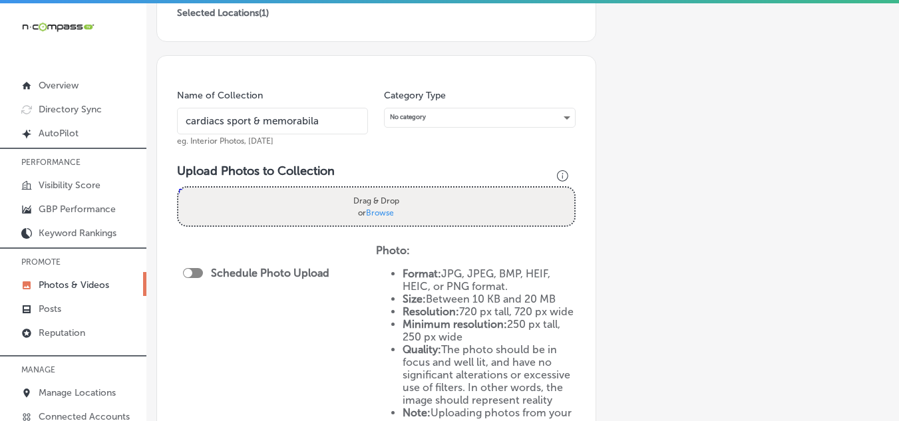
click at [284, 205] on div "Drag & Drop or Browse" at bounding box center [376, 207] width 396 height 38
click at [178, 188] on input "Drag & Drop or Browse" at bounding box center [376, 190] width 396 height 4
type input "C:\fakepath\499870491_18464995732079245_2305949983149615849_n.jpg"
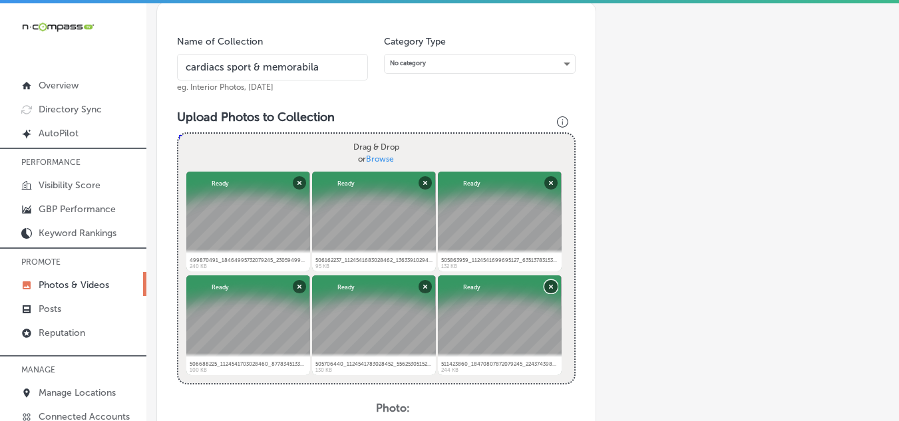
scroll to position [369, 0]
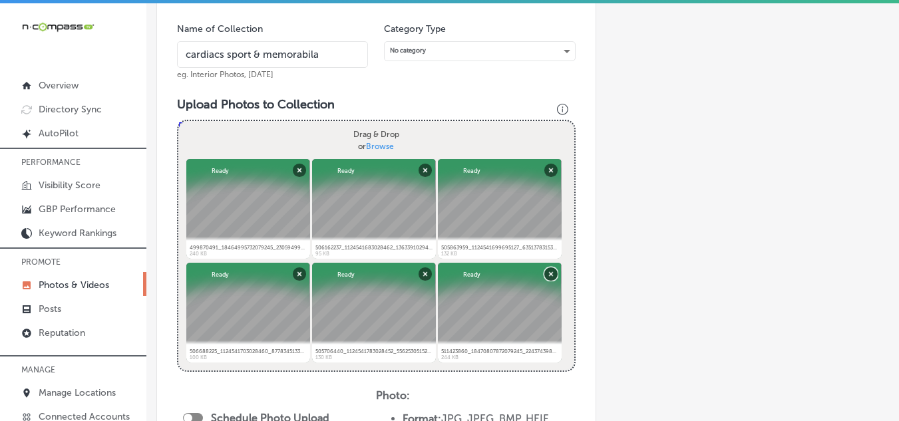
click at [546, 268] on button "Remove" at bounding box center [550, 273] width 13 height 13
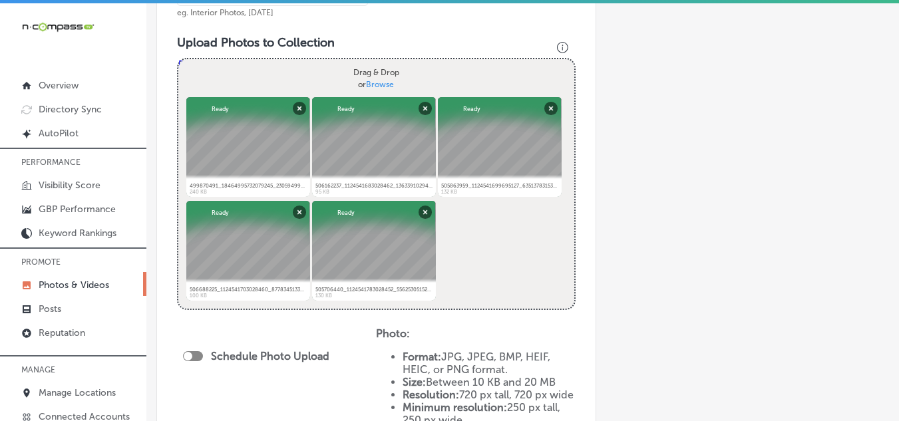
scroll to position [568, 0]
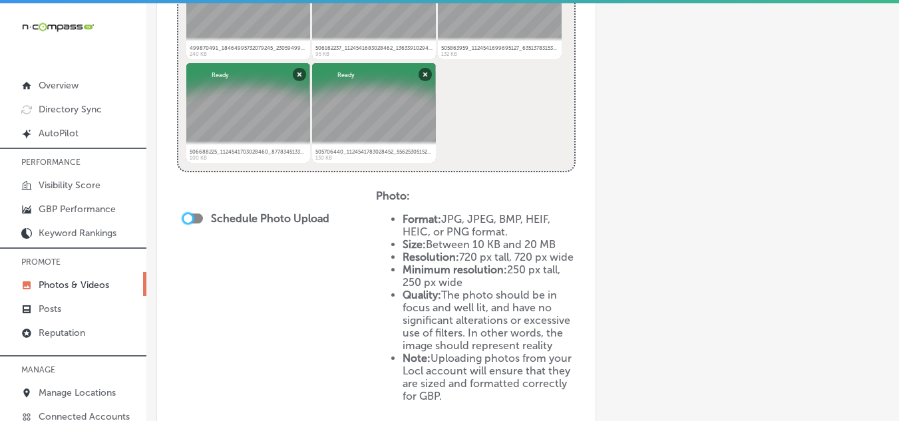
click at [188, 216] on div at bounding box center [188, 218] width 9 height 9
checkbox input "true"
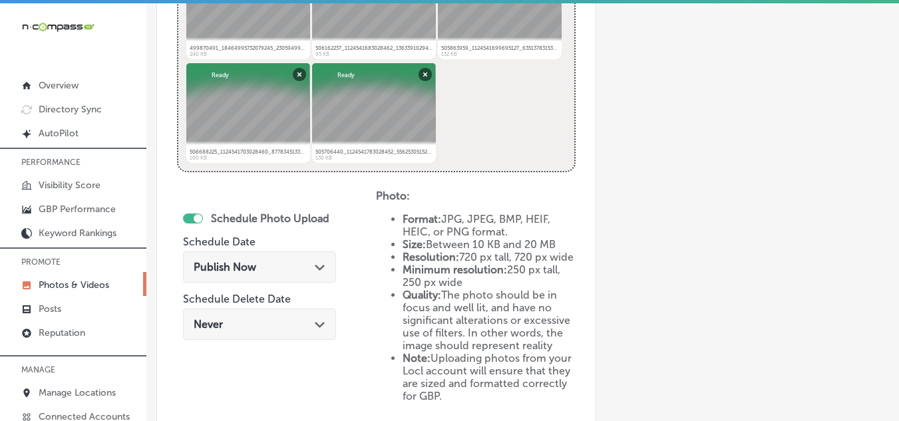
click at [309, 266] on div "Publish Now Path Created with Sketch." at bounding box center [260, 267] width 132 height 13
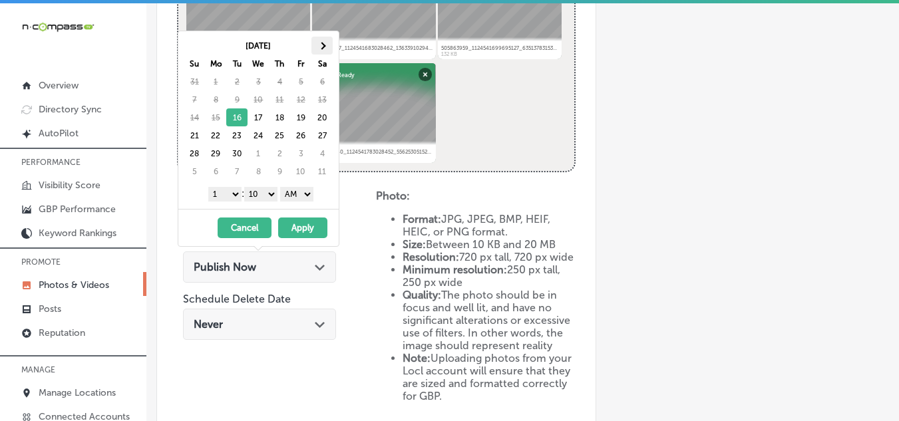
click at [321, 47] on span at bounding box center [322, 45] width 7 height 7
click at [235, 193] on select "1 2 3 4 5 6 7 8 9 10 11 12" at bounding box center [224, 194] width 33 height 15
click at [274, 194] on select "00 10 20 30 40 50" at bounding box center [260, 194] width 33 height 15
click at [306, 193] on select "AM PM" at bounding box center [296, 194] width 33 height 15
click at [307, 225] on button "Apply" at bounding box center [302, 228] width 49 height 21
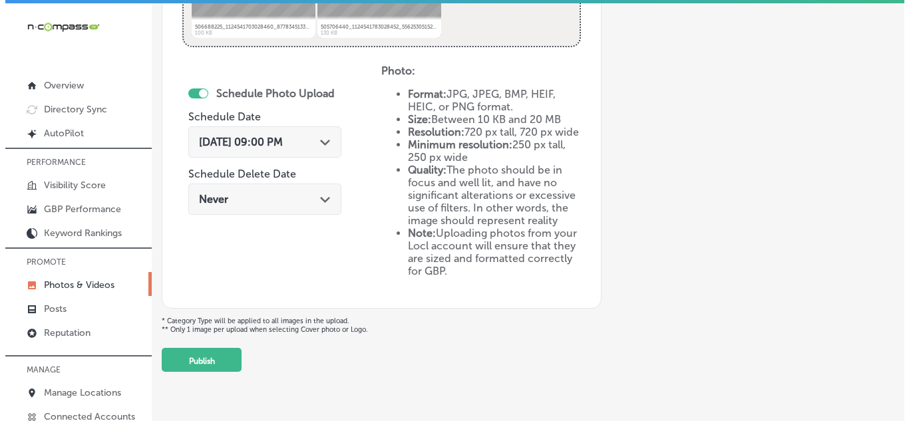
scroll to position [712, 0]
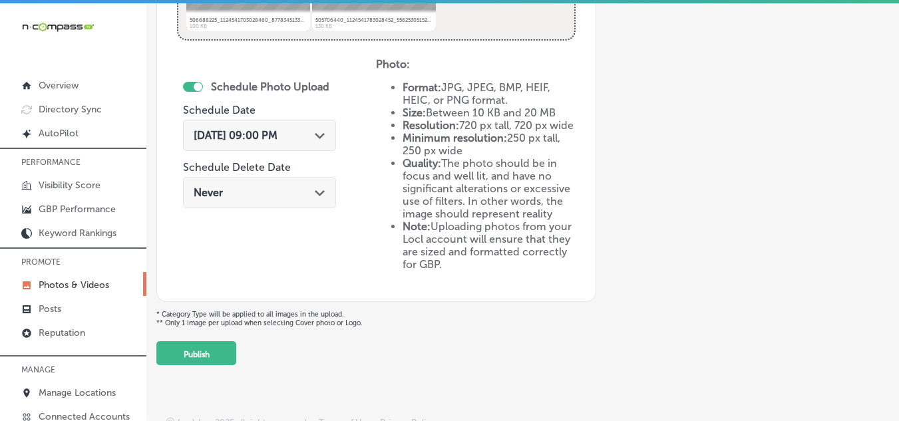
click at [205, 351] on button "Publish" at bounding box center [196, 353] width 80 height 24
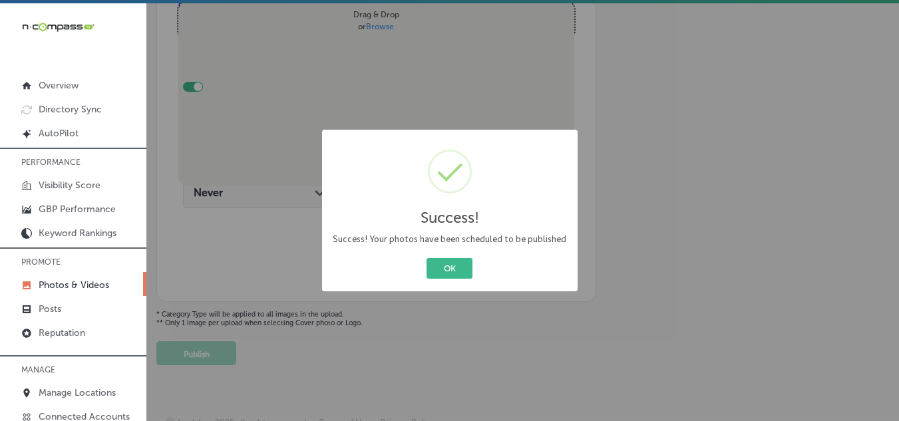
scroll to position [501, 0]
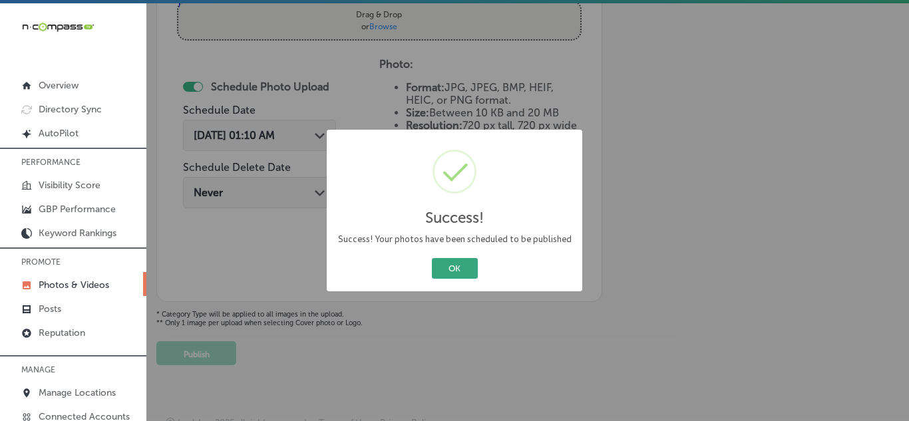
click at [452, 266] on button "OK" at bounding box center [455, 268] width 46 height 21
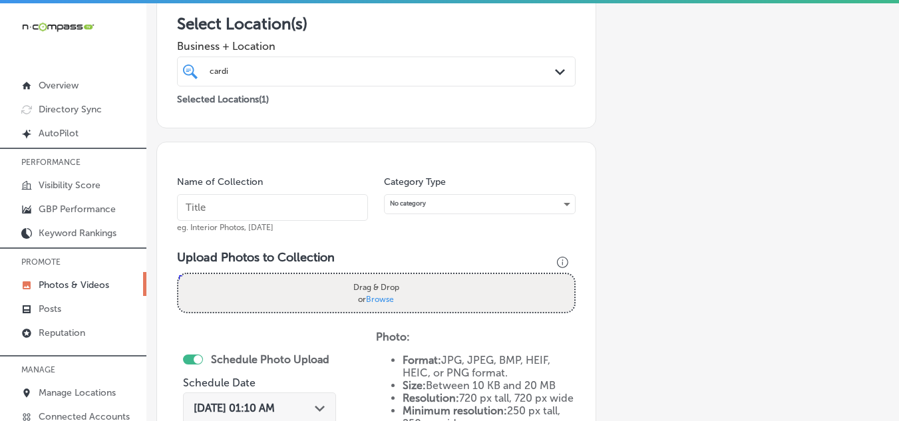
scroll to position [0, 0]
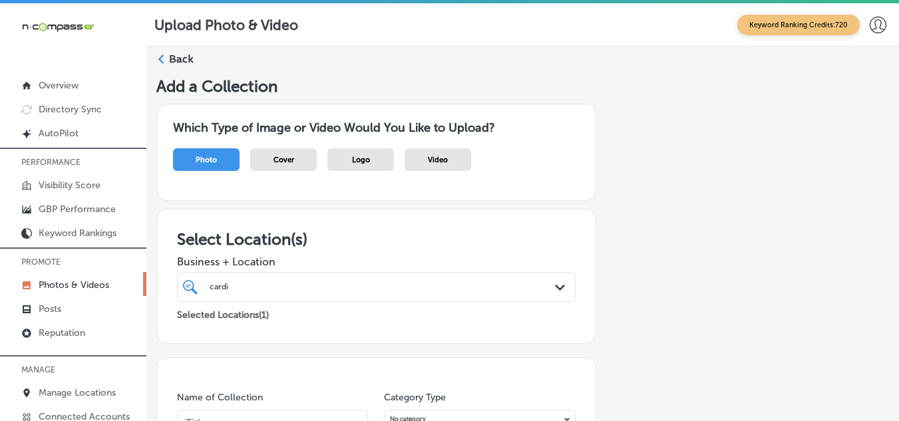
click at [164, 60] on icon at bounding box center [160, 59] width 9 height 9
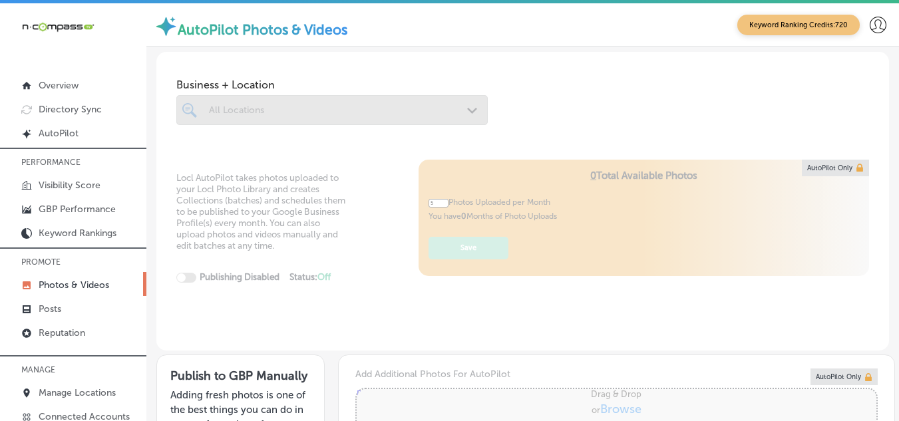
type input "0"
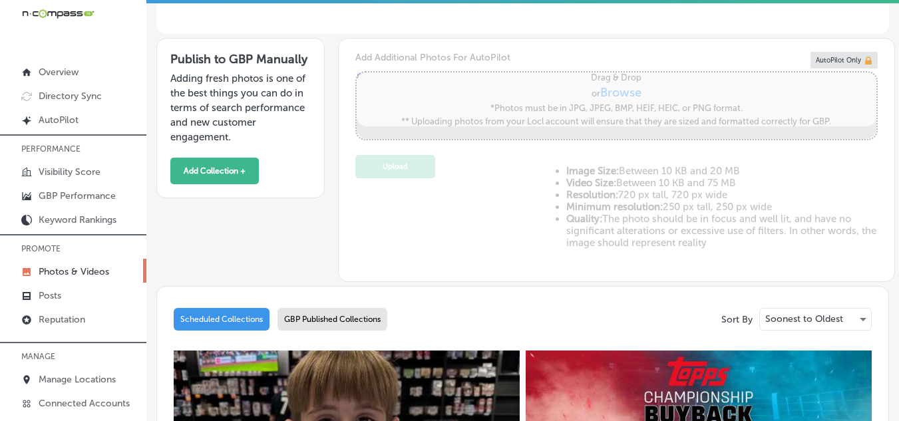
scroll to position [347, 0]
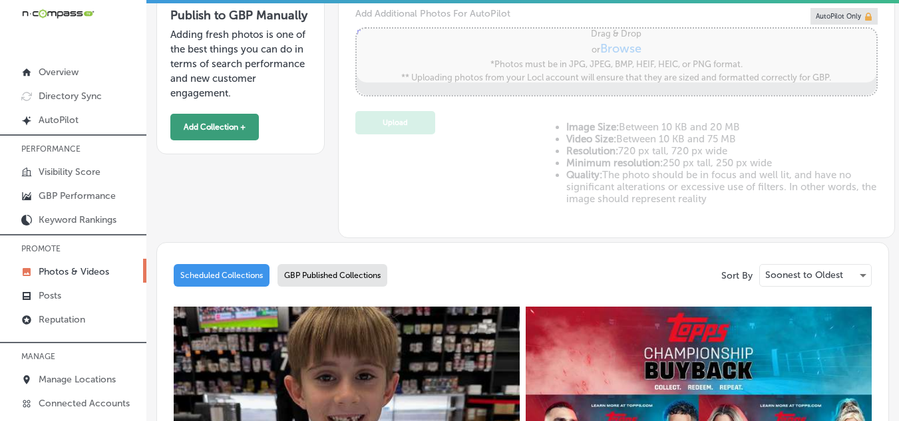
click at [217, 119] on button "Add Collection +" at bounding box center [214, 127] width 88 height 27
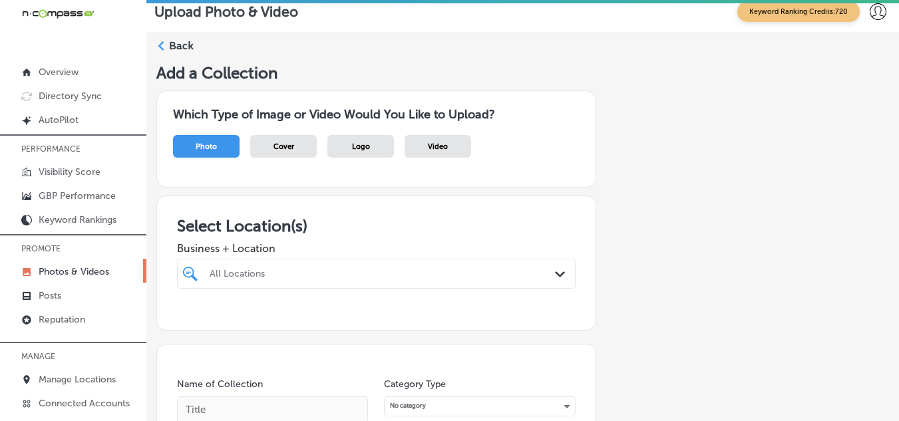
click at [263, 272] on div "All Locations Path Created with Sketch." at bounding box center [376, 274] width 398 height 30
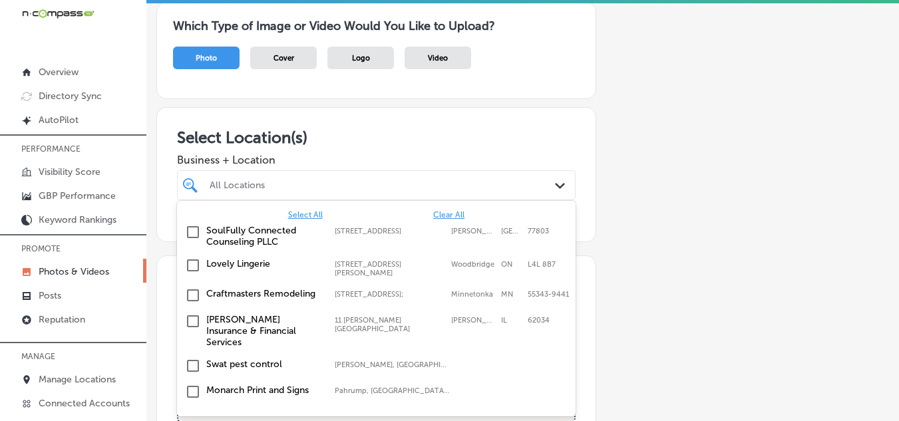
scroll to position [89, 0]
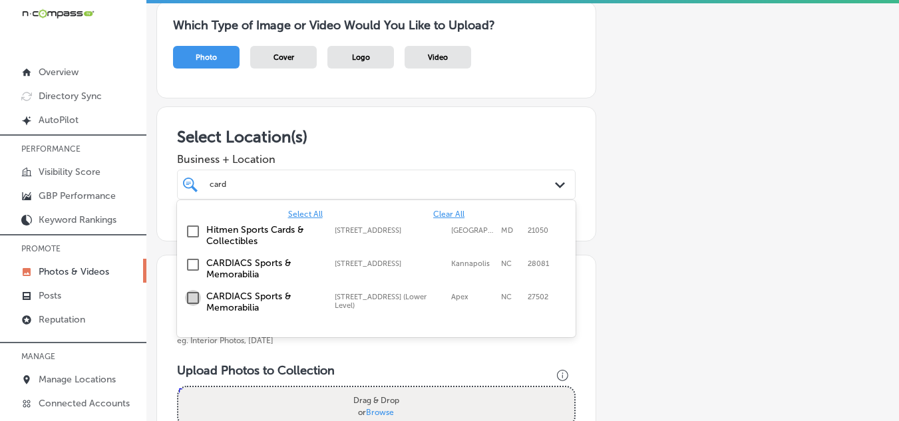
click at [192, 299] on input "checkbox" at bounding box center [193, 298] width 16 height 16
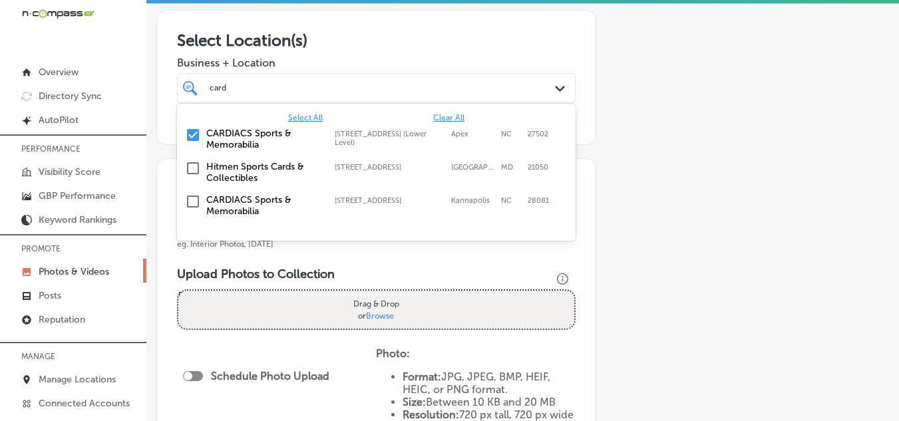
scroll to position [156, 0]
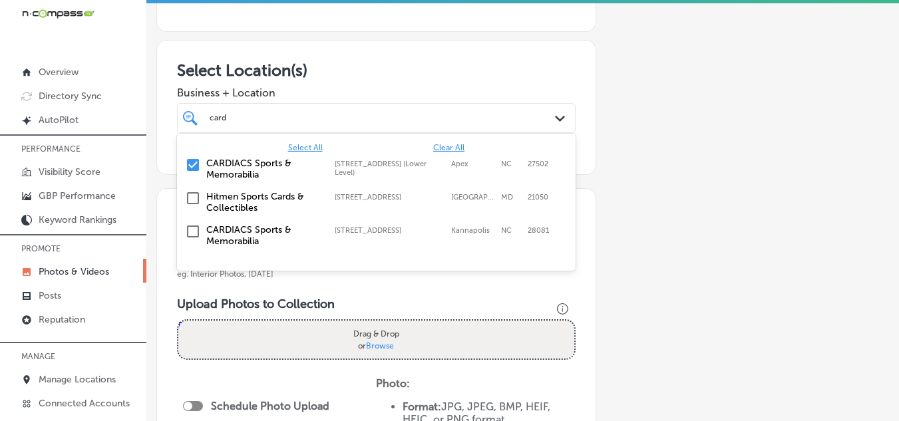
type input "card"
click at [489, 297] on h3 "Upload Photos to Collection" at bounding box center [376, 304] width 398 height 15
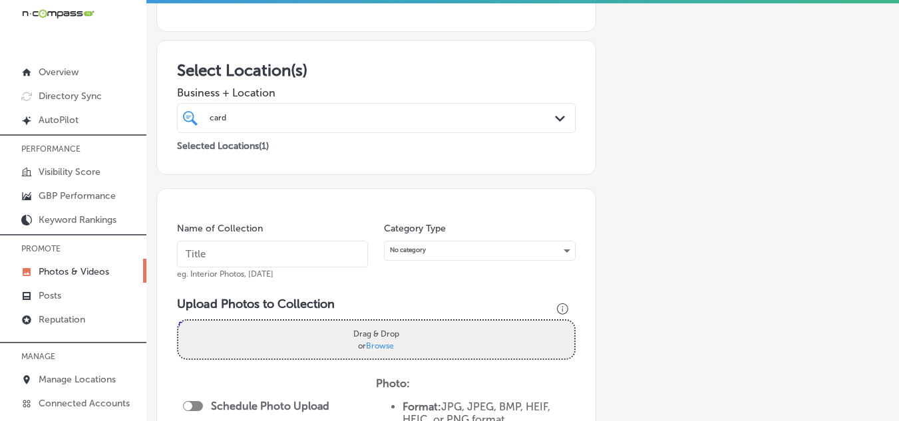
click at [247, 250] on input "text" at bounding box center [272, 254] width 191 height 27
type input "cardiacs sport & memorabila"
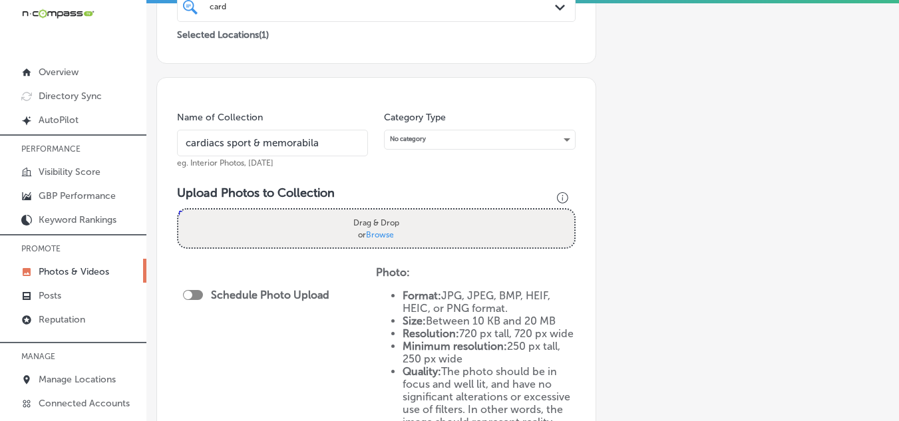
scroll to position [289, 0]
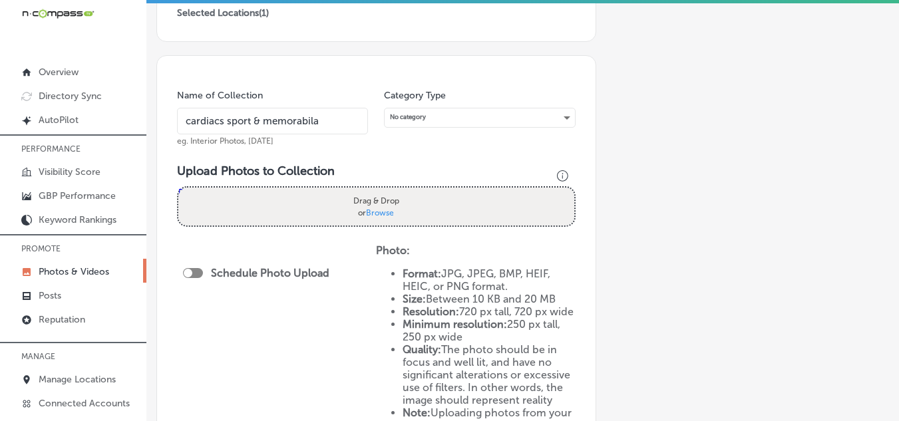
click at [235, 198] on div "Drag & Drop or Browse" at bounding box center [376, 207] width 396 height 38
click at [178, 188] on input "Drag & Drop or Browse" at bounding box center [376, 190] width 396 height 4
type input "C:\fakepath\511423860_18470807872079245_2243743984570414709_n.jpg"
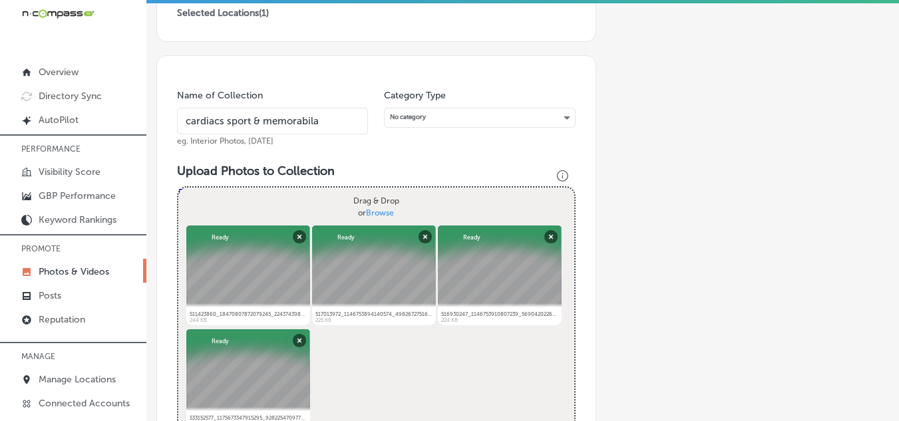
click at [870, 78] on div "Add a Collection Which Type of Image or Video Would You Like to Upload? Photo C…" at bounding box center [522, 268] width 732 height 989
click at [874, 45] on div "Add a Collection Which Type of Image or Video Would You Like to Upload? Photo C…" at bounding box center [522, 268] width 732 height 989
click at [790, 66] on div "Add a Collection Which Type of Image or Video Would You Like to Upload? Photo C…" at bounding box center [522, 268] width 732 height 989
drag, startPoint x: 390, startPoint y: 365, endPoint x: 701, endPoint y: 200, distance: 351.8
click at [701, 200] on div "Add a Collection Which Type of Image or Video Would You Like to Upload? Photo C…" at bounding box center [522, 268] width 732 height 989
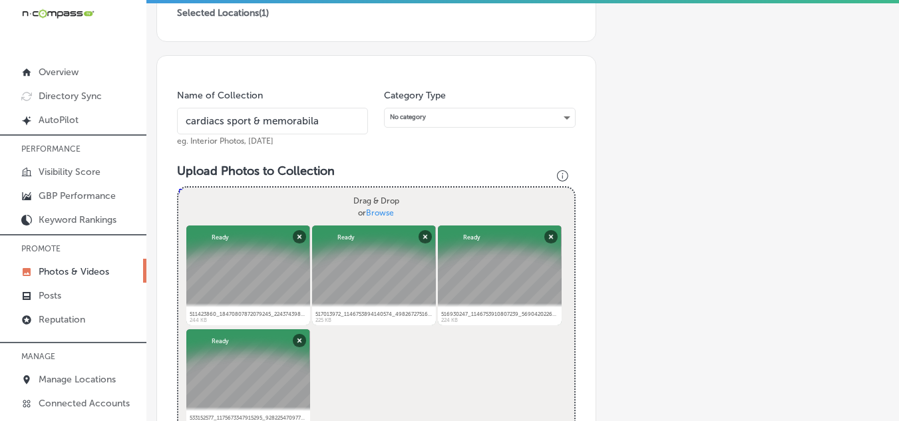
click at [375, 392] on div "Powered by PQINA Drag & Drop or Browse 511423860_18470807872079245_224374398457…" at bounding box center [376, 312] width 396 height 249
drag, startPoint x: 371, startPoint y: 373, endPoint x: 770, endPoint y: 236, distance: 422.4
click at [770, 236] on div "Add a Collection Which Type of Image or Video Would You Like to Upload? Photo C…" at bounding box center [522, 268] width 732 height 989
drag, startPoint x: 350, startPoint y: 355, endPoint x: 679, endPoint y: 219, distance: 355.8
click at [679, 219] on div "Add a Collection Which Type of Image or Video Would You Like to Upload? Photo C…" at bounding box center [522, 268] width 732 height 989
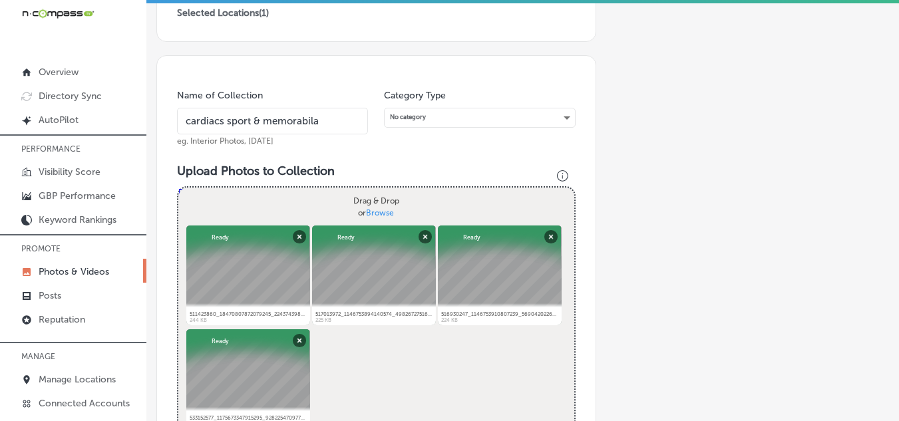
click at [367, 360] on div "Powered by PQINA Drag & Drop or Browse 511423860_18470807872079245_224374398457…" at bounding box center [376, 312] width 396 height 249
click at [367, 362] on div "Powered by PQINA Drag & Drop or Browse 511423860_18470807872079245_224374398457…" at bounding box center [376, 312] width 396 height 249
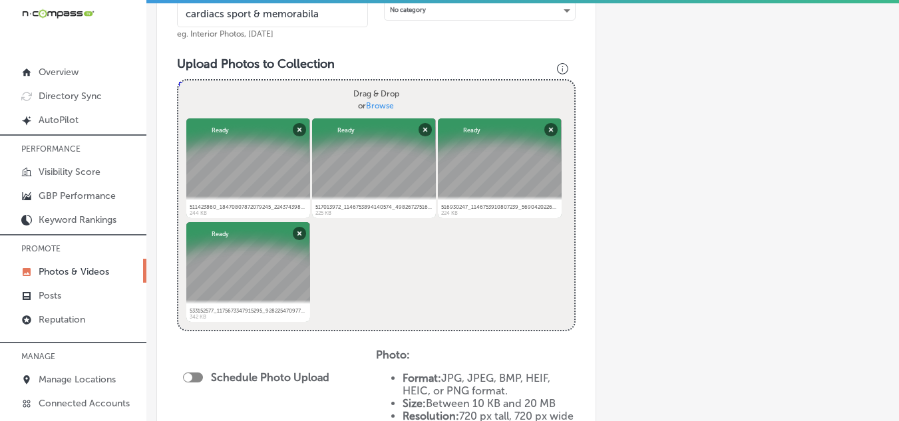
scroll to position [422, 0]
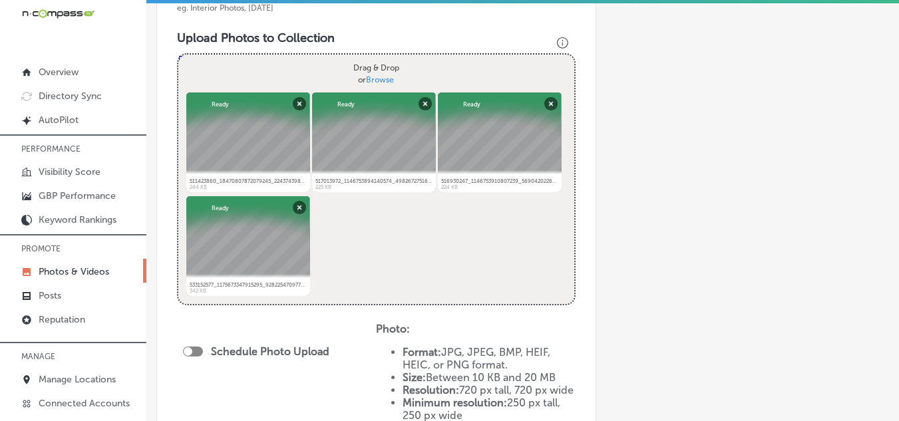
click at [363, 245] on div "Powered by PQINA Drag & Drop or Browse 511423860_18470807872079245_224374398457…" at bounding box center [376, 179] width 396 height 249
drag, startPoint x: 375, startPoint y: 216, endPoint x: 693, endPoint y: 297, distance: 328.2
click at [693, 297] on div "Add a Collection Which Type of Image or Video Would You Like to Upload? Photo C…" at bounding box center [522, 135] width 732 height 989
drag, startPoint x: 361, startPoint y: 212, endPoint x: 339, endPoint y: 246, distance: 40.4
click at [339, 246] on div "Powered by PQINA Drag & Drop or Browse 511423860_18470807872079245_224374398457…" at bounding box center [376, 179] width 396 height 249
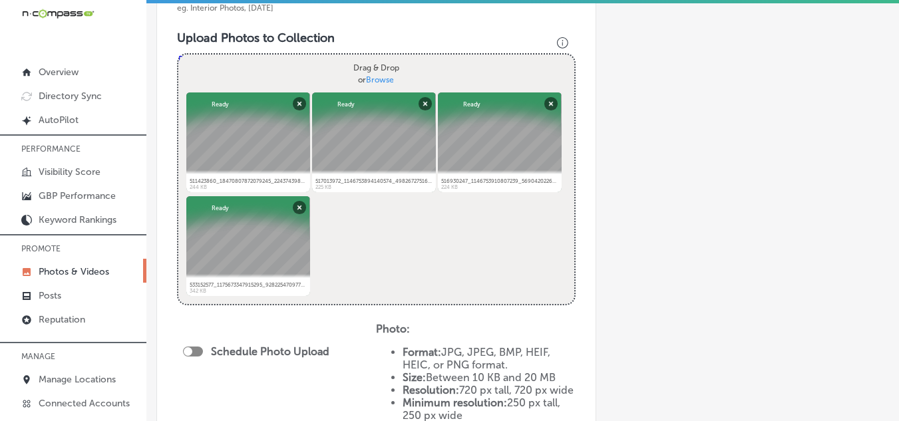
click at [339, 246] on div "Powered by PQINA Drag & Drop or Browse 511423860_18470807872079245_224374398457…" at bounding box center [376, 179] width 396 height 249
click at [339, 247] on div "Powered by PQINA Drag & Drop or Browse 511423860_18470807872079245_224374398457…" at bounding box center [376, 179] width 396 height 249
click at [339, 248] on div "Powered by PQINA Drag & Drop or Browse 511423860_18470807872079245_224374398457…" at bounding box center [376, 179] width 396 height 249
click at [684, 122] on div "Add a Collection Which Type of Image or Video Would You Like to Upload? Photo C…" at bounding box center [522, 135] width 732 height 989
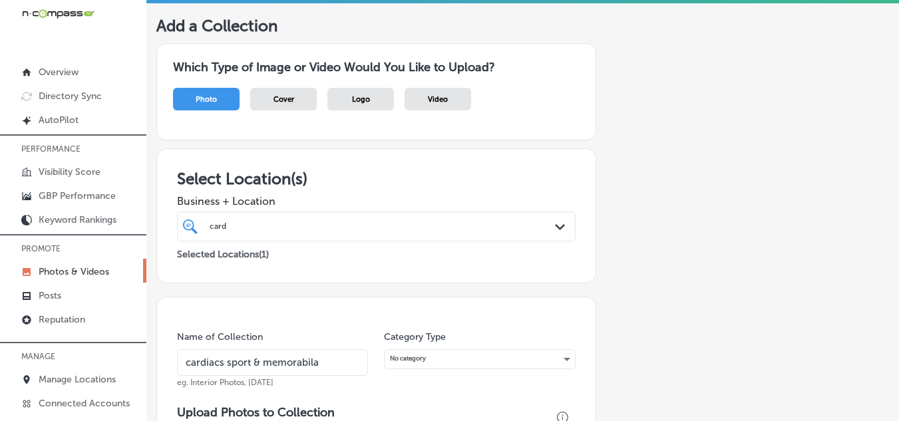
scroll to position [0, 0]
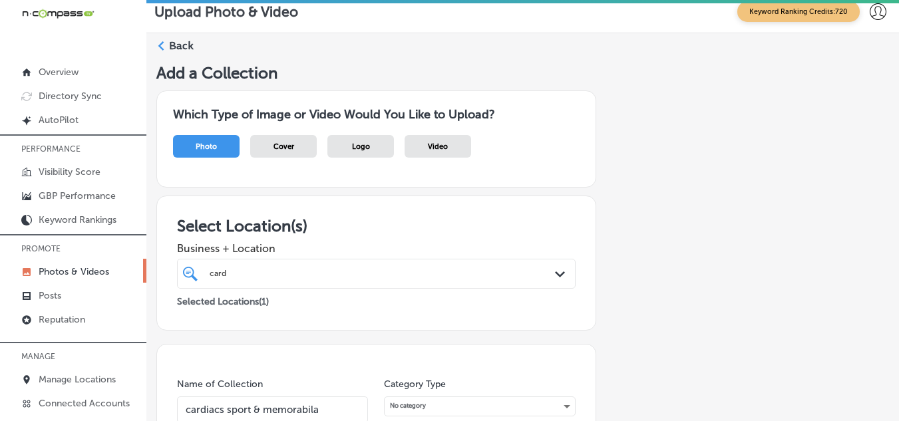
click at [178, 45] on label "Back" at bounding box center [181, 46] width 25 height 15
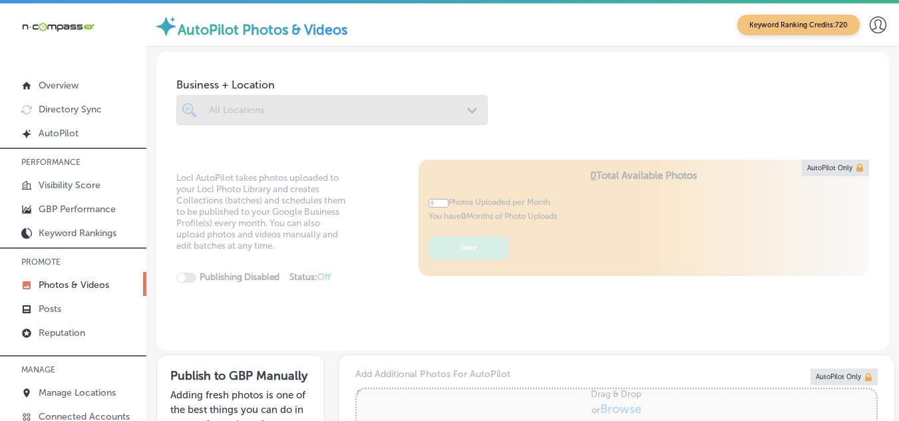
type input "5"
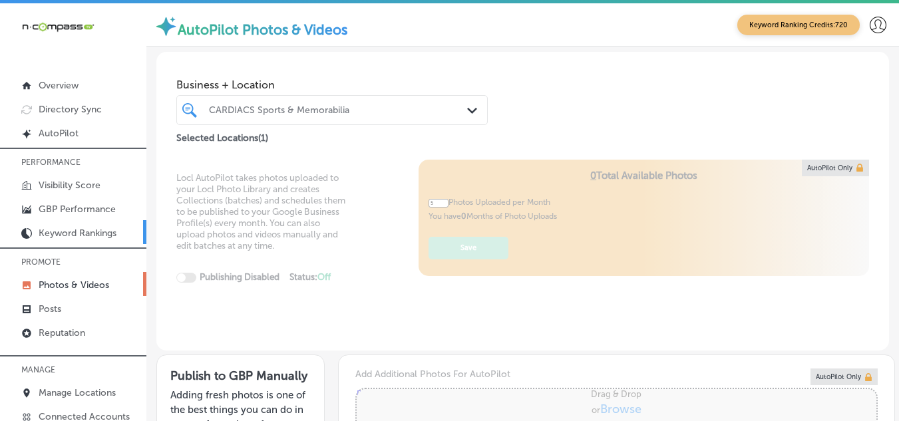
drag, startPoint x: 84, startPoint y: 283, endPoint x: 132, endPoint y: 239, distance: 64.5
click at [84, 283] on p "Photos & Videos" at bounding box center [74, 284] width 71 height 11
click at [467, 111] on icon "Path Created with Sketch." at bounding box center [472, 111] width 10 height 6
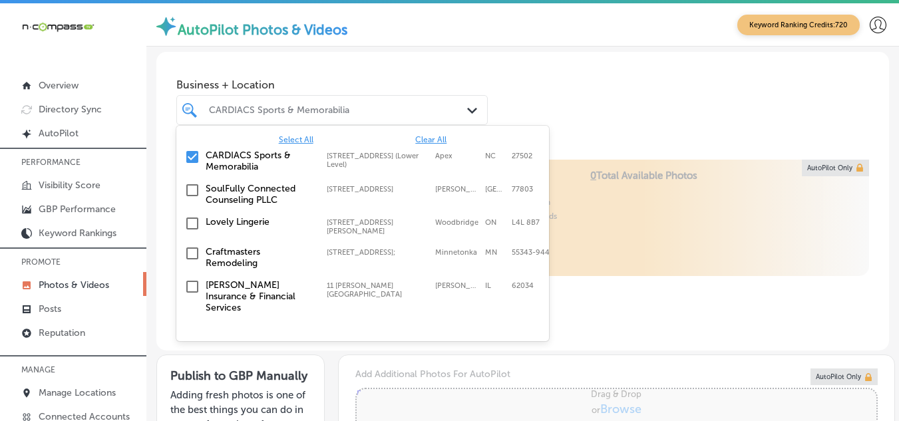
click at [373, 113] on div "CARDIACS Sports & Memorabilia" at bounding box center [338, 109] width 259 height 11
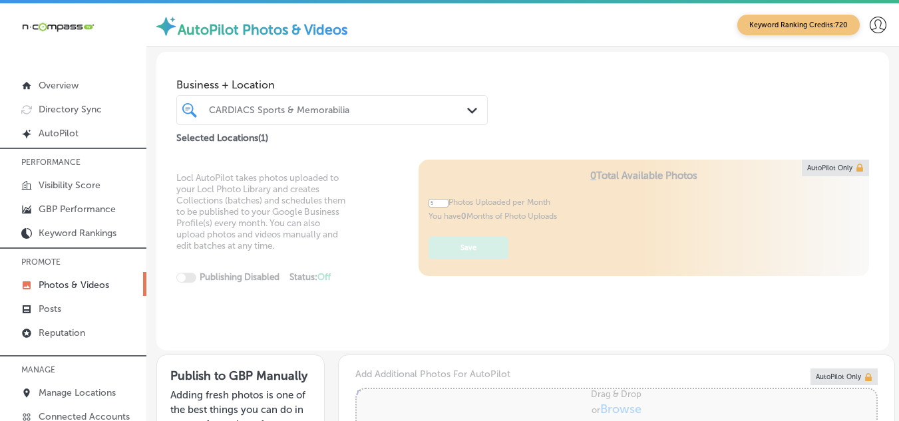
click at [355, 114] on div "CARDIACS Sports & Memorabilia" at bounding box center [338, 109] width 259 height 11
click at [357, 108] on div "CARDIACS Sports & Memorabilia" at bounding box center [338, 109] width 259 height 11
drag, startPoint x: 351, startPoint y: 106, endPoint x: 313, endPoint y: 119, distance: 40.2
click at [352, 106] on div "CARDIACS Sports & Memorabilia" at bounding box center [338, 109] width 259 height 11
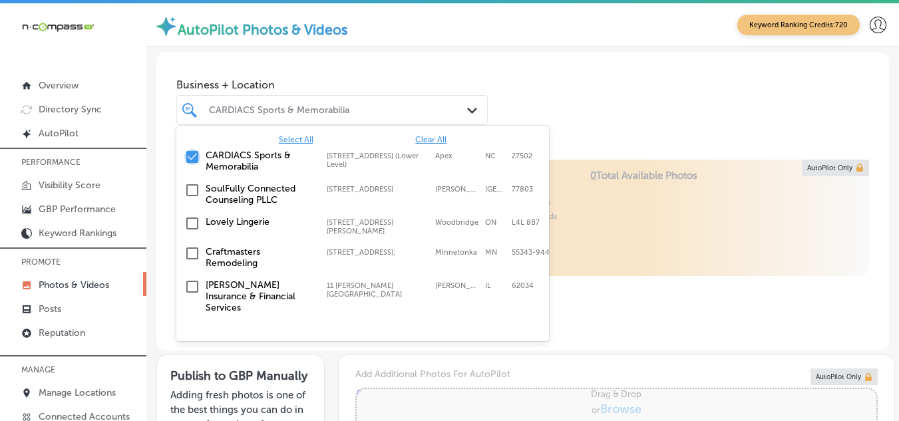
click at [189, 153] on input "checkbox" at bounding box center [192, 157] width 16 height 16
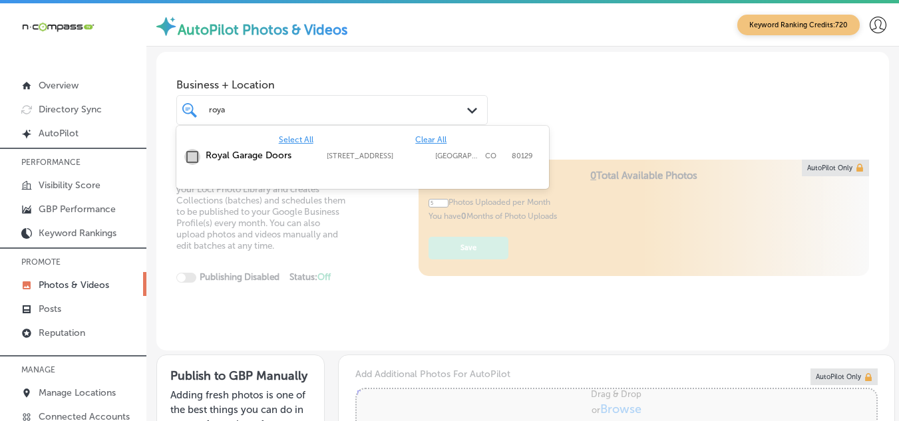
click at [189, 154] on input "checkbox" at bounding box center [192, 157] width 16 height 16
type input "roya"
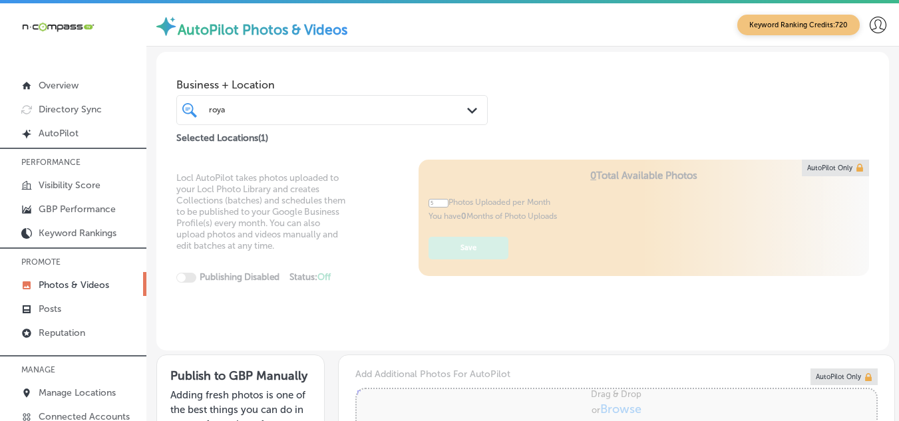
click at [388, 301] on div "Locl AutoPilot takes photos uploaded to your Locl Photo Library and creates Col…" at bounding box center [522, 256] width 732 height 192
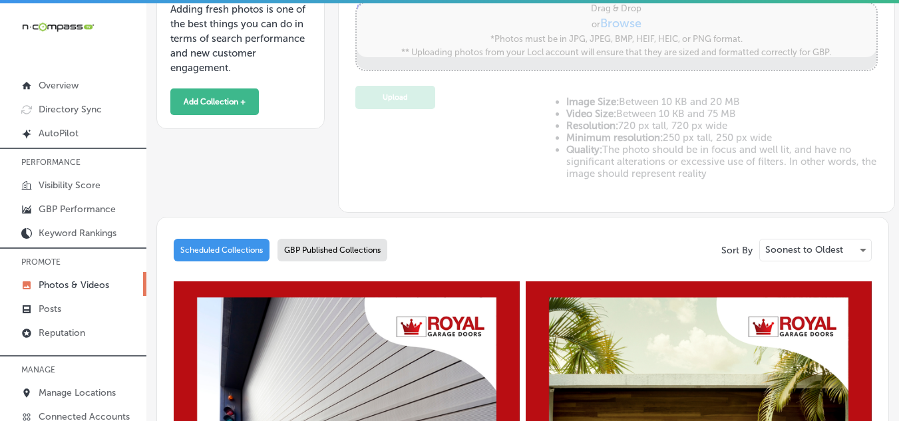
scroll to position [266, 0]
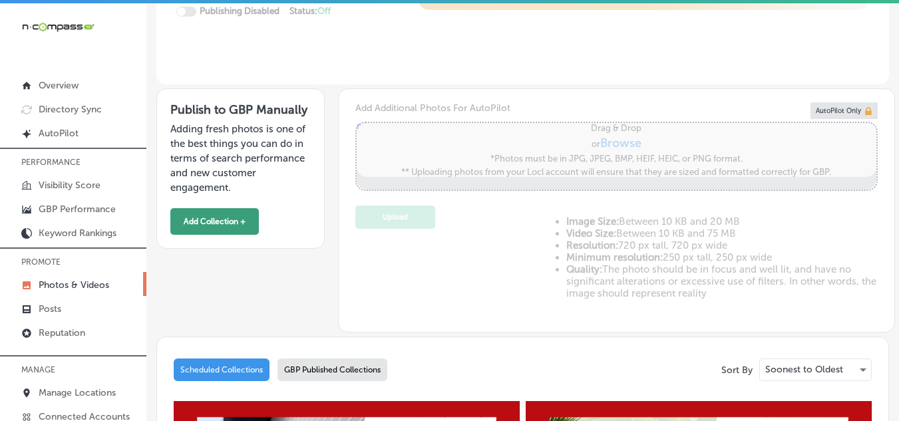
click at [224, 222] on button "Add Collection +" at bounding box center [214, 221] width 88 height 27
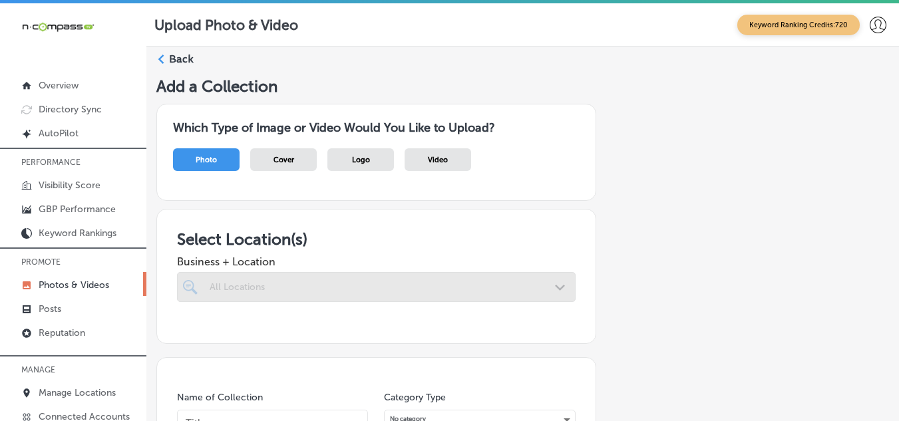
click at [380, 287] on div at bounding box center [376, 287] width 398 height 30
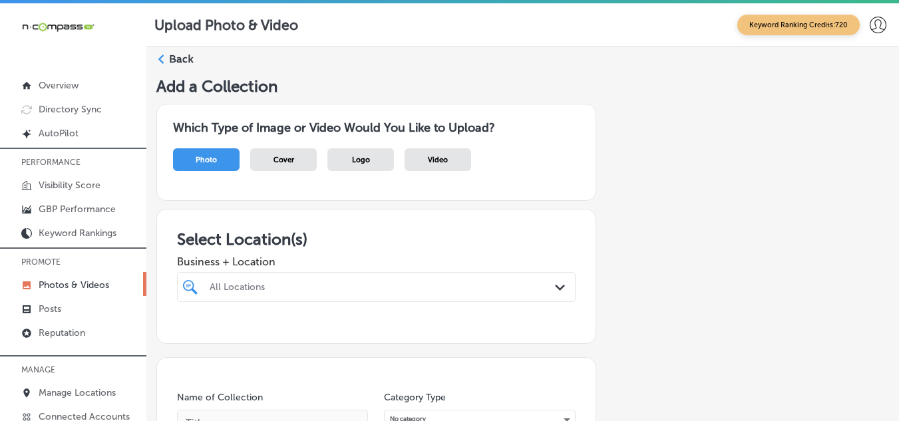
click at [307, 290] on div "All Locations Path Created with Sketch." at bounding box center [376, 287] width 398 height 30
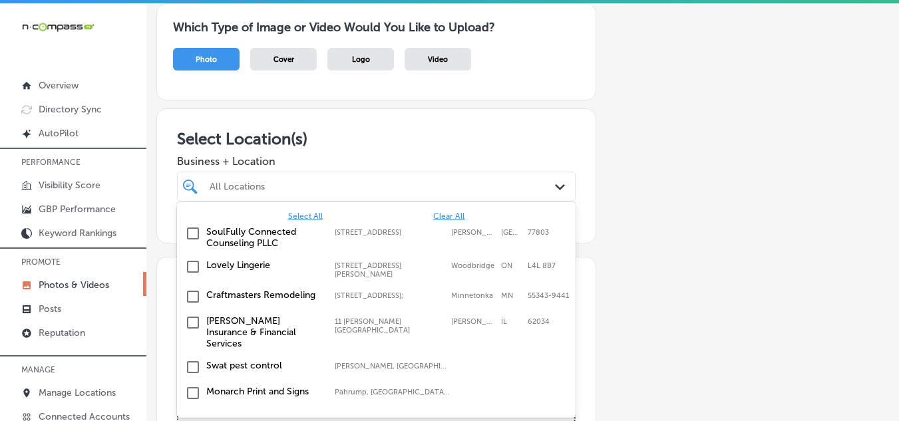
scroll to position [102, 0]
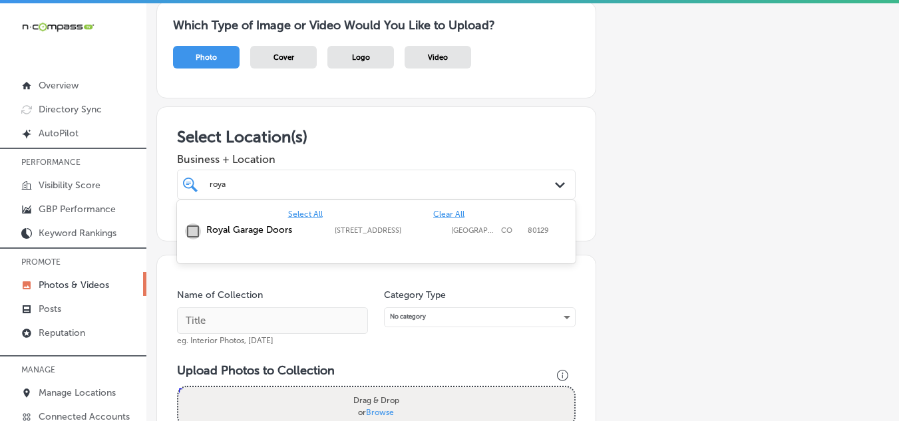
click at [190, 227] on input "checkbox" at bounding box center [193, 232] width 16 height 16
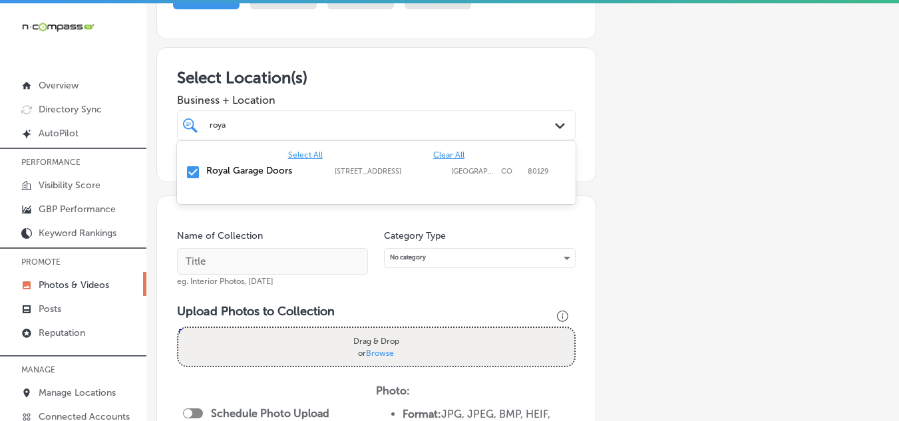
scroll to position [235, 0]
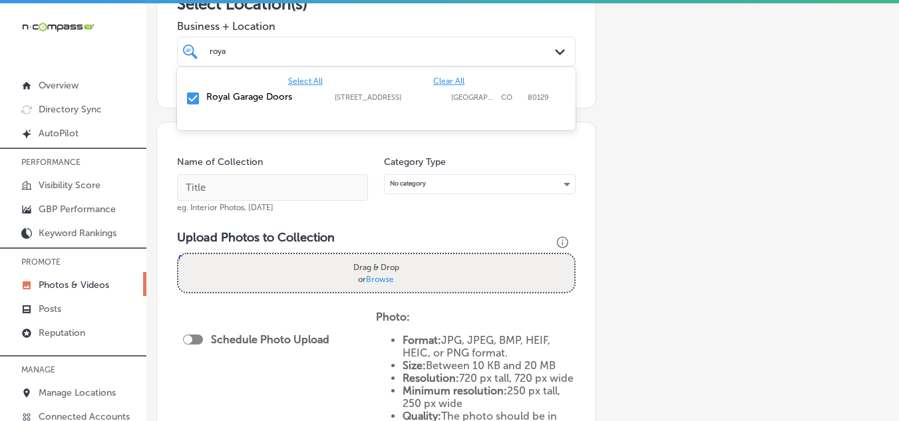
type input "roya"
drag, startPoint x: 686, startPoint y: 137, endPoint x: 625, endPoint y: 148, distance: 61.6
click at [686, 138] on div "Add a Collection Which Type of Image or Video Would You Like to Upload? Photo C…" at bounding box center [522, 229] width 732 height 777
click at [343, 182] on input "text" at bounding box center [272, 187] width 191 height 27
click at [291, 55] on div "[PERSON_NAME]" at bounding box center [359, 51] width 302 height 15
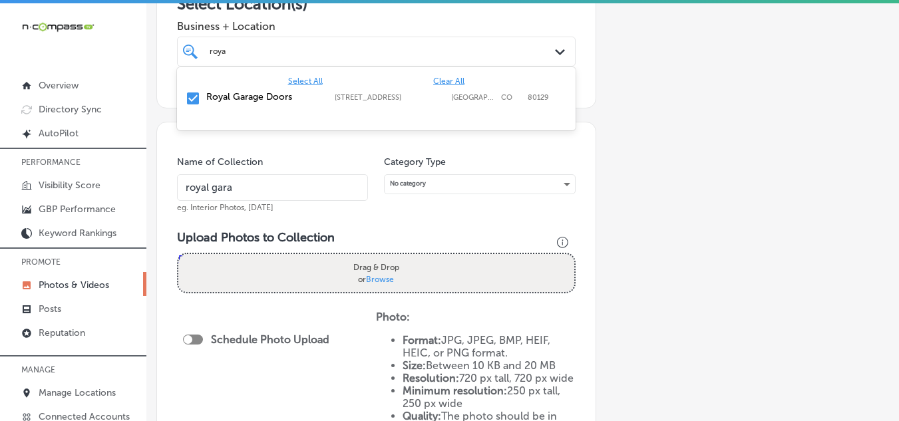
click at [611, 218] on div "Add a Collection Which Type of Image or Video Would You Like to Upload? Photo C…" at bounding box center [522, 229] width 732 height 777
click at [247, 184] on input "royal gara" at bounding box center [272, 187] width 191 height 27
type input "royal garage doors"
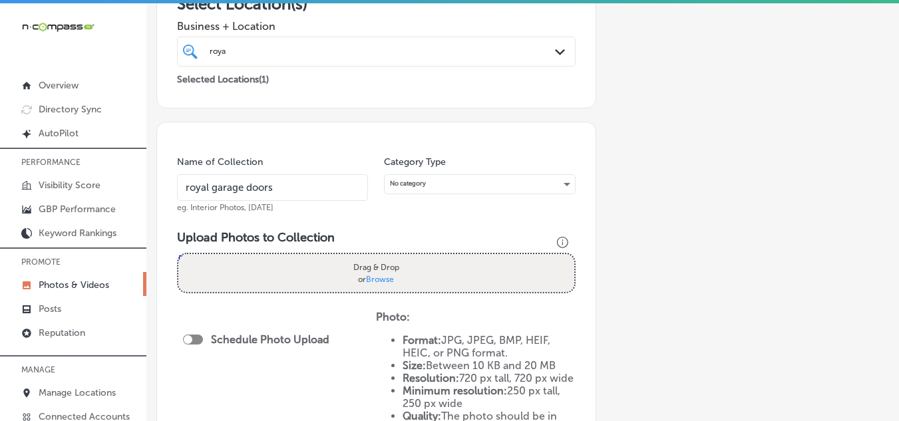
click at [275, 265] on div "Drag & Drop or Browse" at bounding box center [376, 273] width 396 height 38
click at [178, 254] on input "Drag & Drop or Browse" at bounding box center [376, 256] width 396 height 4
type input "C:\fakepath\480508642_18448301317079245_8382331341777764911_n.jpg"
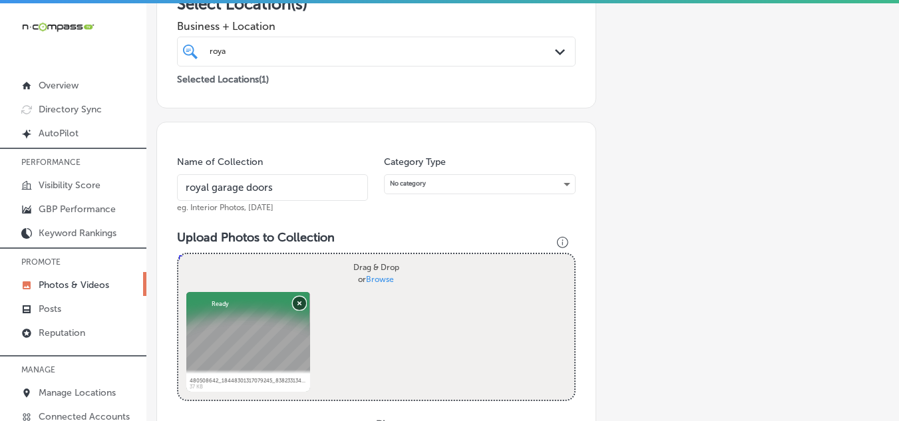
click at [299, 301] on button "Remove" at bounding box center [299, 302] width 13 height 13
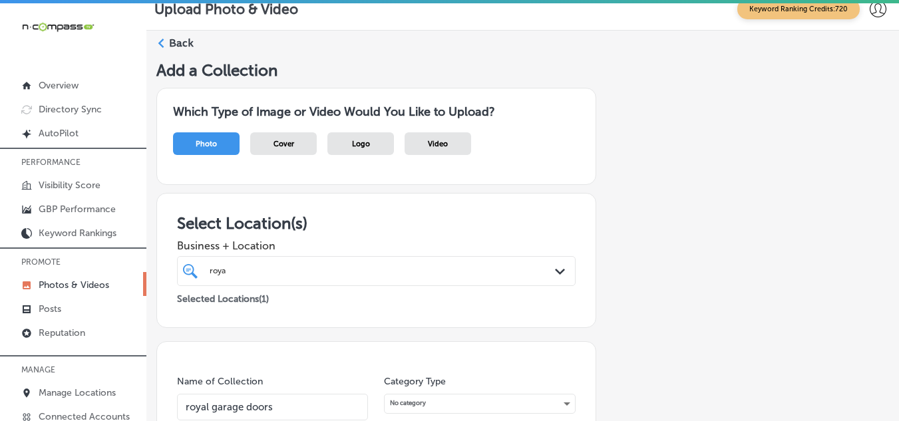
scroll to position [0, 0]
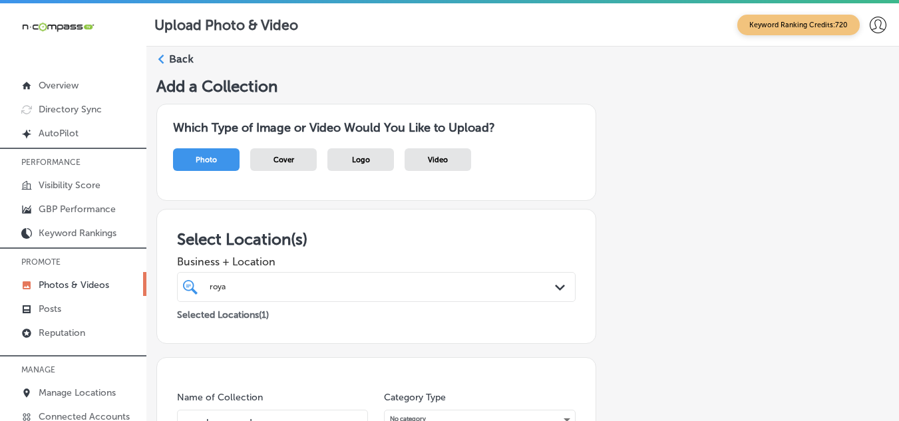
click at [159, 57] on icon at bounding box center [160, 59] width 9 height 9
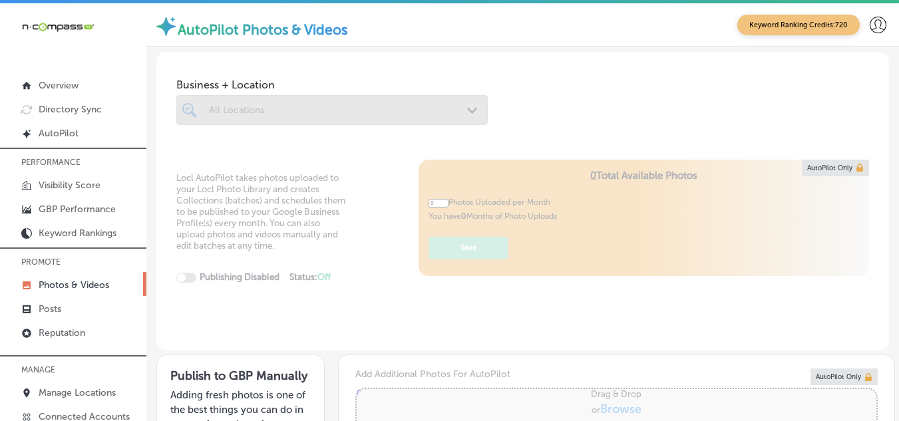
type input "5"
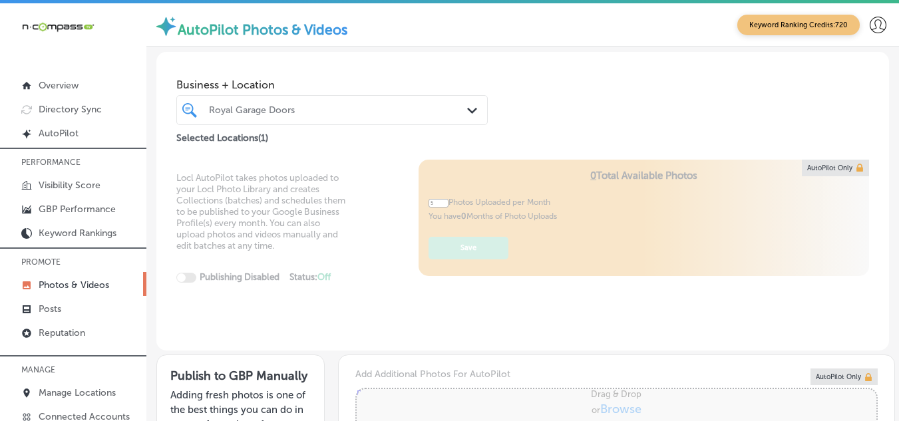
click at [467, 108] on icon "Path Created with Sketch." at bounding box center [472, 111] width 10 height 6
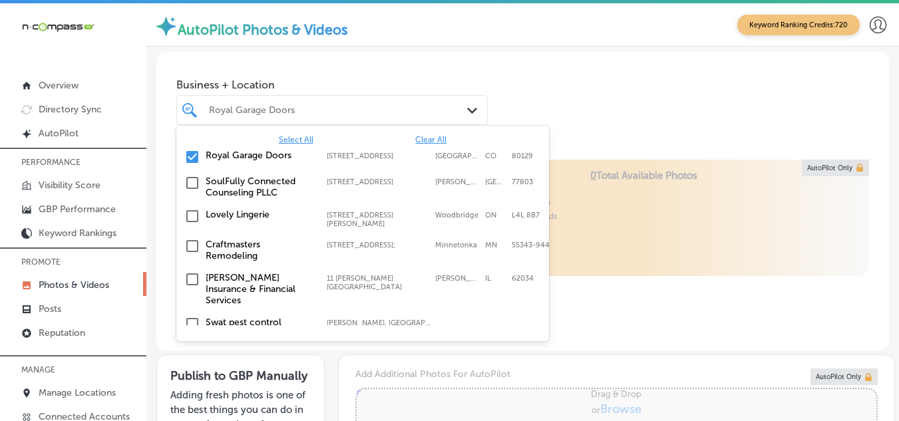
click at [188, 154] on input "checkbox" at bounding box center [192, 157] width 16 height 16
click at [236, 106] on div "Royal Garage Doors" at bounding box center [338, 109] width 259 height 11
click at [218, 108] on div "Royal Garage Doors" at bounding box center [338, 109] width 259 height 11
type input "car"
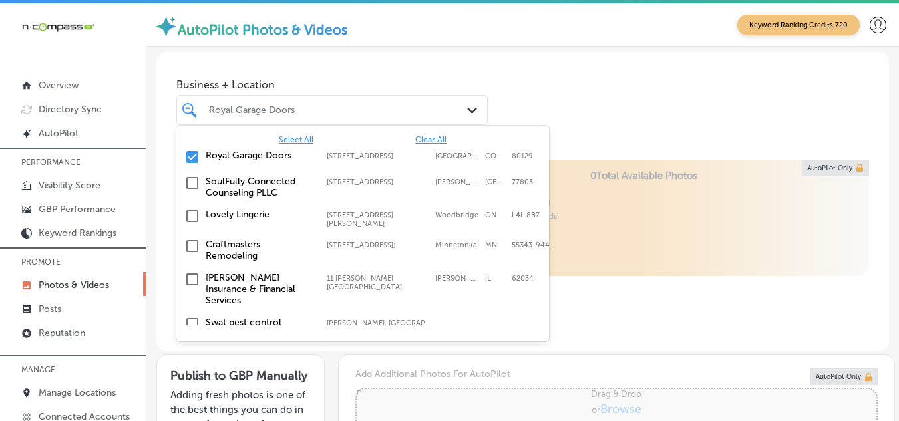
click at [210, 106] on input "car" at bounding box center [209, 109] width 1 height 9
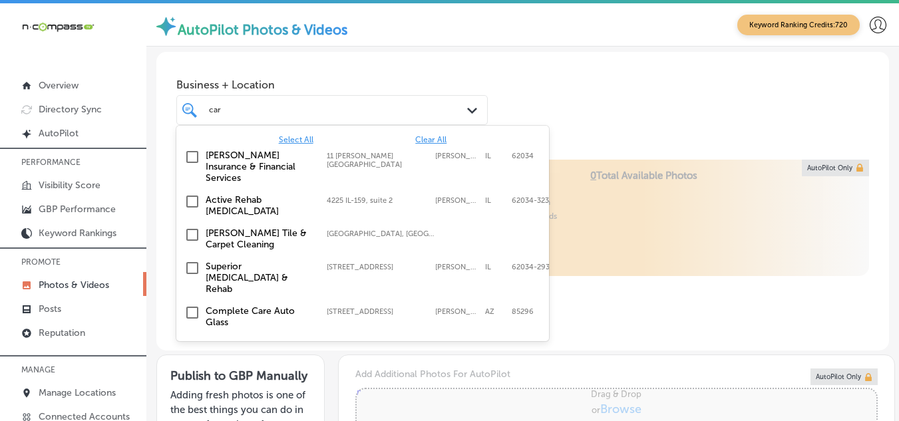
click at [219, 112] on input "car" at bounding box center [215, 109] width 13 height 9
type input "0"
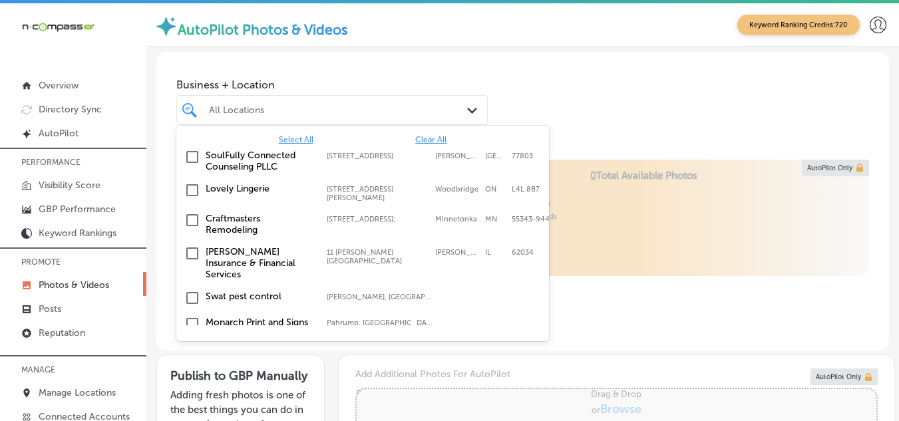
click at [208, 109] on div at bounding box center [320, 109] width 224 height 15
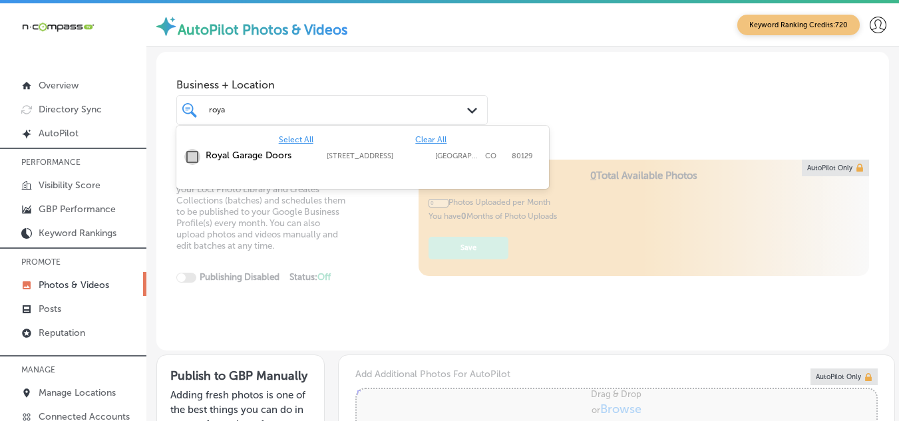
click at [193, 157] on input "checkbox" at bounding box center [192, 157] width 16 height 16
type input "roya"
click at [377, 250] on div "Locl AutoPilot takes photos uploaded to your Locl Photo Library and creates Col…" at bounding box center [522, 256] width 732 height 192
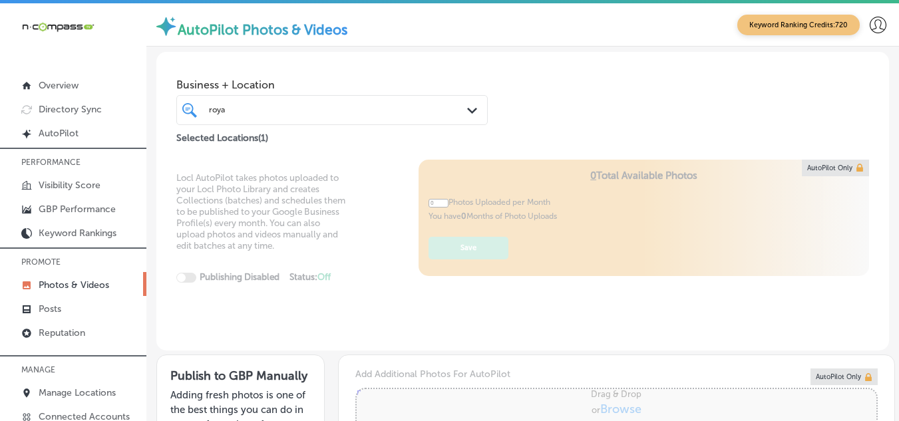
type input "5"
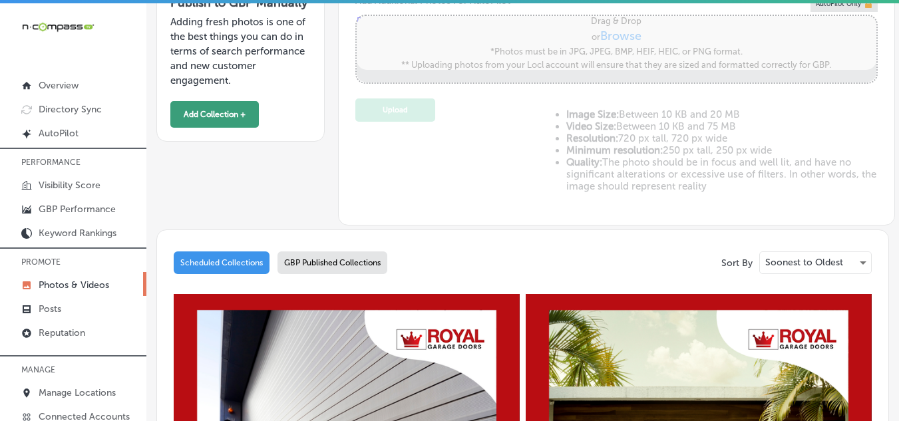
scroll to position [399, 0]
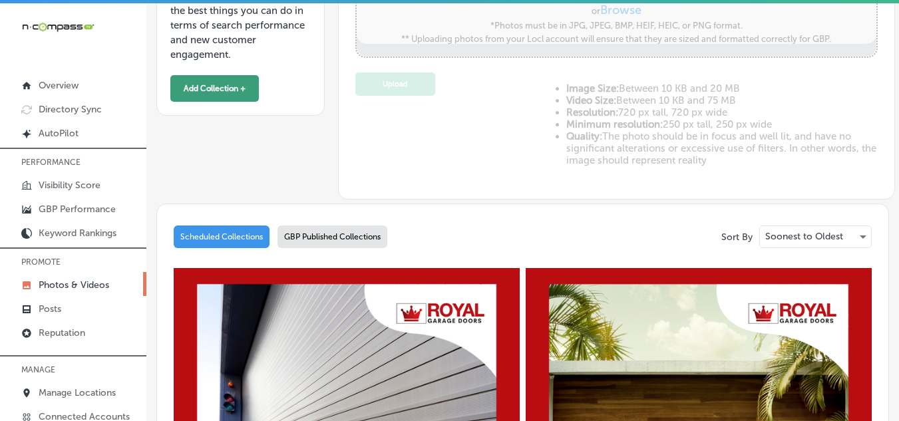
click at [214, 85] on button "Add Collection +" at bounding box center [214, 88] width 88 height 27
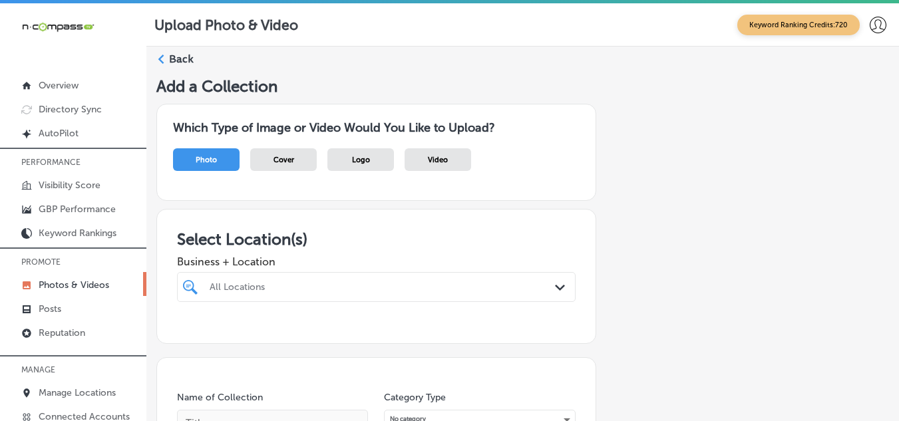
click at [391, 287] on div "All Locations Path Created with Sketch." at bounding box center [376, 287] width 398 height 30
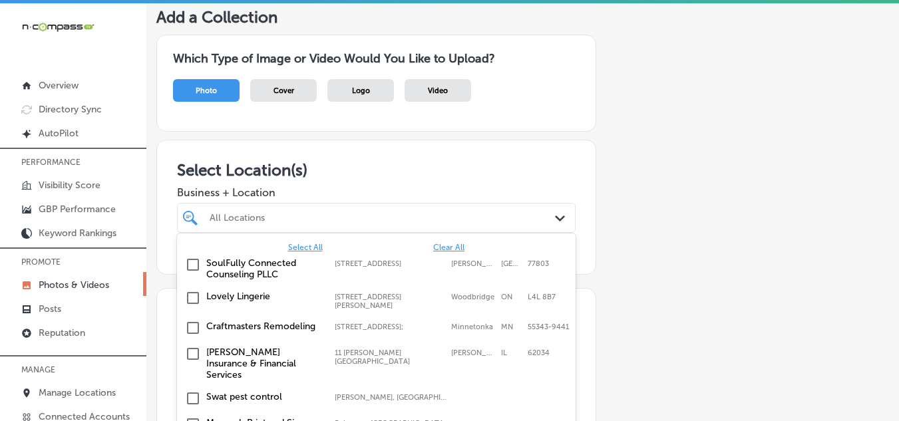
scroll to position [102, 0]
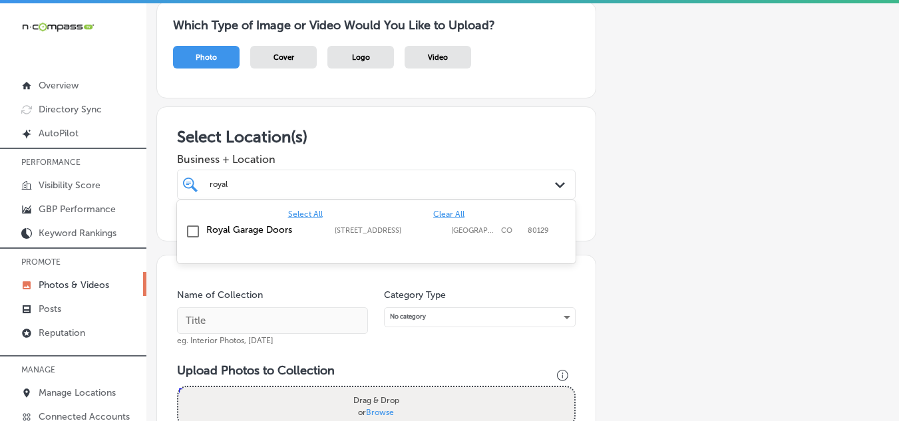
click at [194, 230] on input "checkbox" at bounding box center [193, 232] width 16 height 16
type input "royal"
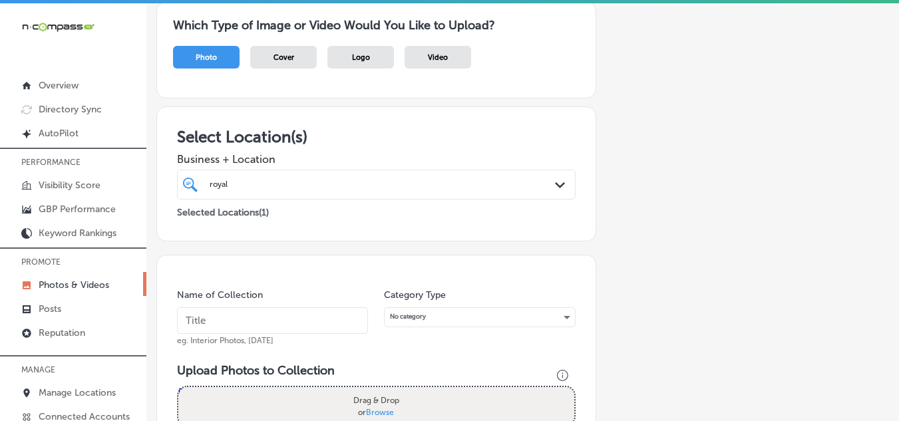
click at [237, 319] on input "text" at bounding box center [272, 320] width 191 height 27
type input "royal garage doors"
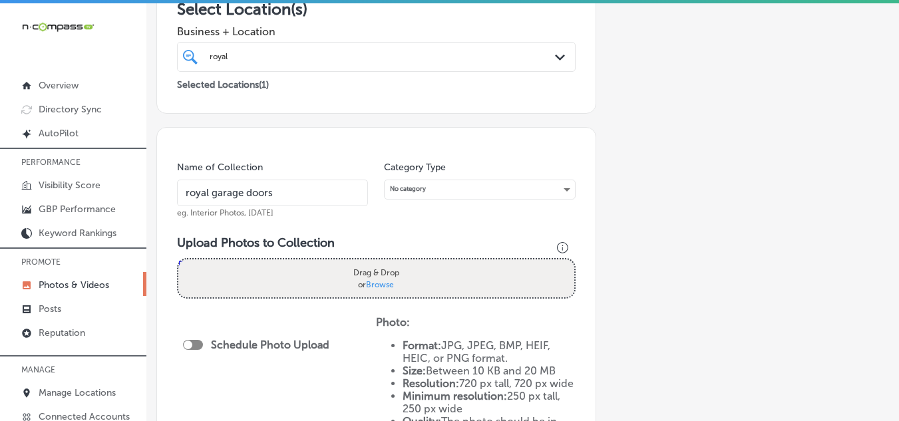
scroll to position [235, 0]
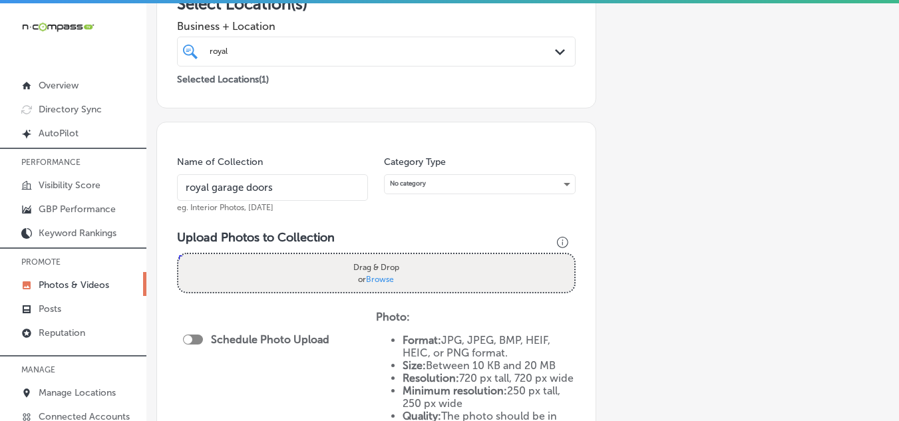
click at [240, 275] on div "Drag & Drop or Browse" at bounding box center [376, 273] width 396 height 38
click at [178, 254] on input "Drag & Drop or Browse" at bounding box center [376, 256] width 396 height 4
type input "C:\fakepath\487393597_18455165425079245_1679328667898379776_n.jpg"
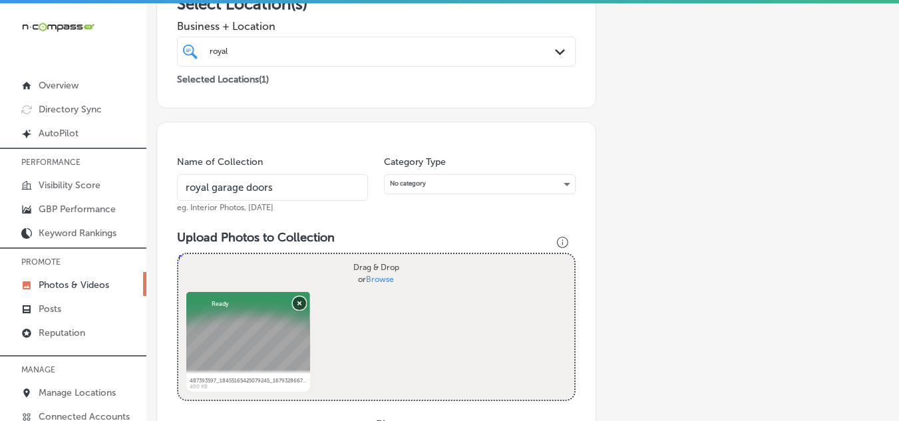
click at [300, 304] on button "Remove" at bounding box center [299, 302] width 13 height 13
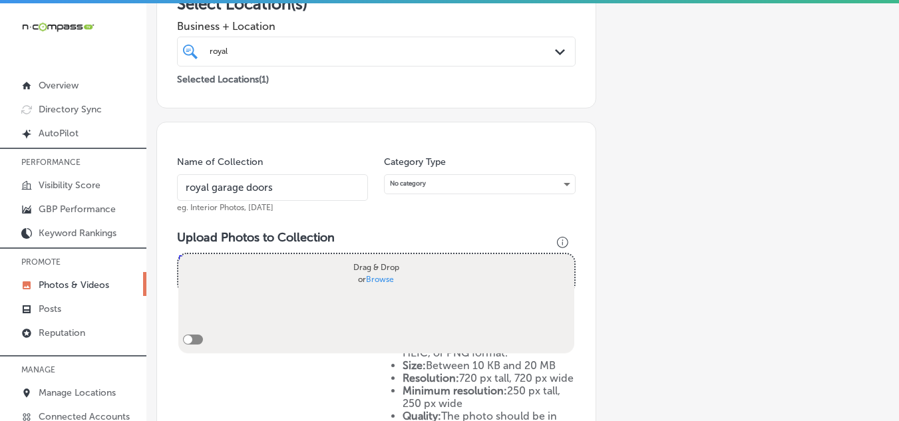
click at [377, 279] on span "Browse" at bounding box center [380, 278] width 28 height 9
click at [377, 258] on input "Drag & Drop or Browse" at bounding box center [376, 256] width 396 height 4
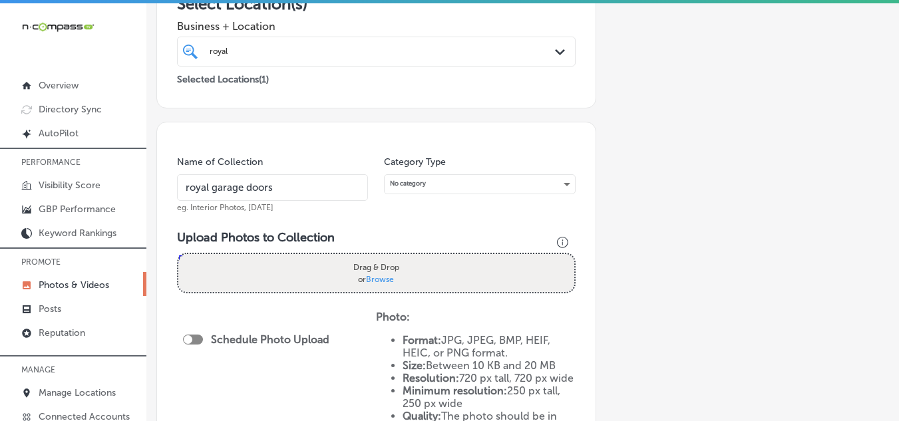
type input "C:\fakepath\Royal Garage Doors - Photo Collection.zip"
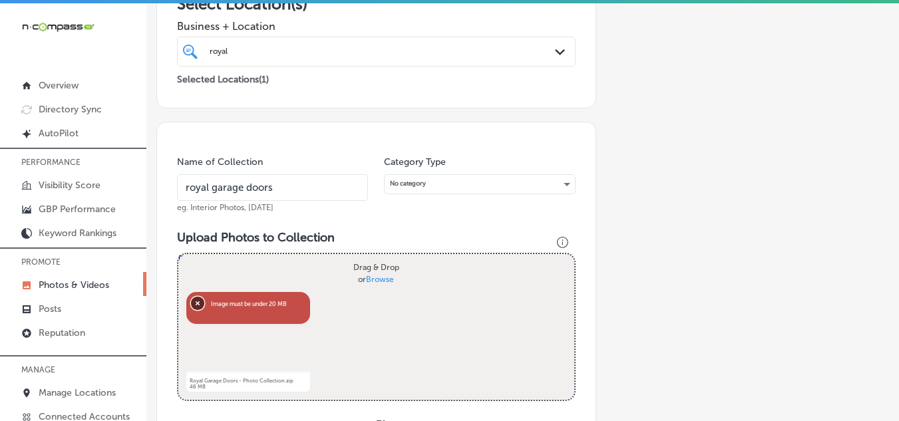
click at [198, 302] on button "Remove" at bounding box center [197, 302] width 13 height 13
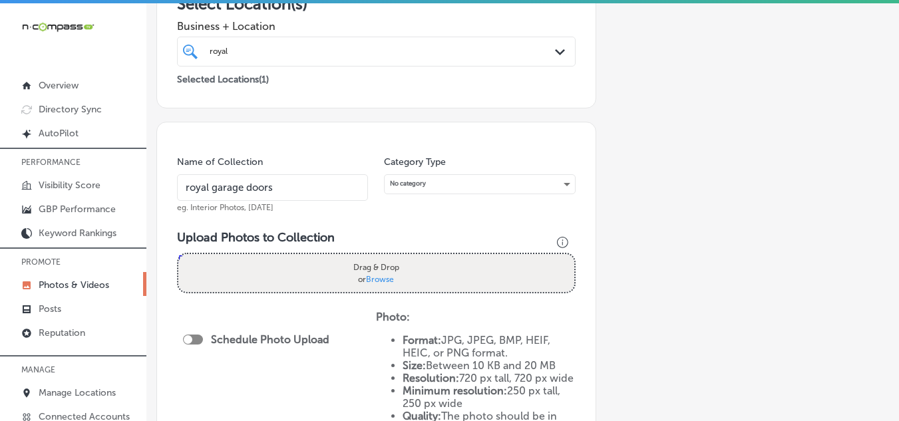
click at [378, 277] on span "Browse" at bounding box center [380, 278] width 28 height 9
click at [378, 258] on input "Drag & Drop or Browse" at bounding box center [376, 256] width 396 height 4
type input "C:\fakepath\Royal Garage Doors - Photo Collection.zip"
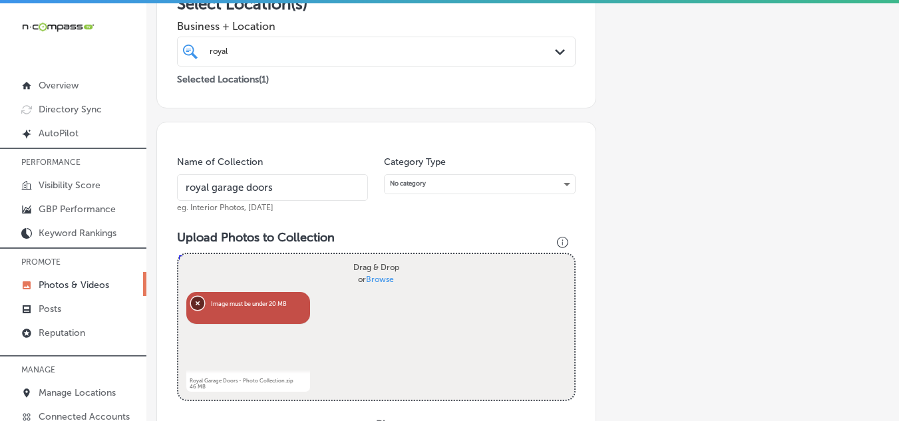
click at [200, 304] on button "Remove" at bounding box center [197, 302] width 13 height 13
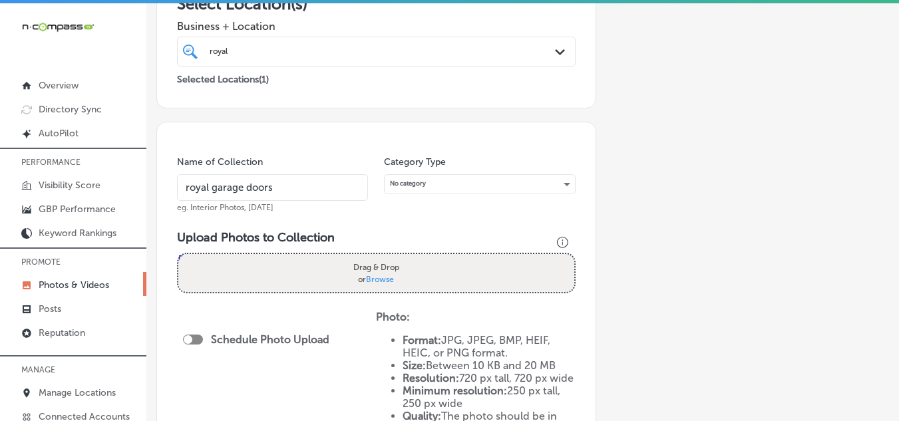
click at [387, 279] on span "Browse" at bounding box center [380, 278] width 28 height 9
click at [387, 258] on input "Drag & Drop or Browse" at bounding box center [376, 256] width 396 height 4
type input "C:\fakepath\1[1].png"
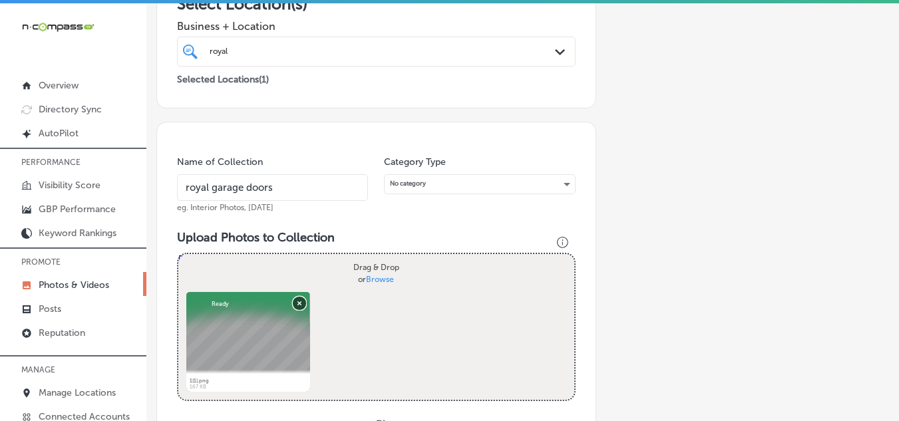
click at [297, 301] on button "Remove" at bounding box center [299, 302] width 13 height 13
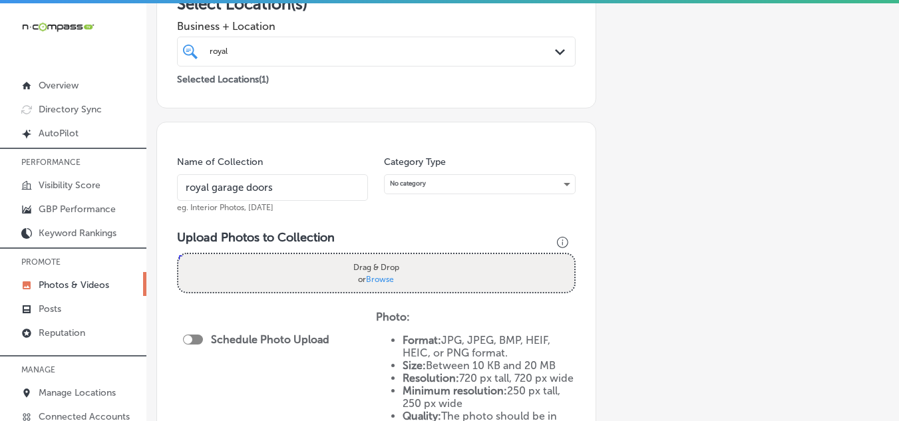
click at [240, 265] on div "Drag & Drop or Browse" at bounding box center [376, 273] width 396 height 38
click at [178, 254] on input "Drag & Drop or Browse" at bounding box center [376, 256] width 396 height 4
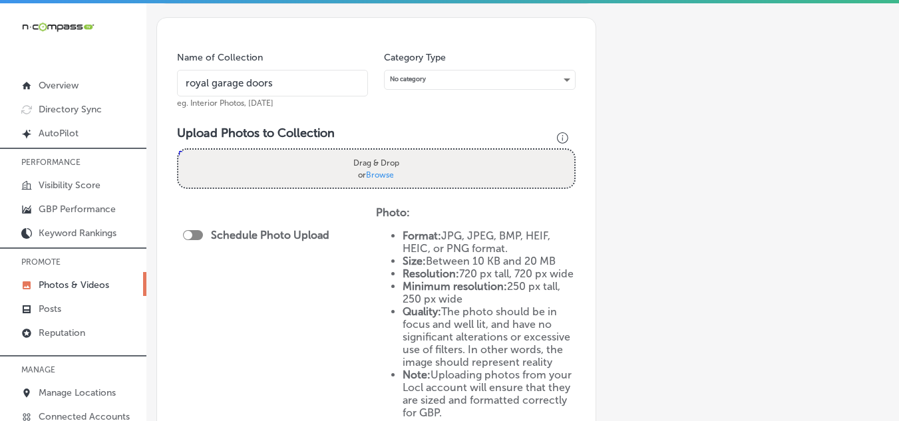
scroll to position [399, 0]
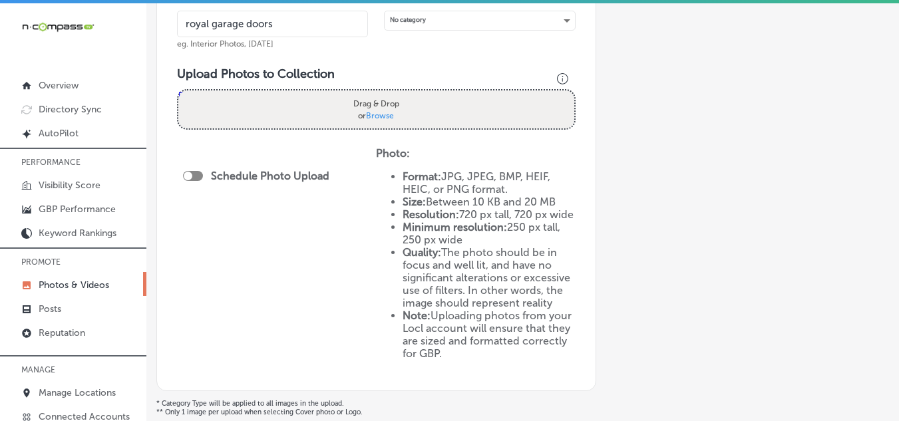
click at [269, 124] on div "Drag & Drop or Browse" at bounding box center [376, 109] width 396 height 38
click at [178, 90] on input "Drag & Drop or Browse" at bounding box center [376, 92] width 396 height 4
